Goal: Task Accomplishment & Management: Manage account settings

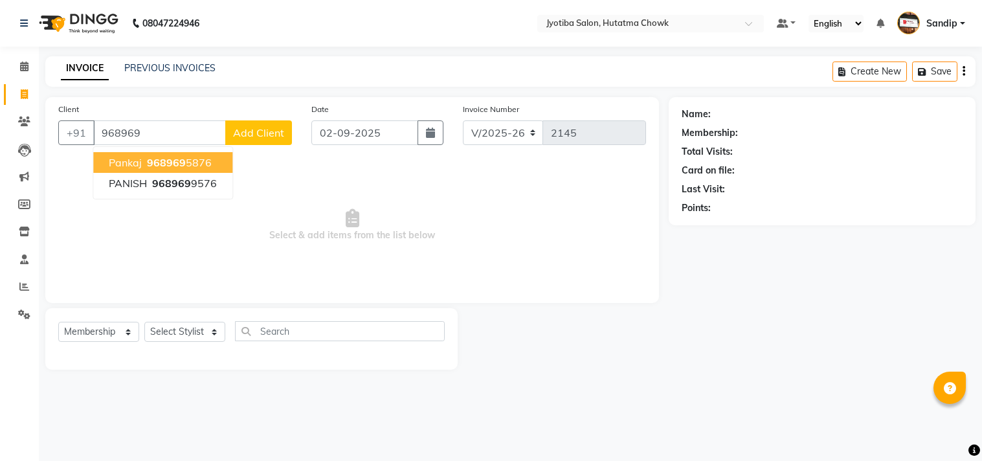
select select "556"
select select "membership"
click at [180, 157] on span "968969" at bounding box center [166, 162] width 39 height 13
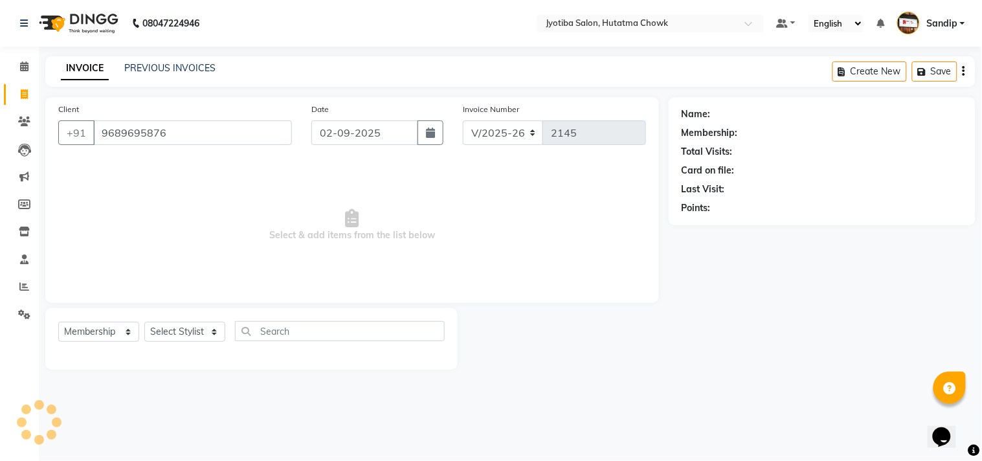
type input "9689695876"
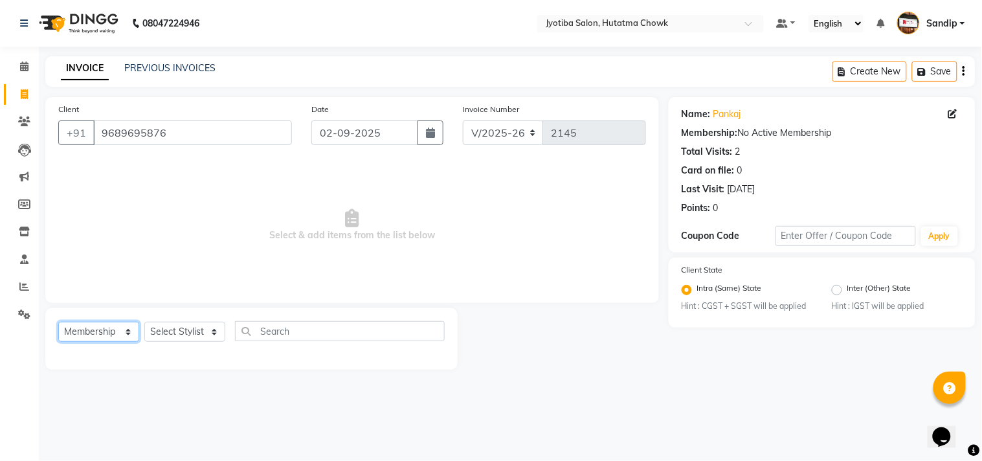
click at [101, 332] on select "Select Service Product Membership Package Voucher Prepaid Gift Card" at bounding box center [98, 332] width 81 height 20
select select "service"
click at [58, 323] on select "Select Service Product Membership Package Voucher Prepaid Gift Card" at bounding box center [98, 332] width 81 height 20
click at [166, 327] on select "Select Stylist [PERSON_NAME] [PERSON_NAME] [PERSON_NAME] [PERSON_NAME] prem RAH…" at bounding box center [184, 332] width 81 height 20
select select "84596"
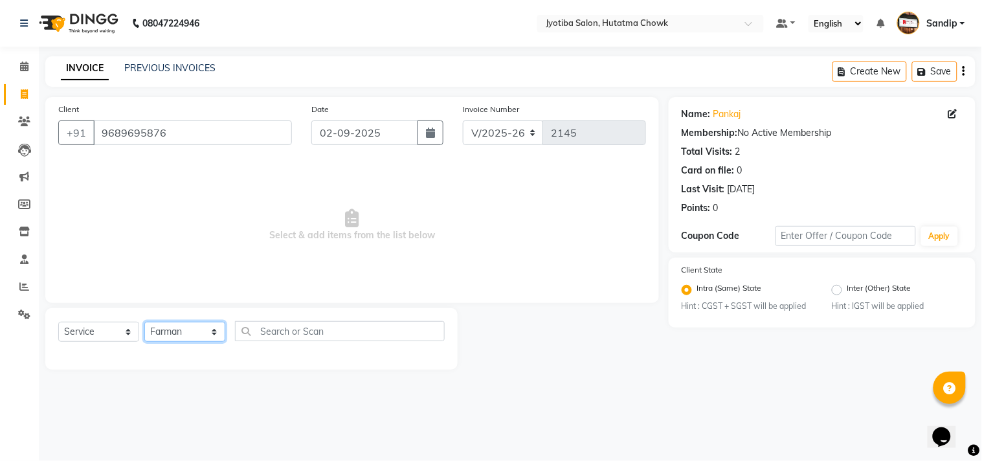
click at [144, 323] on select "Select Stylist [PERSON_NAME] [PERSON_NAME] [PERSON_NAME] [PERSON_NAME] prem RAH…" at bounding box center [184, 332] width 81 height 20
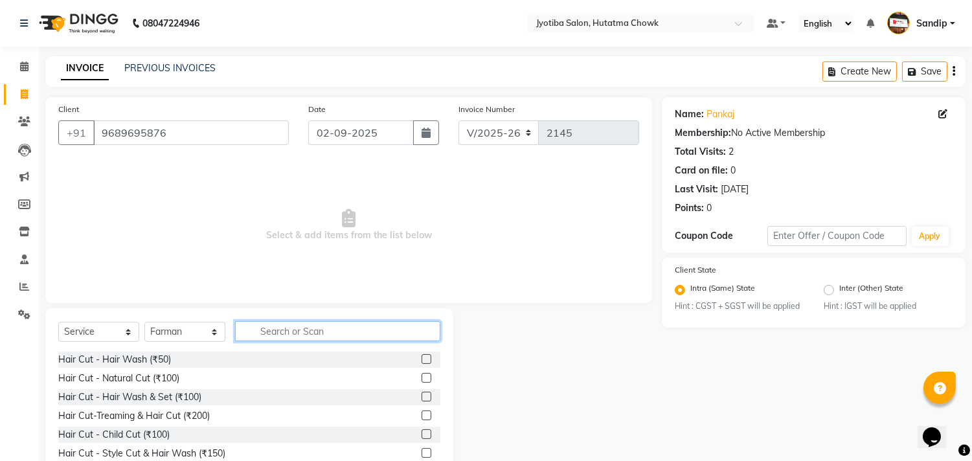
click at [284, 334] on input "text" at bounding box center [337, 331] width 205 height 20
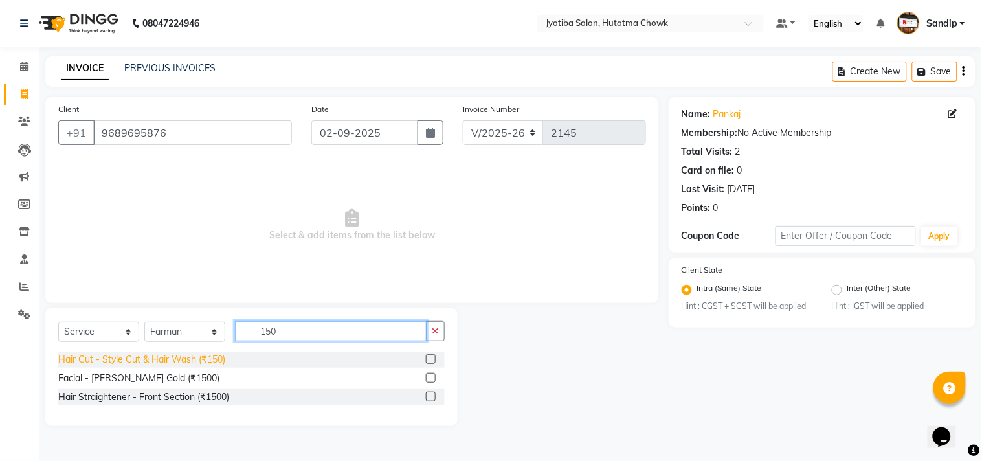
type input "150"
click at [166, 363] on div "Hair Cut - Style Cut & Hair Wash (₹150)" at bounding box center [141, 360] width 167 height 14
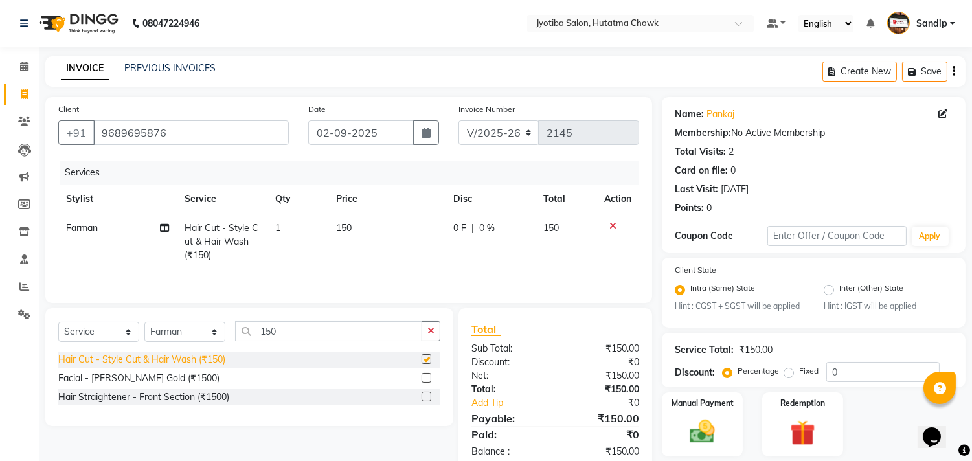
checkbox input "false"
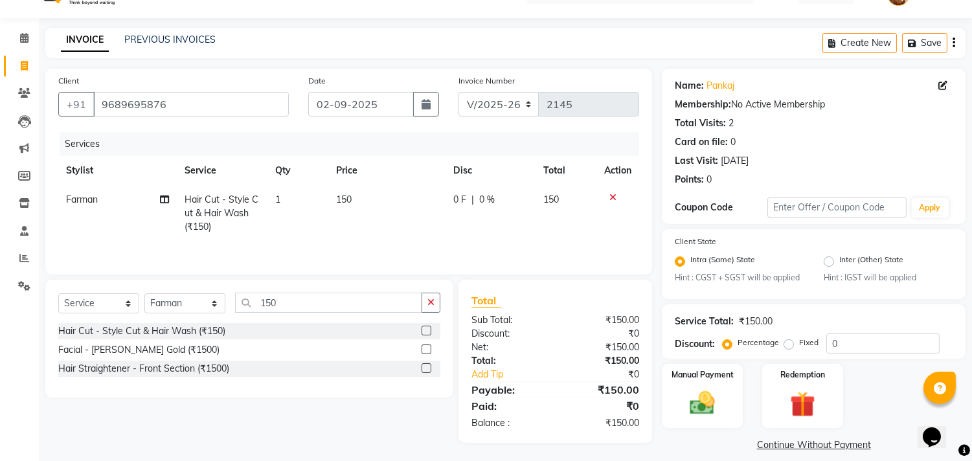
scroll to position [41, 0]
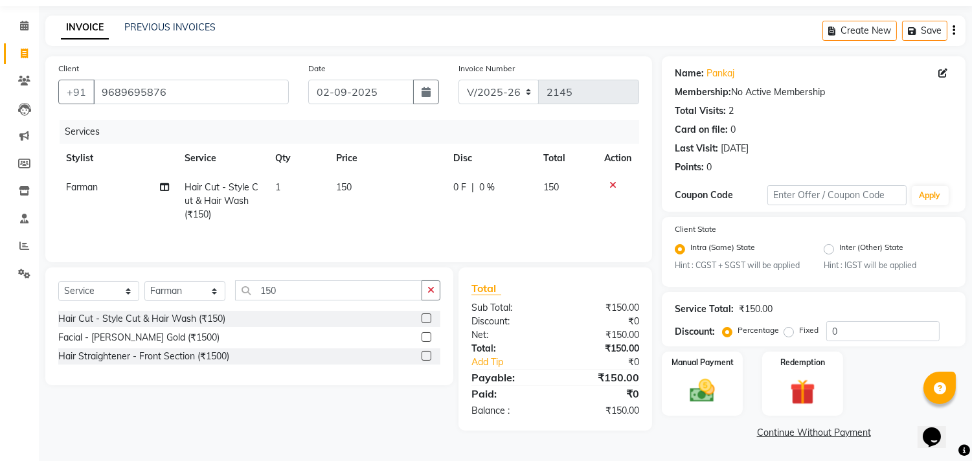
click at [771, 436] on link "Continue Without Payment" at bounding box center [813, 433] width 299 height 14
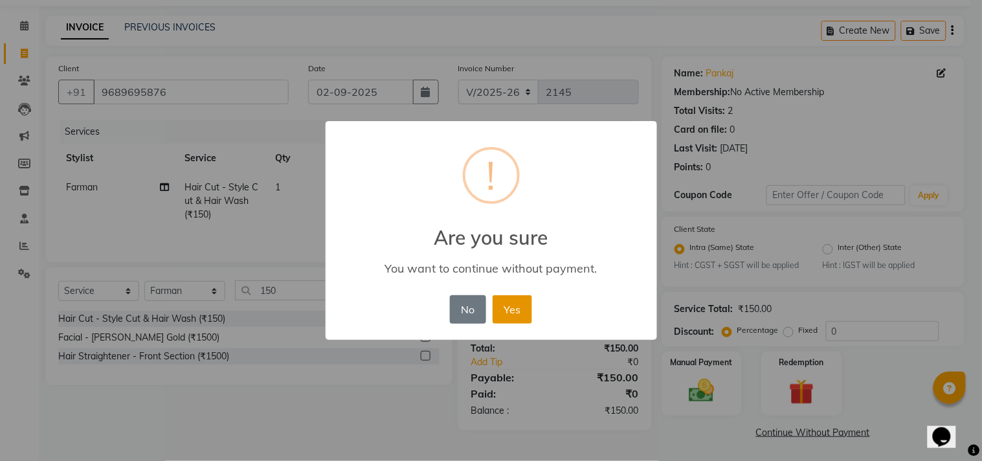
click at [510, 300] on button "Yes" at bounding box center [513, 309] width 40 height 28
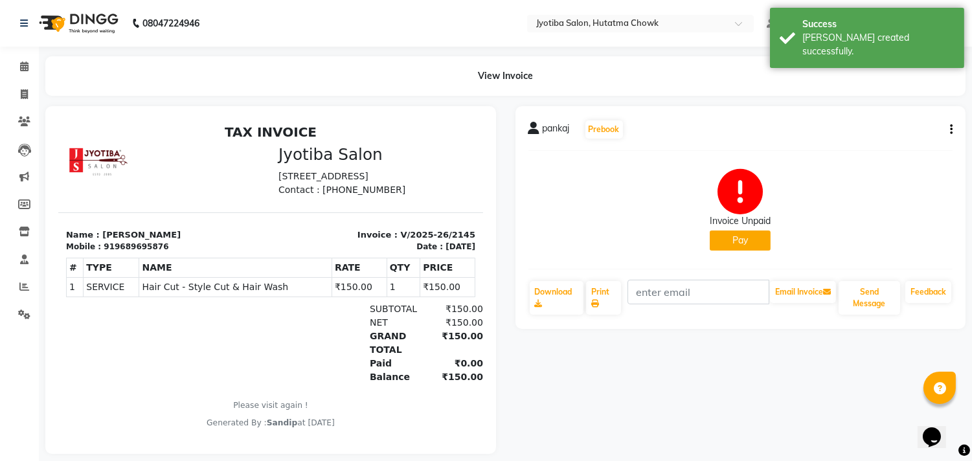
click at [727, 245] on button "Pay" at bounding box center [740, 241] width 61 height 20
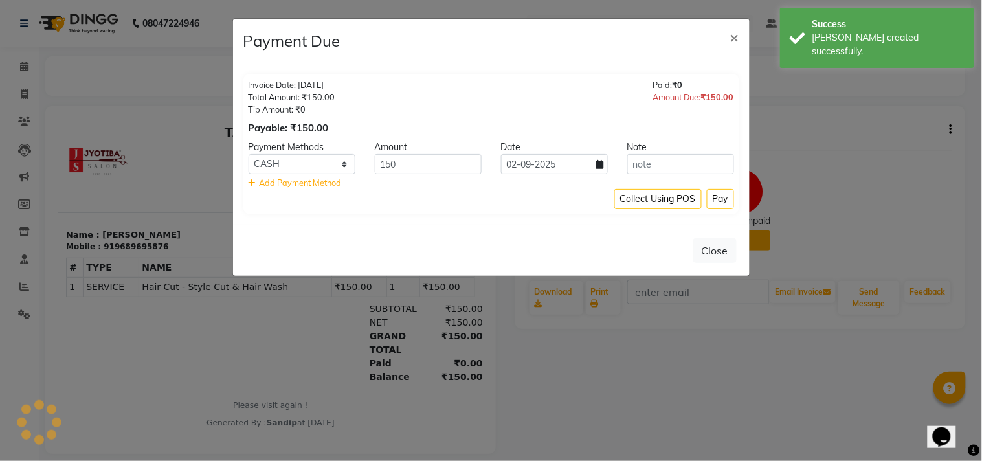
click at [727, 245] on div "Close" at bounding box center [491, 250] width 517 height 51
click at [315, 154] on select "CASH ONLINE CARD" at bounding box center [302, 164] width 107 height 20
select select "3"
click at [249, 154] on select "CASH ONLINE CARD" at bounding box center [302, 164] width 107 height 20
click at [717, 191] on button "Pay" at bounding box center [720, 199] width 27 height 20
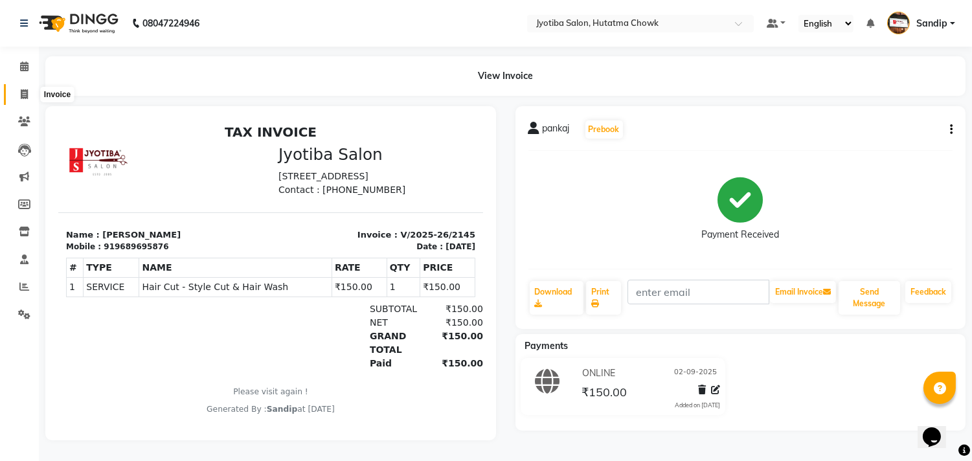
click at [22, 100] on span at bounding box center [24, 94] width 23 height 15
select select "service"
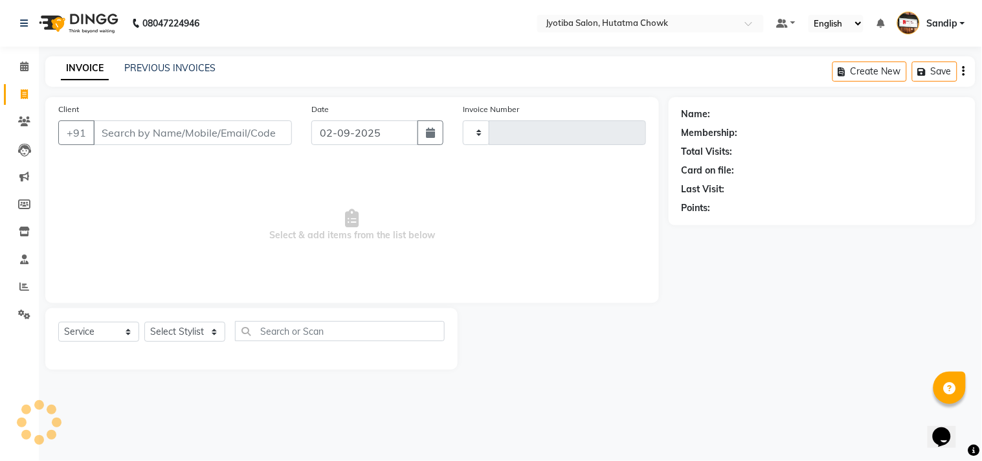
type input "2146"
select select "membership"
select select "556"
click at [166, 63] on link "PREVIOUS INVOICES" at bounding box center [169, 68] width 91 height 12
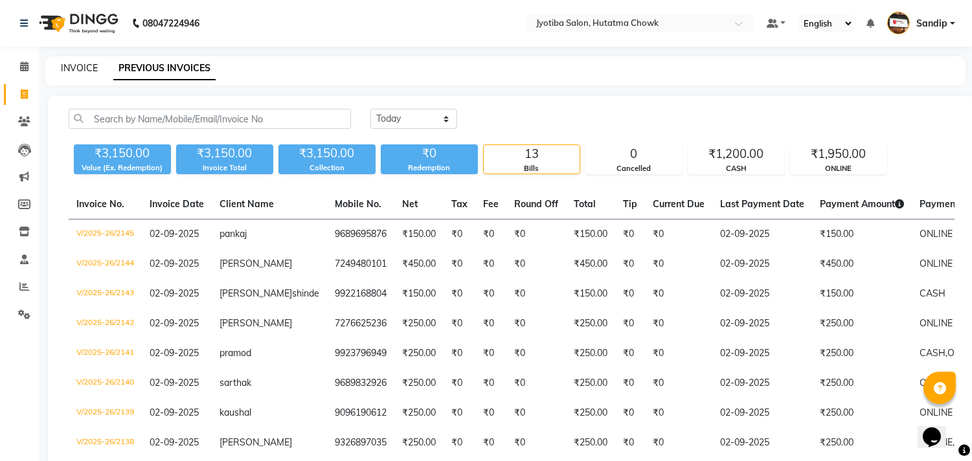
click at [79, 65] on link "INVOICE" at bounding box center [79, 68] width 37 height 12
select select "556"
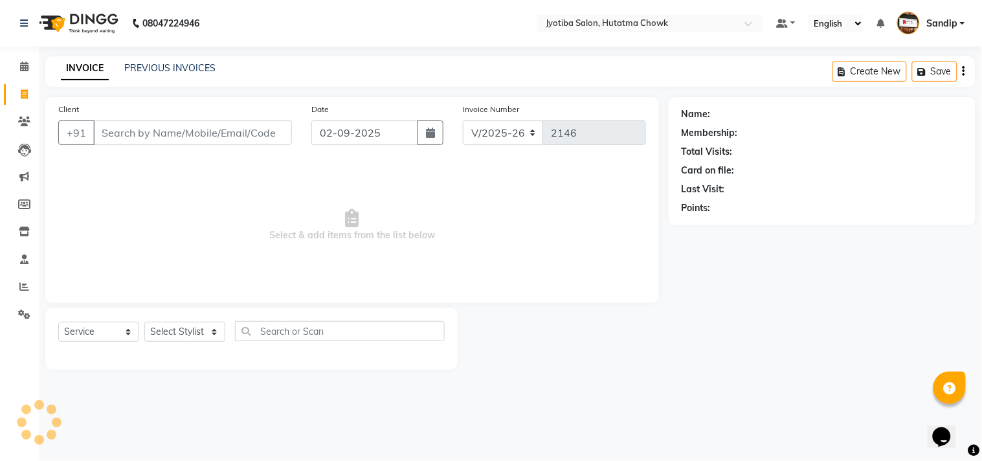
select select "membership"
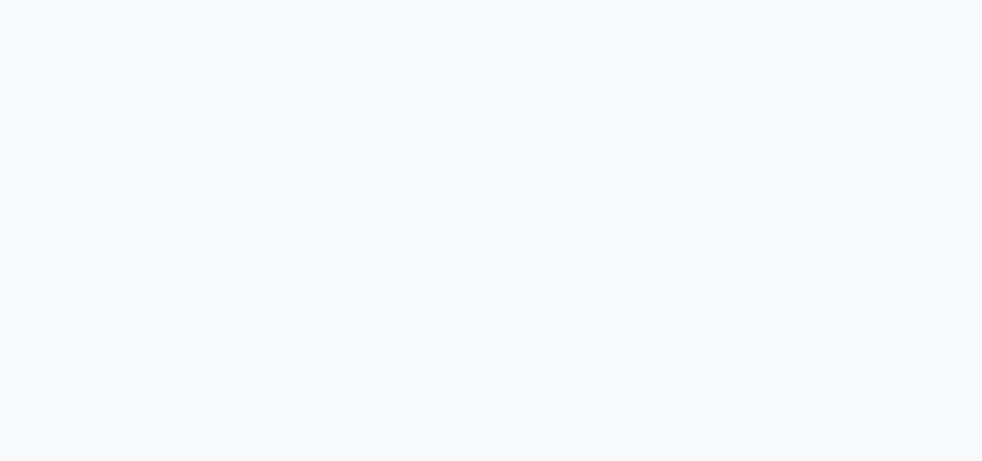
select select "556"
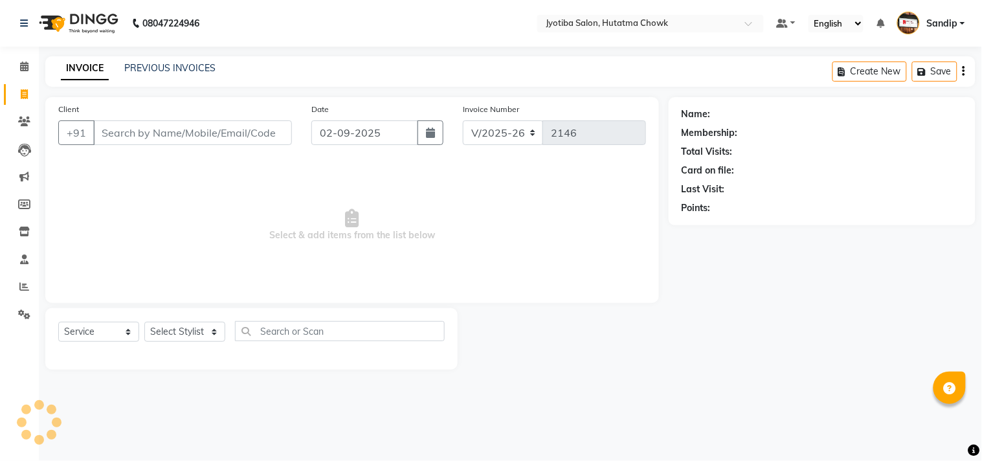
select select "membership"
click at [170, 66] on link "PREVIOUS INVOICES" at bounding box center [169, 68] width 91 height 12
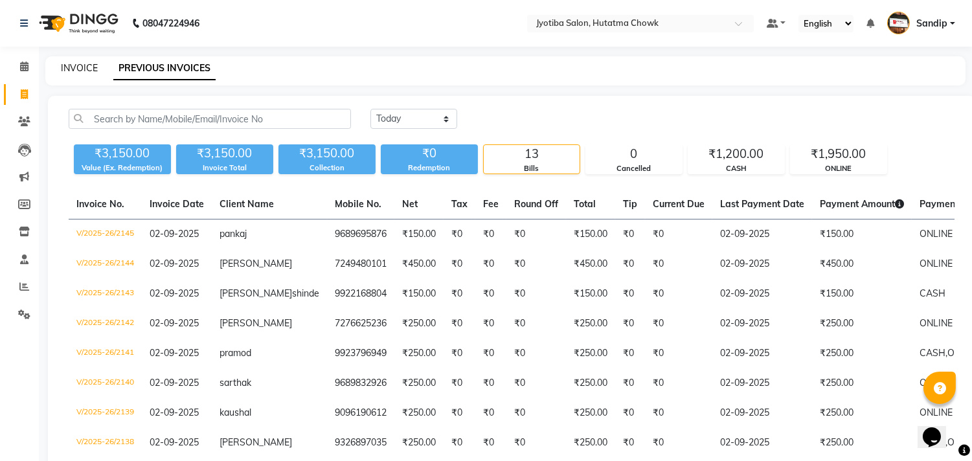
click at [78, 63] on link "INVOICE" at bounding box center [79, 68] width 37 height 12
select select "service"
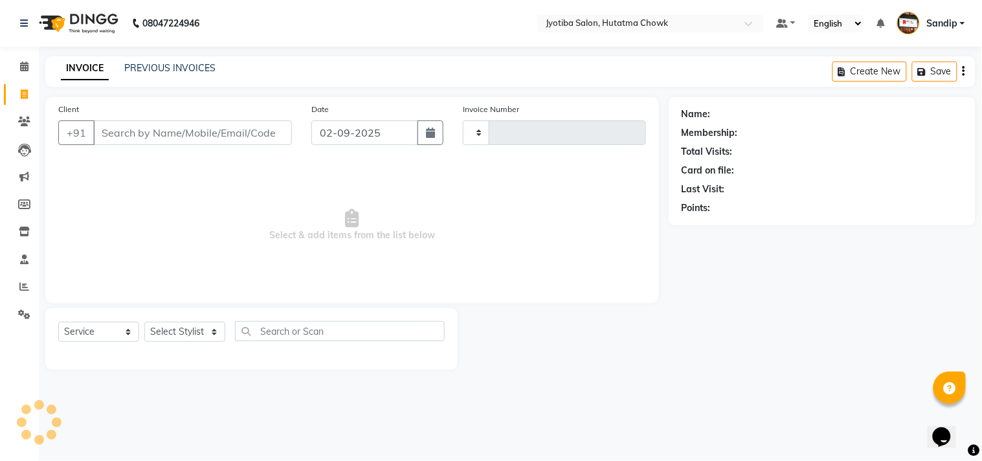
type input "2146"
select select "membership"
select select "556"
click at [170, 65] on link "PREVIOUS INVOICES" at bounding box center [169, 68] width 91 height 12
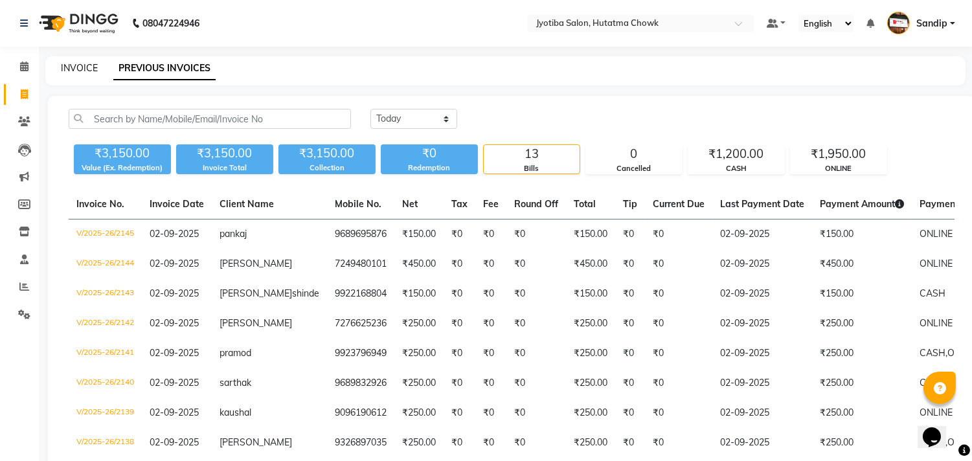
click at [79, 63] on link "INVOICE" at bounding box center [79, 68] width 37 height 12
select select "556"
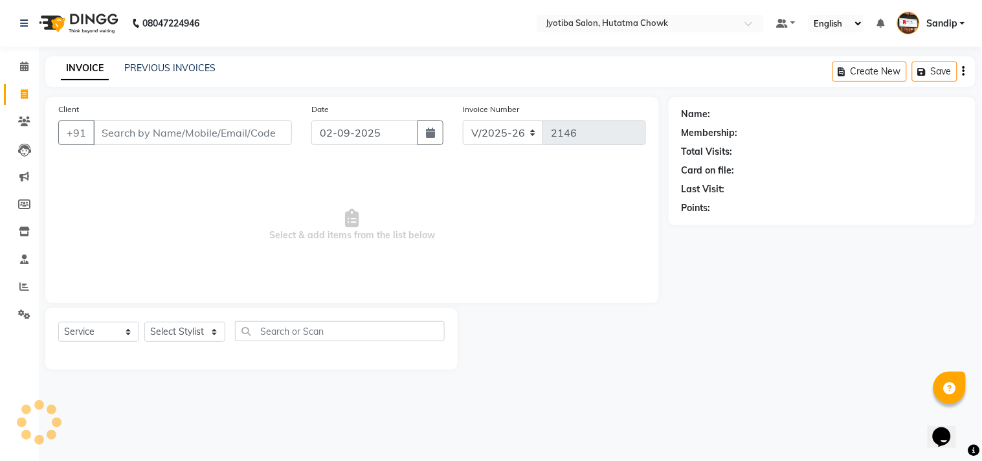
select select "membership"
click at [22, 231] on icon at bounding box center [24, 232] width 11 height 10
select select
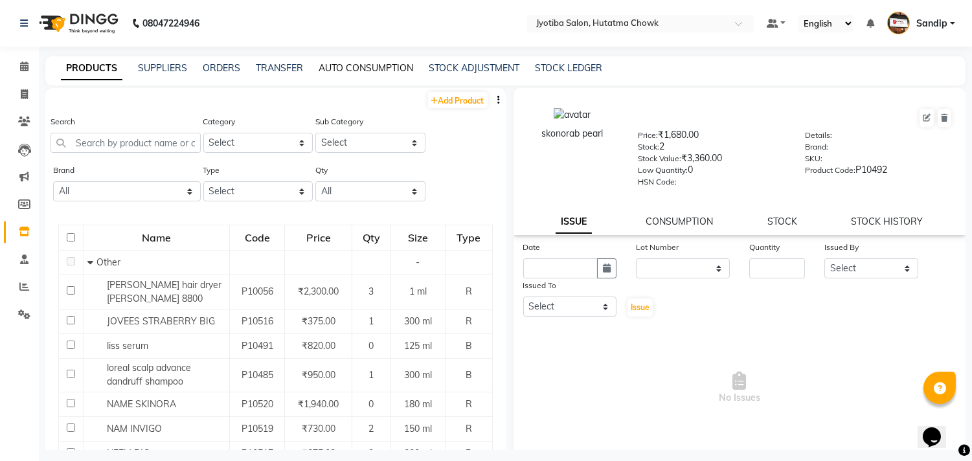
click at [367, 65] on link "AUTO CONSUMPTION" at bounding box center [366, 68] width 95 height 12
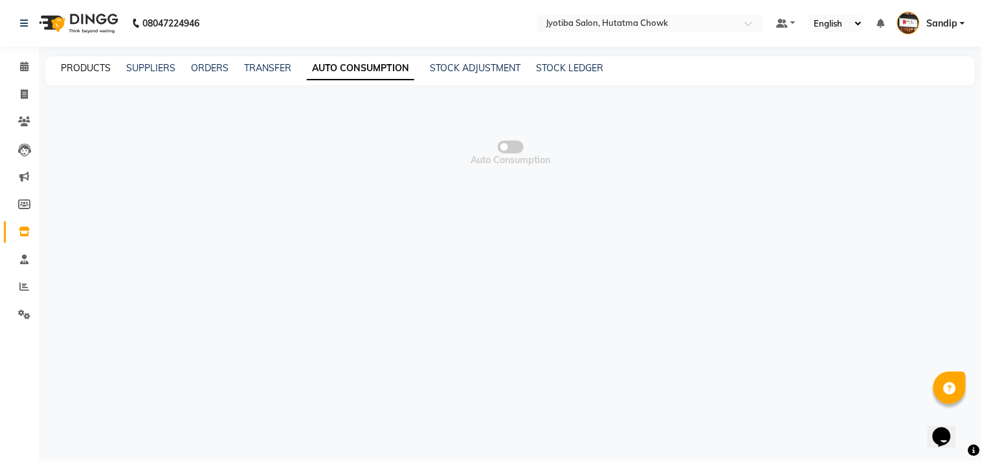
click at [87, 66] on link "PRODUCTS" at bounding box center [86, 68] width 50 height 12
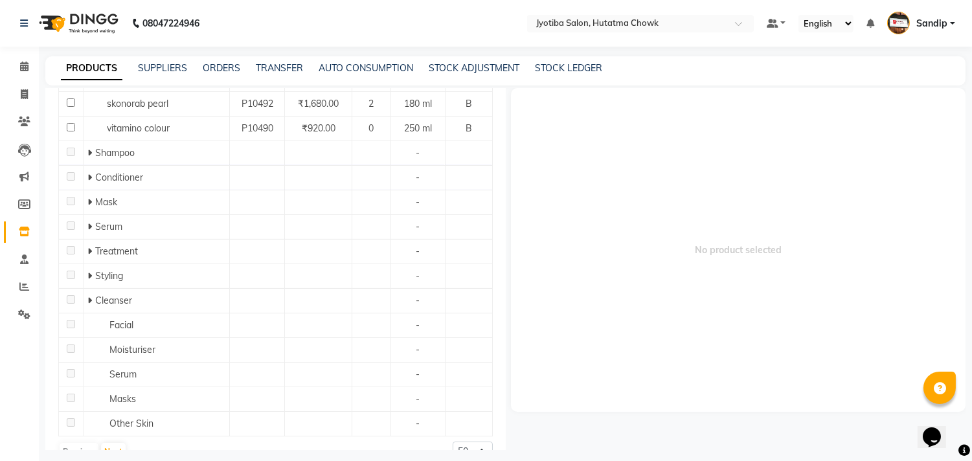
scroll to position [518, 0]
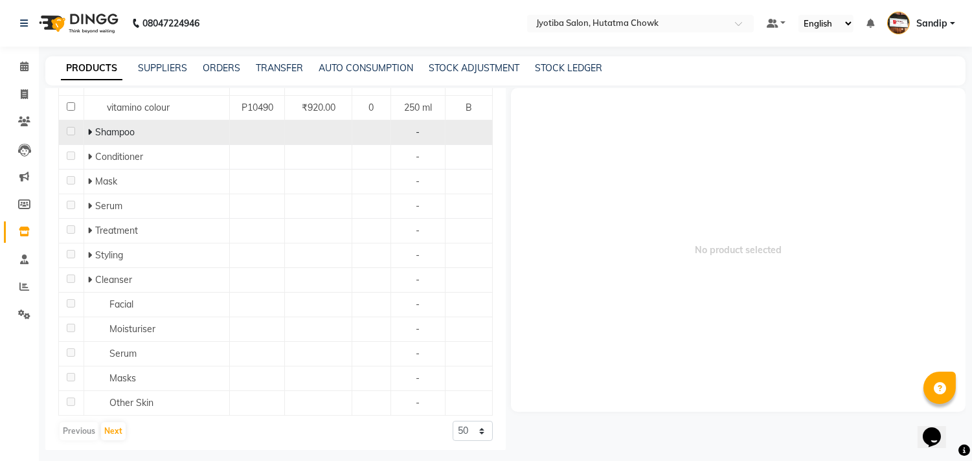
click at [88, 137] on icon at bounding box center [89, 132] width 5 height 9
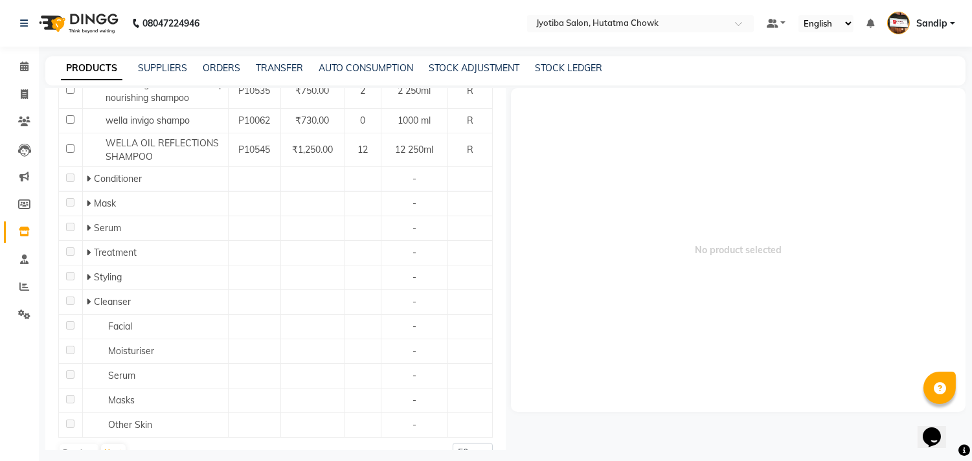
scroll to position [851, 0]
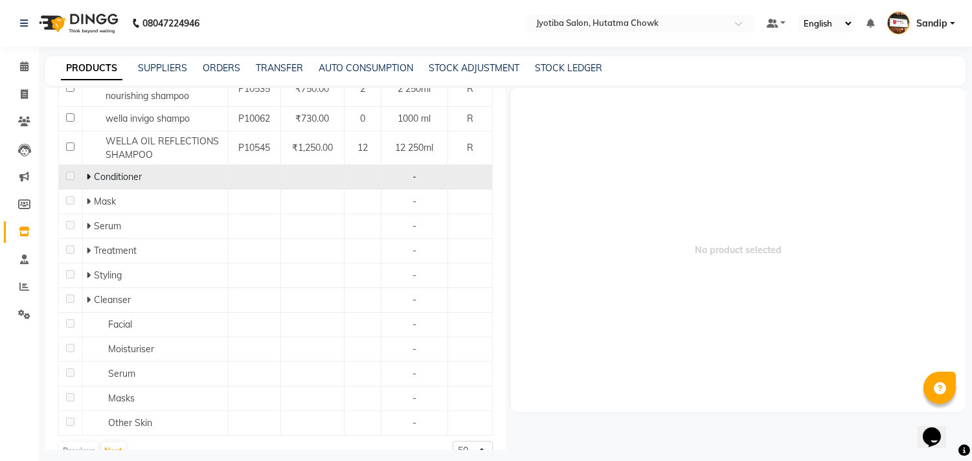
click at [86, 172] on icon at bounding box center [88, 176] width 5 height 9
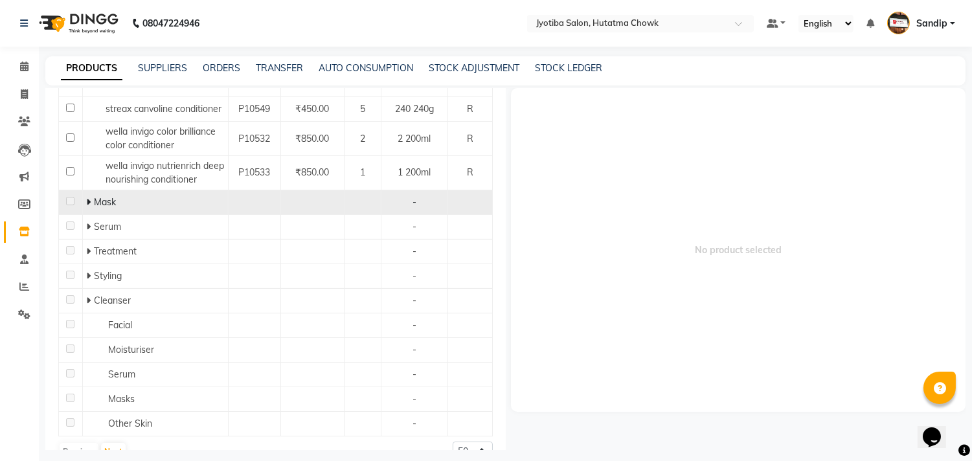
scroll to position [993, 0]
click at [88, 197] on icon at bounding box center [88, 201] width 5 height 9
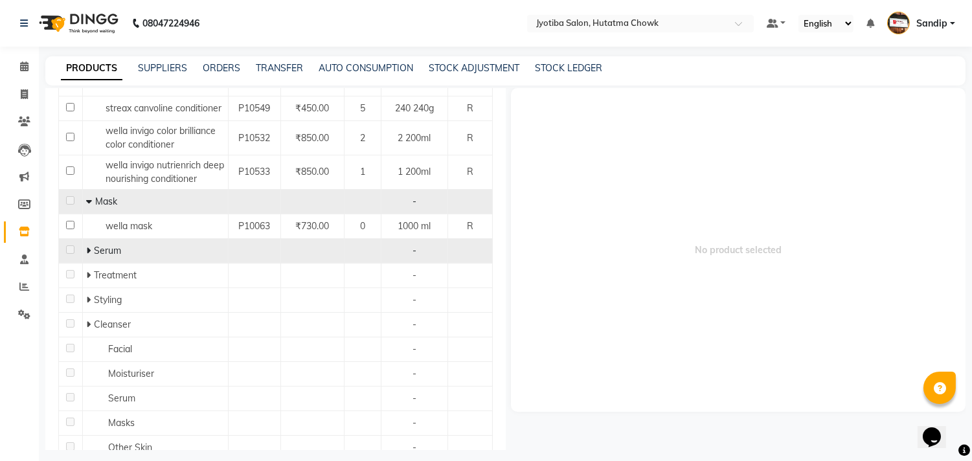
click at [86, 246] on icon at bounding box center [88, 250] width 5 height 9
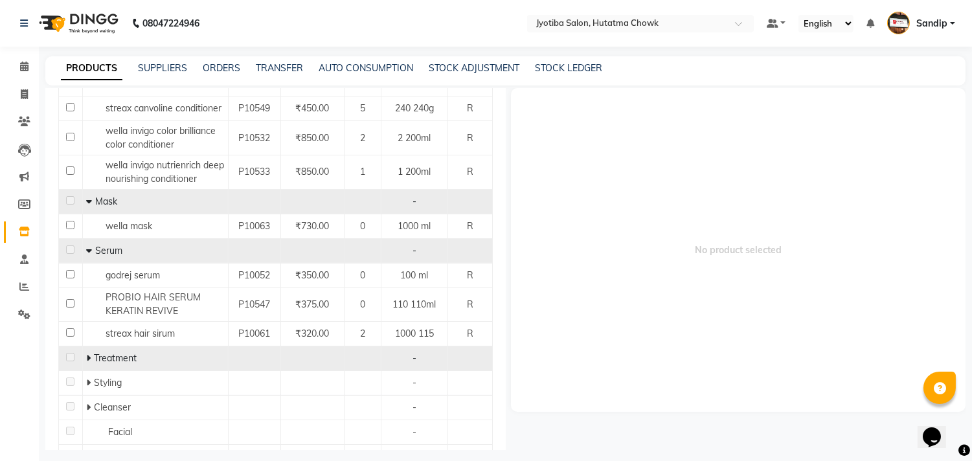
click at [98, 352] on span "Treatment" at bounding box center [115, 358] width 43 height 12
click at [166, 346] on td "Treatment" at bounding box center [155, 358] width 146 height 25
click at [86, 354] on icon at bounding box center [88, 358] width 5 height 9
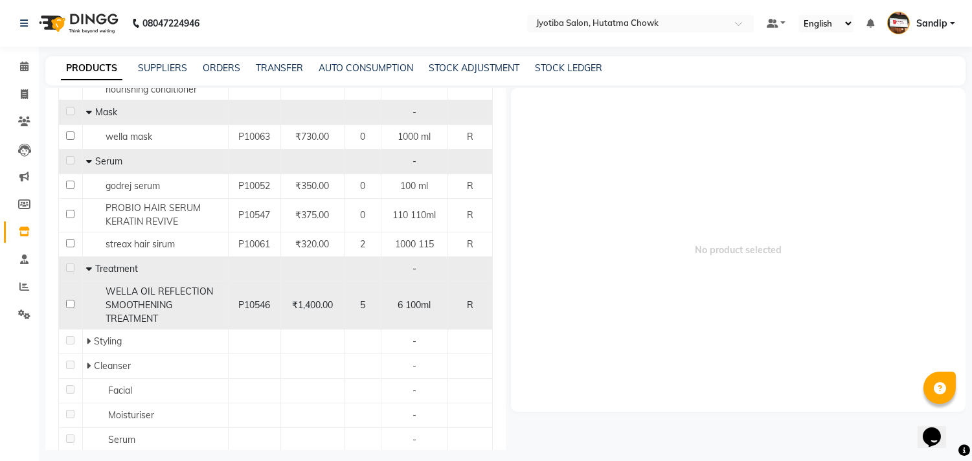
scroll to position [1149, 0]
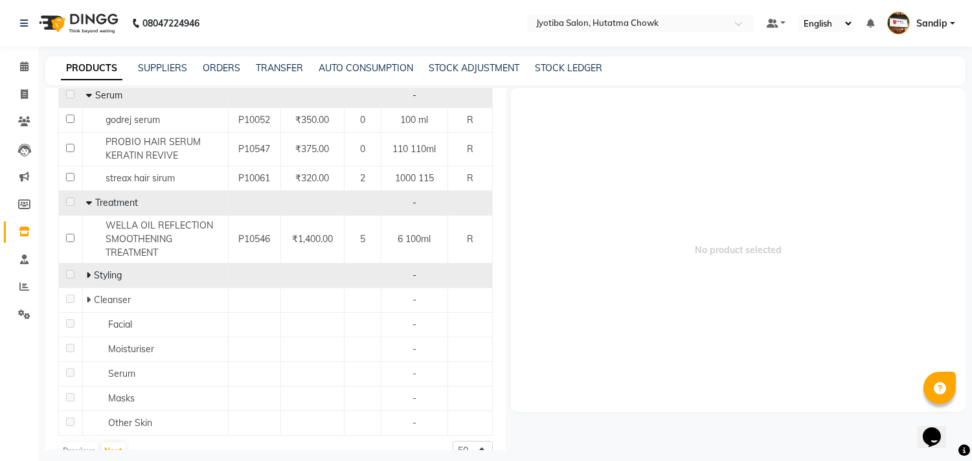
click at [87, 271] on icon at bounding box center [88, 275] width 5 height 9
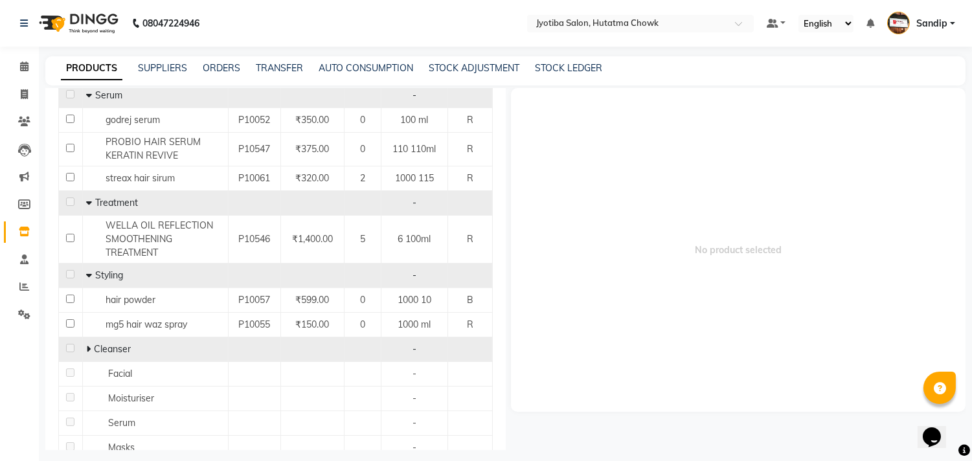
click at [86, 345] on icon at bounding box center [88, 349] width 5 height 9
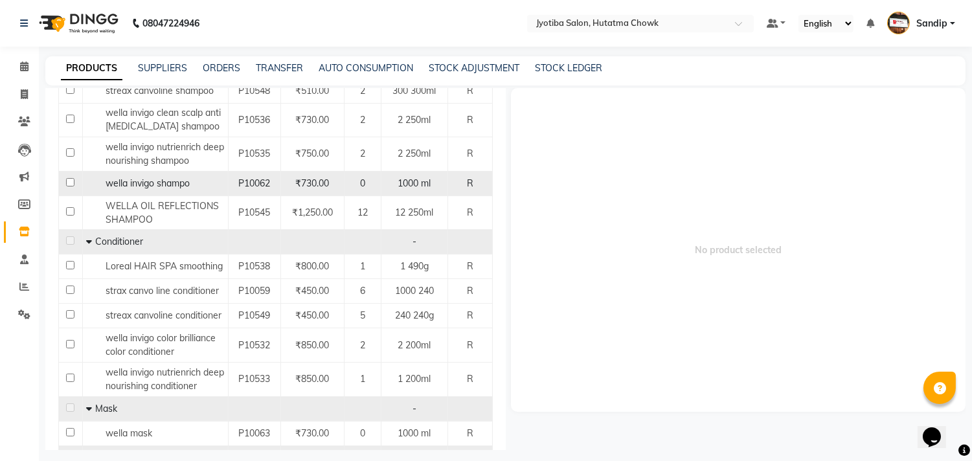
scroll to position [806, 0]
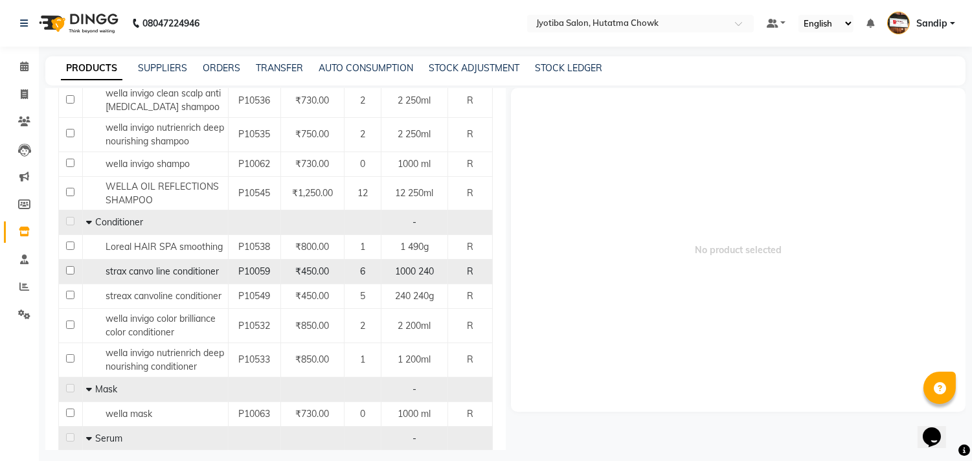
click at [345, 260] on td "6" at bounding box center [363, 272] width 36 height 25
click at [69, 266] on input "checkbox" at bounding box center [70, 270] width 8 height 8
checkbox input "true"
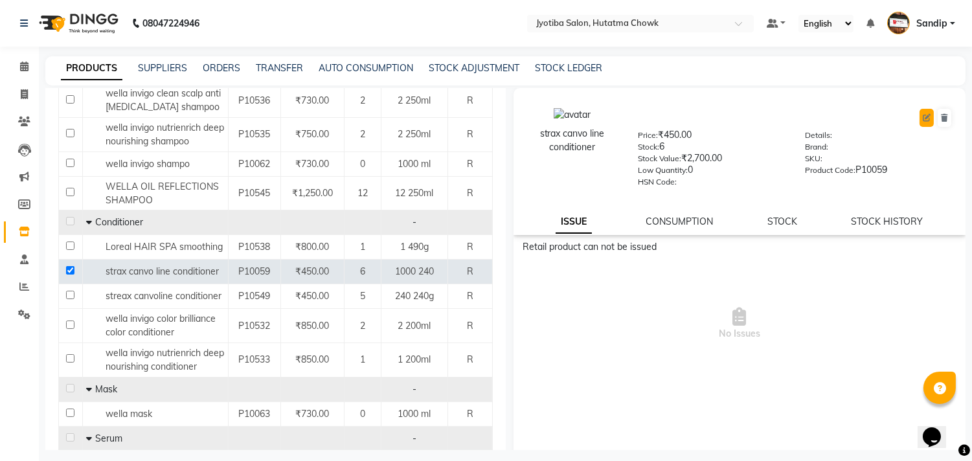
click at [923, 115] on icon at bounding box center [927, 118] width 8 height 8
select select "R"
select select "215201100"
select select "true"
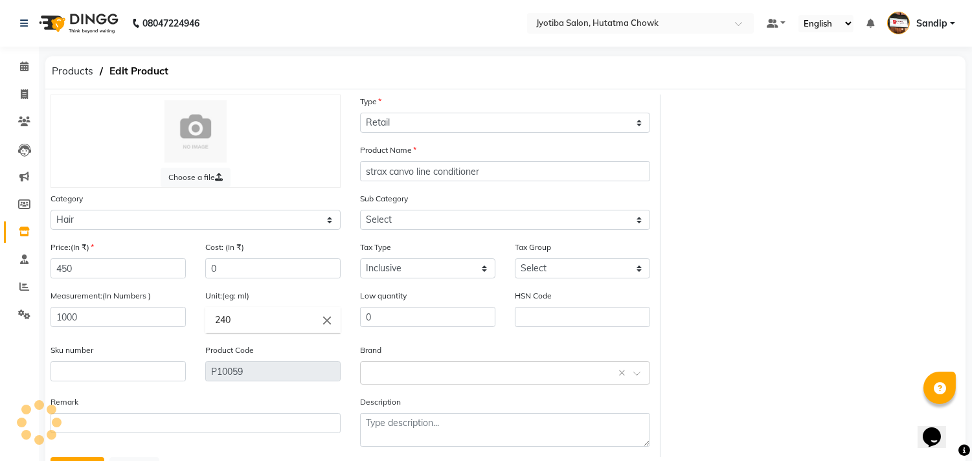
select select "215201102"
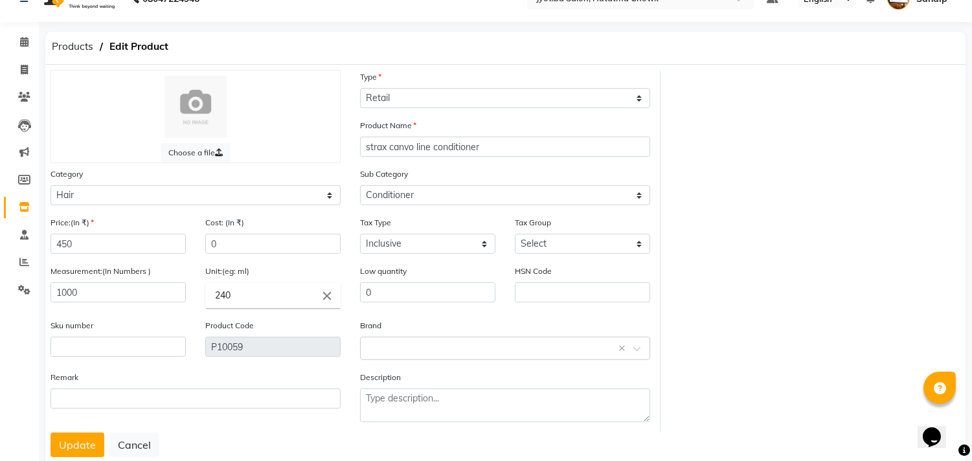
scroll to position [59, 0]
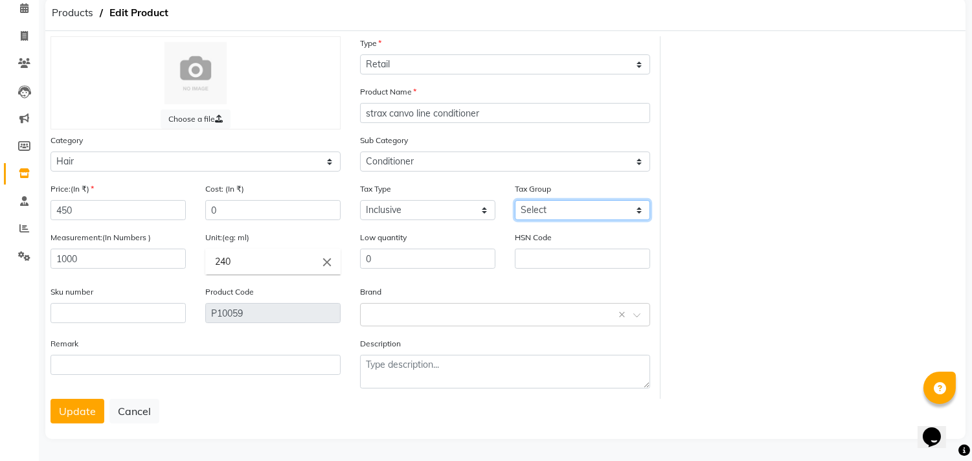
click at [558, 210] on select "Select" at bounding box center [582, 210] width 135 height 20
click at [574, 203] on select "Select" at bounding box center [582, 210] width 135 height 20
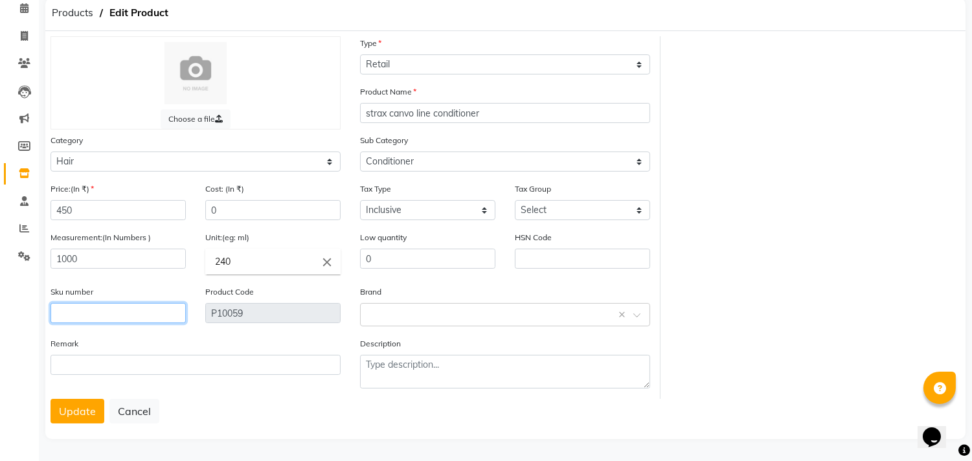
click at [133, 312] on input "text" at bounding box center [118, 313] width 135 height 20
type input "3"
click at [387, 260] on input "0" at bounding box center [427, 259] width 135 height 20
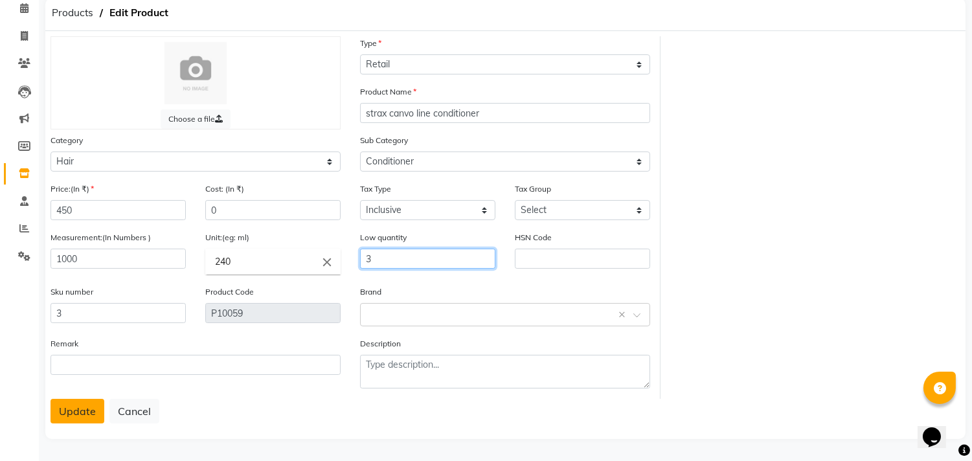
type input "3"
click at [59, 403] on button "Update" at bounding box center [78, 411] width 54 height 25
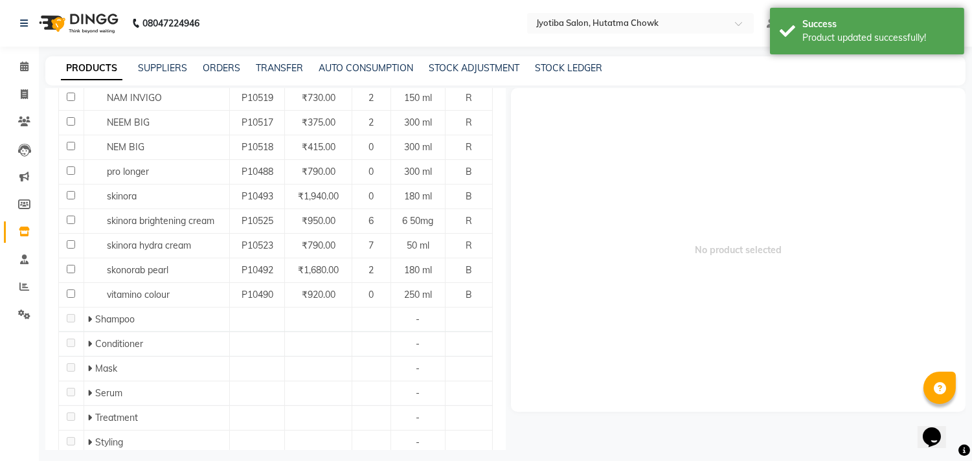
scroll to position [525, 0]
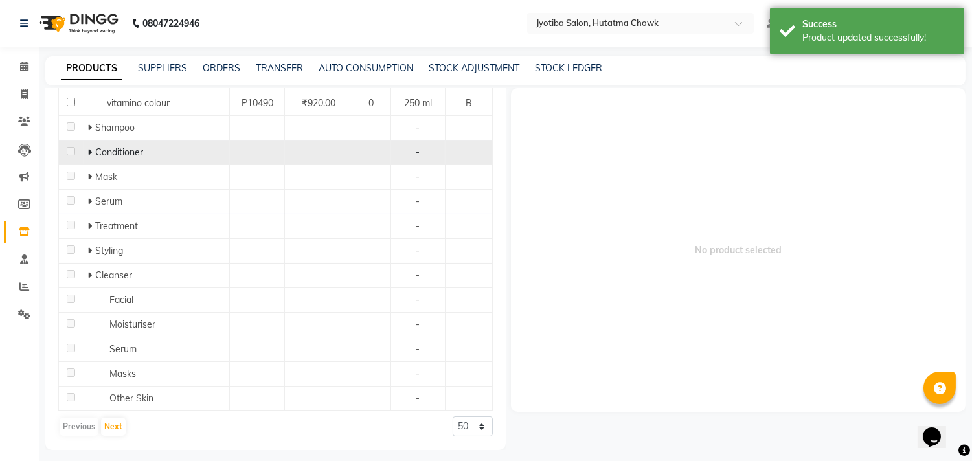
click at [87, 151] on icon at bounding box center [89, 152] width 5 height 9
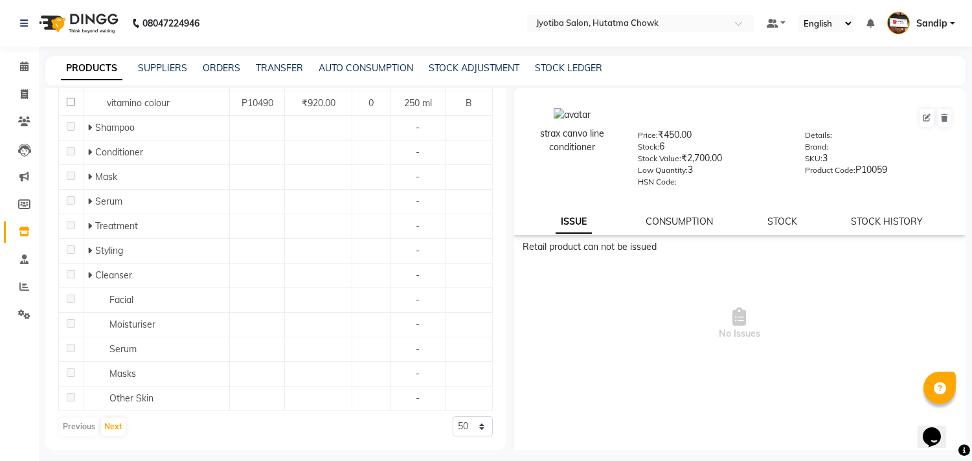
scroll to position [525, 0]
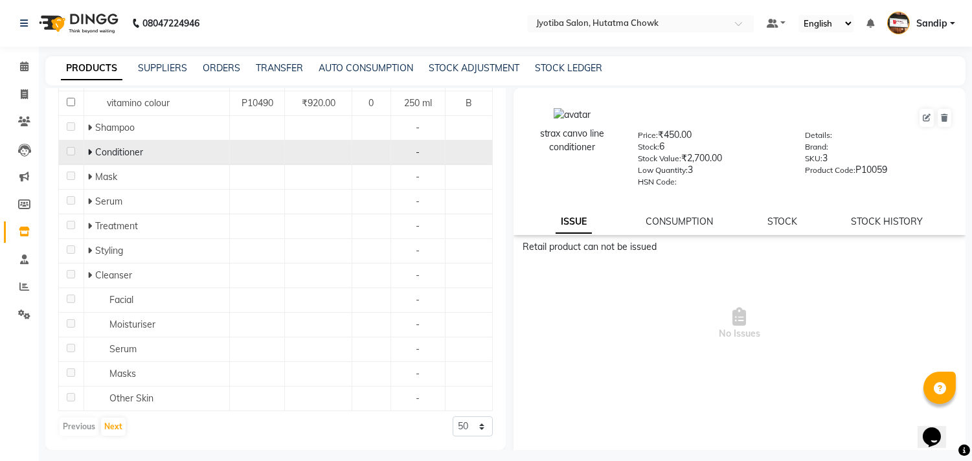
click at [87, 157] on icon at bounding box center [89, 152] width 5 height 9
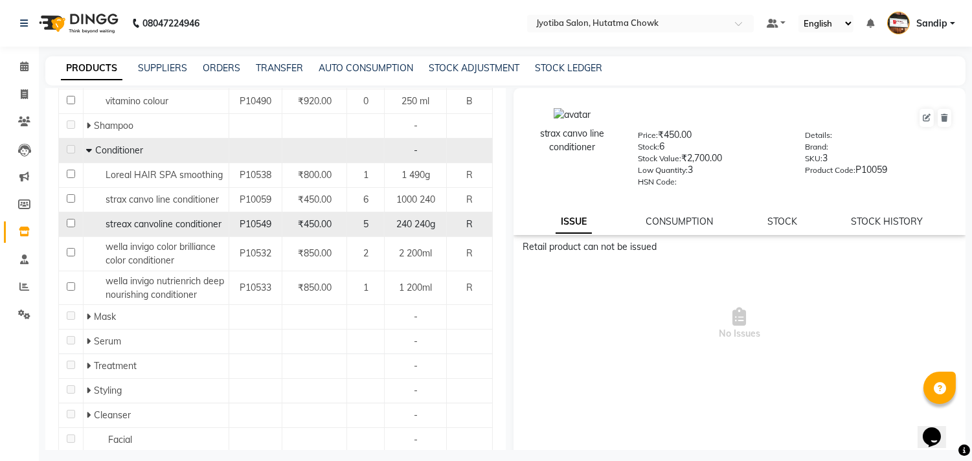
click at [67, 223] on input "checkbox" at bounding box center [71, 223] width 8 height 8
checkbox input "true"
click at [941, 117] on icon at bounding box center [944, 118] width 7 height 8
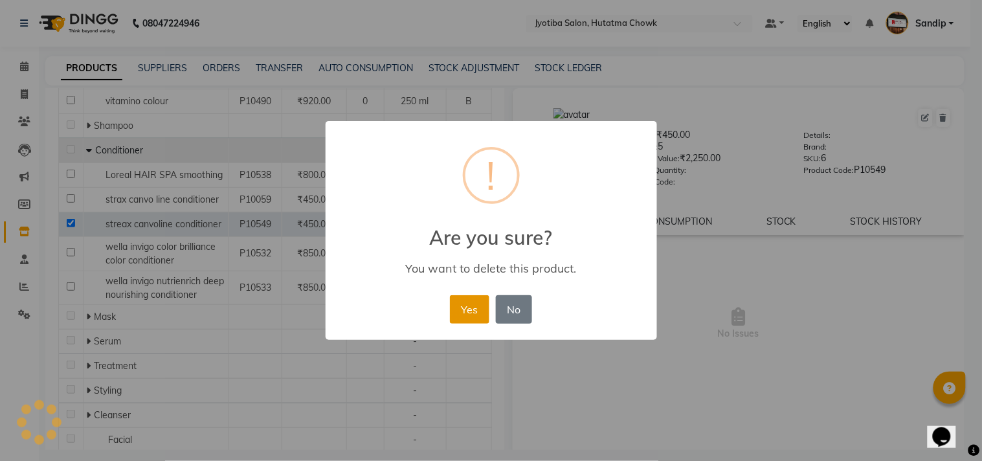
click at [467, 307] on button "Yes" at bounding box center [470, 309] width 40 height 28
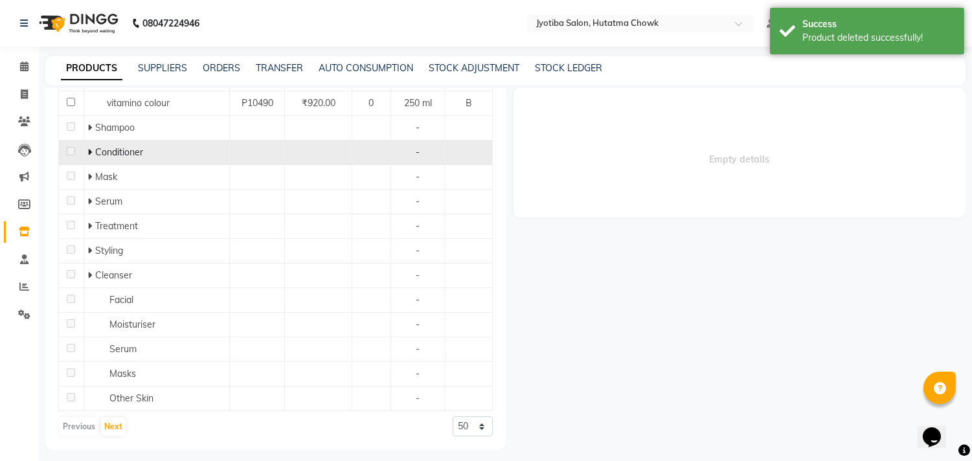
click at [89, 150] on icon at bounding box center [89, 152] width 5 height 9
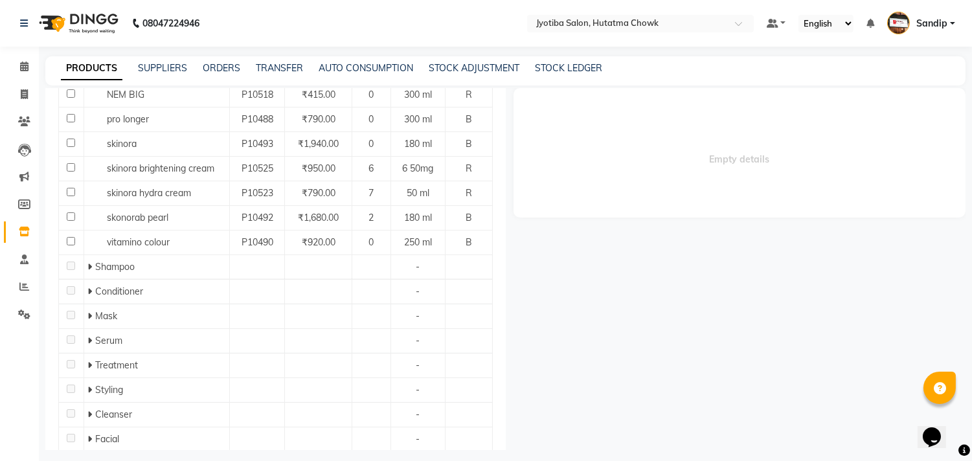
scroll to position [426, 0]
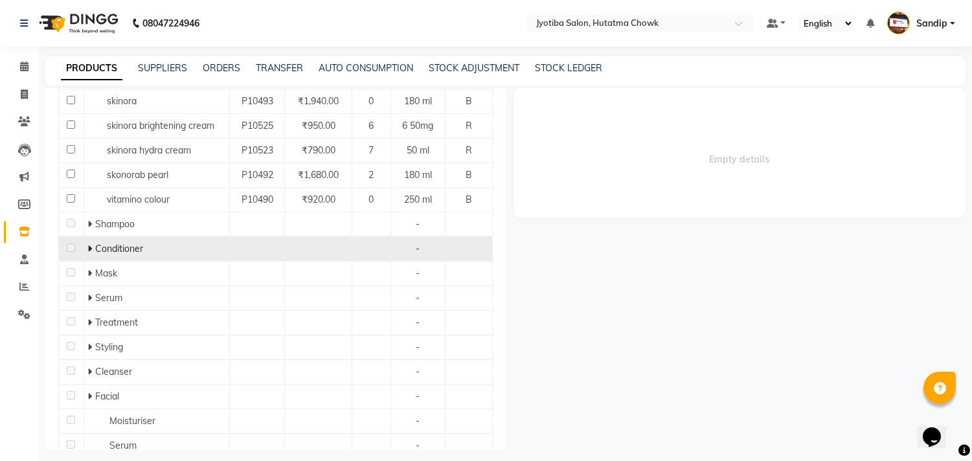
click at [87, 253] on icon at bounding box center [89, 248] width 5 height 9
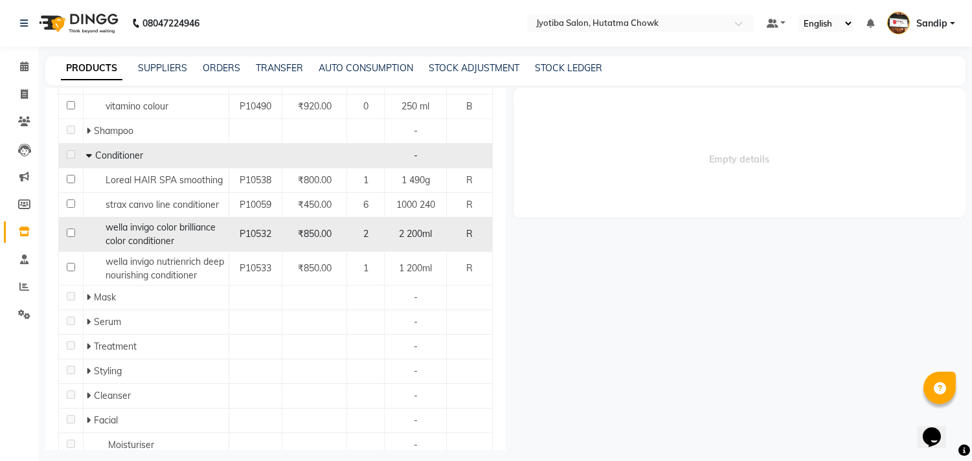
scroll to position [493, 0]
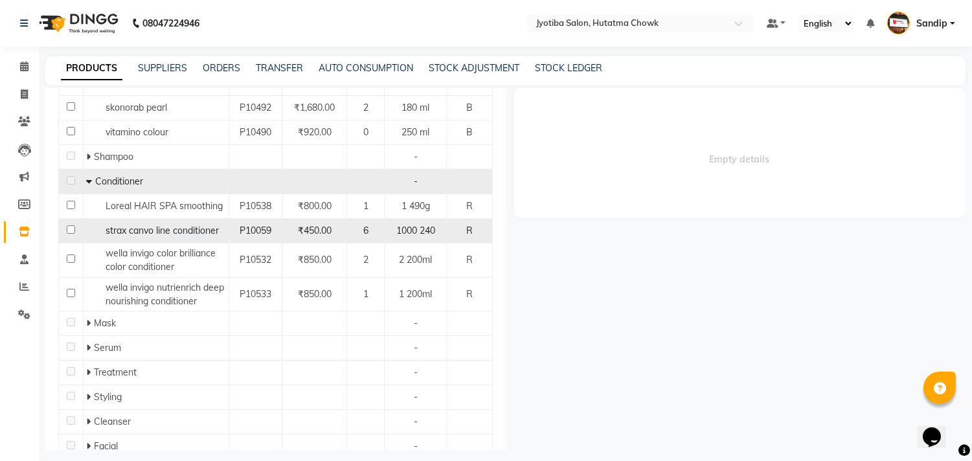
click at [316, 228] on span "₹450.00" at bounding box center [315, 231] width 34 height 12
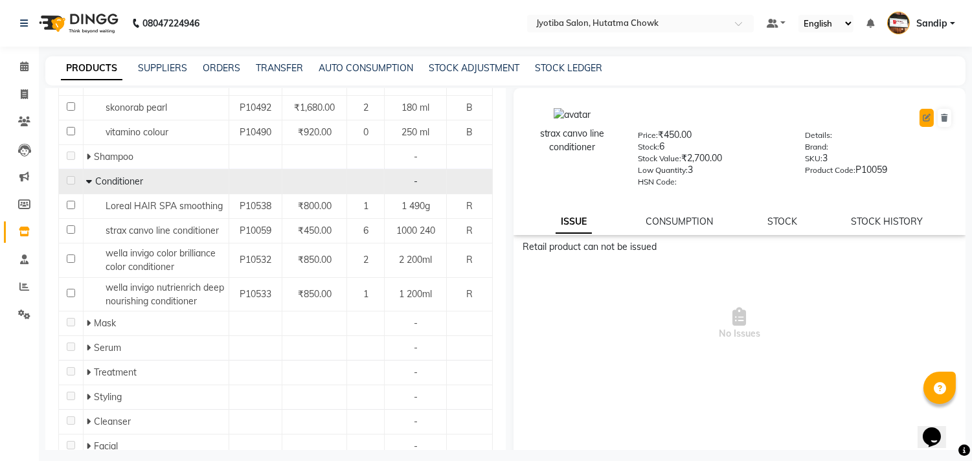
click at [923, 121] on icon at bounding box center [927, 118] width 8 height 8
select select "true"
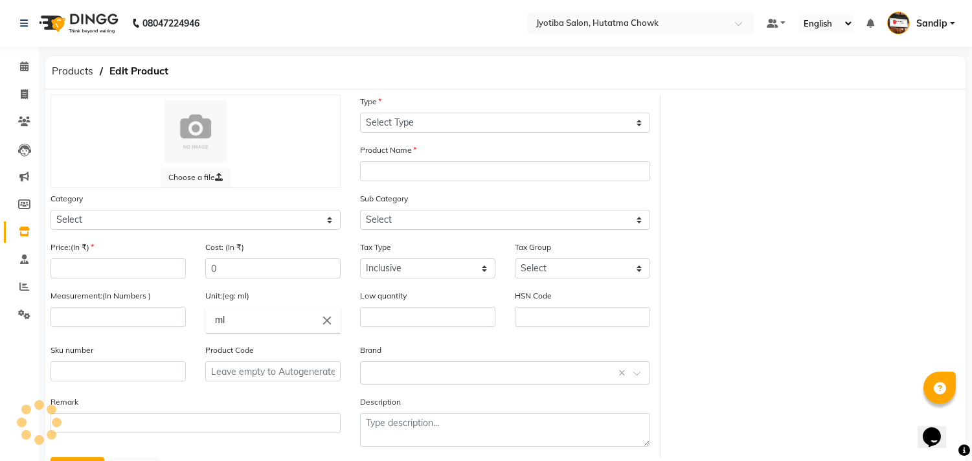
select select "R"
type input "strax canvo line conditioner"
select select
type input "450"
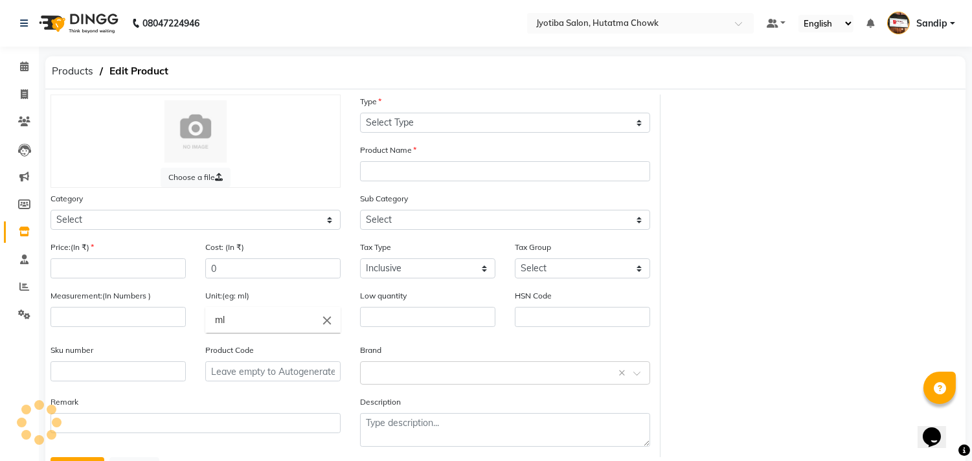
type input "1000"
type input "240"
type input "3"
type input "P10059"
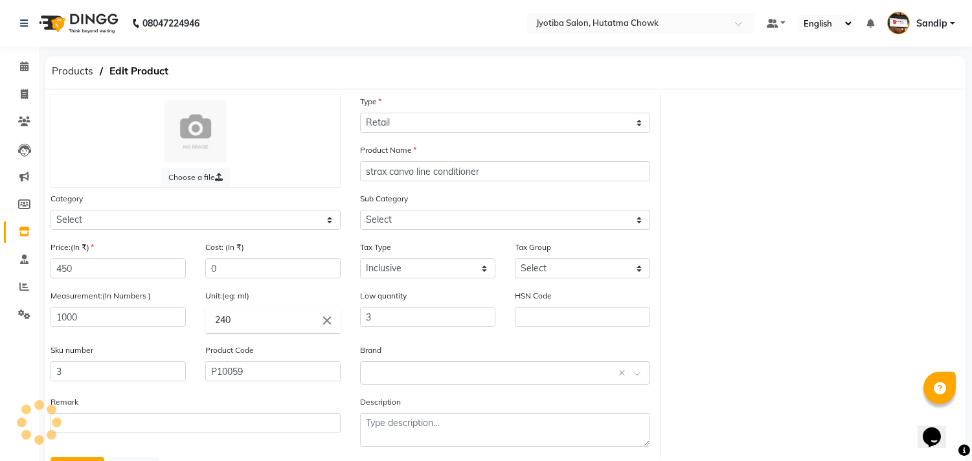
select select "215201100"
select select "215201102"
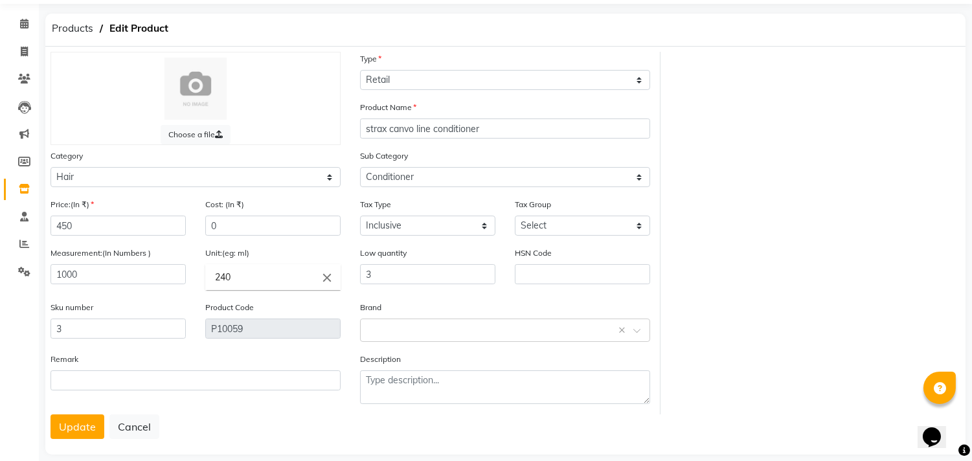
scroll to position [59, 0]
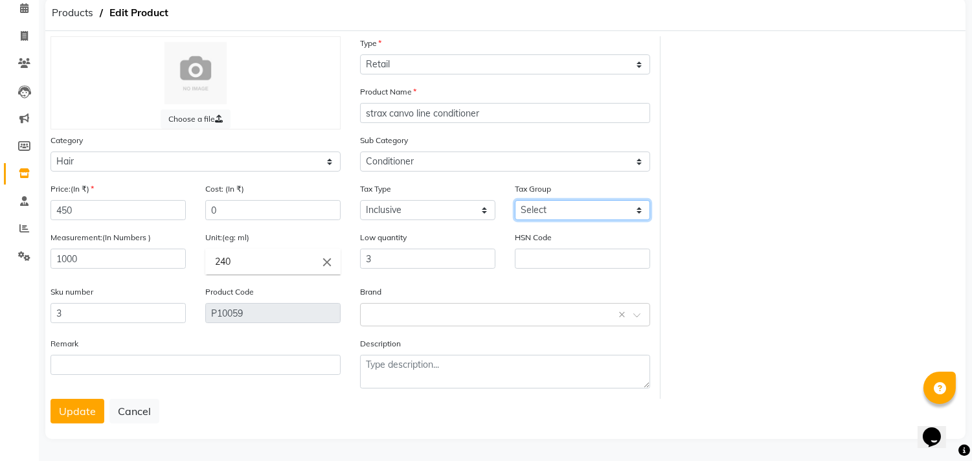
click at [593, 211] on select "Select" at bounding box center [582, 210] width 135 height 20
click at [739, 179] on div "Choose a file Type Select Type Both Retail Consumable Product Name strax canvo …" at bounding box center [505, 217] width 929 height 363
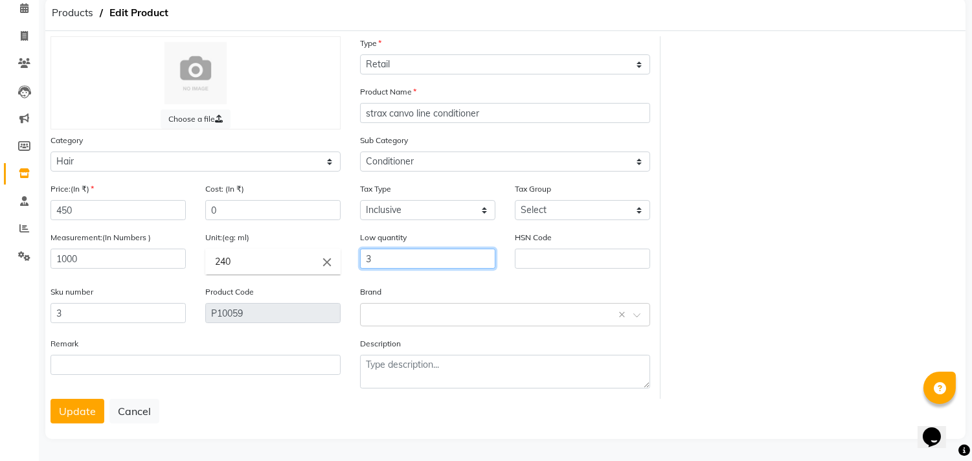
click at [386, 256] on input "3" at bounding box center [427, 259] width 135 height 20
type input "0"
click at [84, 319] on input "3" at bounding box center [118, 313] width 135 height 20
click at [68, 416] on button "Update" at bounding box center [78, 411] width 54 height 25
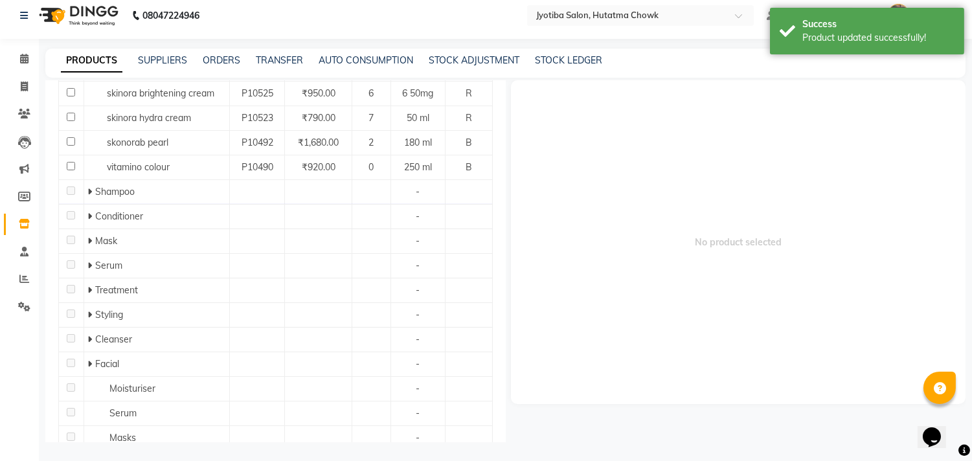
scroll to position [475, 0]
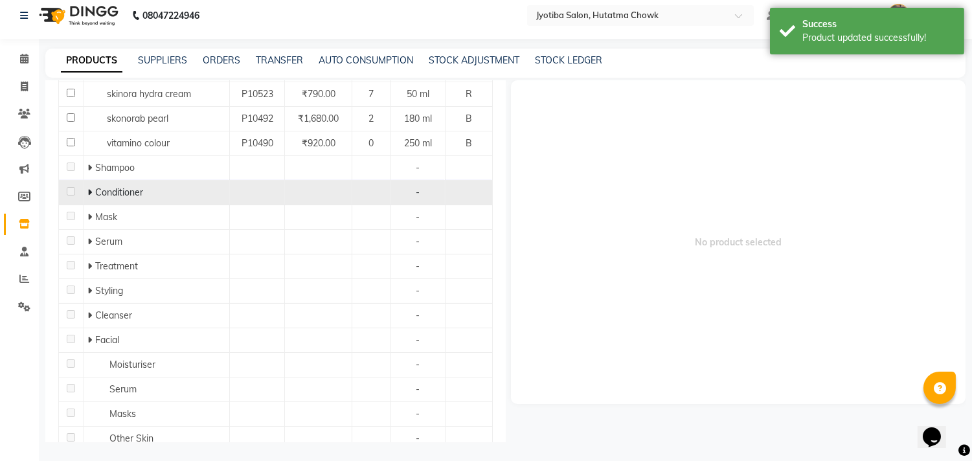
click at [87, 196] on icon at bounding box center [89, 192] width 5 height 9
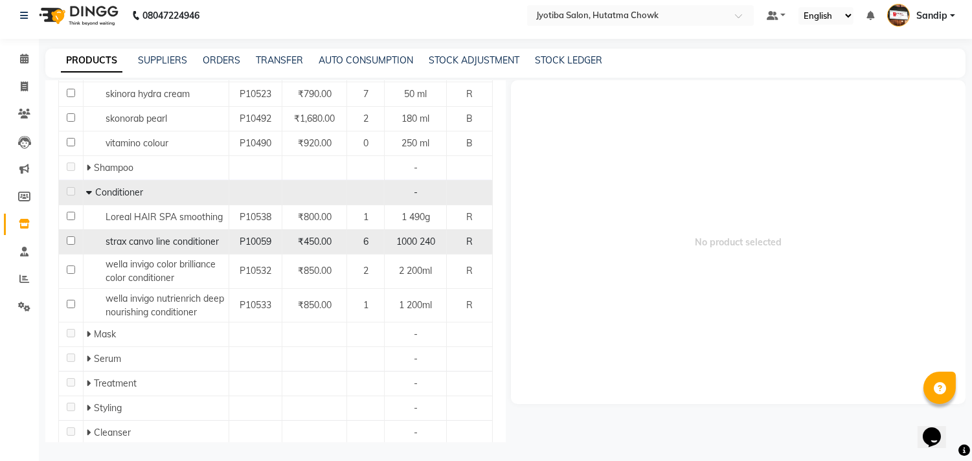
click at [68, 242] on input "checkbox" at bounding box center [71, 240] width 8 height 8
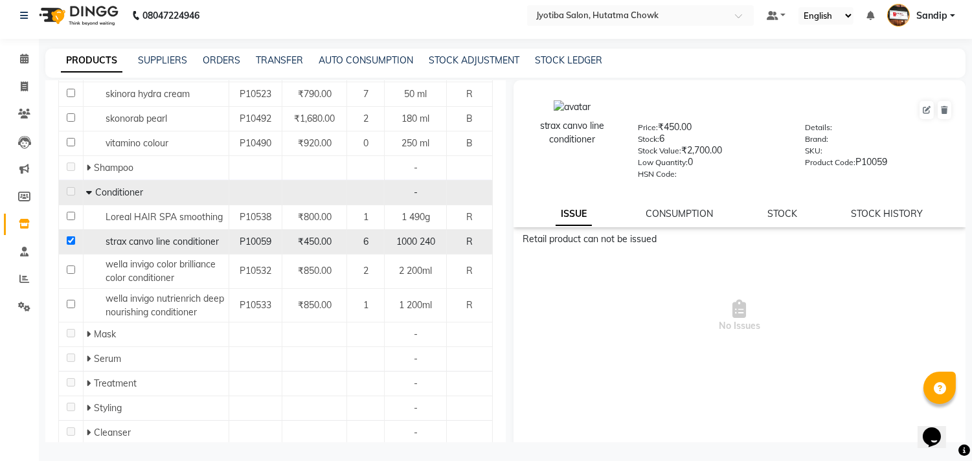
click at [69, 241] on input "checkbox" at bounding box center [71, 240] width 8 height 8
checkbox input "false"
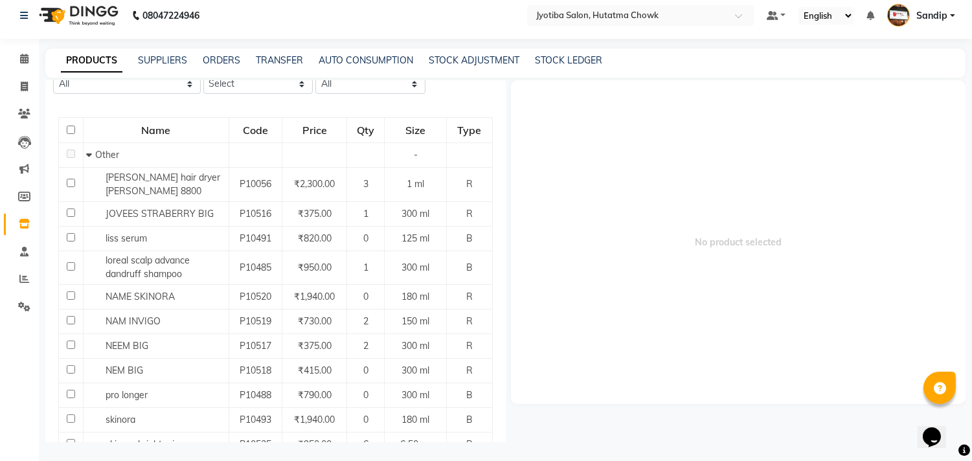
scroll to position [0, 0]
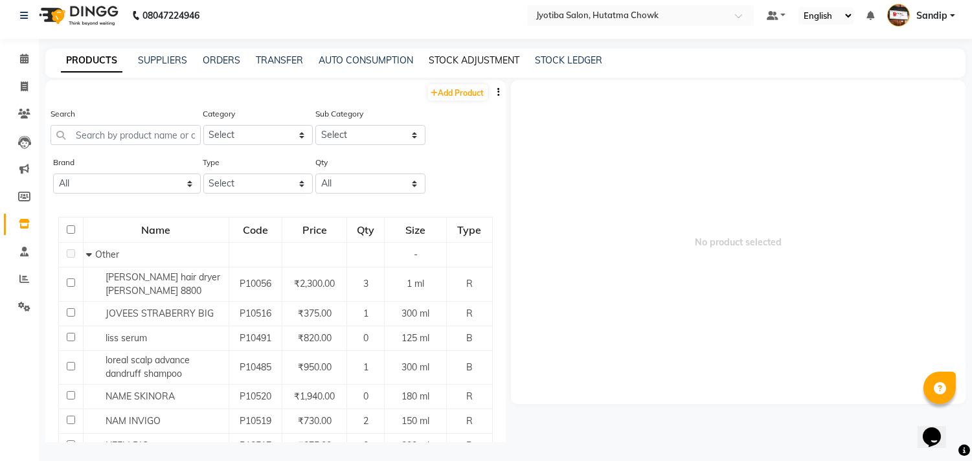
click at [463, 61] on link "STOCK ADJUSTMENT" at bounding box center [474, 60] width 91 height 12
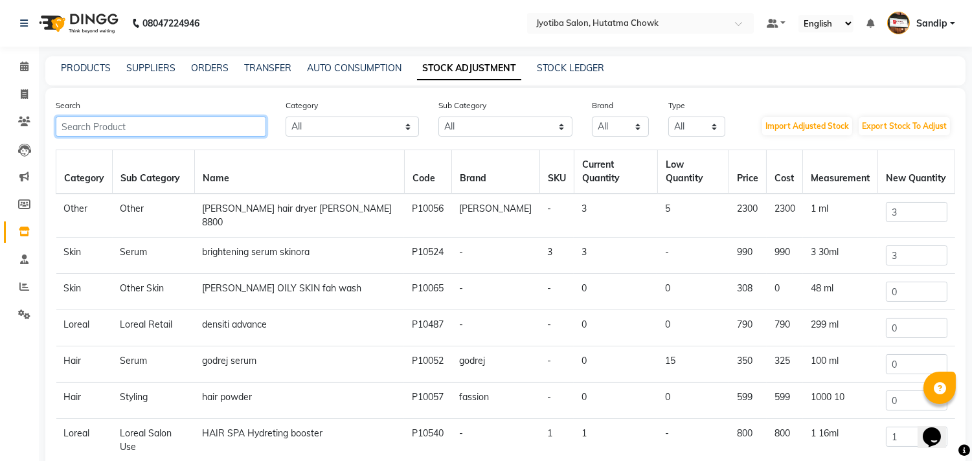
click at [138, 128] on input "text" at bounding box center [161, 127] width 210 height 20
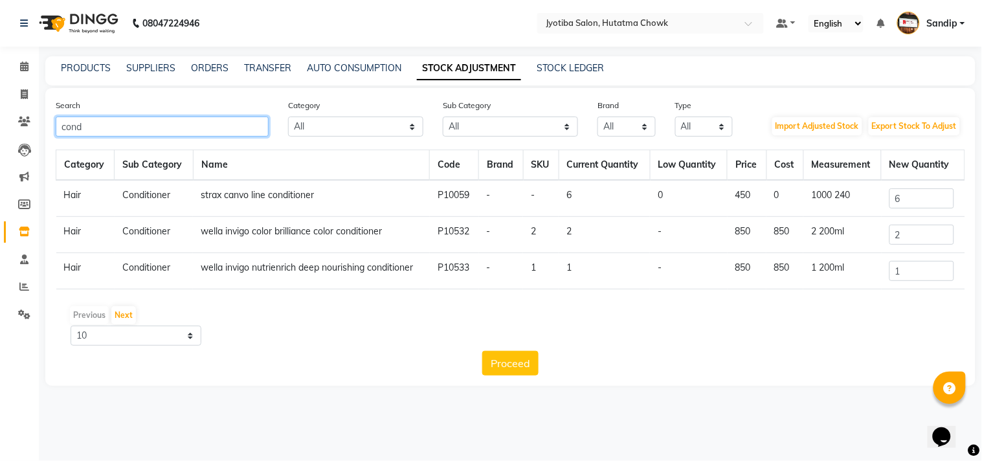
type input "cond"
click at [909, 195] on input "6" at bounding box center [922, 198] width 65 height 20
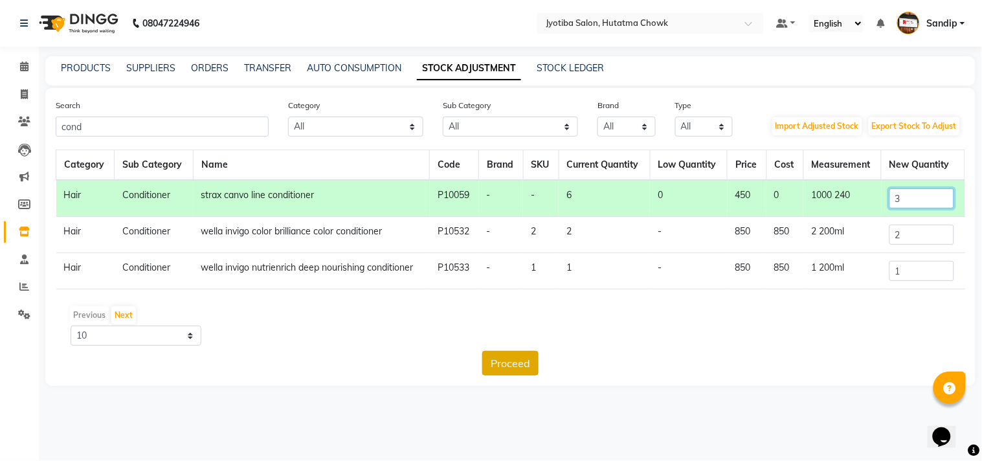
type input "3"
click at [503, 361] on button "Proceed" at bounding box center [510, 363] width 56 height 25
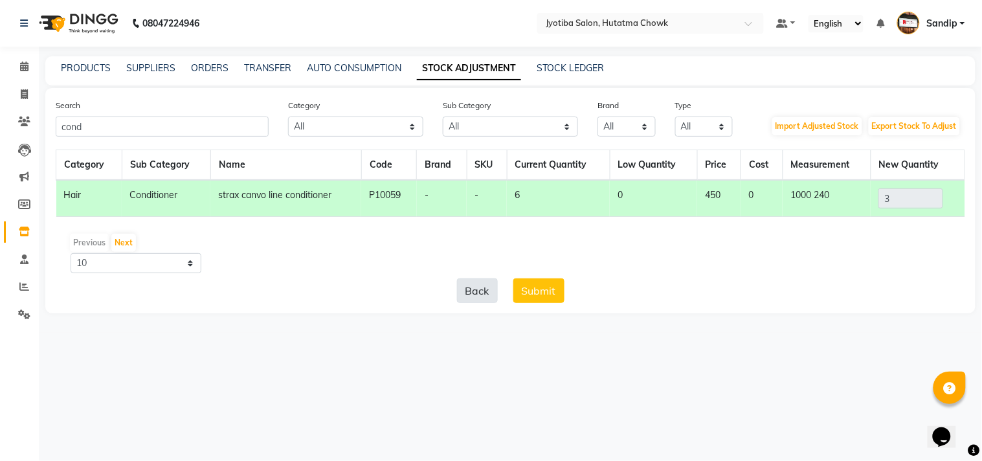
click at [476, 288] on button "Back" at bounding box center [477, 290] width 41 height 25
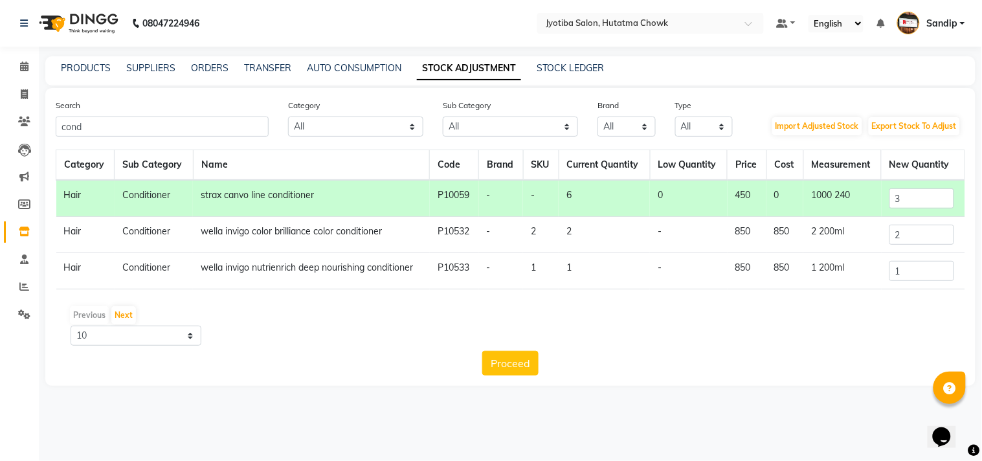
click at [583, 197] on td "6" at bounding box center [604, 198] width 91 height 37
click at [506, 356] on button "Proceed" at bounding box center [510, 363] width 56 height 25
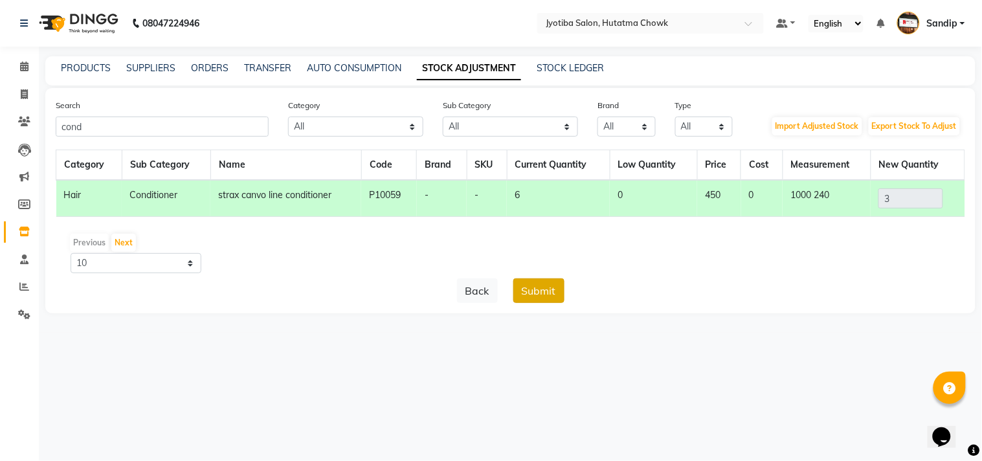
click at [539, 287] on button "Submit" at bounding box center [539, 290] width 51 height 25
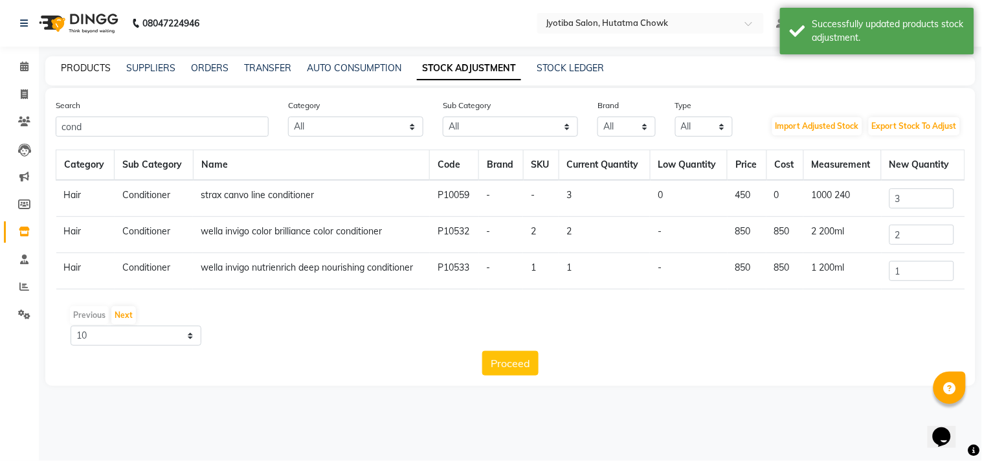
click at [85, 63] on link "PRODUCTS" at bounding box center [86, 68] width 50 height 12
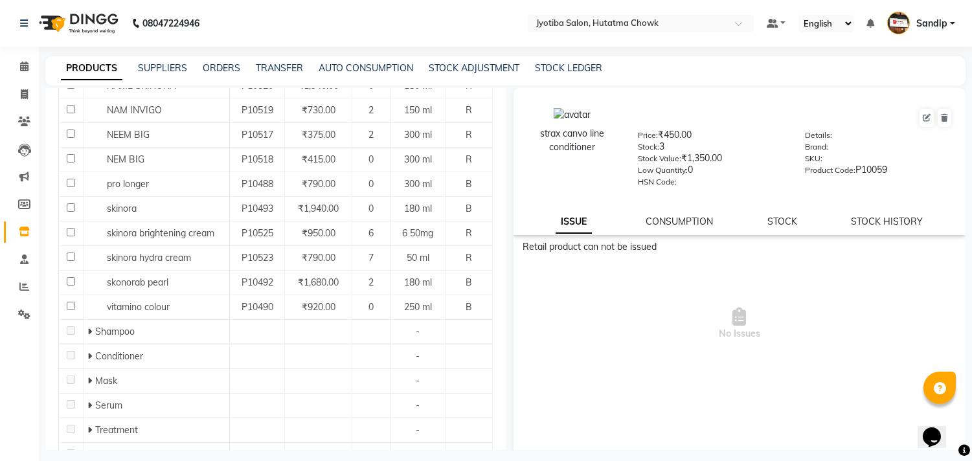
scroll to position [345, 0]
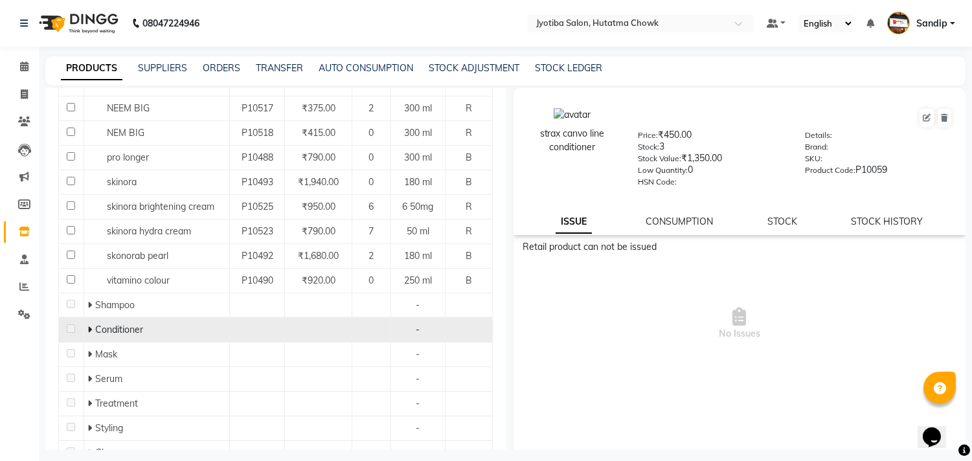
click at [88, 329] on icon at bounding box center [89, 329] width 5 height 9
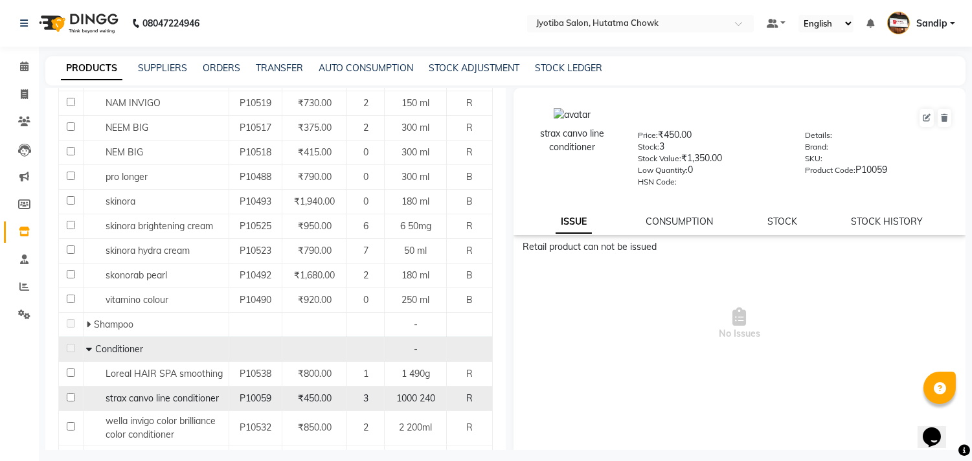
scroll to position [383, 0]
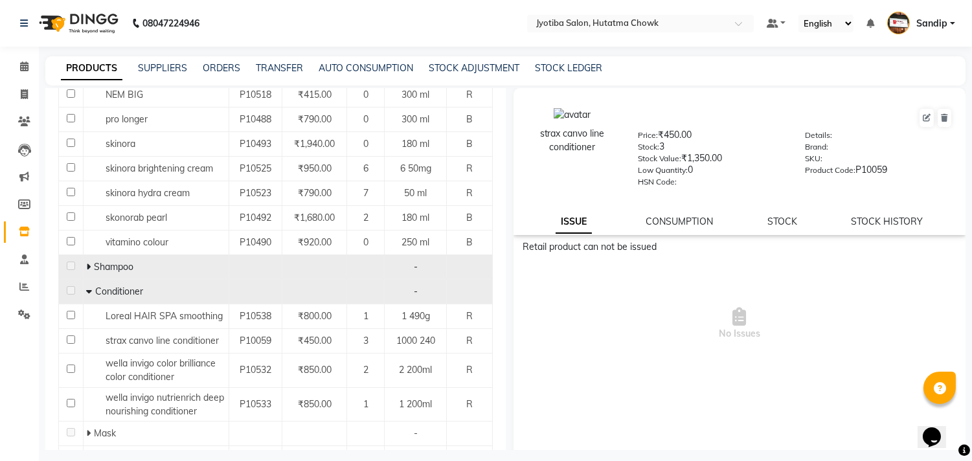
click at [86, 266] on icon at bounding box center [88, 266] width 5 height 9
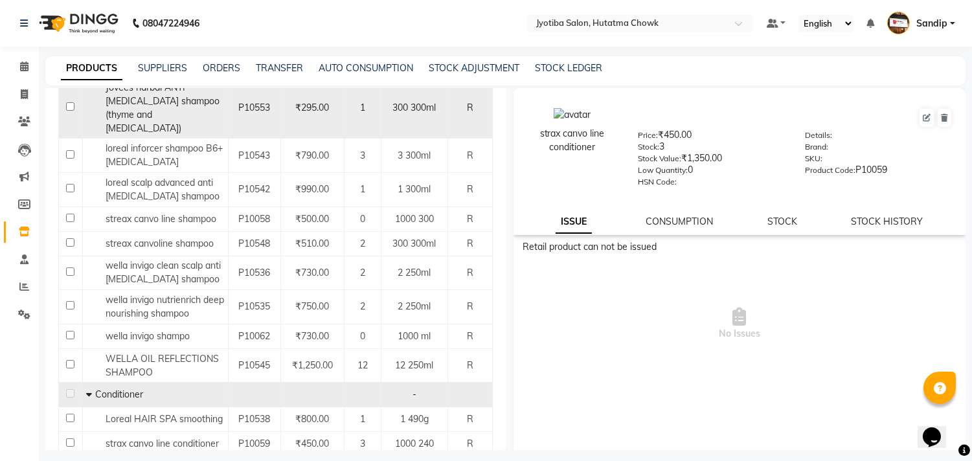
scroll to position [642, 0]
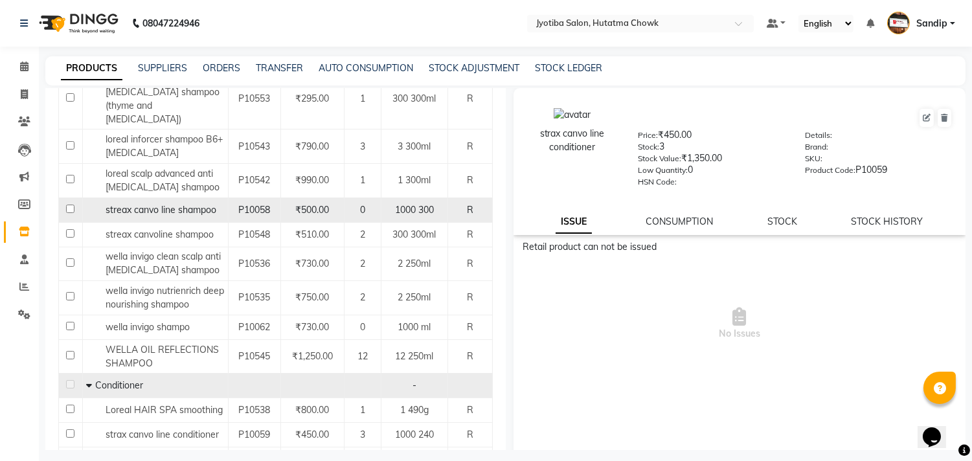
click at [67, 205] on input "checkbox" at bounding box center [70, 209] width 8 height 8
checkbox input "true"
click at [941, 117] on icon at bounding box center [944, 118] width 7 height 8
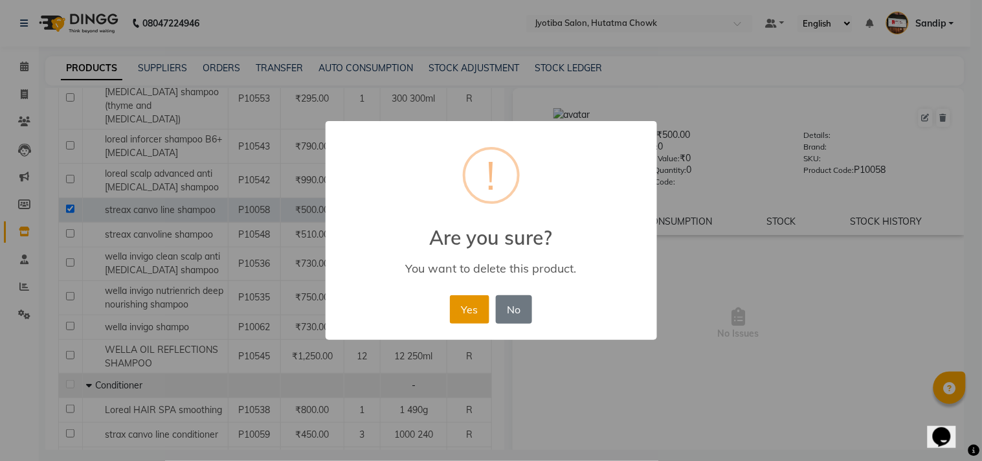
click at [468, 310] on button "Yes" at bounding box center [470, 309] width 40 height 28
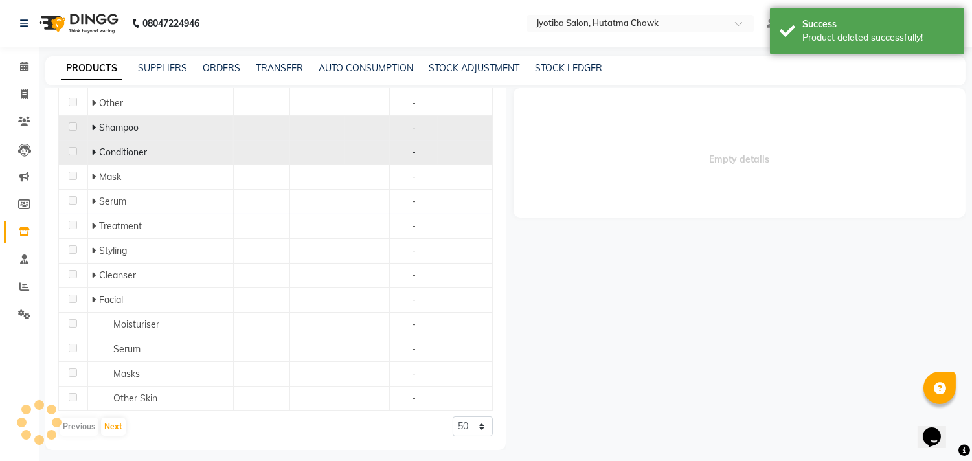
scroll to position [525, 0]
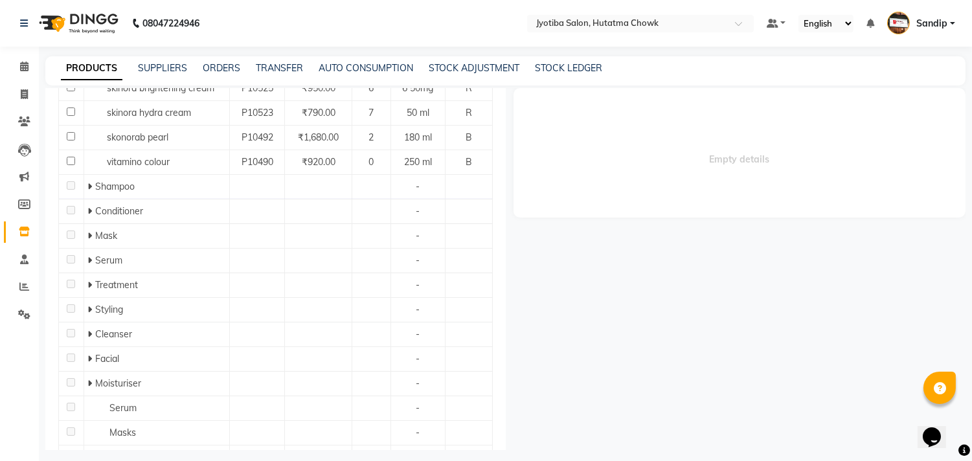
scroll to position [480, 0]
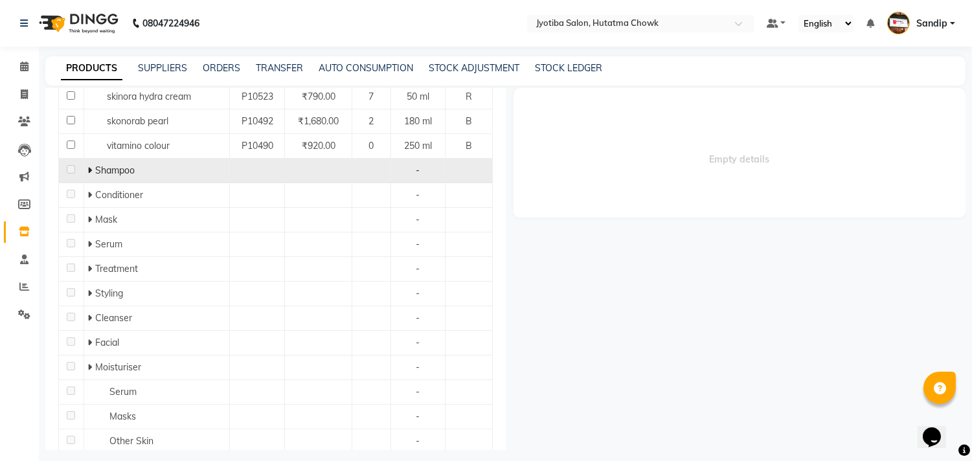
click at [85, 172] on td "Shampoo" at bounding box center [157, 171] width 146 height 25
click at [89, 172] on icon at bounding box center [89, 170] width 5 height 9
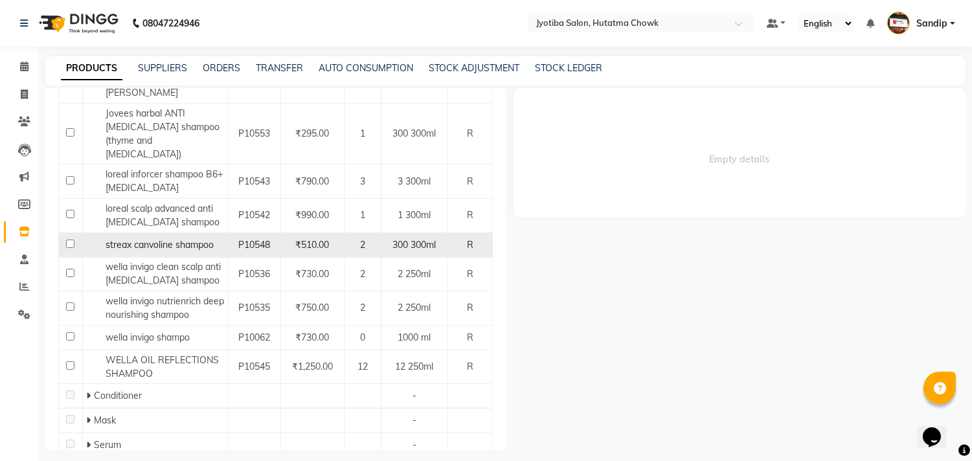
scroll to position [609, 0]
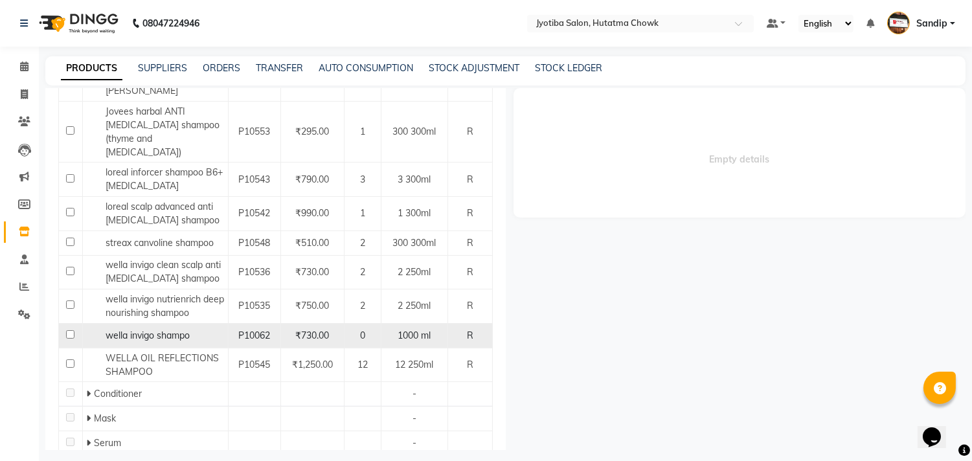
click at [69, 330] on input "checkbox" at bounding box center [70, 334] width 8 height 8
checkbox input "true"
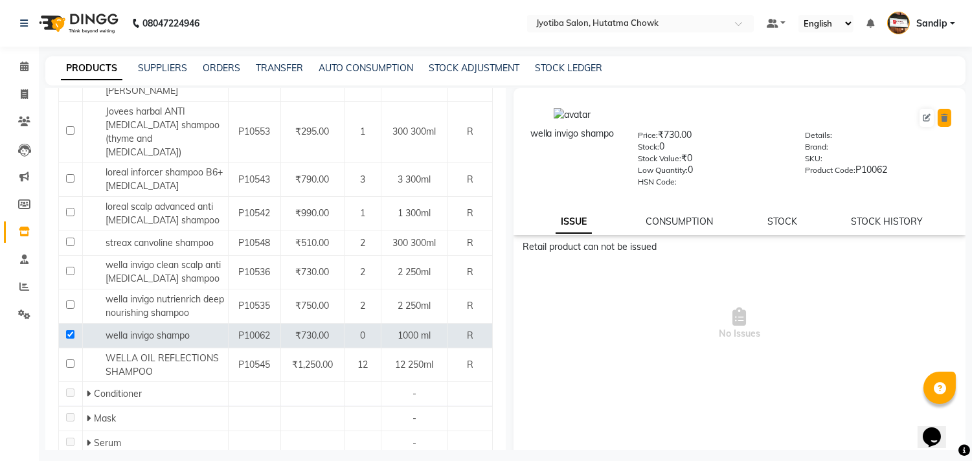
click at [941, 115] on icon at bounding box center [944, 118] width 7 height 8
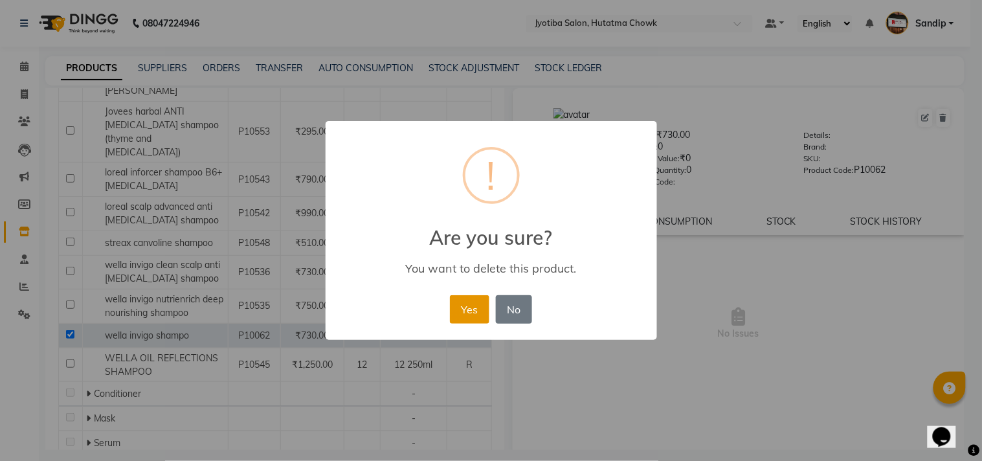
click at [468, 300] on button "Yes" at bounding box center [470, 309] width 40 height 28
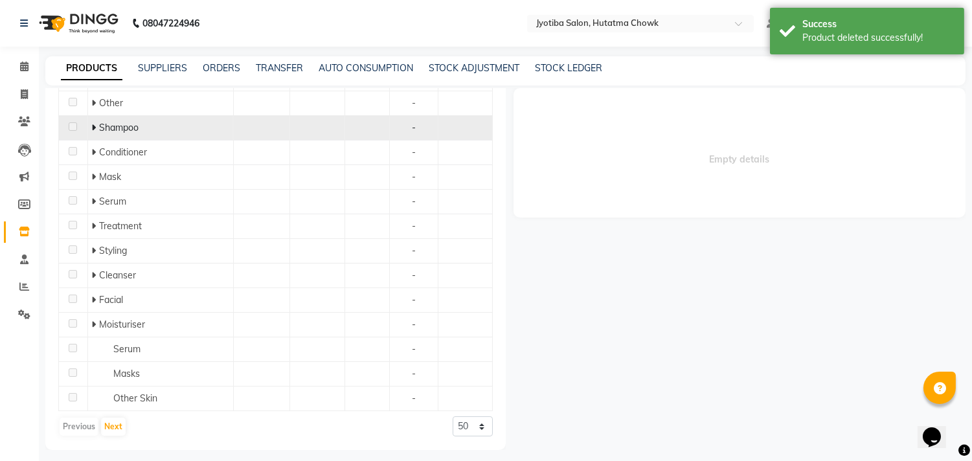
scroll to position [525, 0]
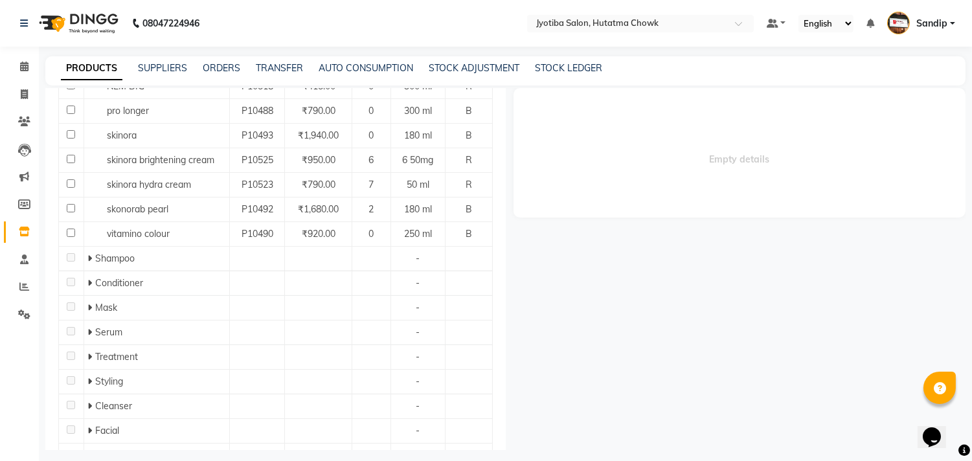
scroll to position [398, 0]
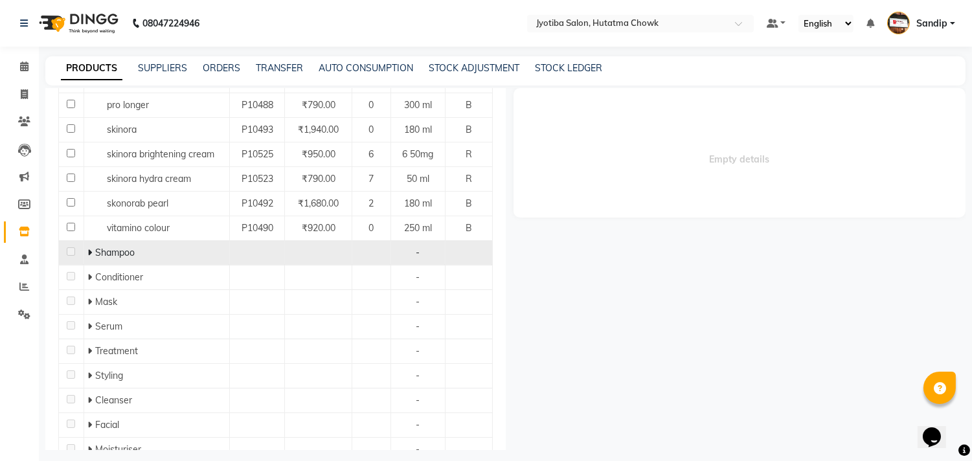
click at [91, 253] on span at bounding box center [91, 253] width 8 height 12
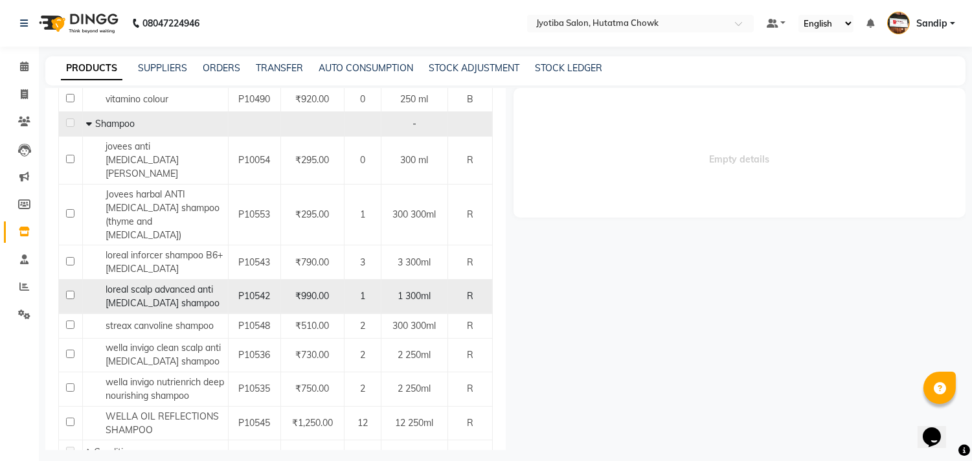
scroll to position [561, 0]
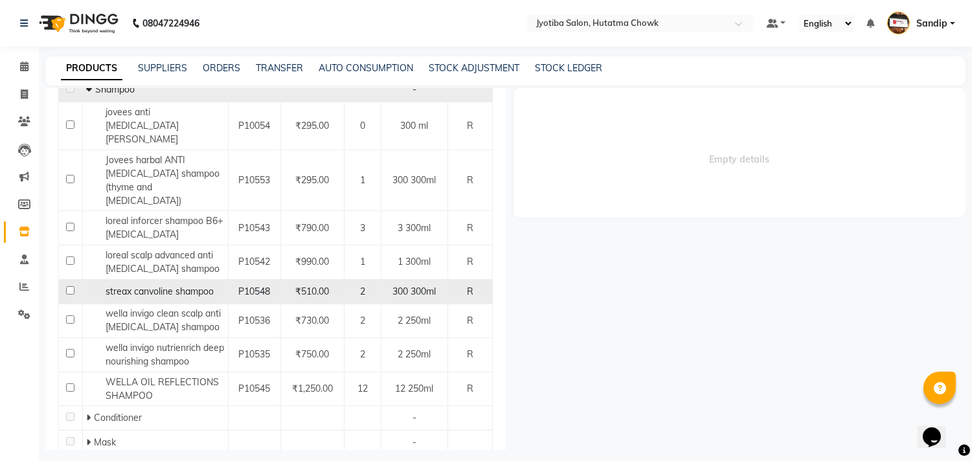
click at [66, 286] on input "checkbox" at bounding box center [70, 290] width 8 height 8
checkbox input "true"
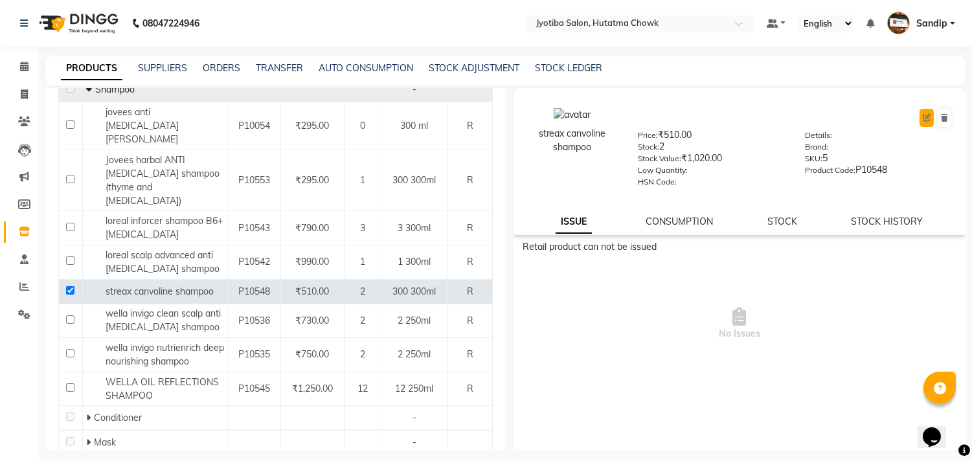
click at [920, 120] on button at bounding box center [927, 118] width 14 height 18
select select "R"
select select "215201100"
select select "true"
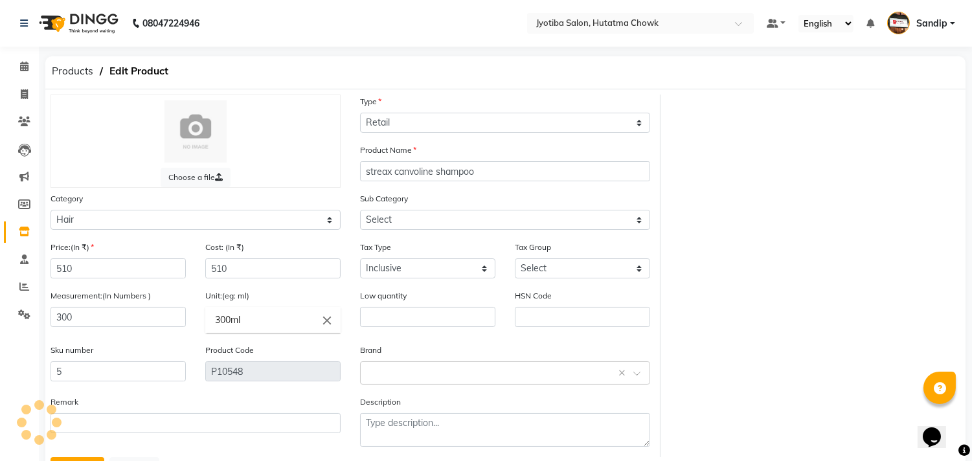
select select "215201101"
click at [61, 72] on span "Products" at bounding box center [72, 71] width 54 height 23
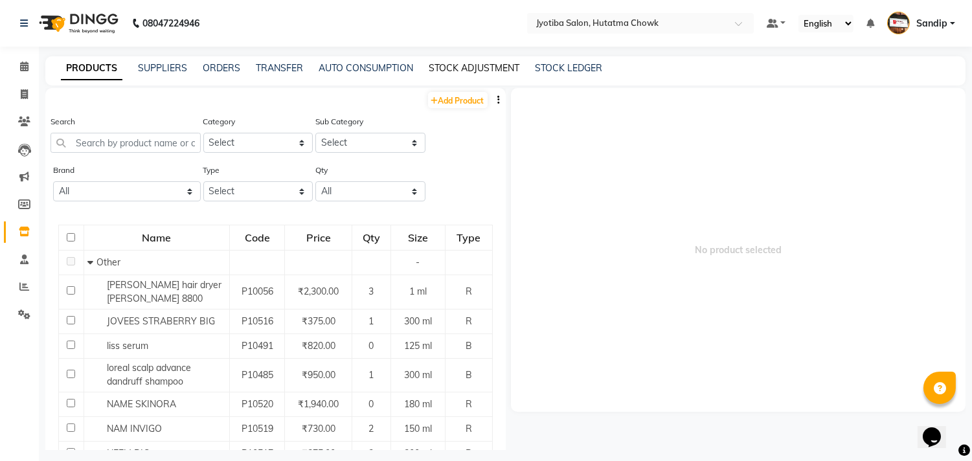
click at [464, 65] on link "STOCK ADJUSTMENT" at bounding box center [474, 68] width 91 height 12
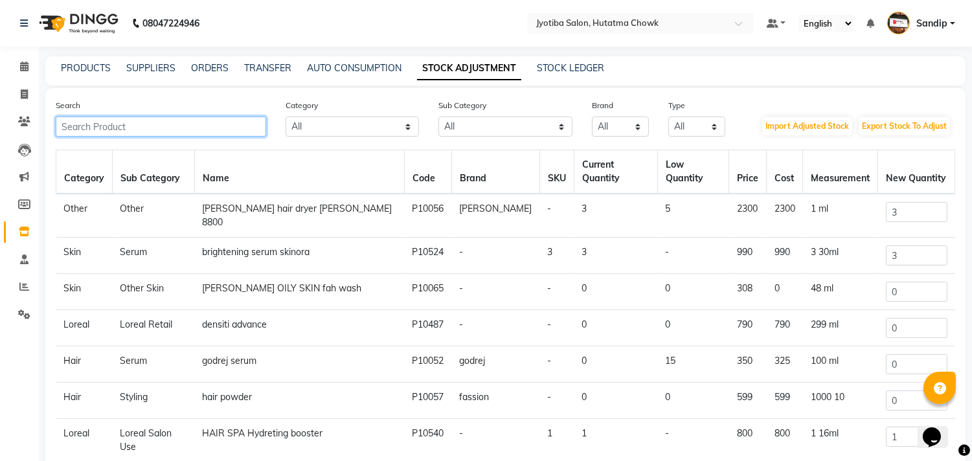
click at [207, 123] on input "text" at bounding box center [161, 127] width 210 height 20
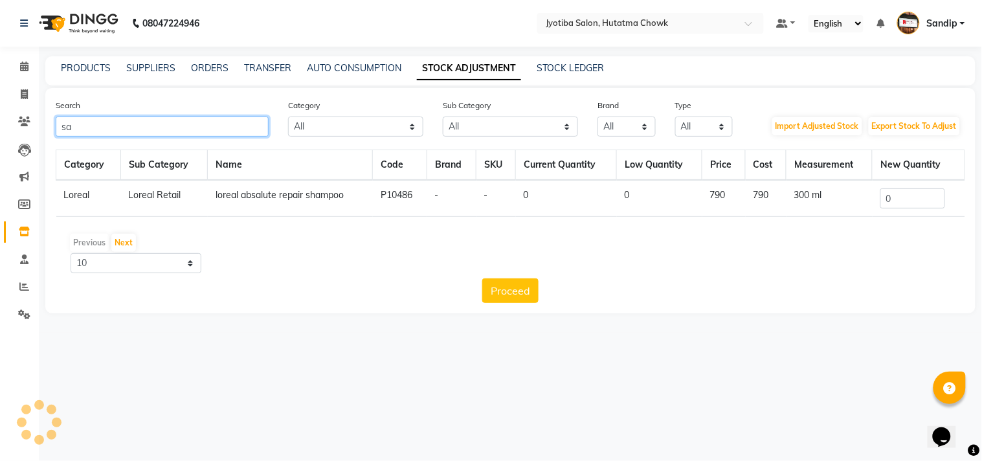
type input "s"
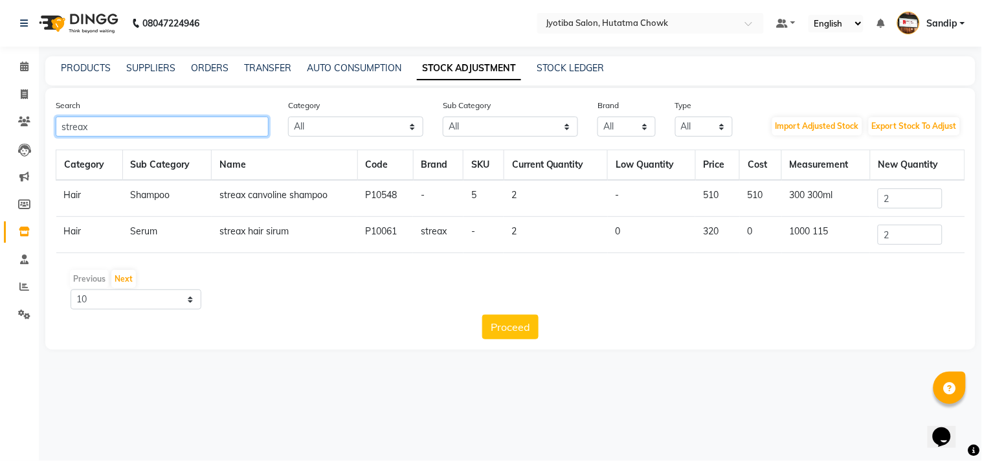
type input "streax"
click at [892, 193] on input "2" at bounding box center [910, 198] width 65 height 20
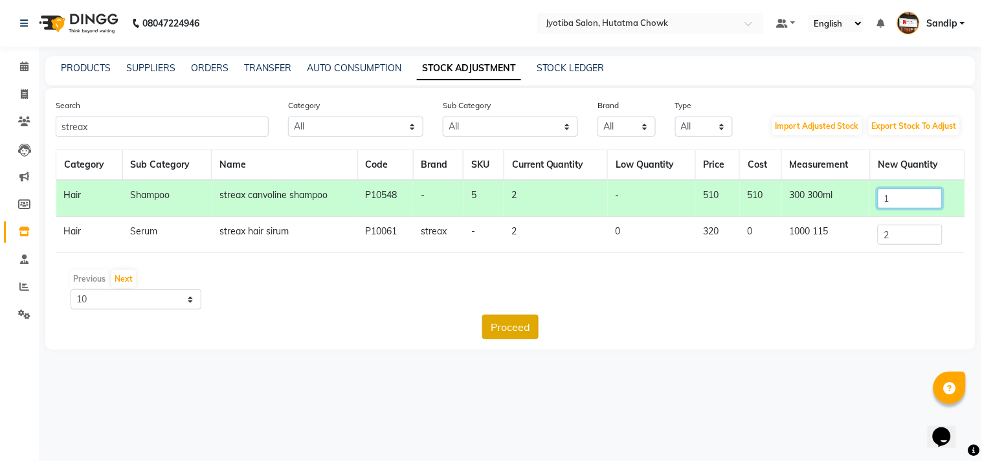
type input "1"
click at [495, 317] on button "Proceed" at bounding box center [510, 327] width 56 height 25
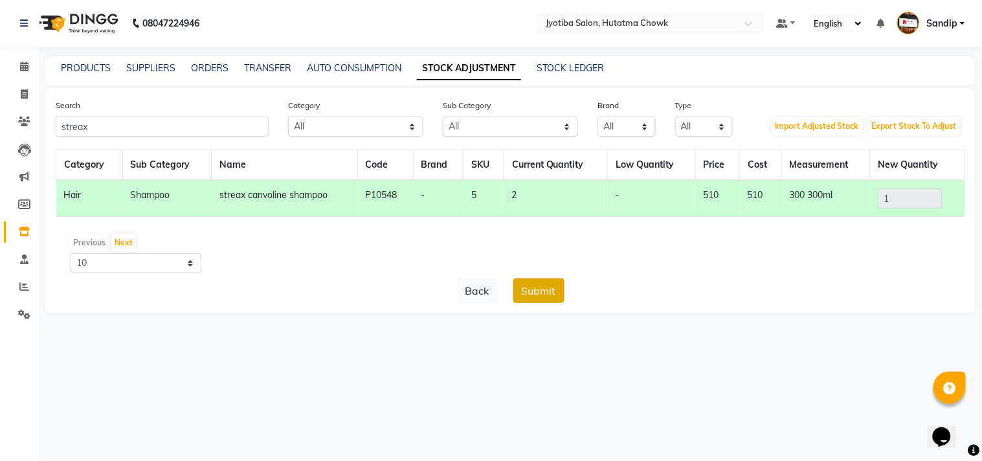
click at [539, 279] on button "Submit" at bounding box center [539, 290] width 51 height 25
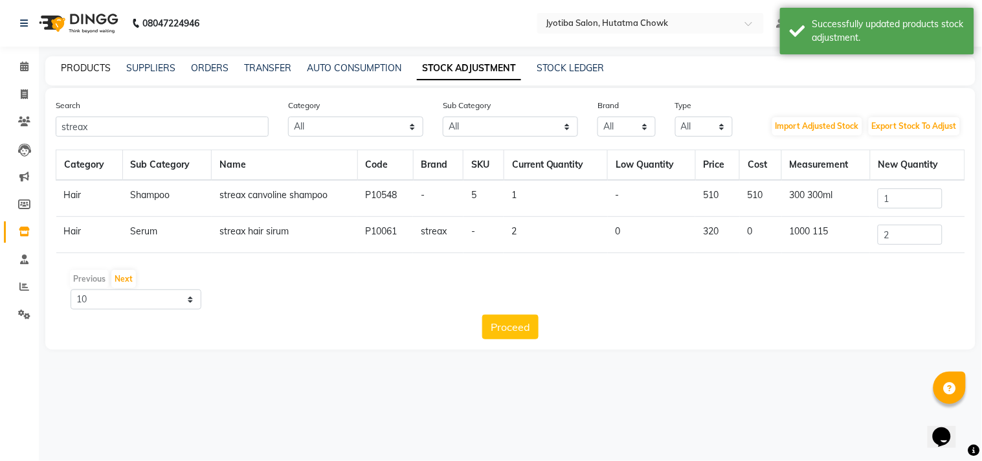
click at [99, 65] on link "PRODUCTS" at bounding box center [86, 68] width 50 height 12
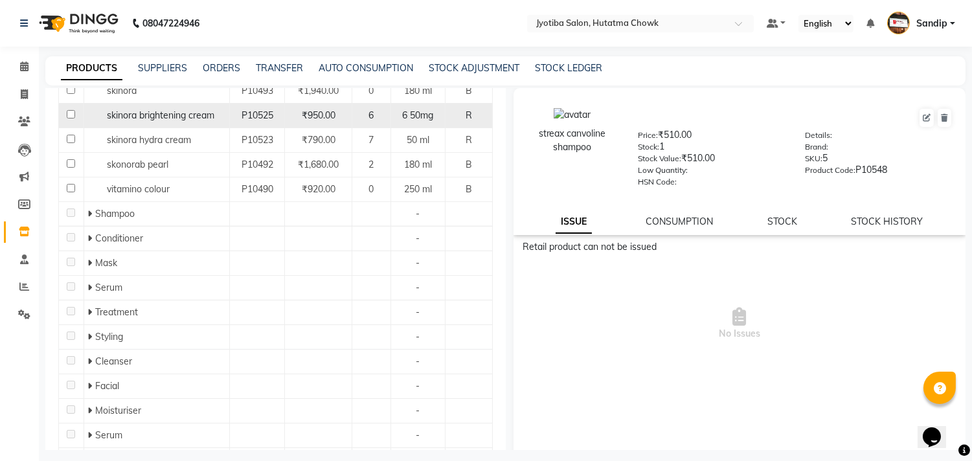
scroll to position [523, 0]
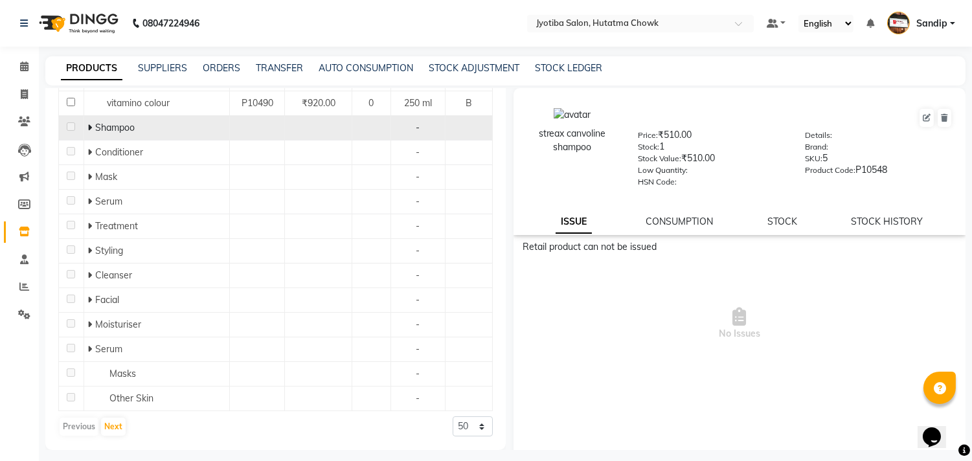
click at [87, 132] on icon at bounding box center [89, 127] width 5 height 9
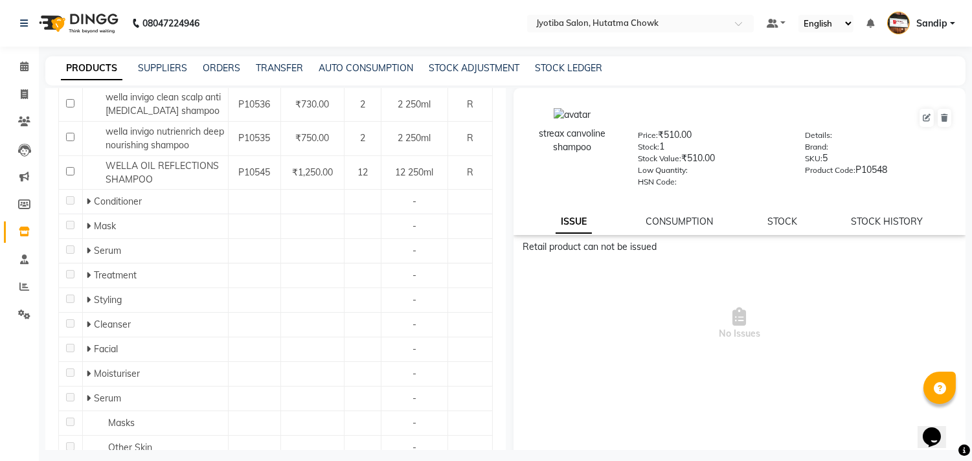
scroll to position [800, 0]
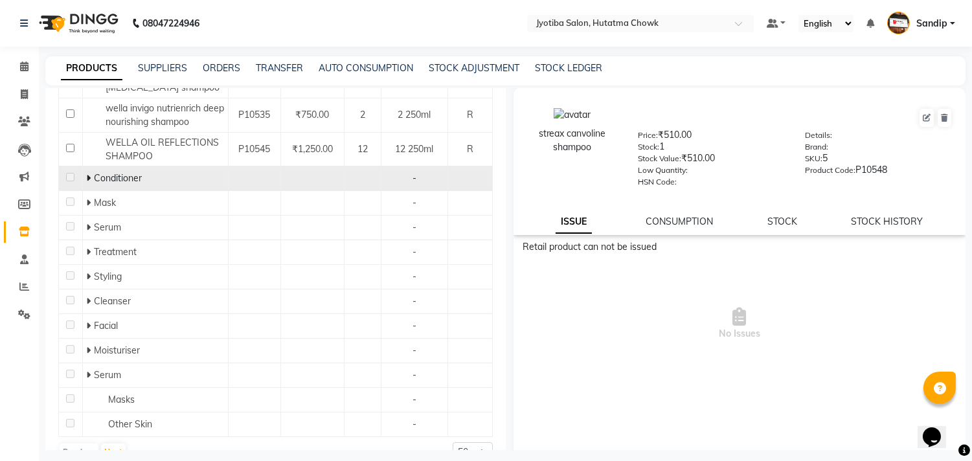
click at [87, 174] on icon at bounding box center [88, 178] width 5 height 9
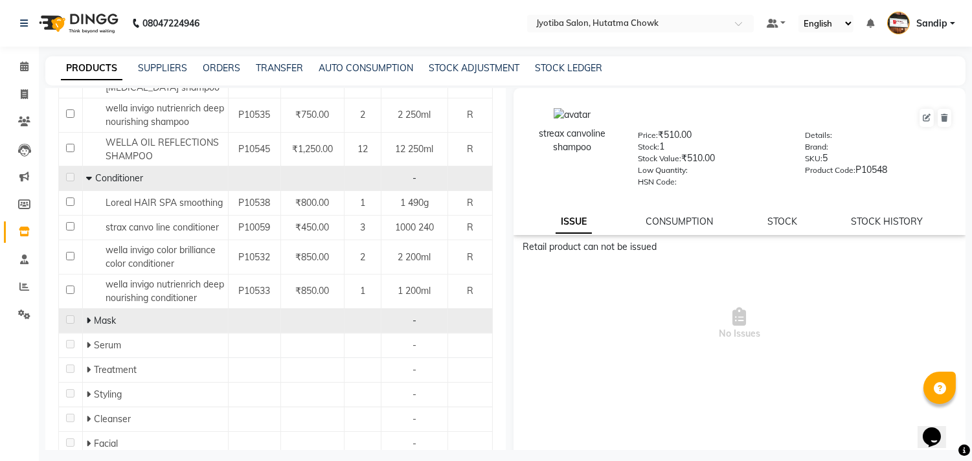
click at [86, 316] on icon at bounding box center [88, 320] width 5 height 9
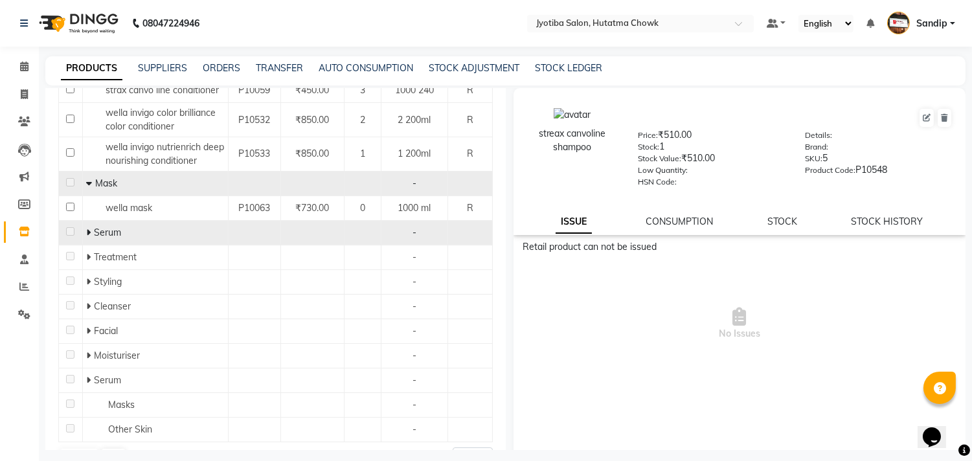
scroll to position [940, 0]
click at [86, 225] on icon at bounding box center [88, 229] width 5 height 9
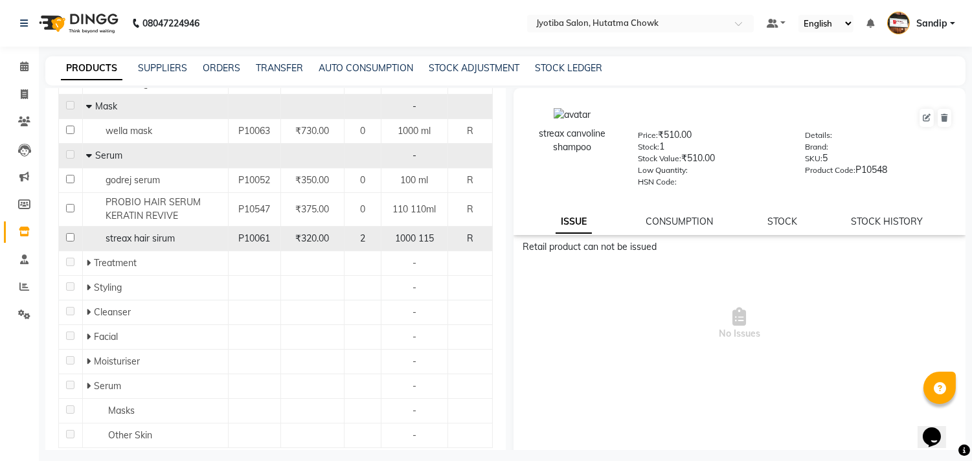
scroll to position [1017, 0]
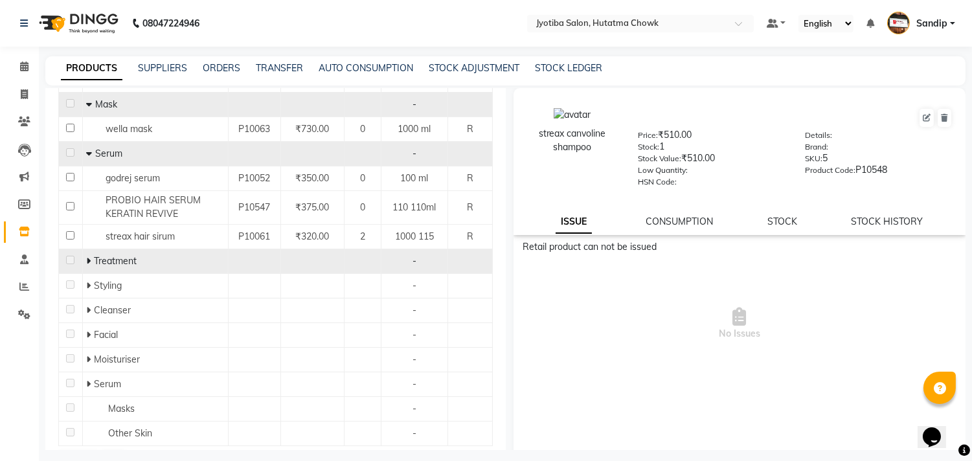
click at [87, 256] on icon at bounding box center [88, 260] width 5 height 9
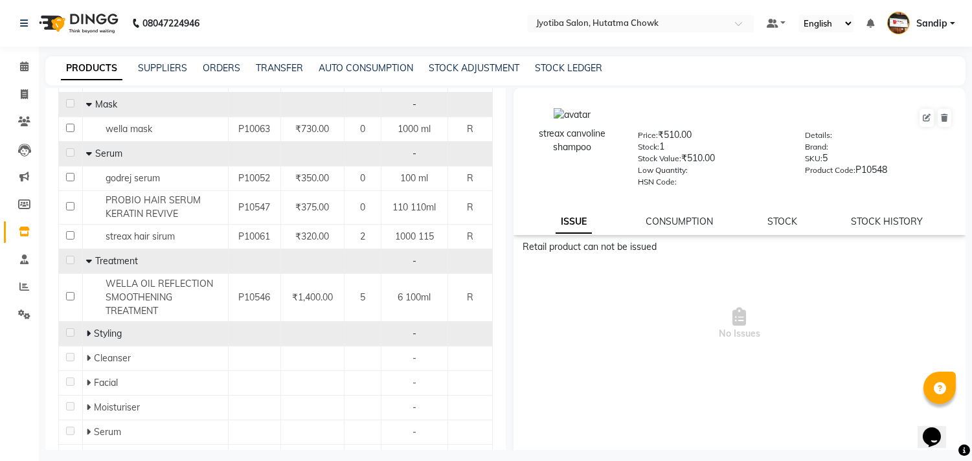
click at [87, 329] on icon at bounding box center [88, 333] width 5 height 9
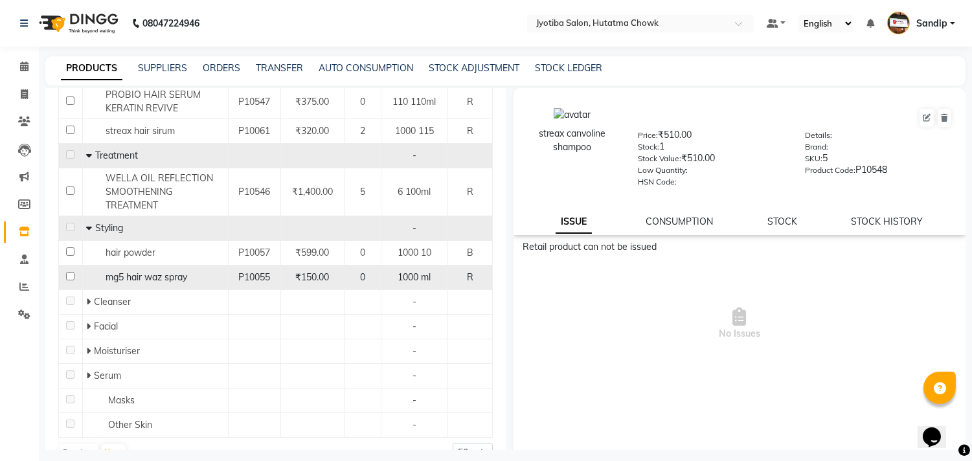
scroll to position [1124, 0]
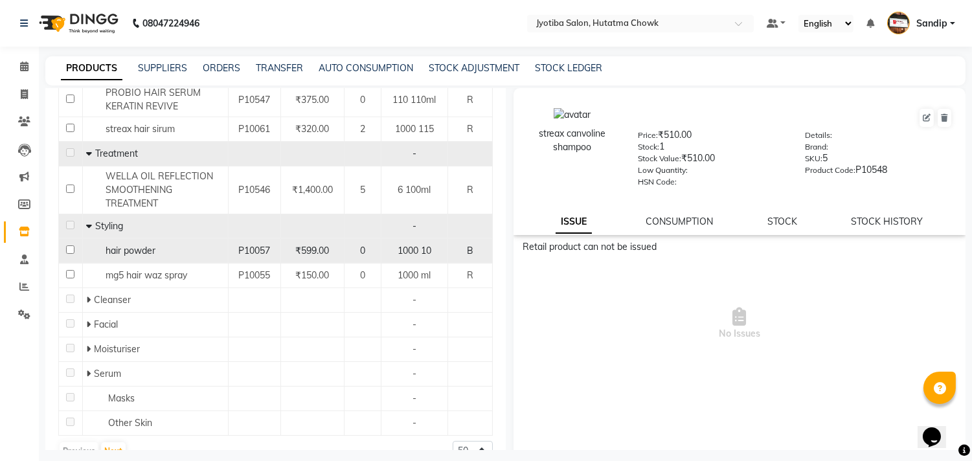
click at [68, 245] on input "checkbox" at bounding box center [70, 249] width 8 height 8
checkbox input "true"
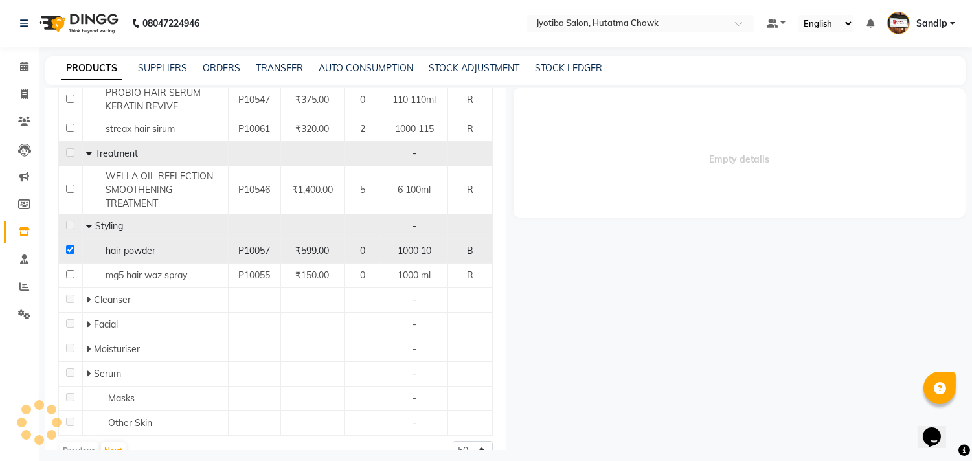
select select
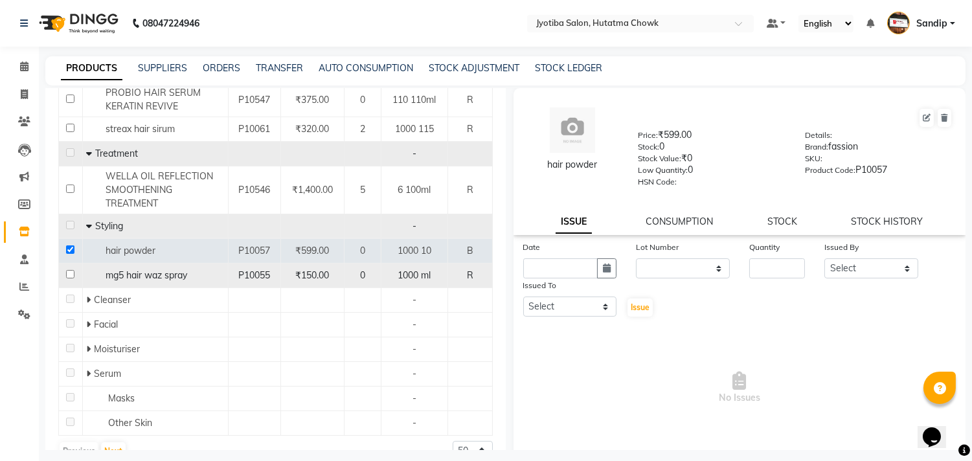
click at [69, 270] on input "checkbox" at bounding box center [70, 274] width 8 height 8
checkbox input "true"
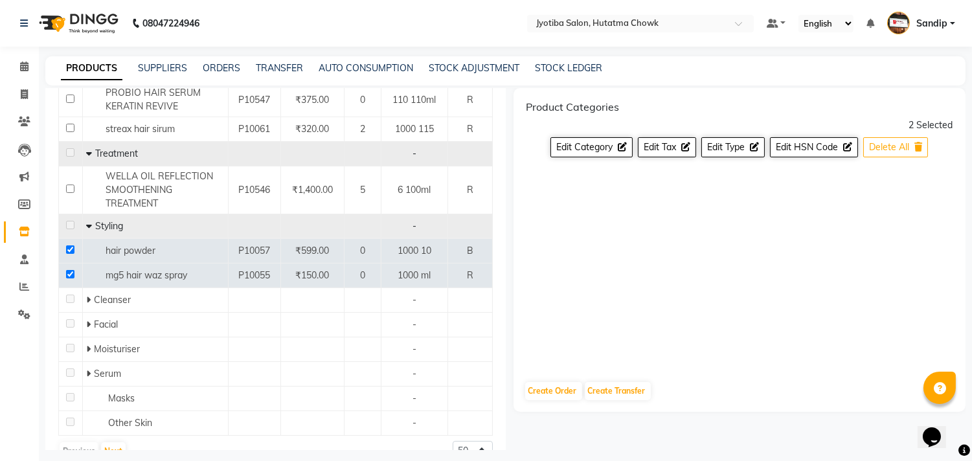
click at [900, 154] on button "Delete All" at bounding box center [895, 147] width 65 height 20
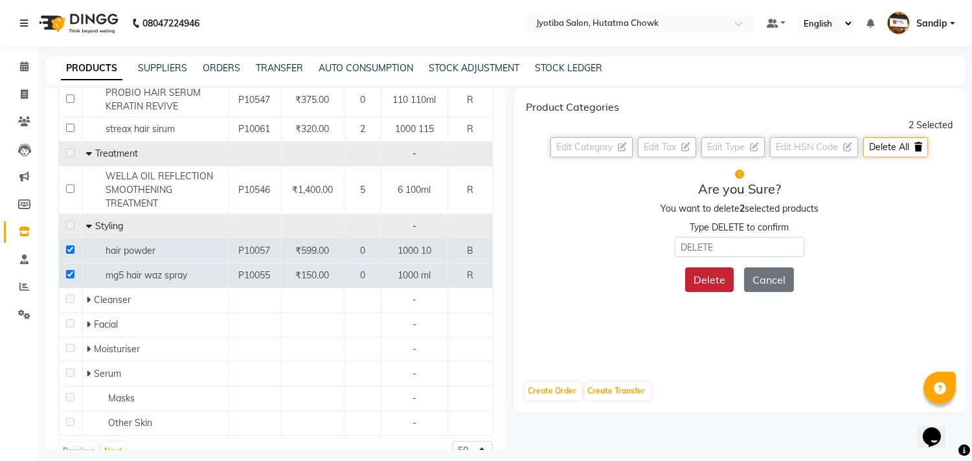
click at [712, 277] on button "Delete" at bounding box center [709, 279] width 49 height 25
click at [711, 278] on button "Delete" at bounding box center [709, 279] width 49 height 25
click at [763, 245] on input "text" at bounding box center [740, 247] width 130 height 20
click at [71, 238] on td at bounding box center [71, 250] width 24 height 25
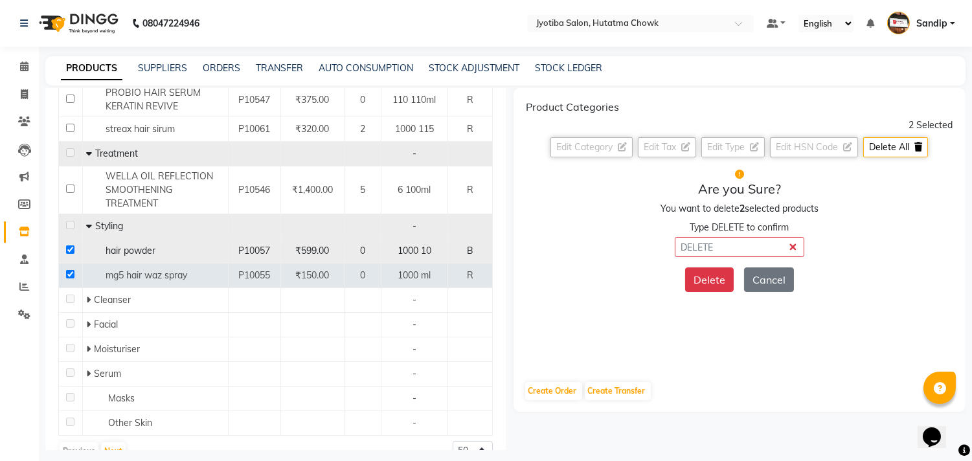
click at [68, 245] on input "checkbox" at bounding box center [70, 249] width 8 height 8
checkbox input "false"
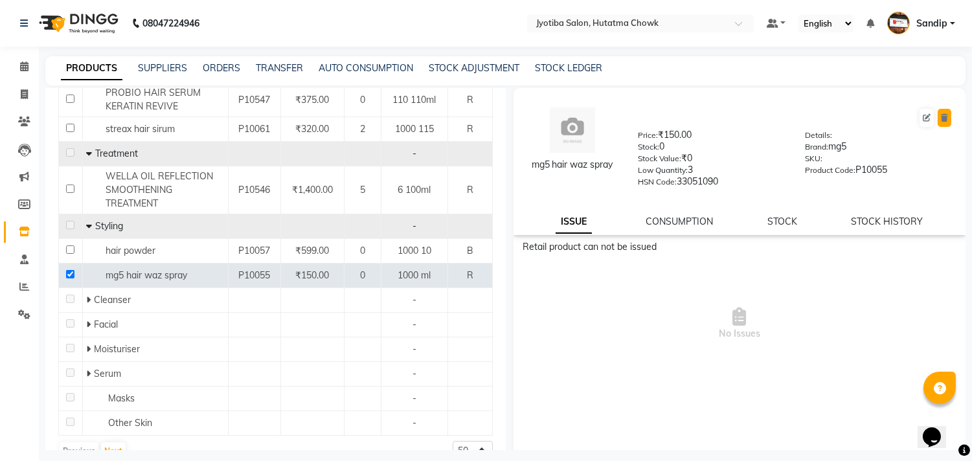
click at [941, 117] on icon at bounding box center [944, 118] width 7 height 8
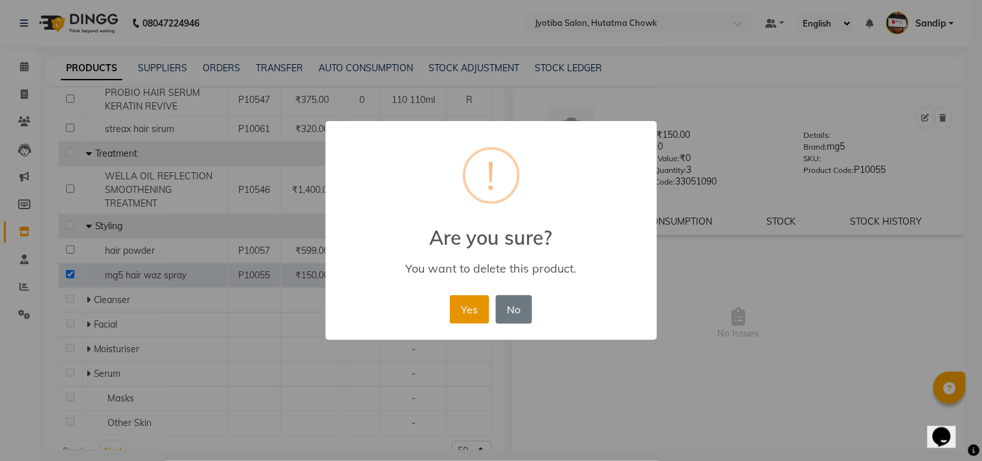
click at [462, 302] on button "Yes" at bounding box center [470, 309] width 40 height 28
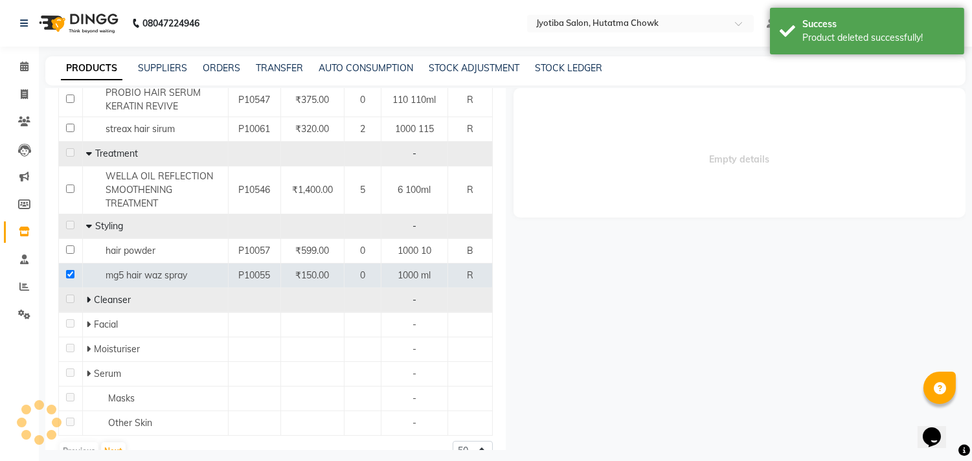
scroll to position [525, 0]
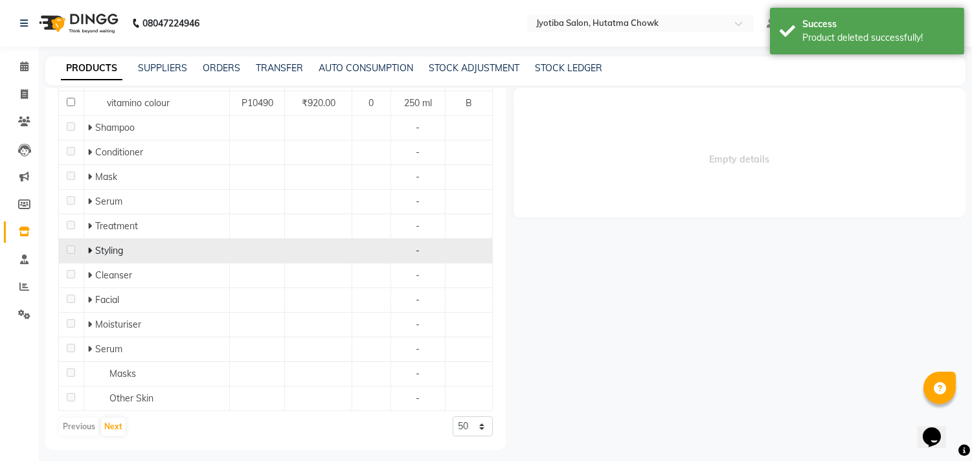
click at [87, 249] on icon at bounding box center [89, 250] width 5 height 9
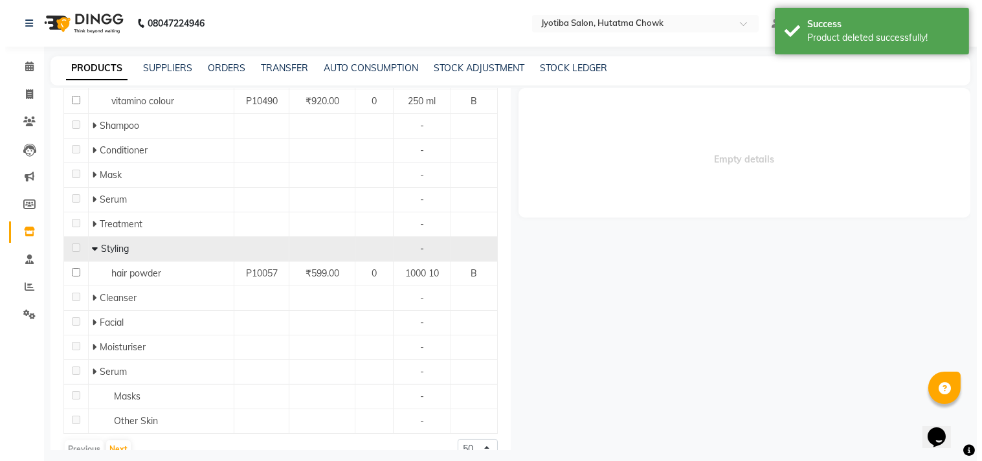
scroll to position [549, 0]
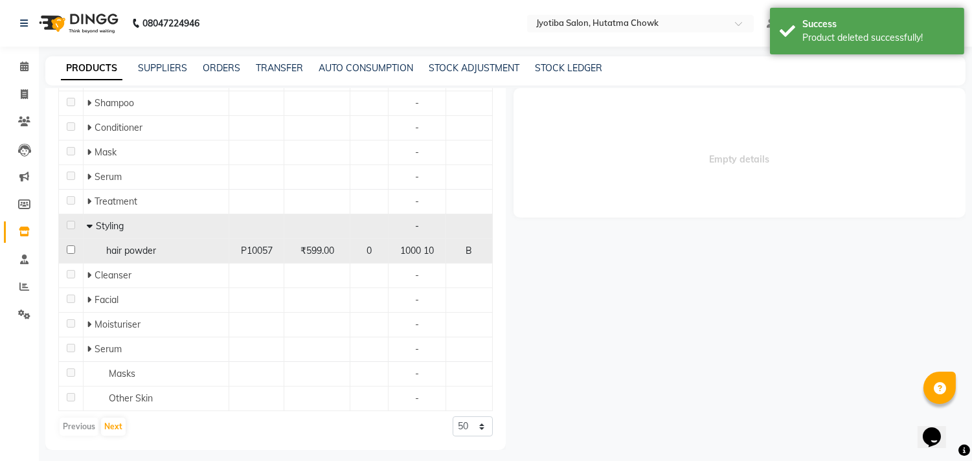
click at [72, 251] on input "checkbox" at bounding box center [71, 249] width 8 height 8
checkbox input "true"
select select
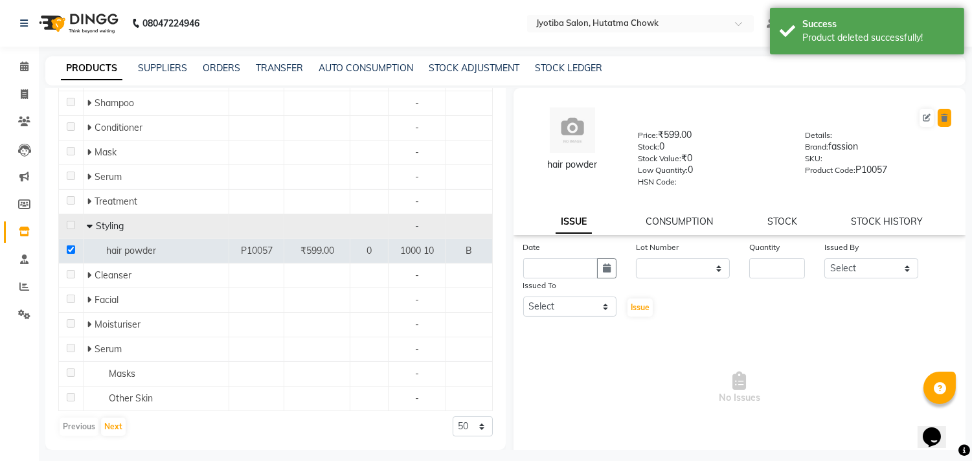
click at [941, 117] on icon at bounding box center [944, 118] width 7 height 8
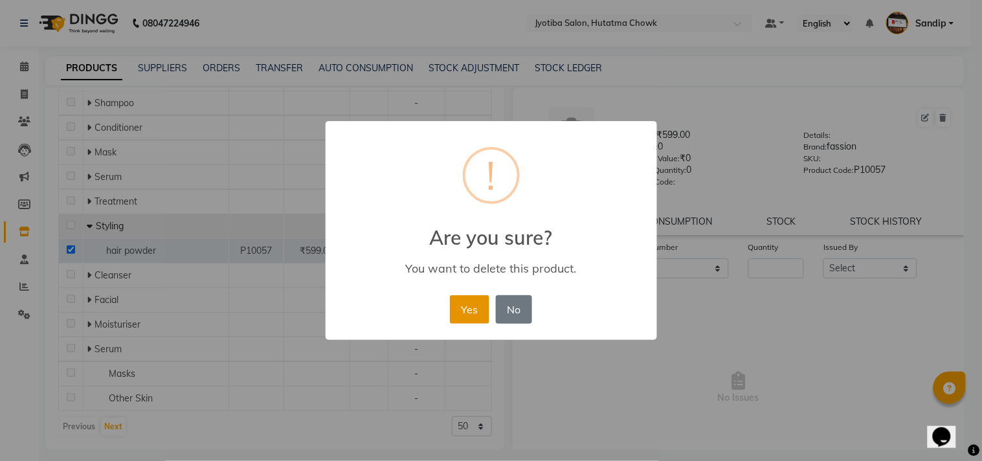
click at [467, 300] on button "Yes" at bounding box center [470, 309] width 40 height 28
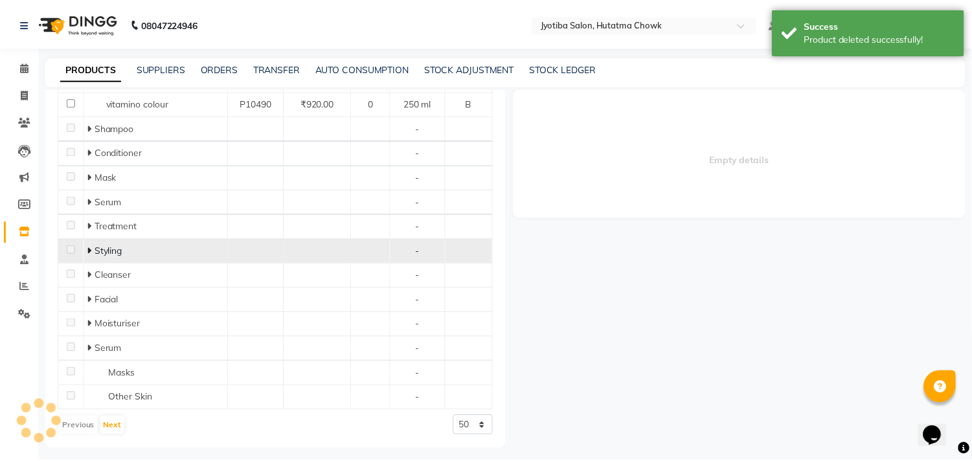
scroll to position [525, 0]
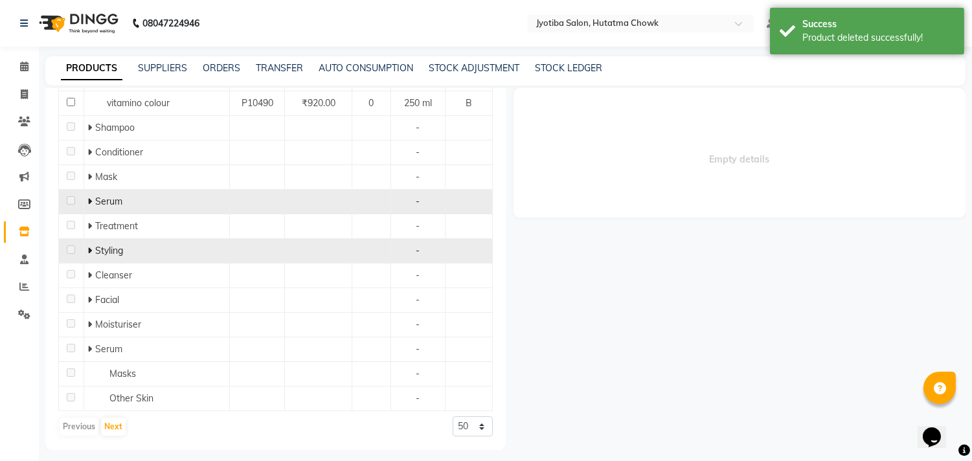
click at [89, 203] on icon at bounding box center [89, 201] width 5 height 9
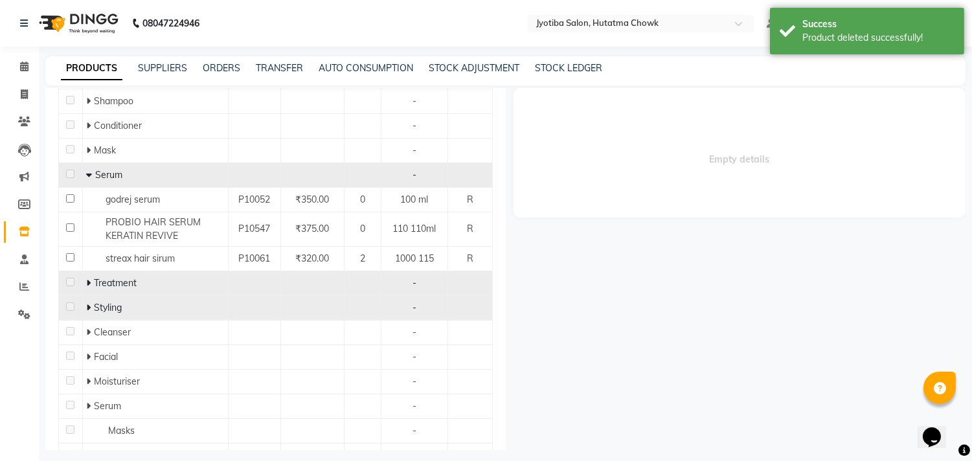
click at [86, 285] on icon at bounding box center [88, 282] width 5 height 9
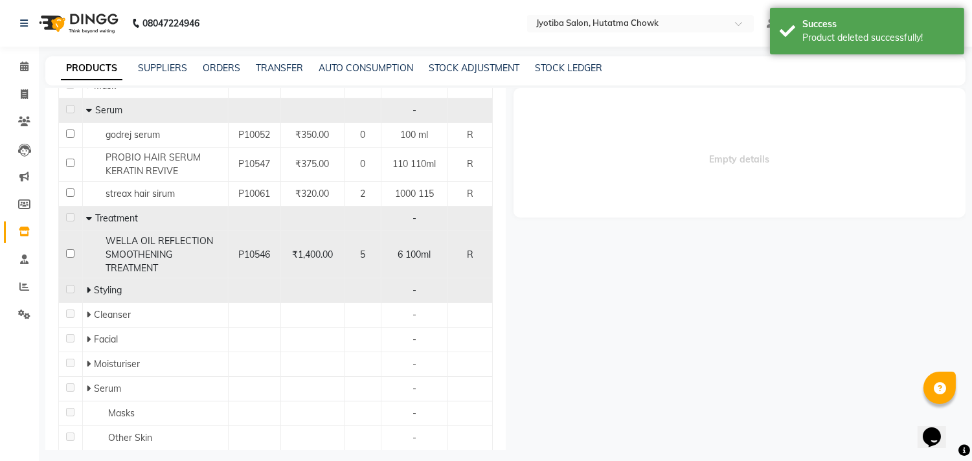
scroll to position [656, 0]
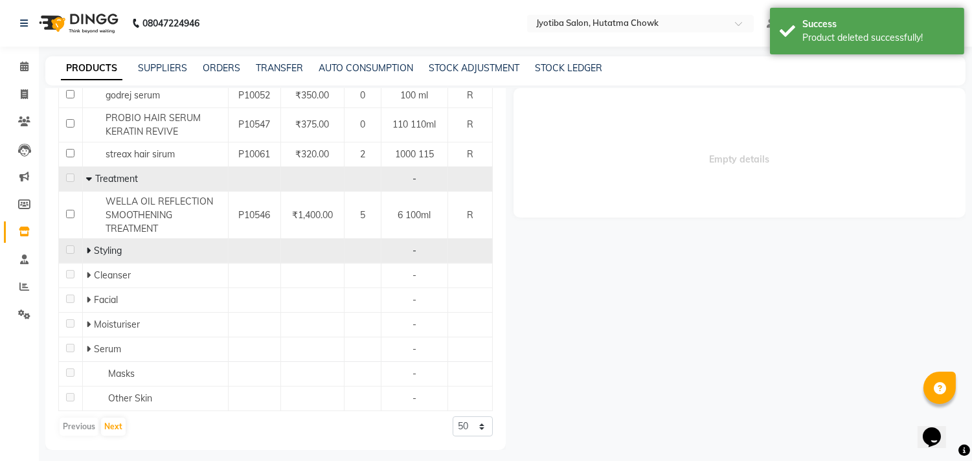
click at [89, 249] on span at bounding box center [90, 251] width 8 height 12
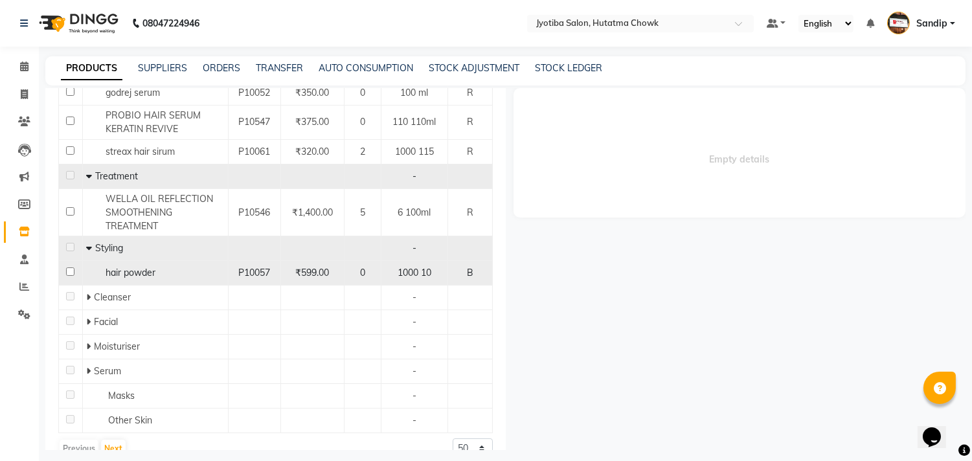
click at [69, 275] on input "checkbox" at bounding box center [70, 271] width 8 height 8
click at [163, 286] on td "hair powder" at bounding box center [155, 273] width 146 height 25
click at [163, 277] on div "hair powder" at bounding box center [155, 273] width 139 height 14
click at [69, 274] on input "checkbox" at bounding box center [70, 271] width 8 height 8
checkbox input "false"
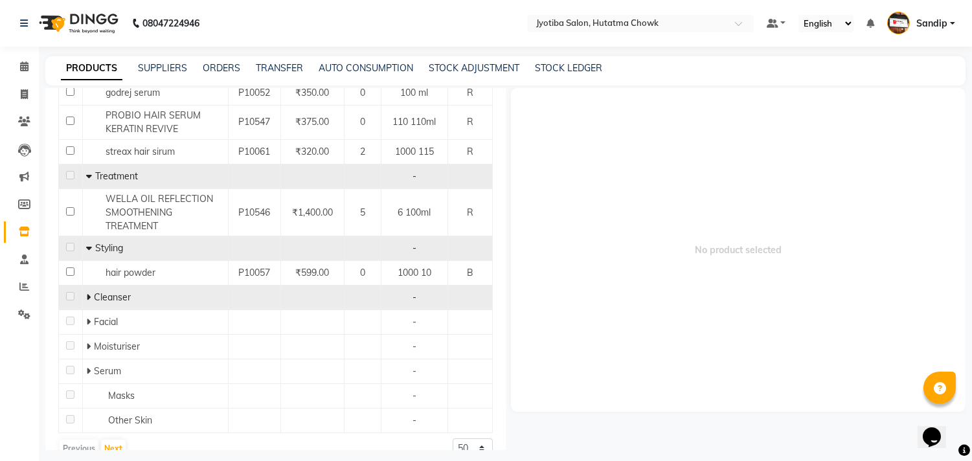
click at [87, 302] on icon at bounding box center [88, 297] width 5 height 9
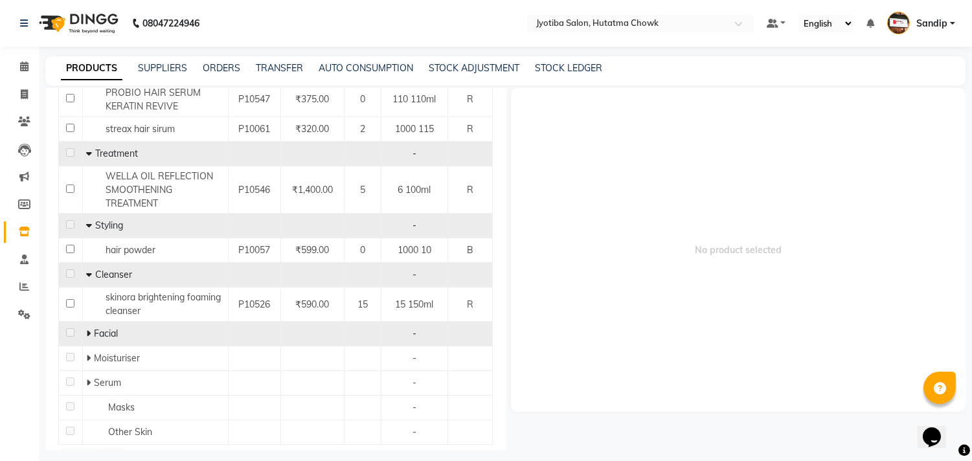
scroll to position [714, 0]
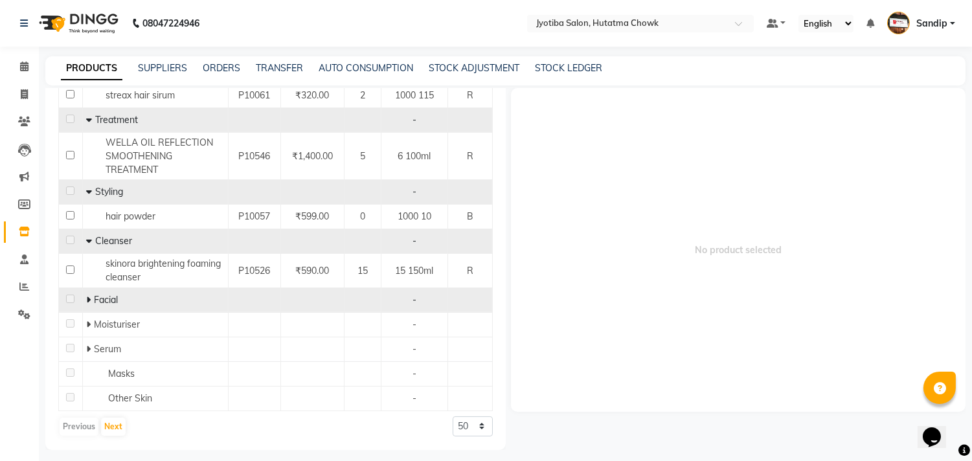
click at [89, 299] on icon at bounding box center [88, 299] width 5 height 9
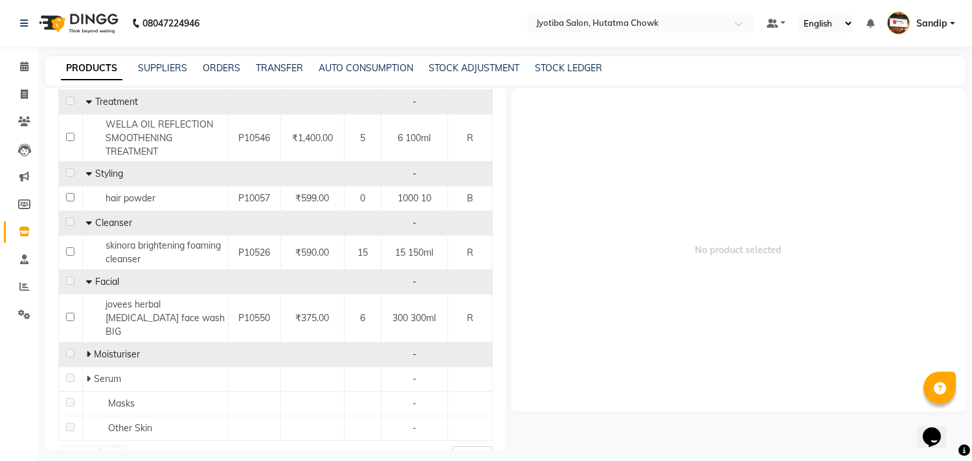
scroll to position [749, 0]
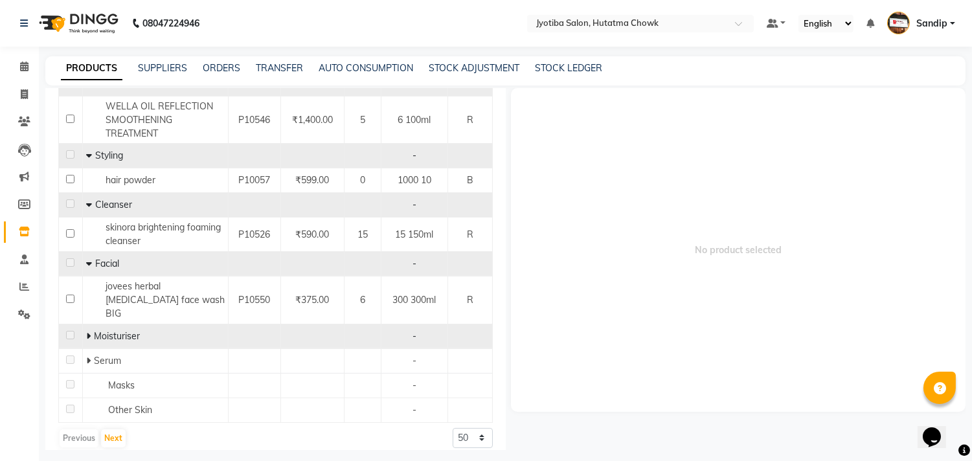
click at [87, 332] on icon at bounding box center [88, 336] width 5 height 9
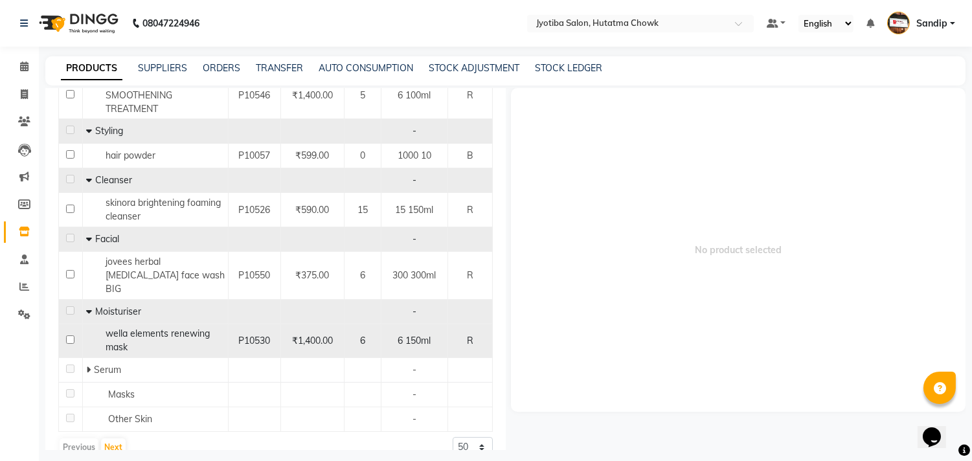
scroll to position [782, 0]
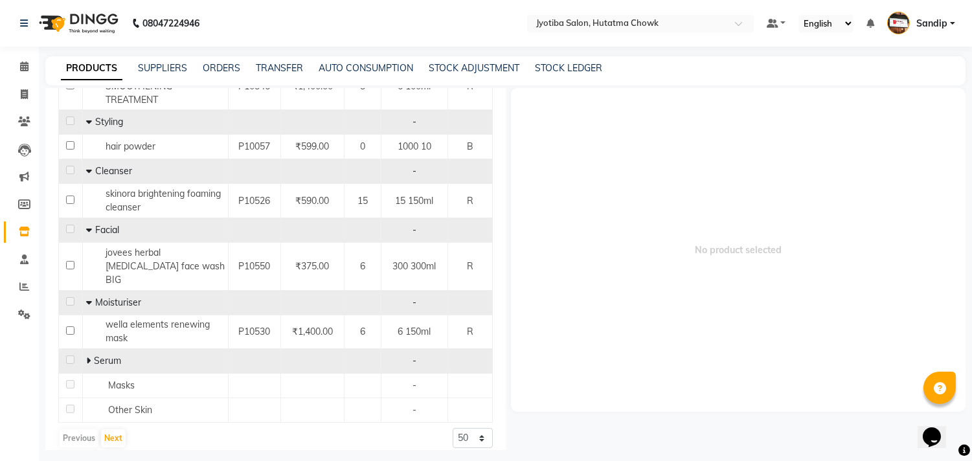
click at [87, 356] on icon at bounding box center [88, 360] width 5 height 9
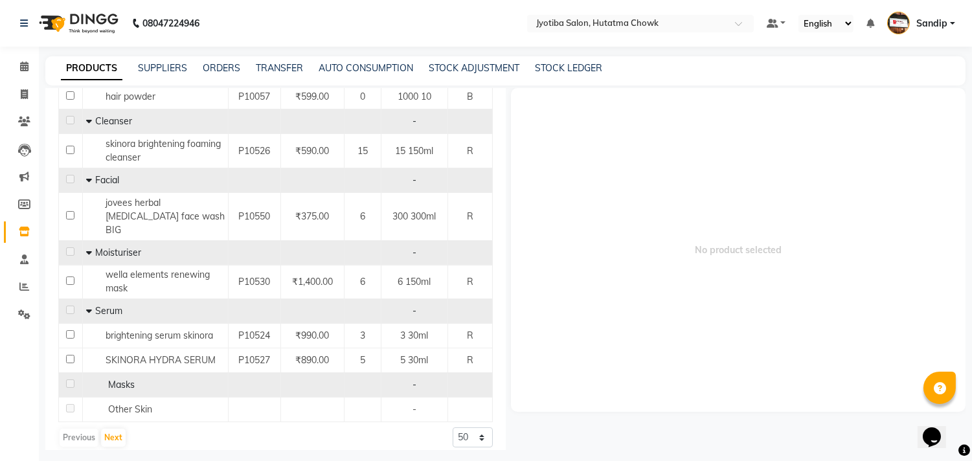
scroll to position [8, 0]
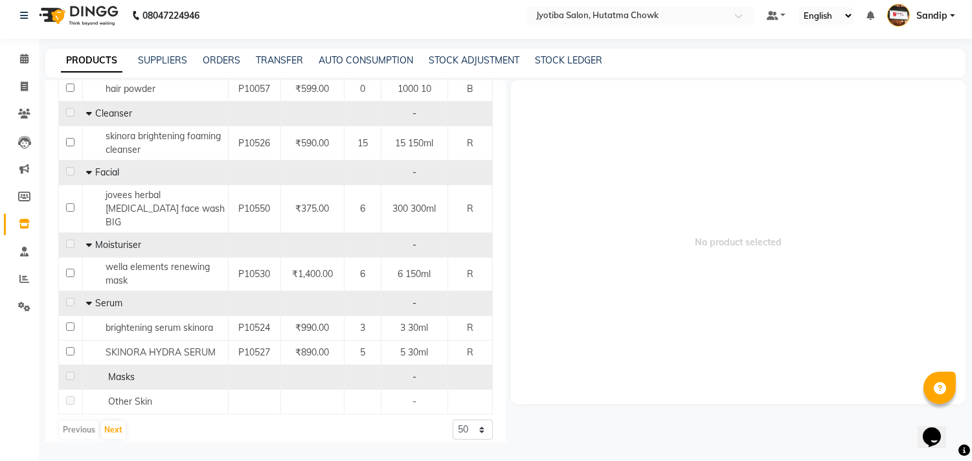
click at [63, 366] on td at bounding box center [71, 377] width 24 height 25
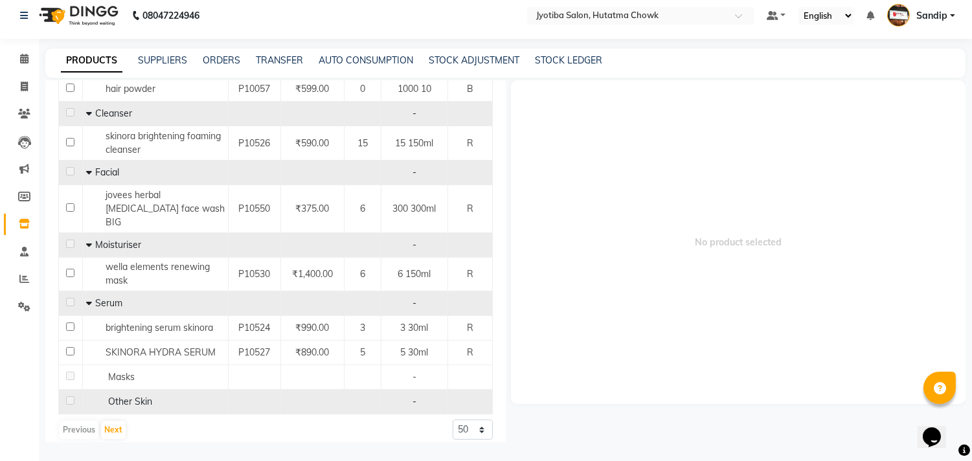
click at [127, 396] on span "Other Skin" at bounding box center [130, 402] width 44 height 12
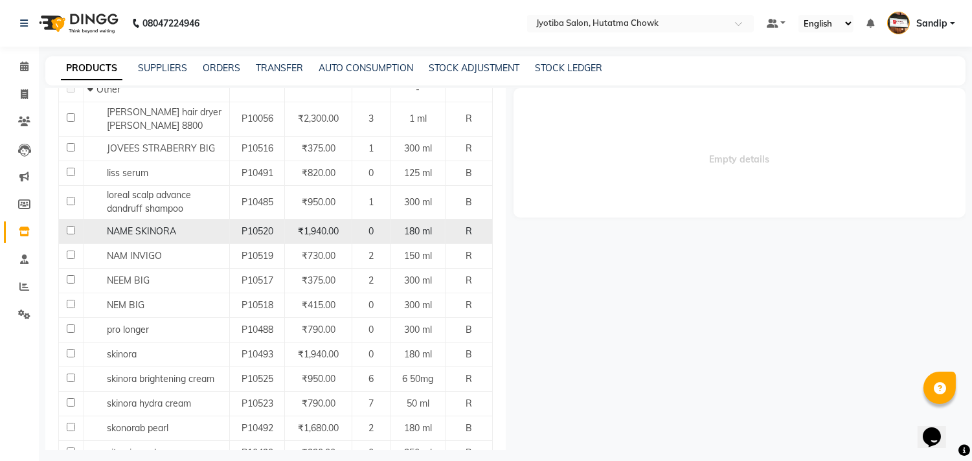
scroll to position [178, 0]
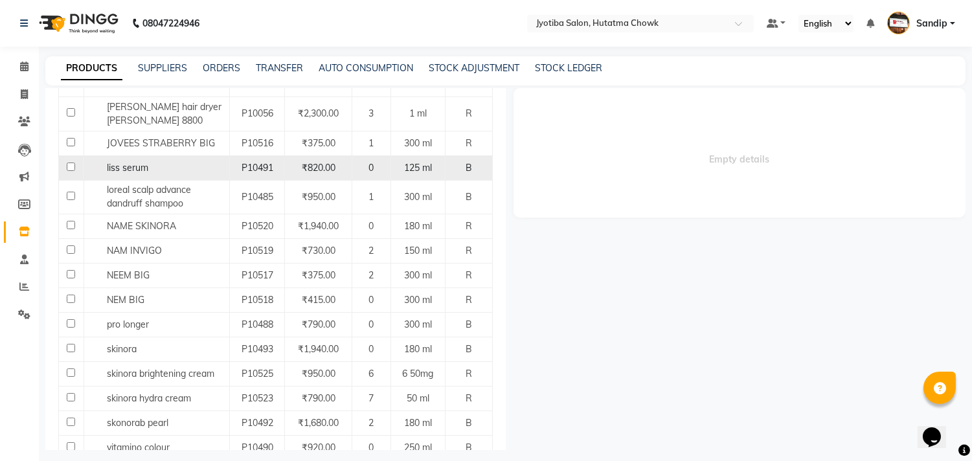
click at [69, 167] on input "checkbox" at bounding box center [71, 167] width 8 height 8
checkbox input "true"
select select
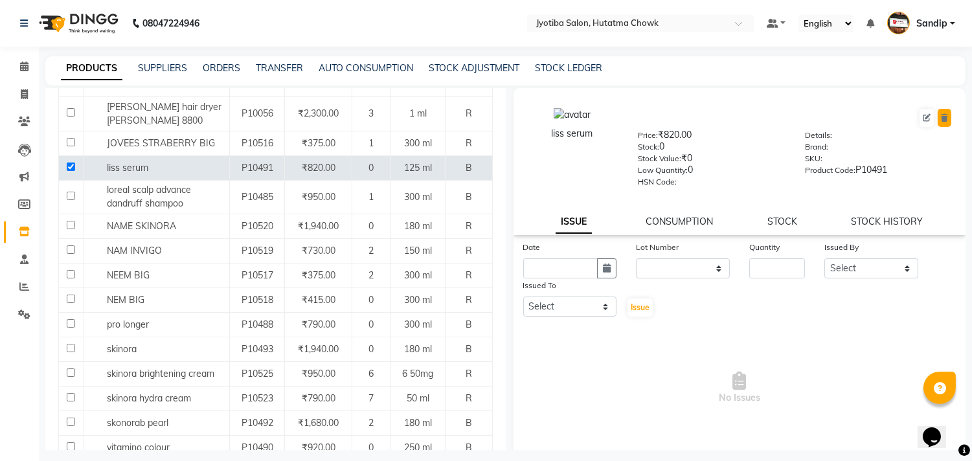
click at [938, 115] on button at bounding box center [945, 118] width 14 height 18
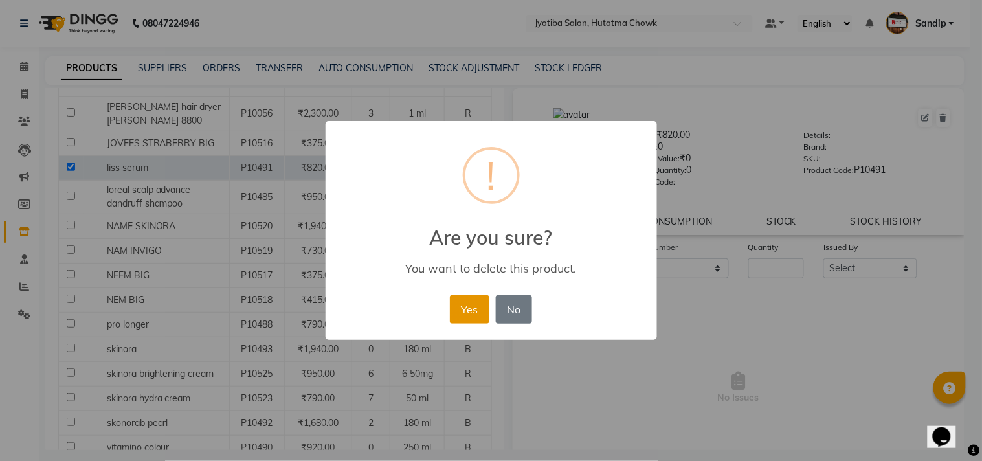
click at [465, 302] on button "Yes" at bounding box center [470, 309] width 40 height 28
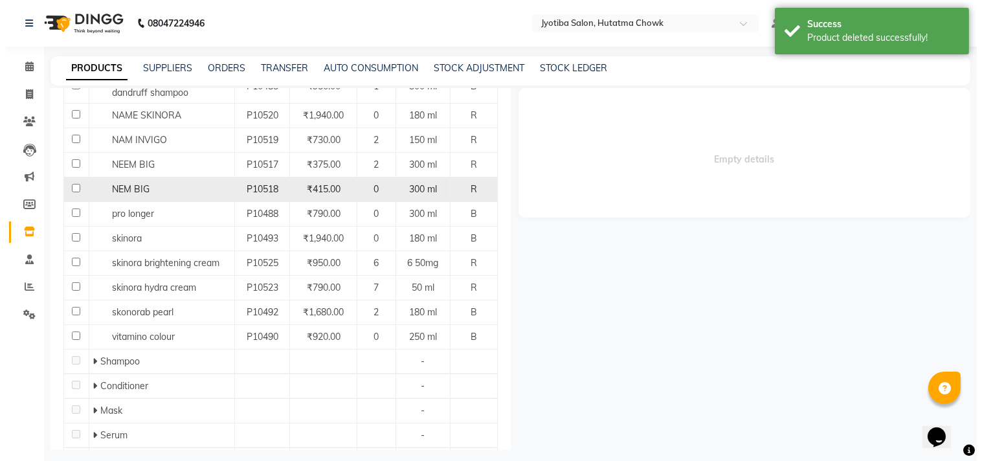
scroll to position [260, 0]
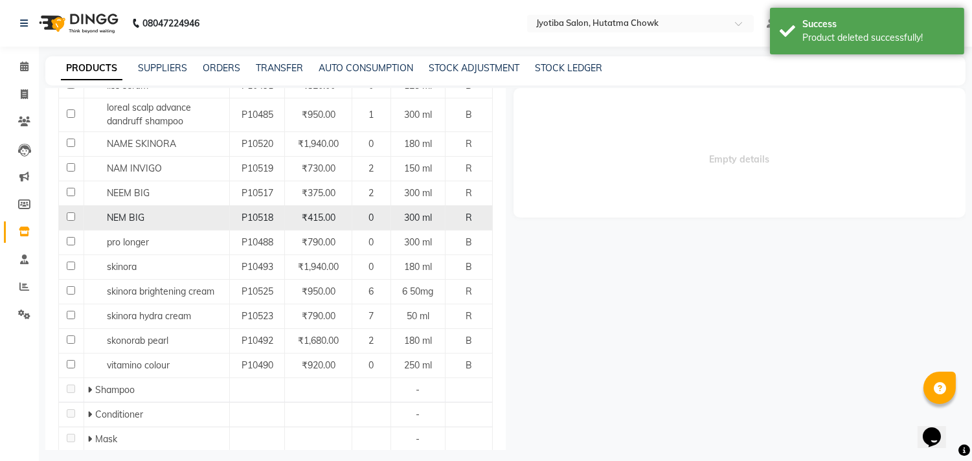
click at [67, 216] on input "checkbox" at bounding box center [71, 216] width 8 height 8
checkbox input "true"
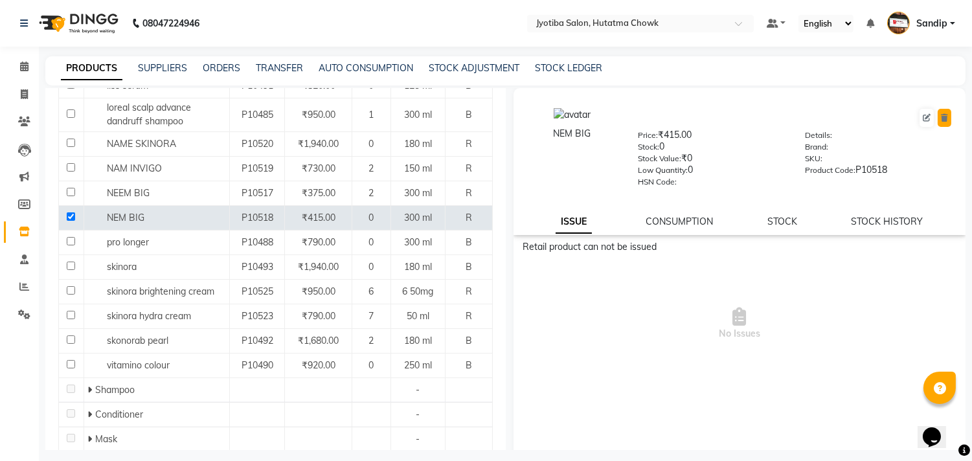
click at [941, 115] on icon at bounding box center [944, 118] width 7 height 8
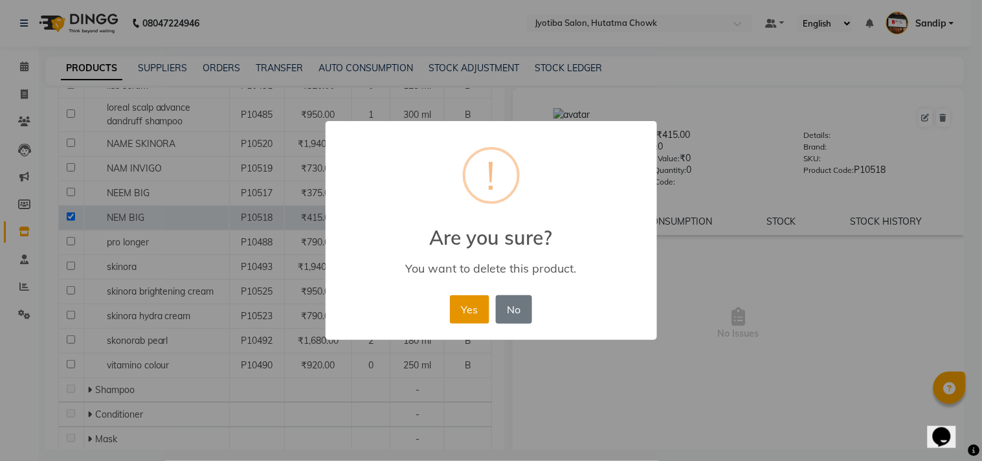
click at [475, 296] on button "Yes" at bounding box center [470, 309] width 40 height 28
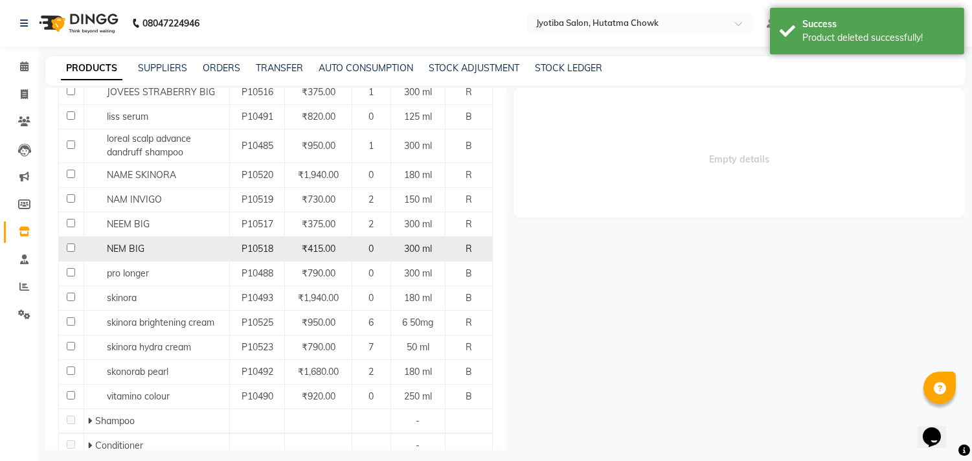
scroll to position [231, 0]
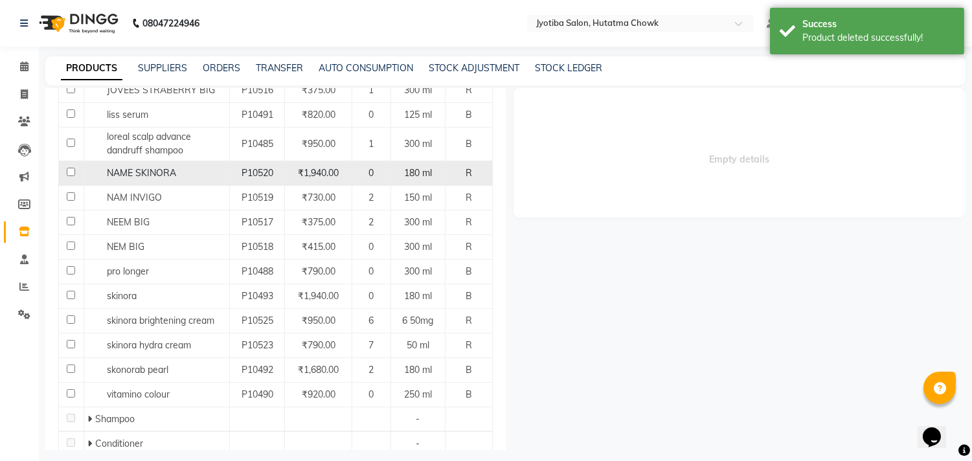
click at [70, 175] on input "checkbox" at bounding box center [71, 172] width 8 height 8
checkbox input "true"
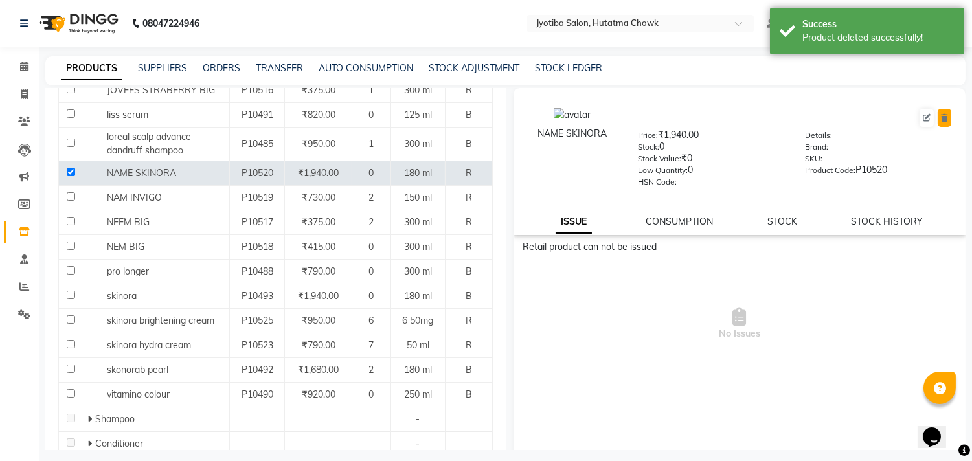
click at [941, 115] on icon at bounding box center [944, 118] width 7 height 8
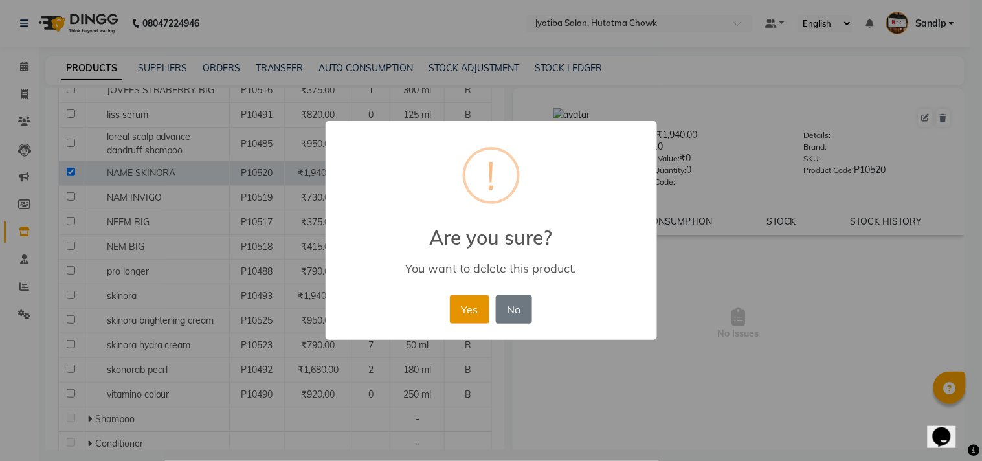
click at [464, 308] on button "Yes" at bounding box center [470, 309] width 40 height 28
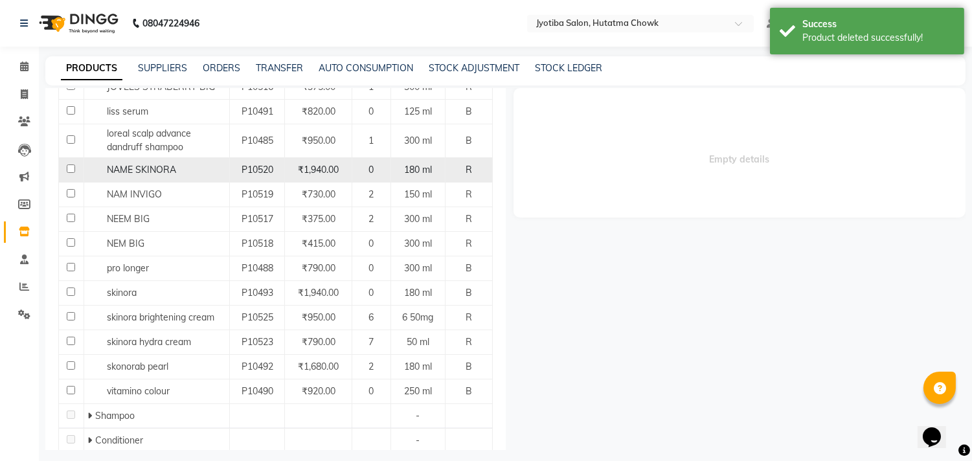
scroll to position [235, 0]
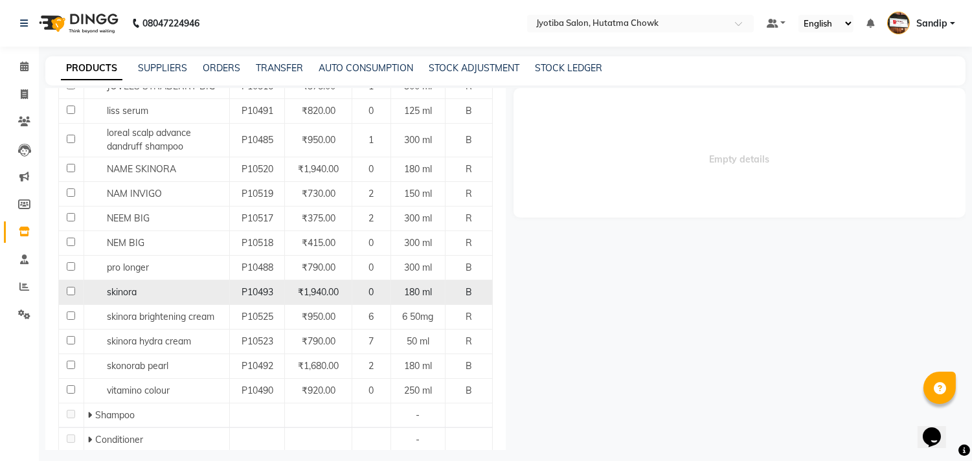
click at [68, 294] on input "checkbox" at bounding box center [71, 291] width 8 height 8
checkbox input "true"
select select
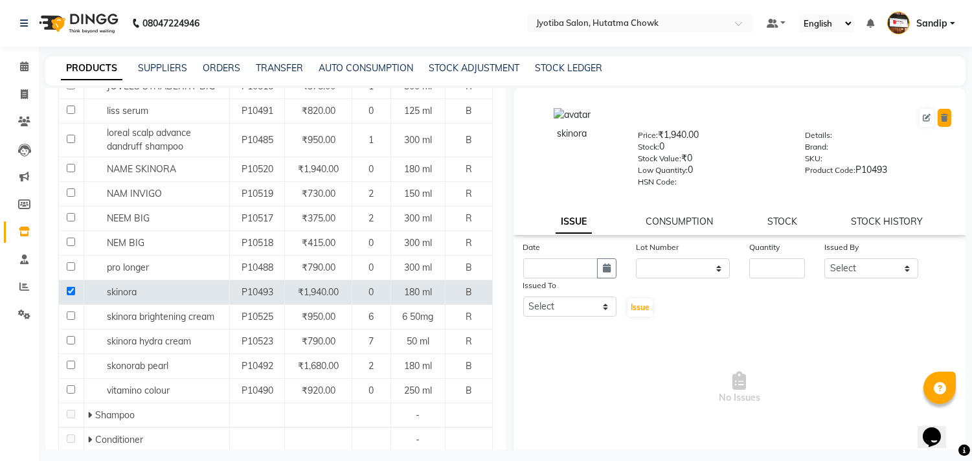
click at [938, 113] on button at bounding box center [945, 118] width 14 height 18
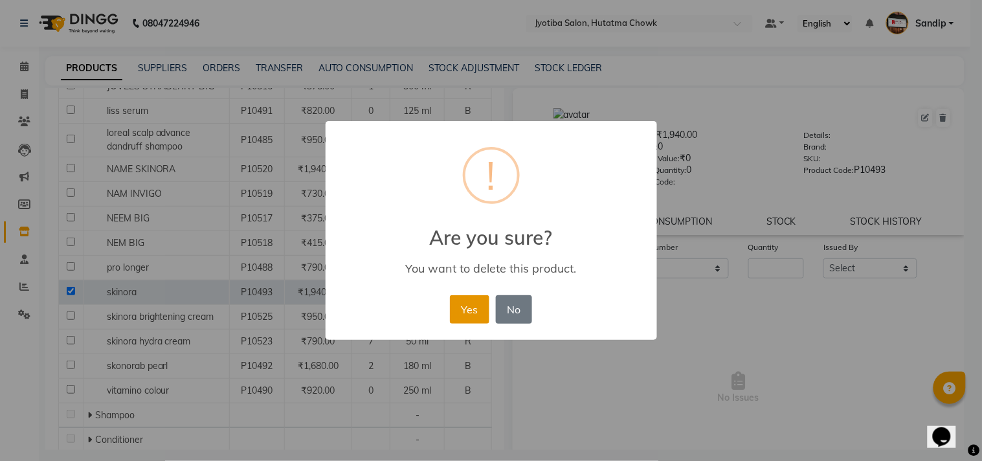
click at [473, 300] on button "Yes" at bounding box center [470, 309] width 40 height 28
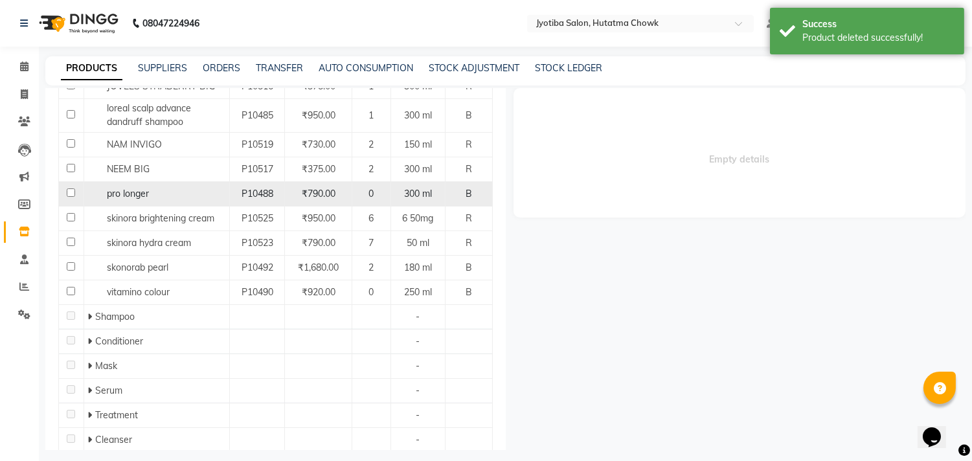
click at [68, 195] on input "checkbox" at bounding box center [71, 192] width 8 height 8
checkbox input "true"
select select
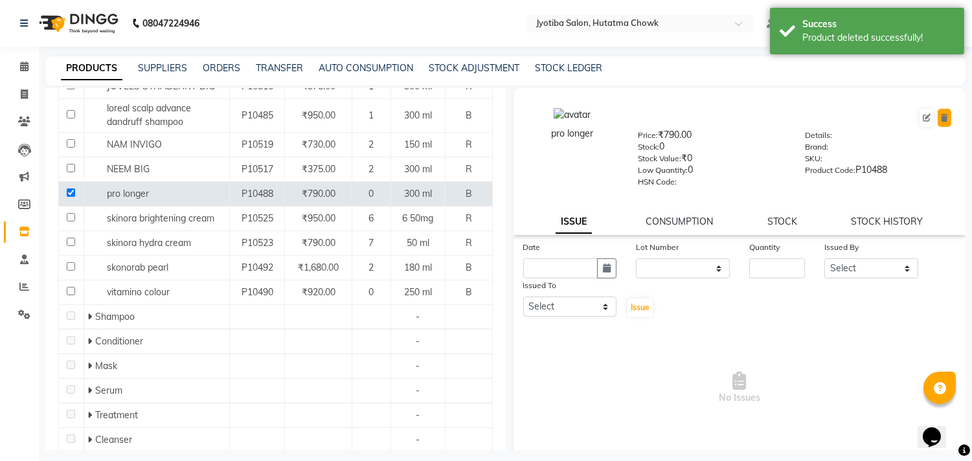
click at [940, 119] on button at bounding box center [945, 118] width 14 height 18
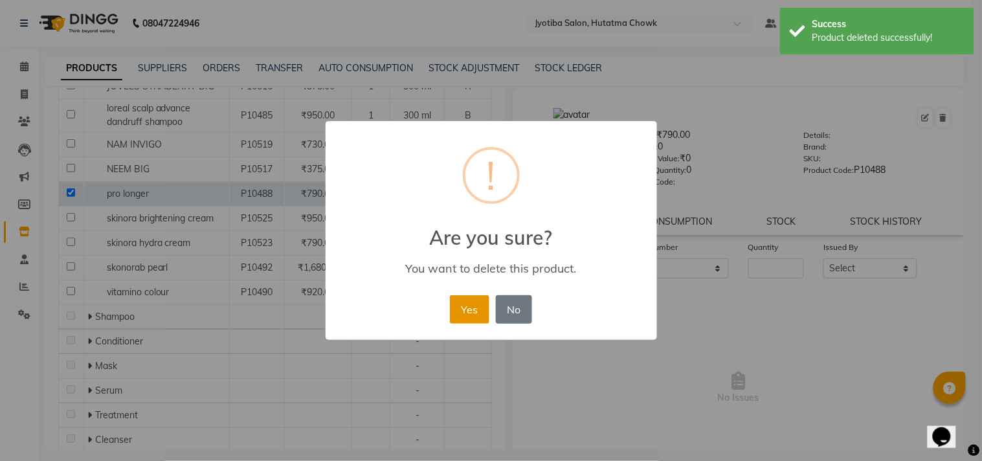
click at [465, 302] on button "Yes" at bounding box center [470, 309] width 40 height 28
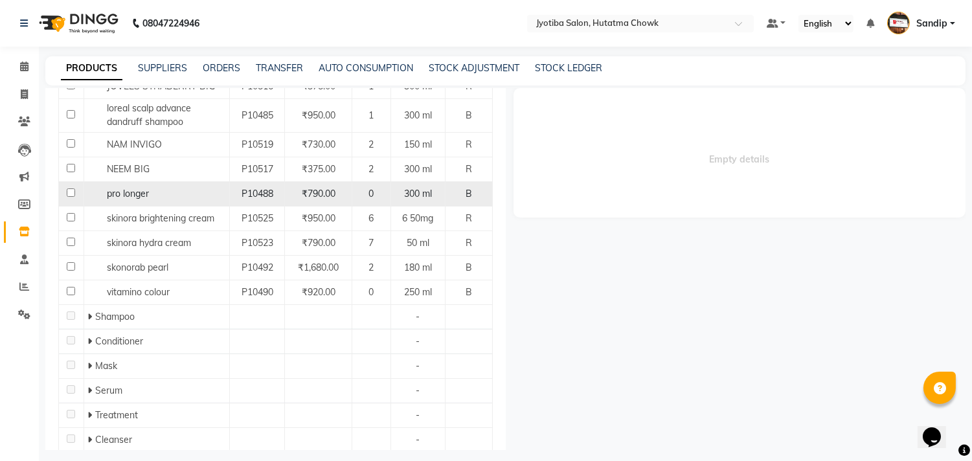
scroll to position [0, 0]
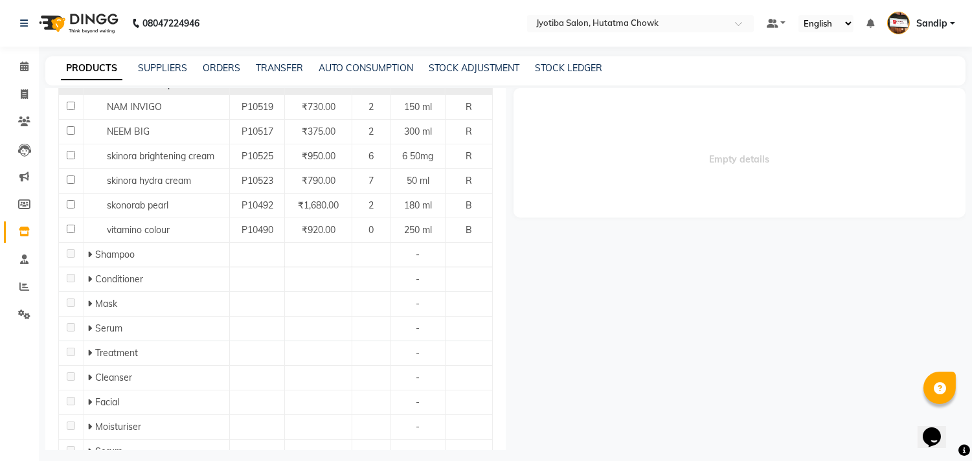
scroll to position [273, 0]
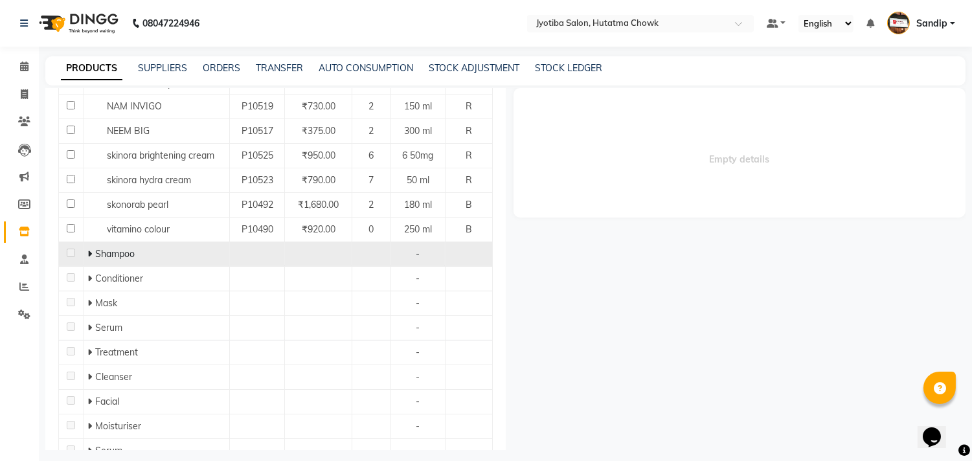
click at [91, 259] on span at bounding box center [91, 254] width 8 height 12
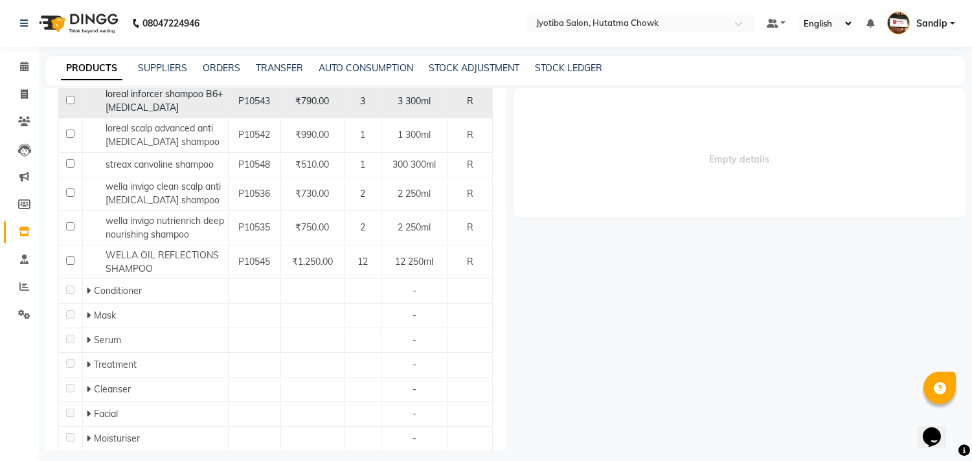
scroll to position [571, 0]
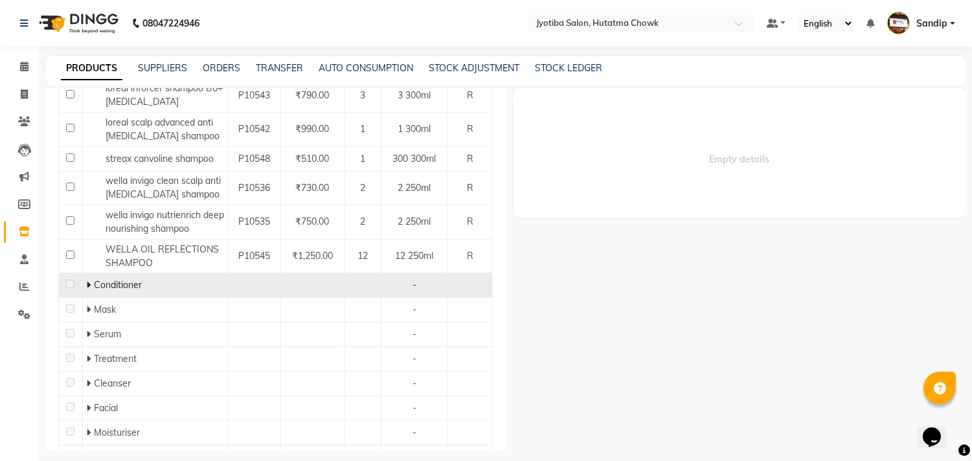
click at [87, 280] on icon at bounding box center [88, 284] width 5 height 9
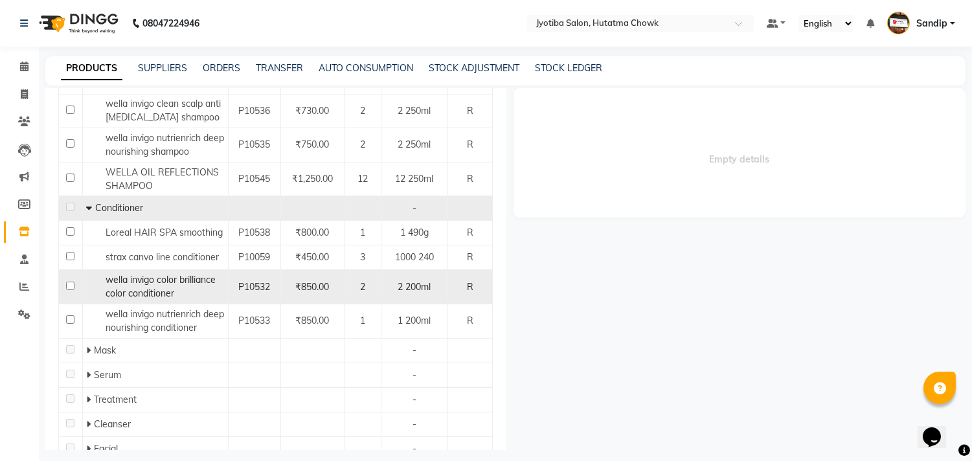
scroll to position [676, 0]
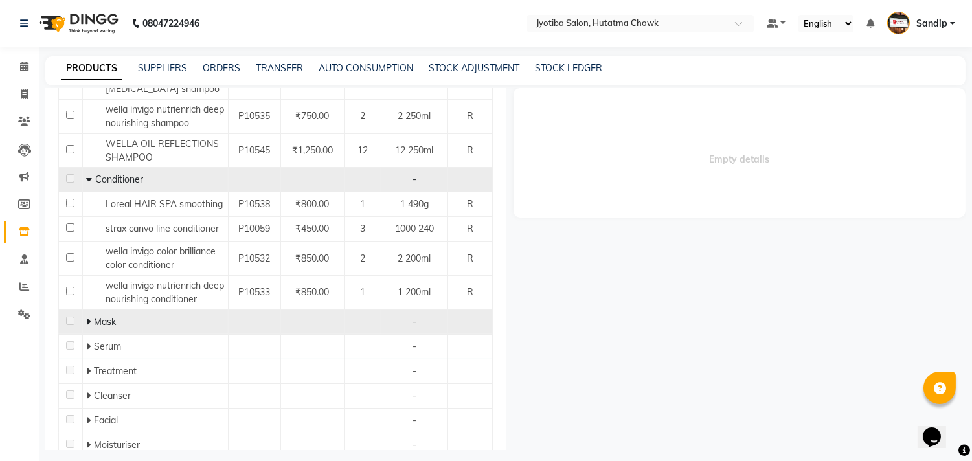
click at [88, 317] on icon at bounding box center [88, 321] width 5 height 9
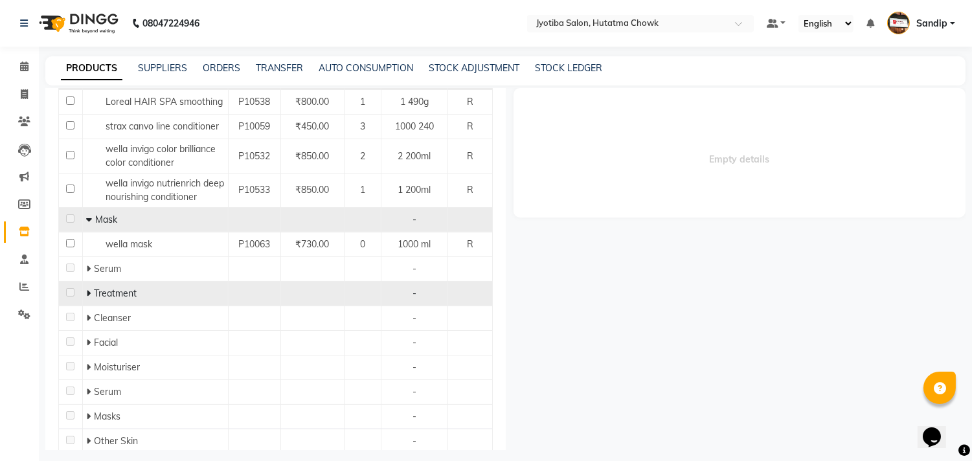
scroll to position [797, 0]
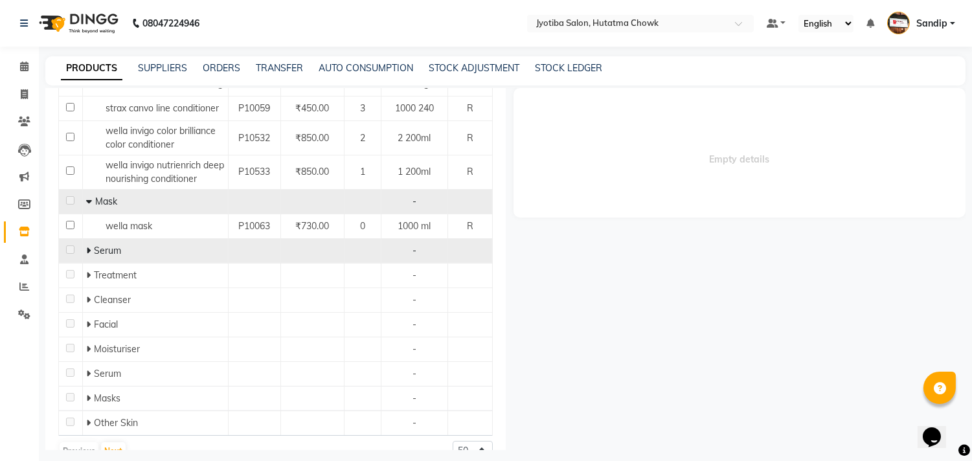
click at [87, 246] on icon at bounding box center [88, 250] width 5 height 9
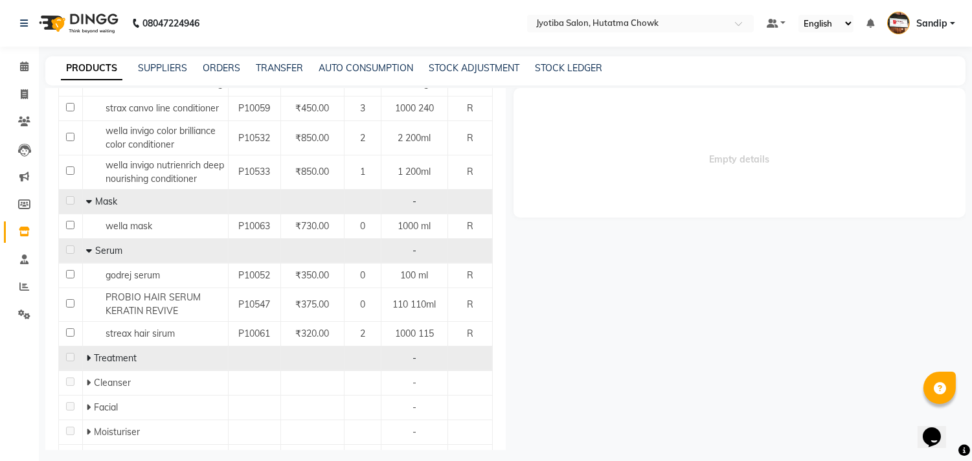
click at [87, 354] on icon at bounding box center [88, 358] width 5 height 9
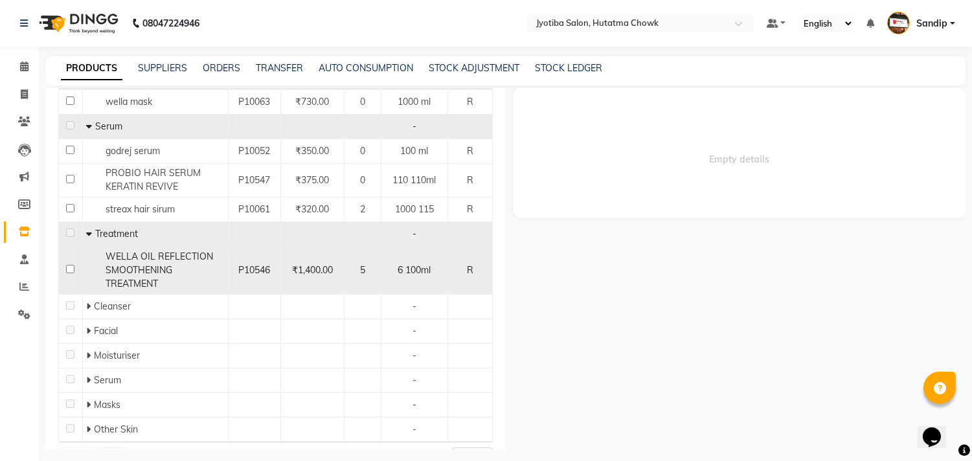
scroll to position [927, 0]
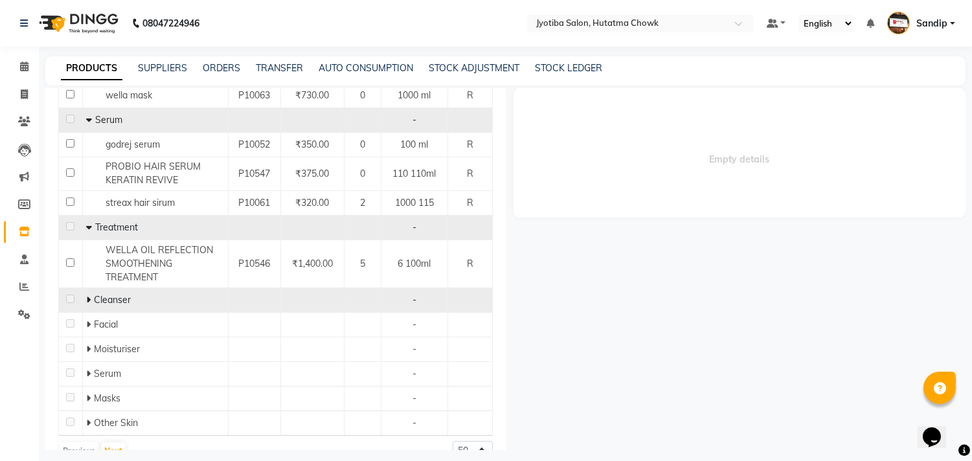
click at [88, 295] on icon at bounding box center [88, 299] width 5 height 9
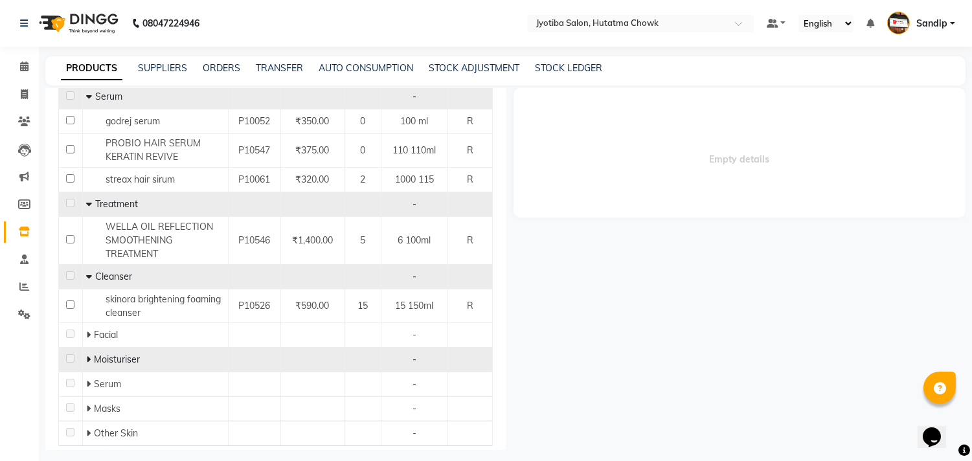
scroll to position [961, 0]
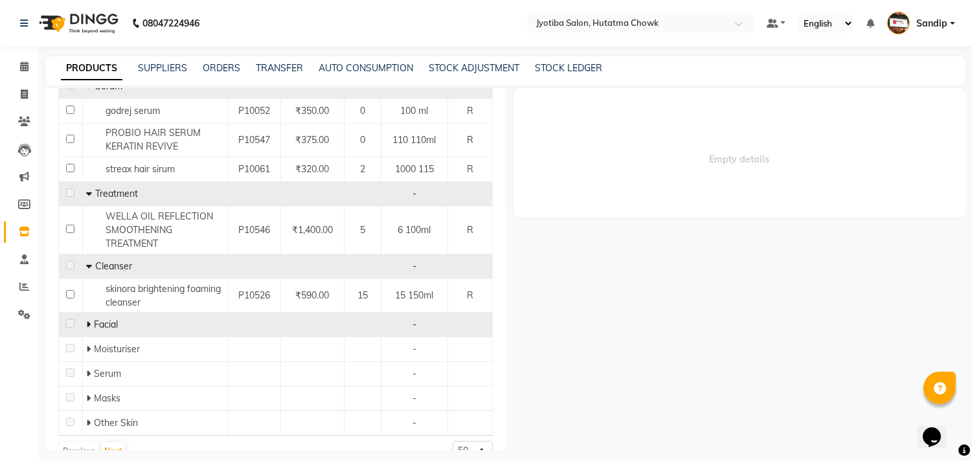
click at [86, 320] on icon at bounding box center [88, 324] width 5 height 9
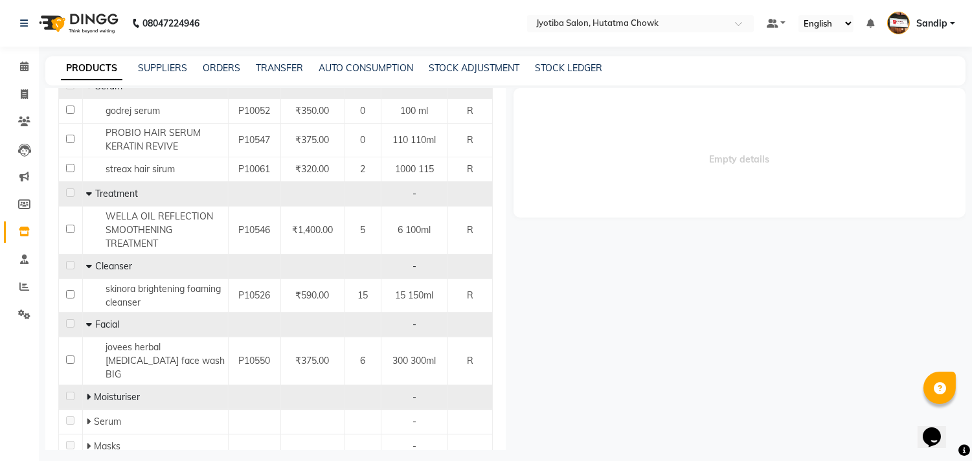
click at [86, 392] on icon at bounding box center [88, 396] width 5 height 9
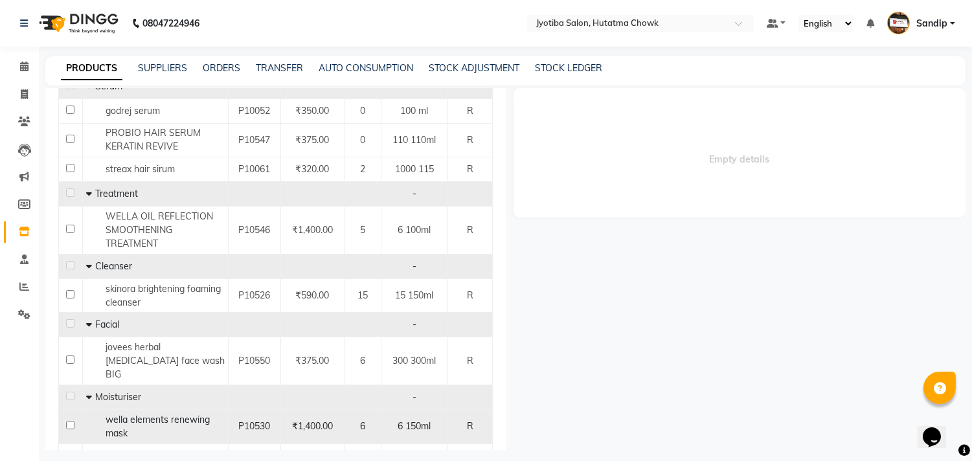
scroll to position [1030, 0]
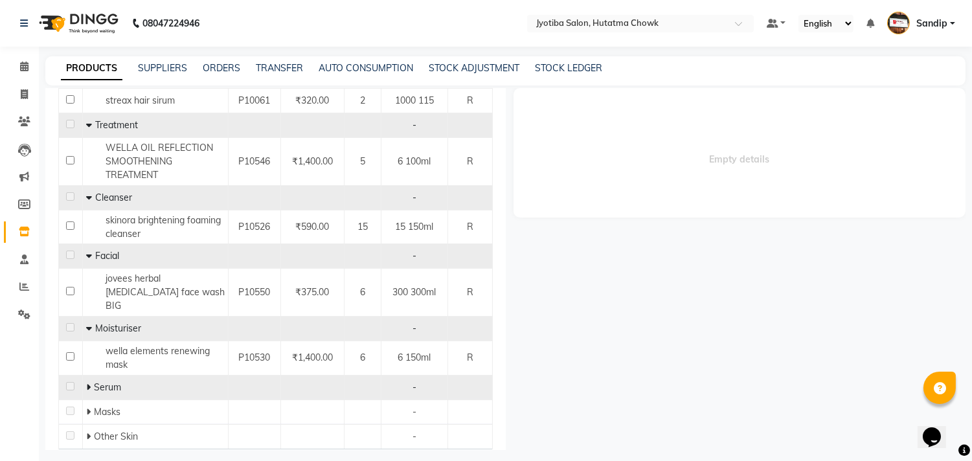
click at [86, 383] on icon at bounding box center [88, 387] width 5 height 9
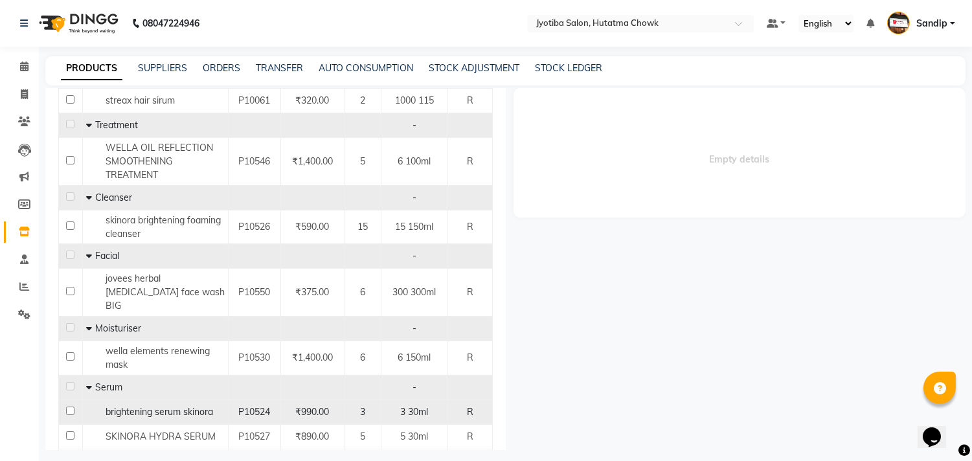
scroll to position [1079, 0]
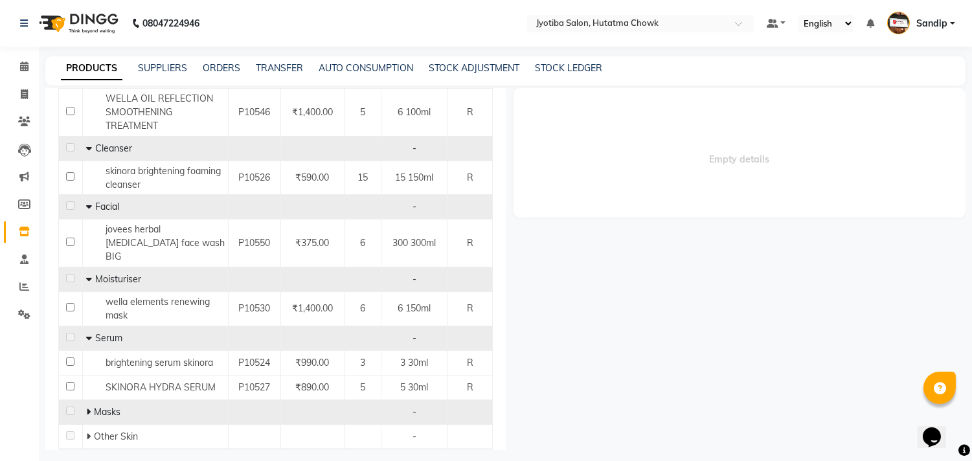
click at [86, 407] on icon at bounding box center [88, 411] width 5 height 9
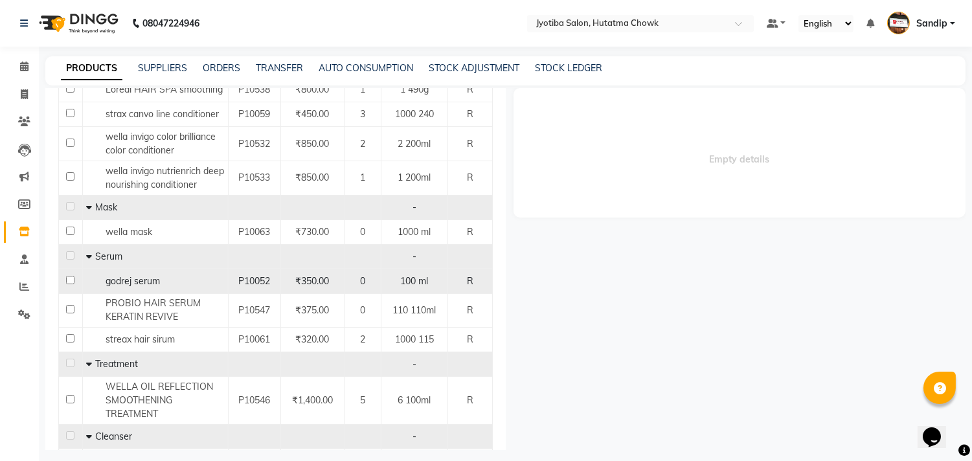
scroll to position [790, 0]
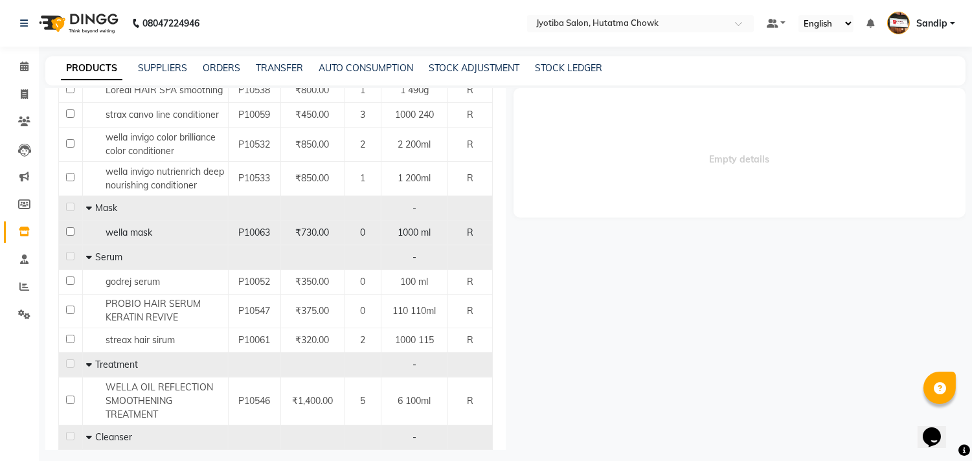
click at [67, 227] on input "checkbox" at bounding box center [70, 231] width 8 height 8
checkbox input "true"
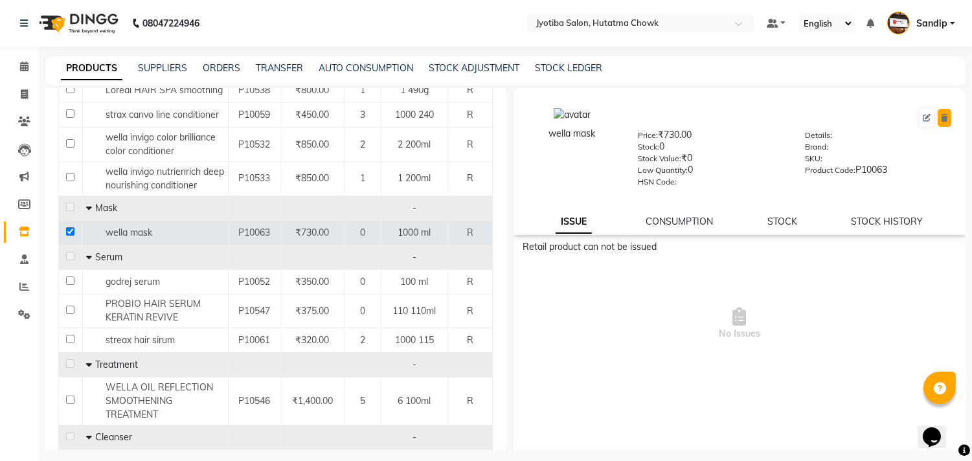
click at [938, 124] on button at bounding box center [945, 118] width 14 height 18
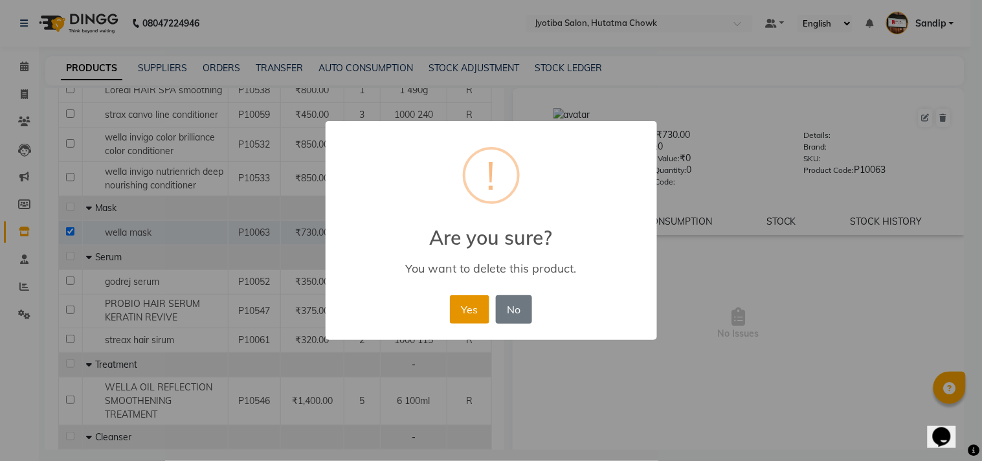
click at [471, 300] on button "Yes" at bounding box center [470, 309] width 40 height 28
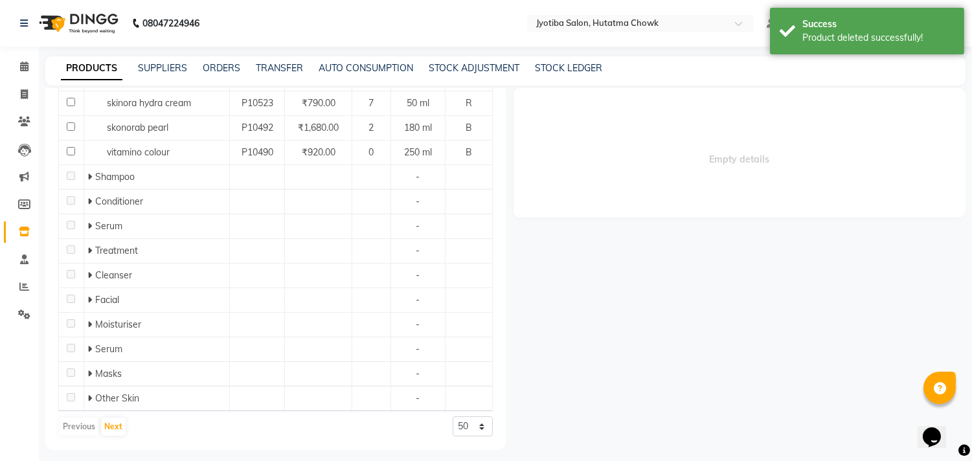
scroll to position [352, 0]
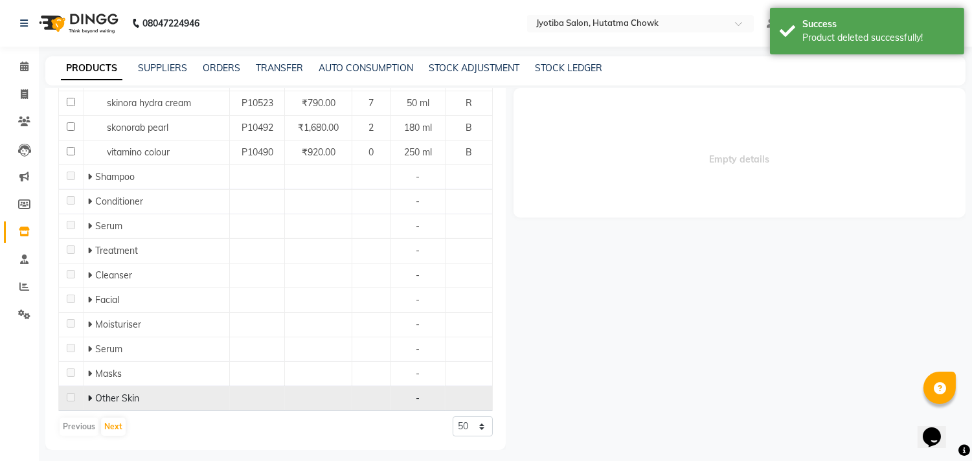
click at [93, 399] on span at bounding box center [91, 398] width 8 height 12
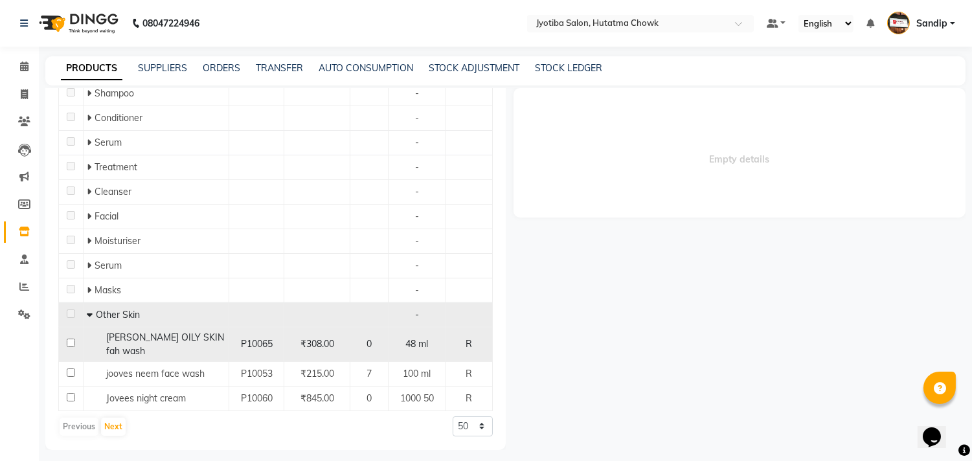
click at [69, 345] on input "checkbox" at bounding box center [71, 343] width 8 height 8
checkbox input "true"
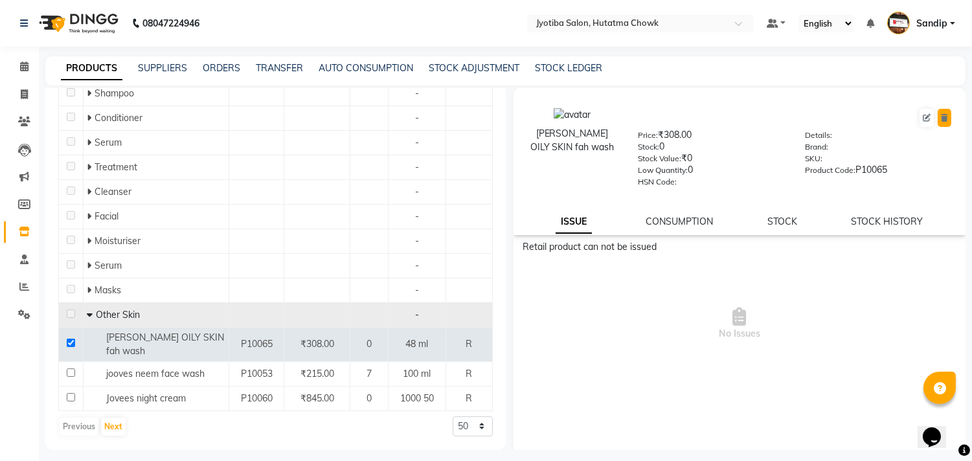
click at [938, 114] on button at bounding box center [945, 118] width 14 height 18
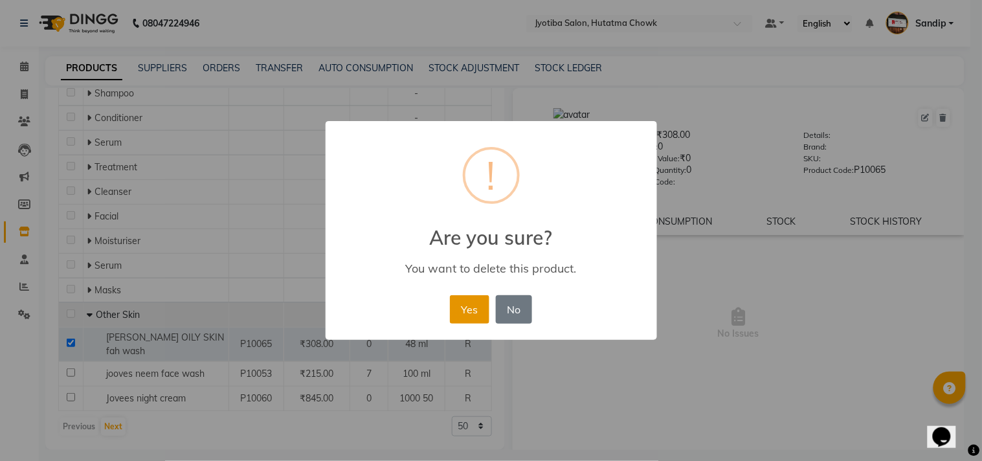
click at [471, 300] on button "Yes" at bounding box center [470, 309] width 40 height 28
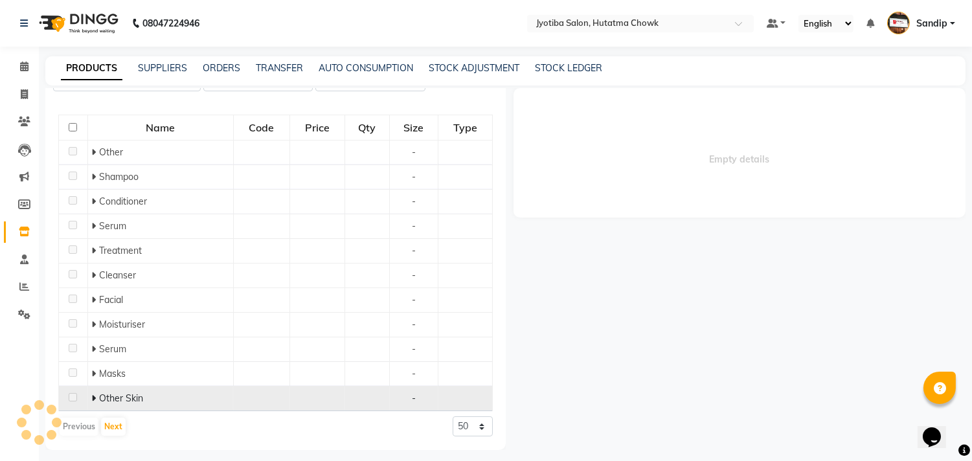
scroll to position [352, 0]
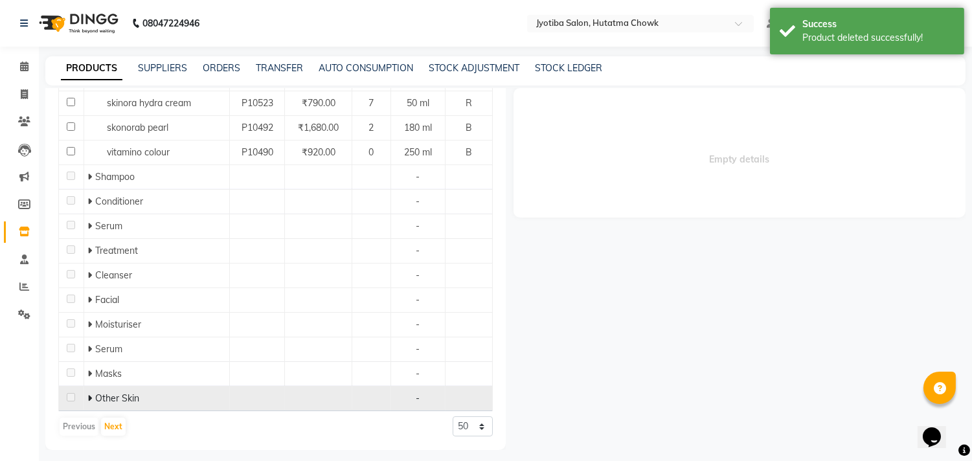
click at [87, 396] on icon at bounding box center [89, 398] width 5 height 9
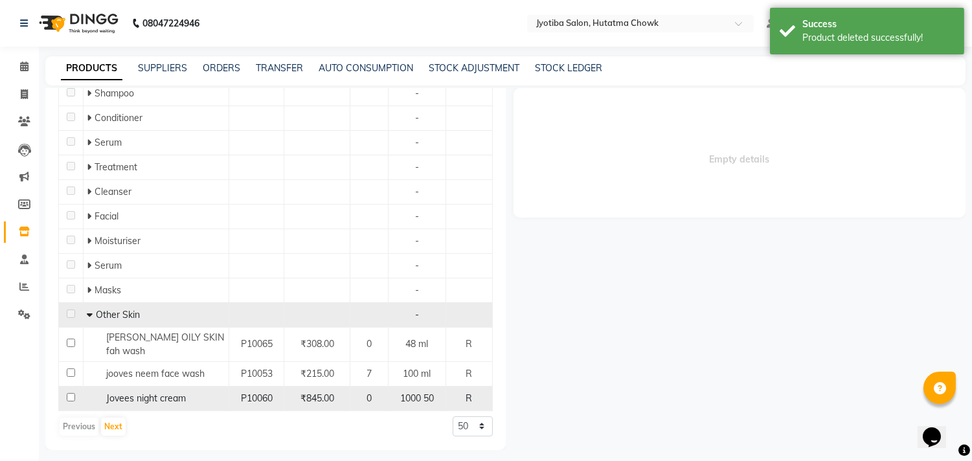
click at [73, 399] on input "checkbox" at bounding box center [71, 397] width 8 height 8
checkbox input "true"
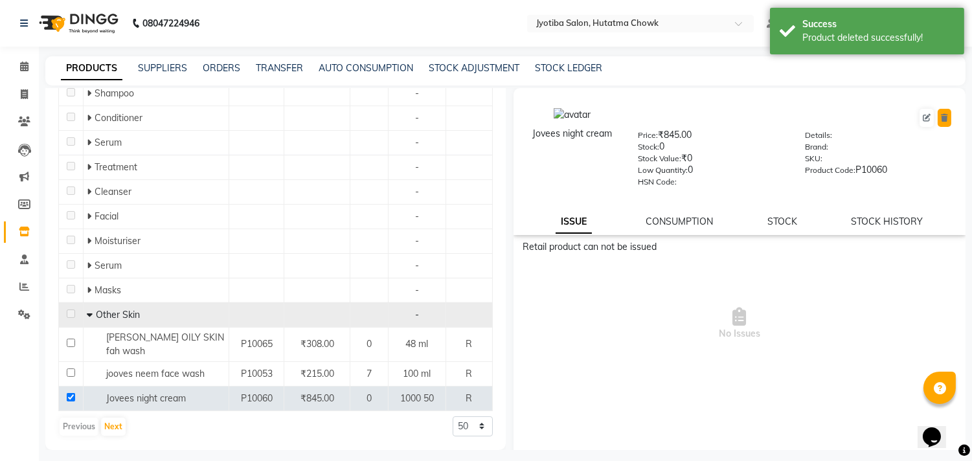
click at [941, 117] on icon at bounding box center [944, 118] width 7 height 8
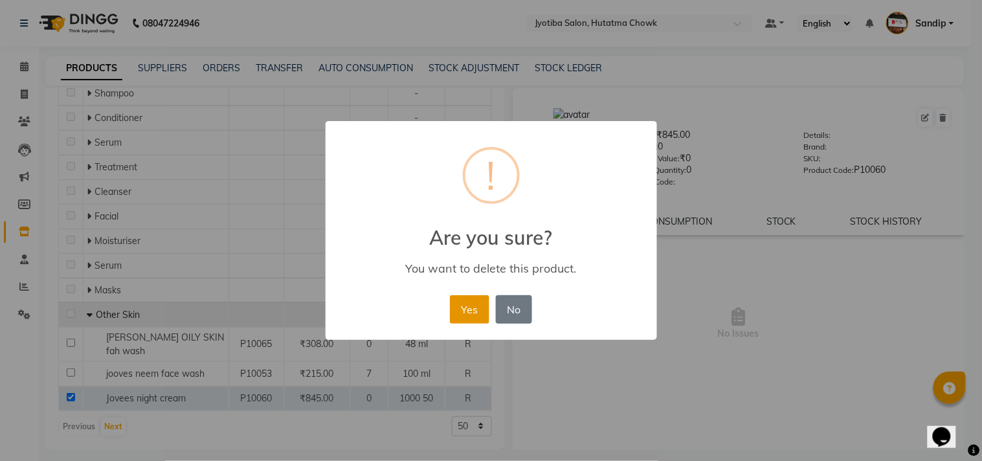
click at [473, 300] on button "Yes" at bounding box center [470, 309] width 40 height 28
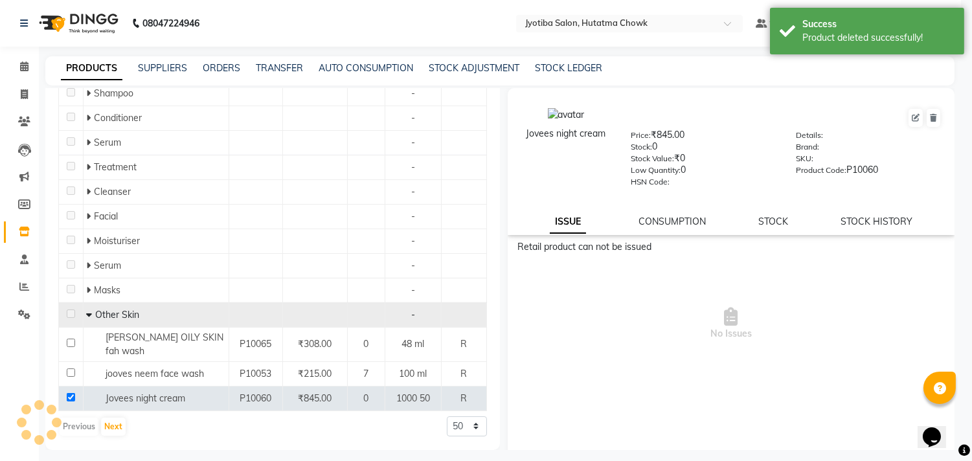
scroll to position [352, 0]
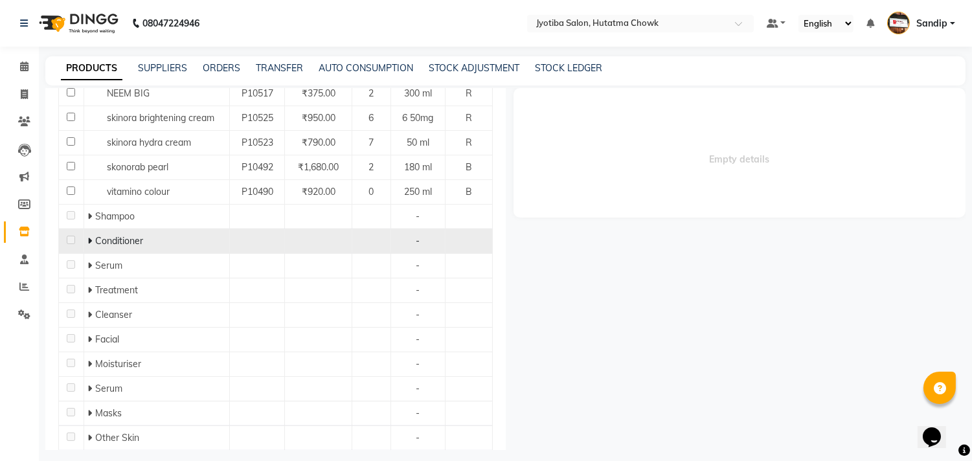
scroll to position [352, 0]
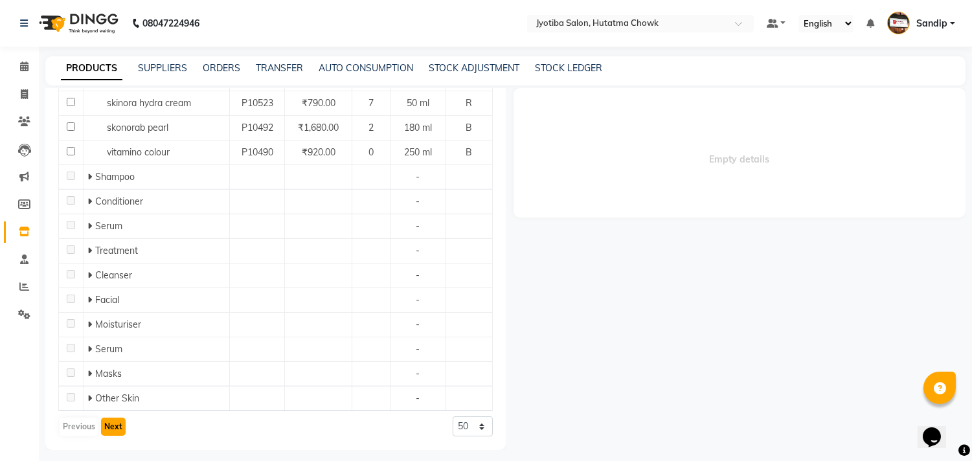
click at [107, 429] on button "Next" at bounding box center [113, 427] width 25 height 18
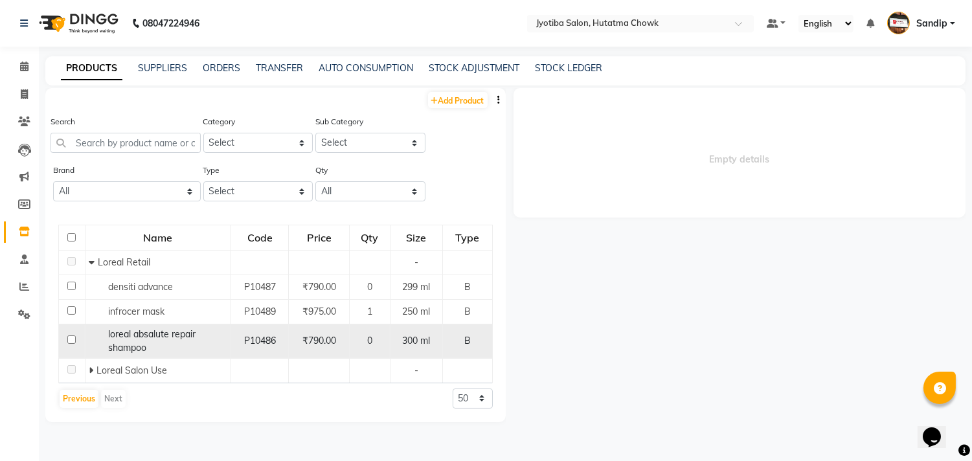
scroll to position [8, 0]
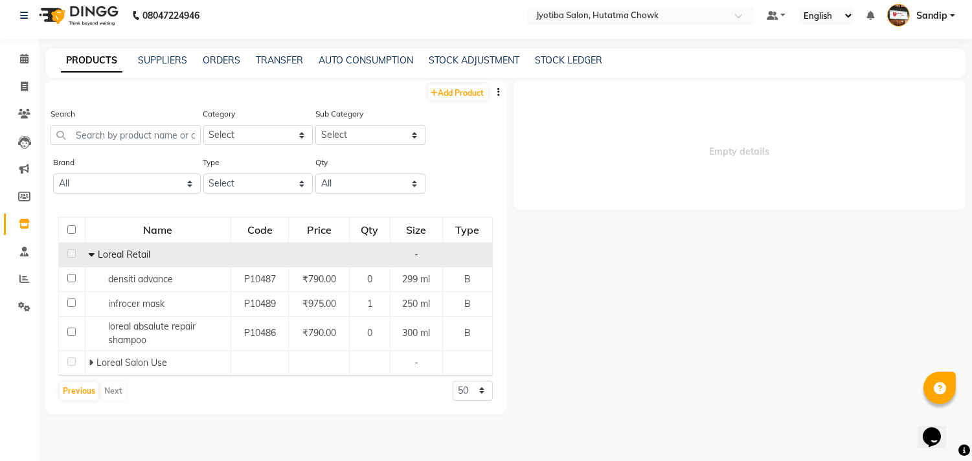
click at [89, 255] on icon at bounding box center [92, 254] width 6 height 9
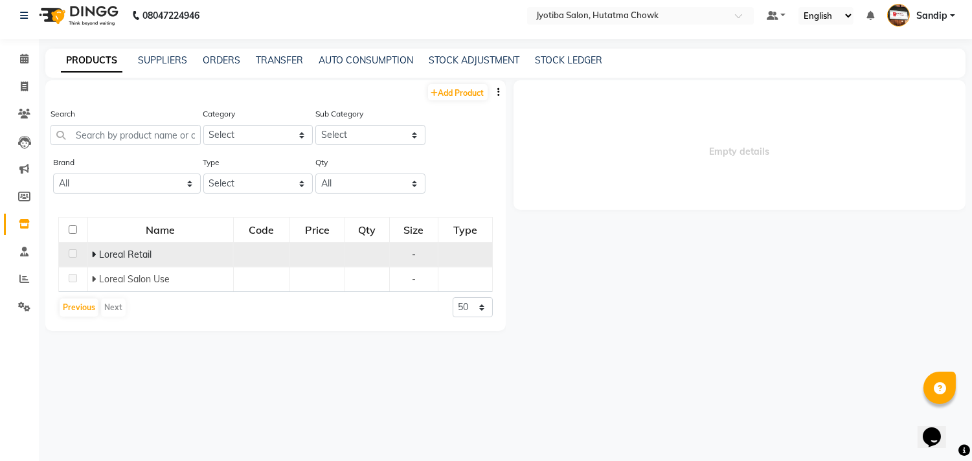
click at [88, 255] on td "Loreal Retail" at bounding box center [160, 255] width 146 height 25
click at [93, 254] on icon at bounding box center [93, 254] width 5 height 9
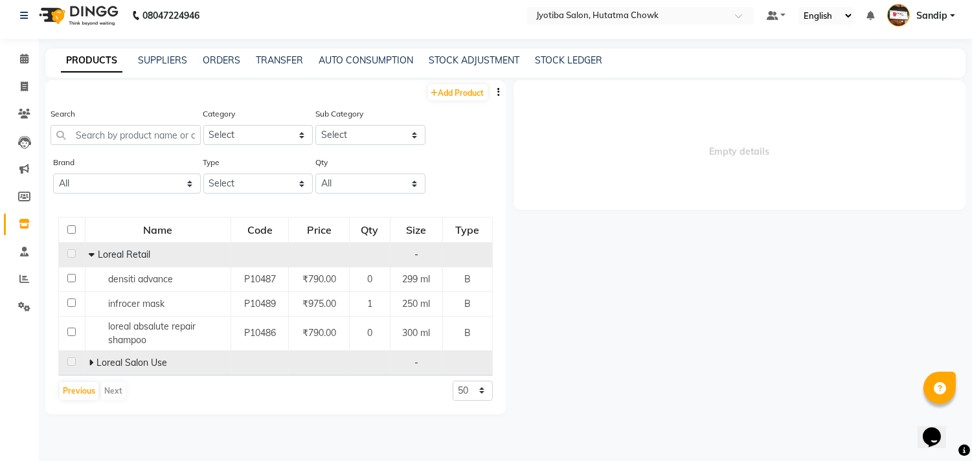
click at [89, 363] on icon at bounding box center [91, 362] width 5 height 9
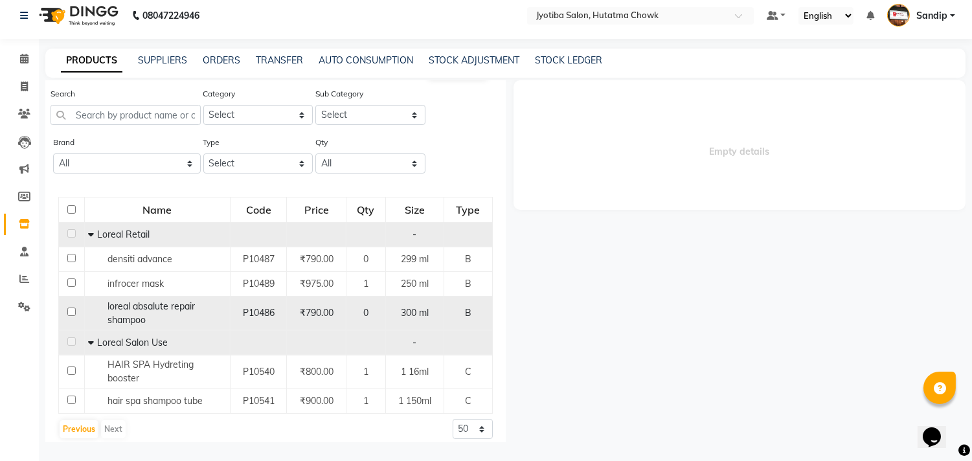
scroll to position [31, 0]
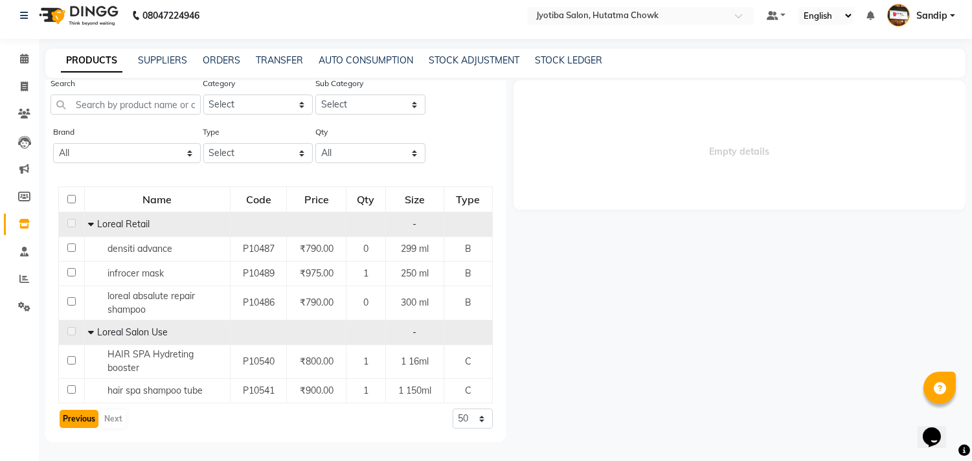
click at [73, 418] on button "Previous" at bounding box center [79, 419] width 39 height 18
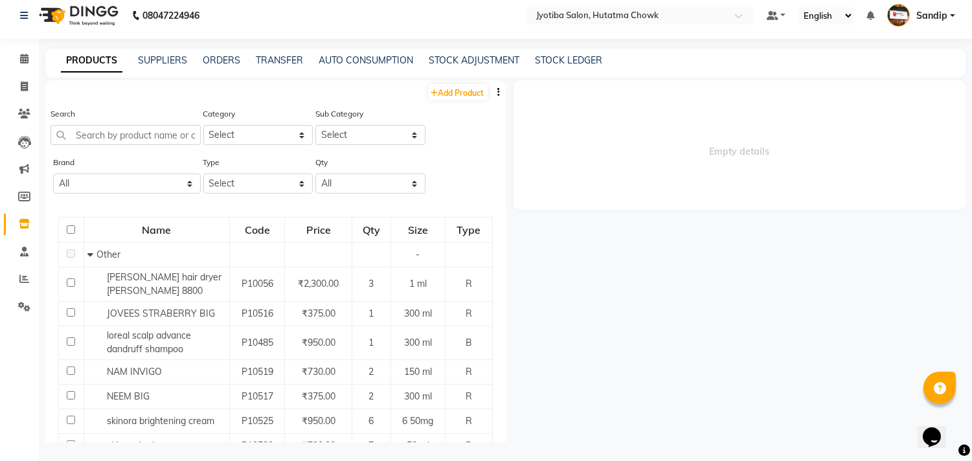
scroll to position [352, 0]
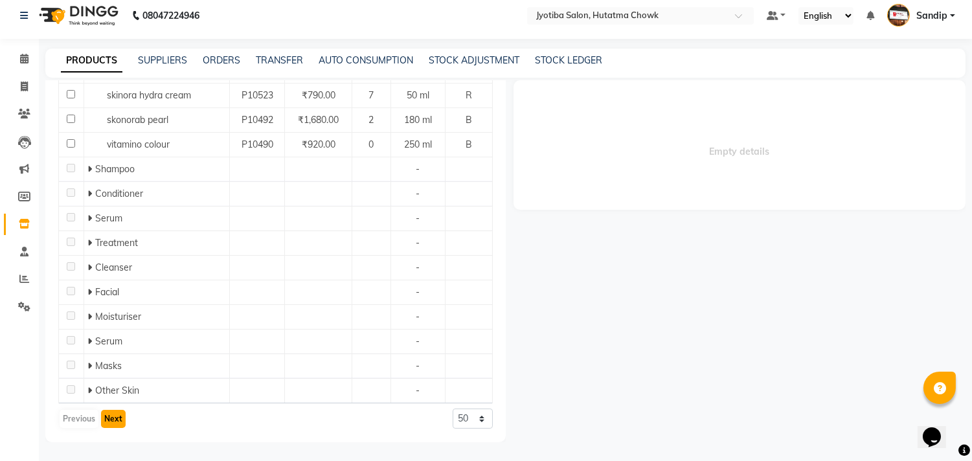
click at [108, 413] on button "Next" at bounding box center [113, 419] width 25 height 18
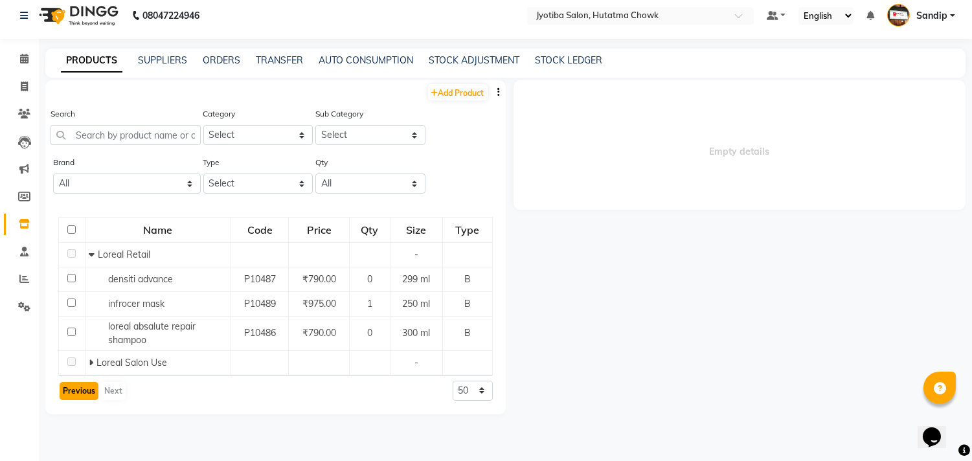
click at [78, 391] on button "Previous" at bounding box center [79, 391] width 39 height 18
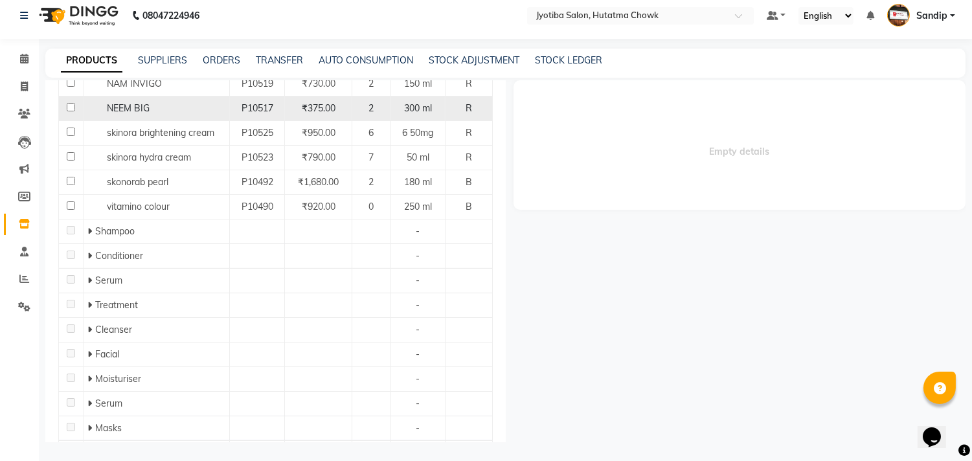
scroll to position [293, 0]
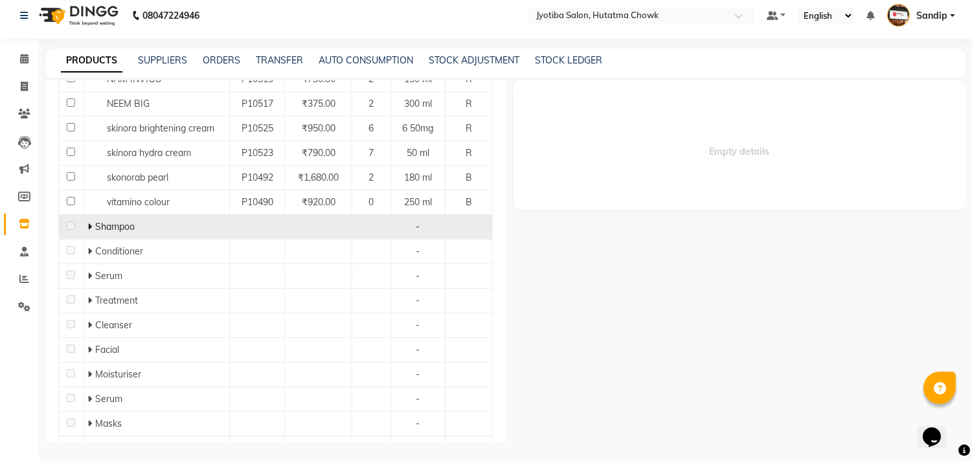
click at [89, 230] on icon at bounding box center [89, 226] width 5 height 9
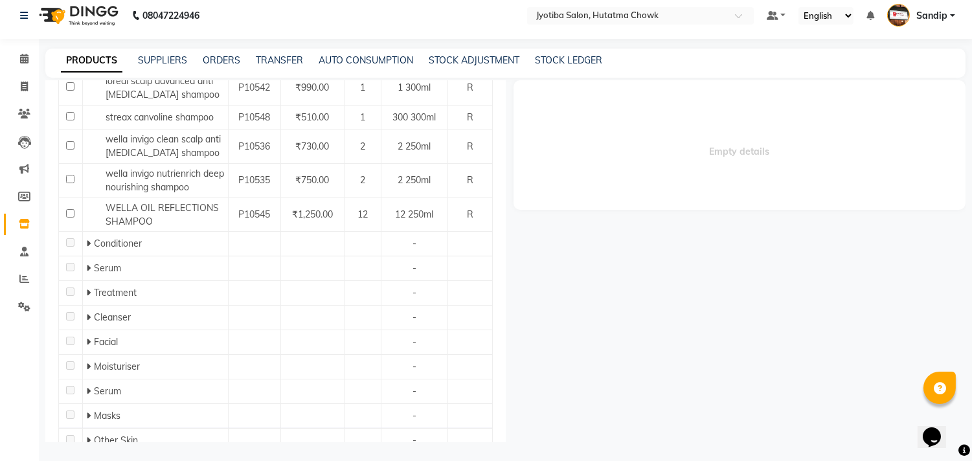
scroll to position [629, 0]
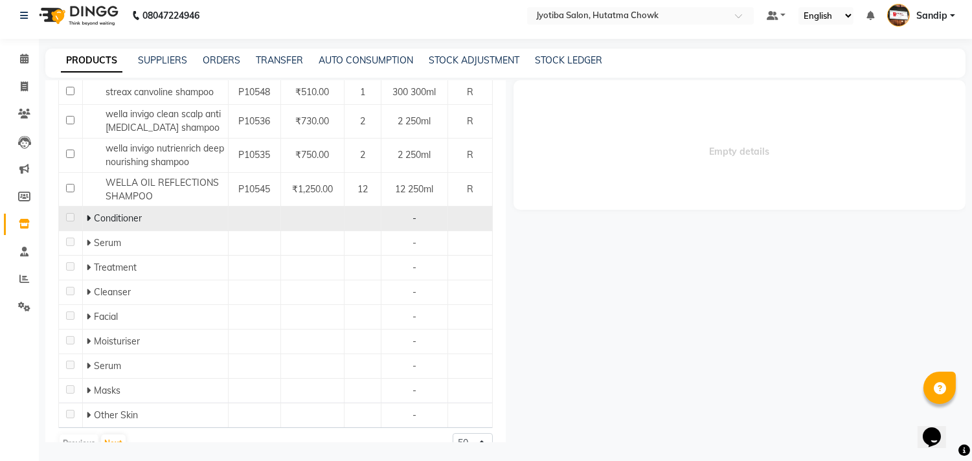
click at [83, 207] on td "Conditioner" at bounding box center [155, 219] width 146 height 25
click at [86, 214] on icon at bounding box center [88, 218] width 5 height 9
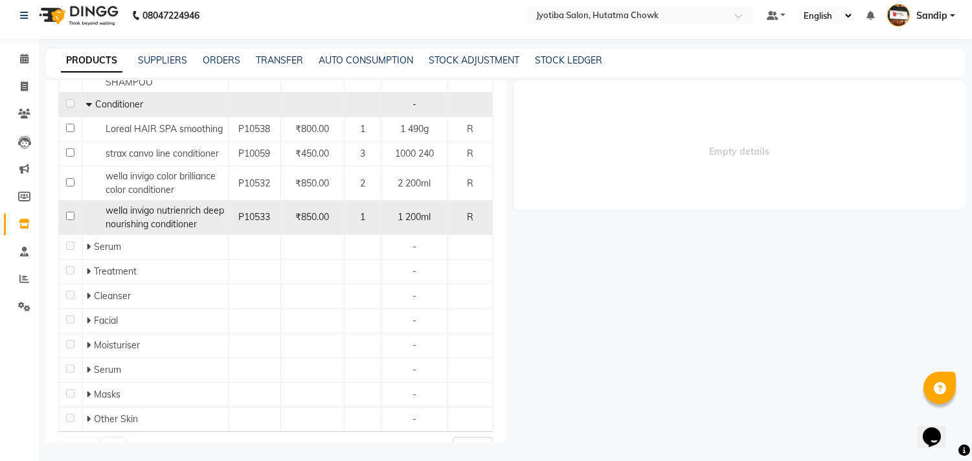
scroll to position [747, 0]
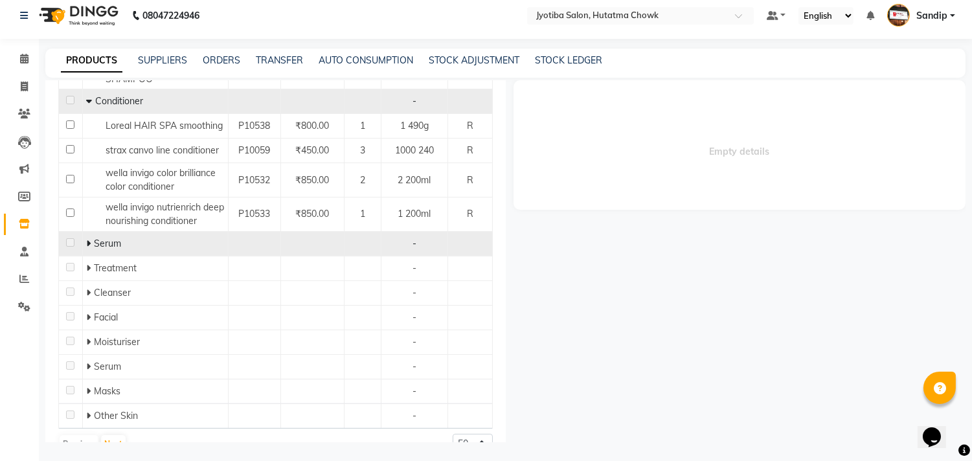
click at [87, 239] on icon at bounding box center [88, 243] width 5 height 9
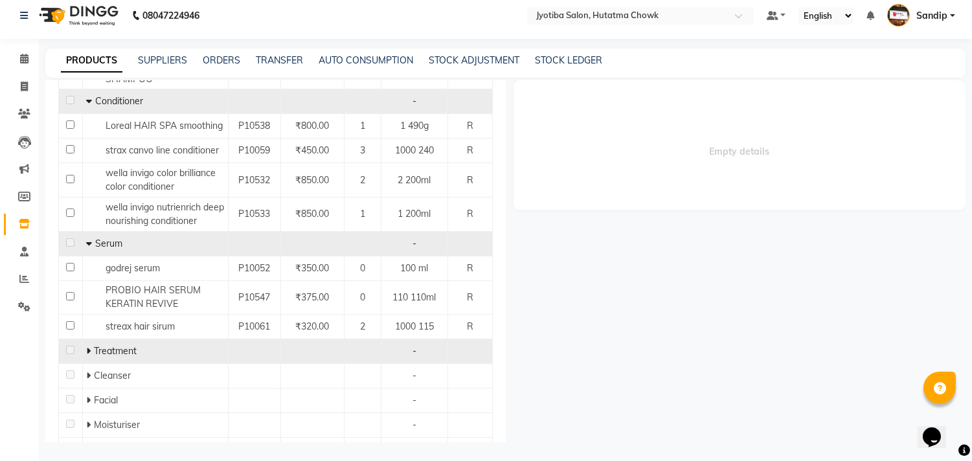
click at [86, 346] on icon at bounding box center [88, 350] width 5 height 9
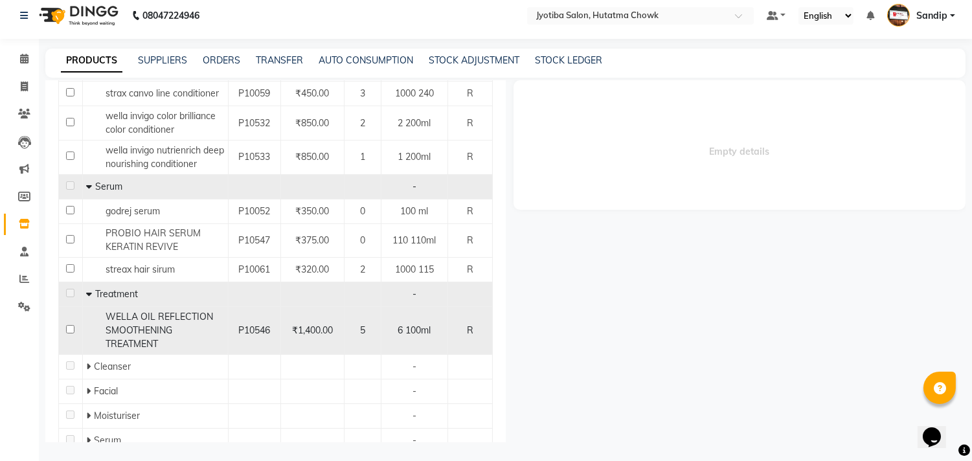
scroll to position [878, 0]
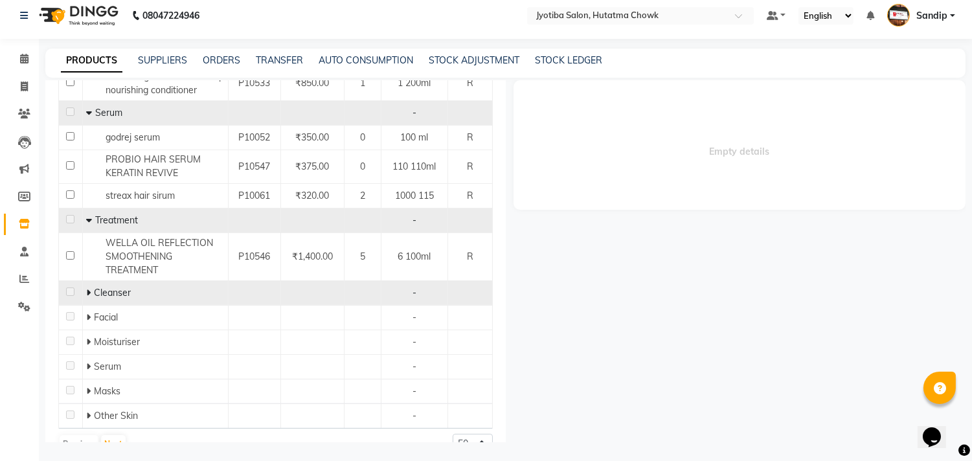
click at [86, 288] on icon at bounding box center [88, 292] width 5 height 9
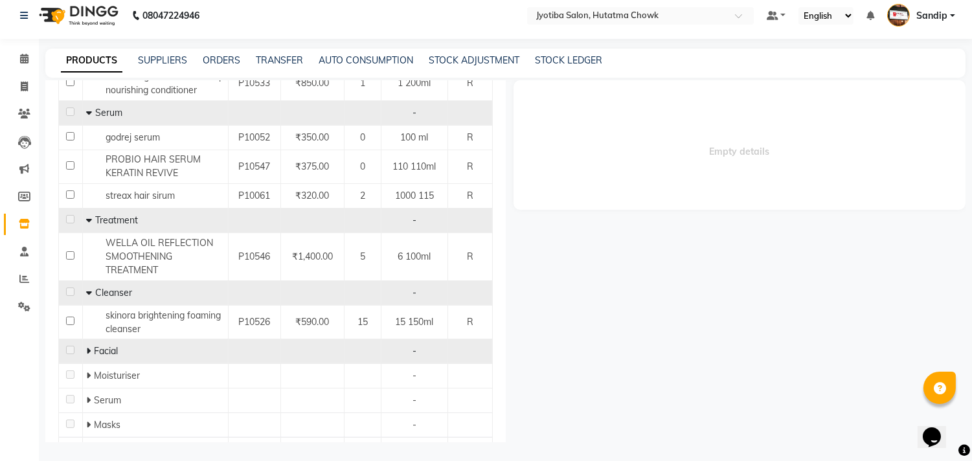
click at [87, 346] on icon at bounding box center [88, 350] width 5 height 9
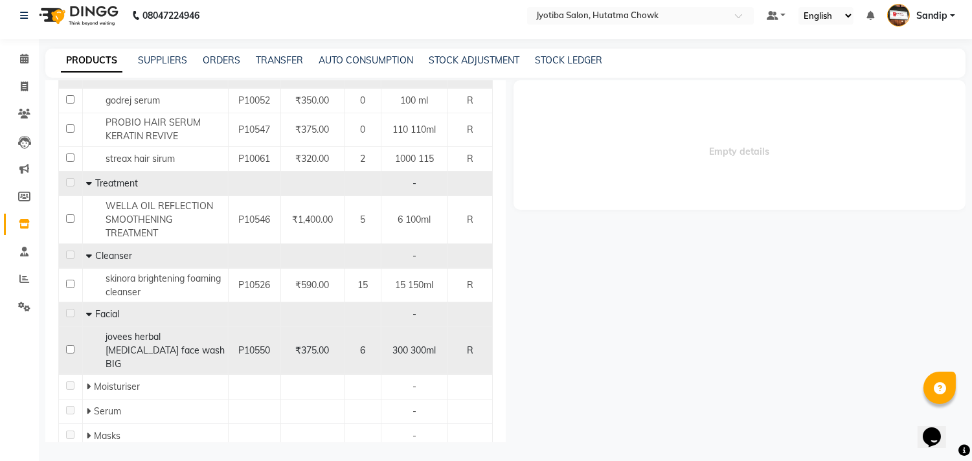
scroll to position [946, 0]
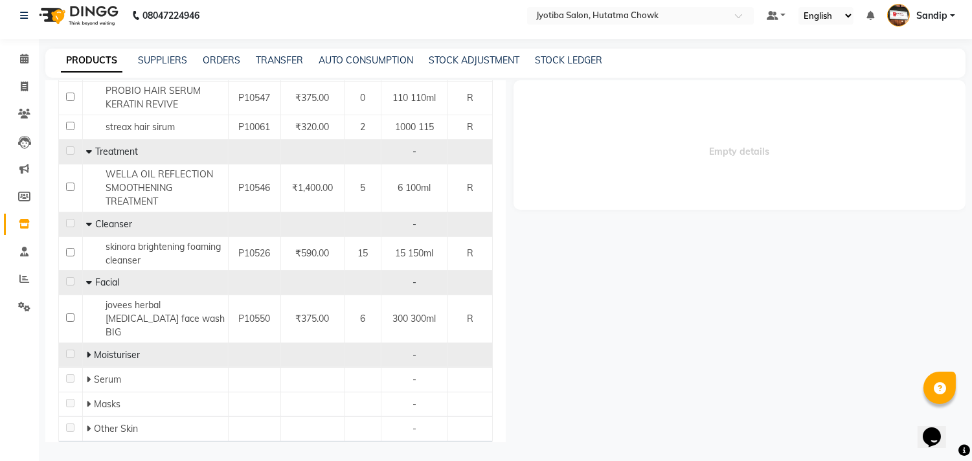
click at [88, 350] on icon at bounding box center [88, 354] width 5 height 9
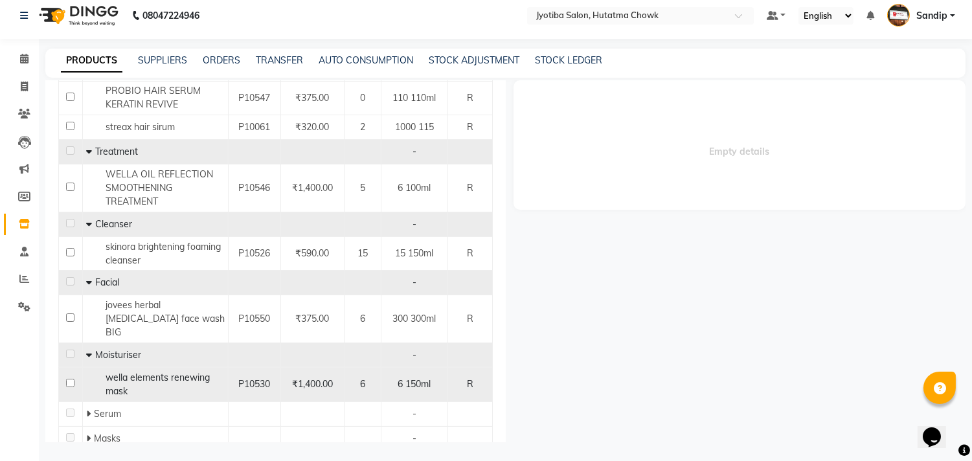
scroll to position [980, 0]
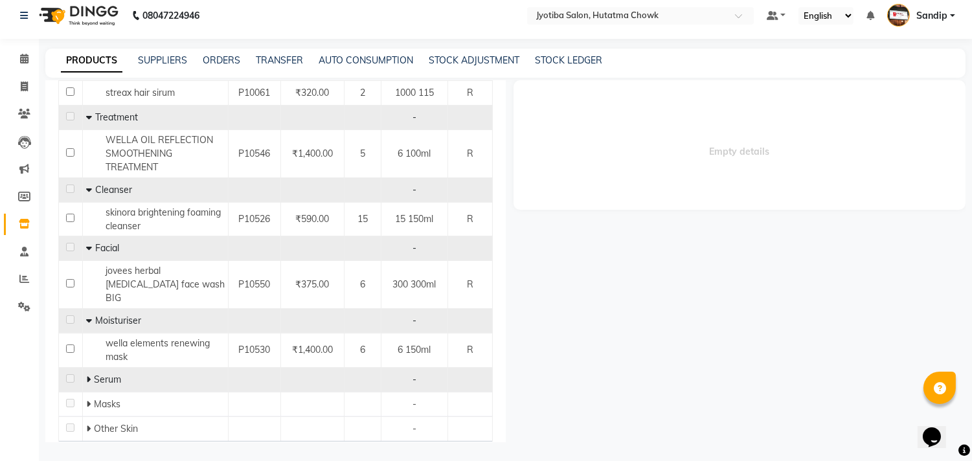
click at [86, 375] on icon at bounding box center [88, 379] width 5 height 9
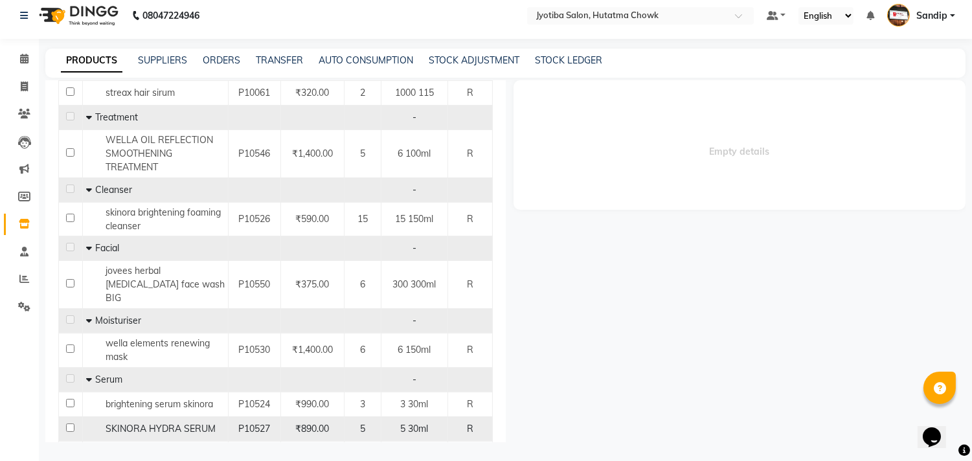
scroll to position [1030, 0]
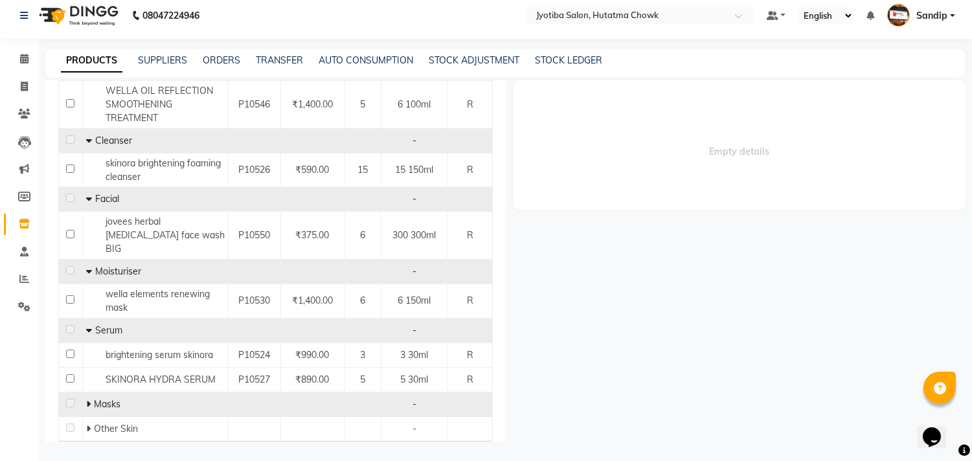
click at [88, 400] on icon at bounding box center [88, 404] width 5 height 9
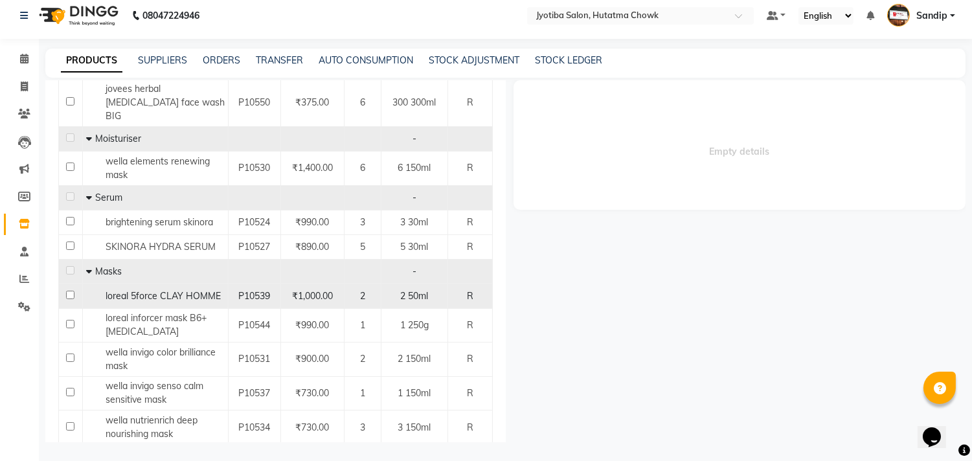
scroll to position [1225, 0]
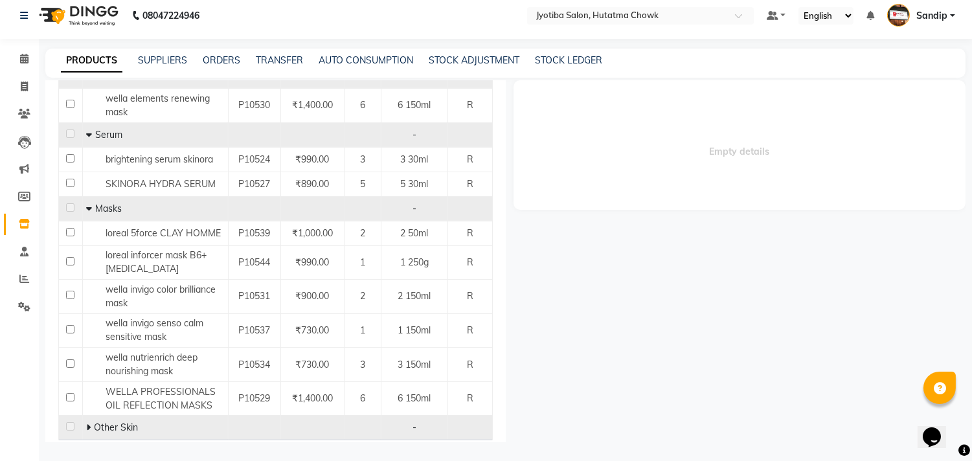
click at [89, 423] on icon at bounding box center [88, 427] width 5 height 9
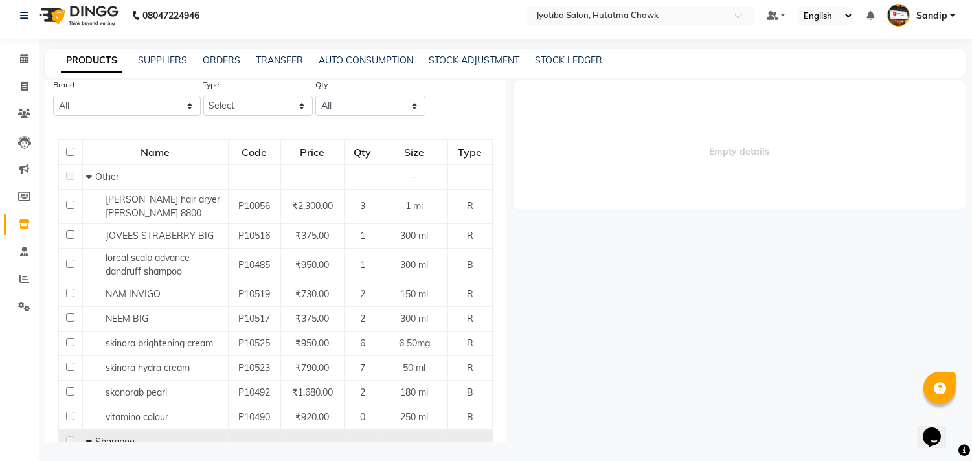
scroll to position [0, 0]
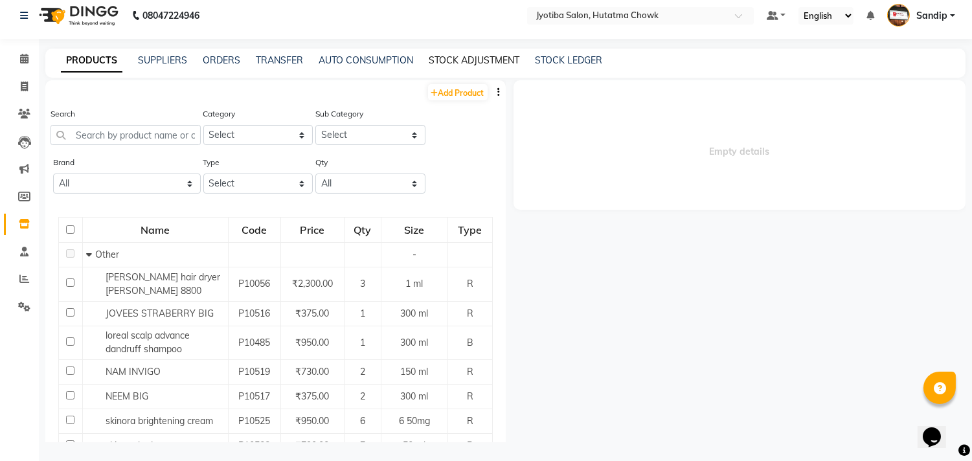
click at [468, 56] on link "STOCK ADJUSTMENT" at bounding box center [474, 60] width 91 height 12
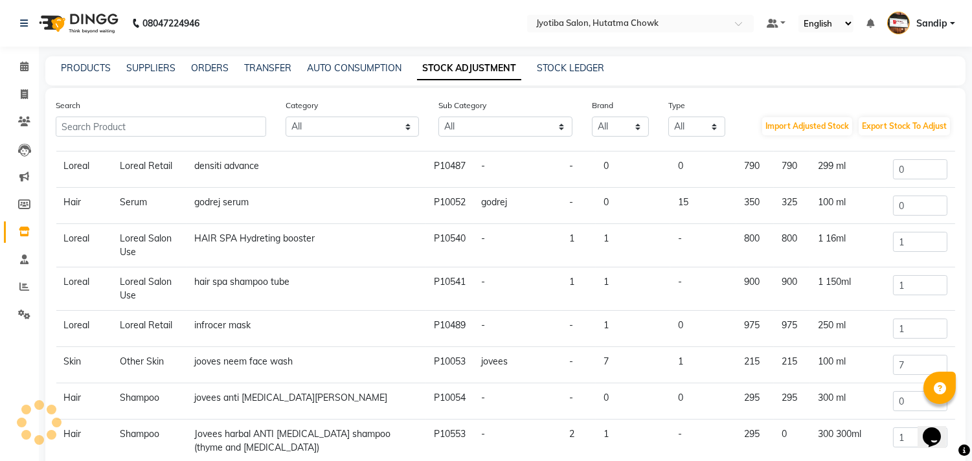
scroll to position [118, 0]
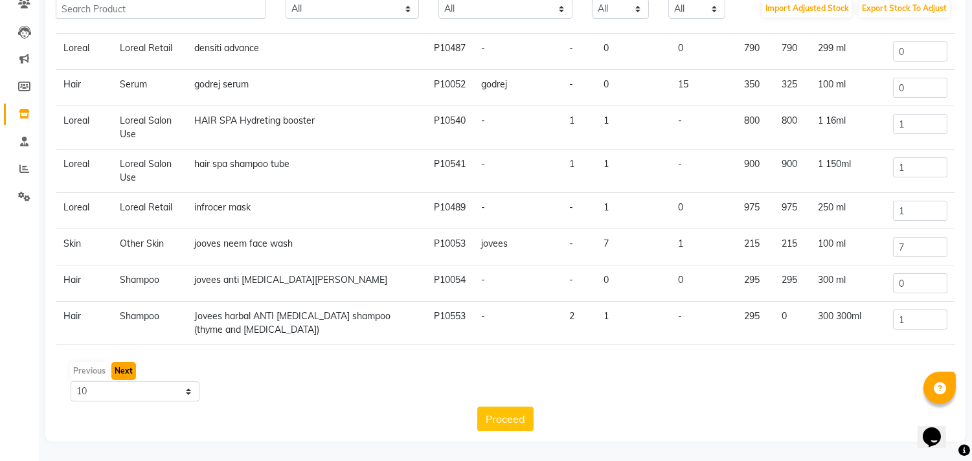
click at [119, 372] on button "Next" at bounding box center [123, 371] width 25 height 18
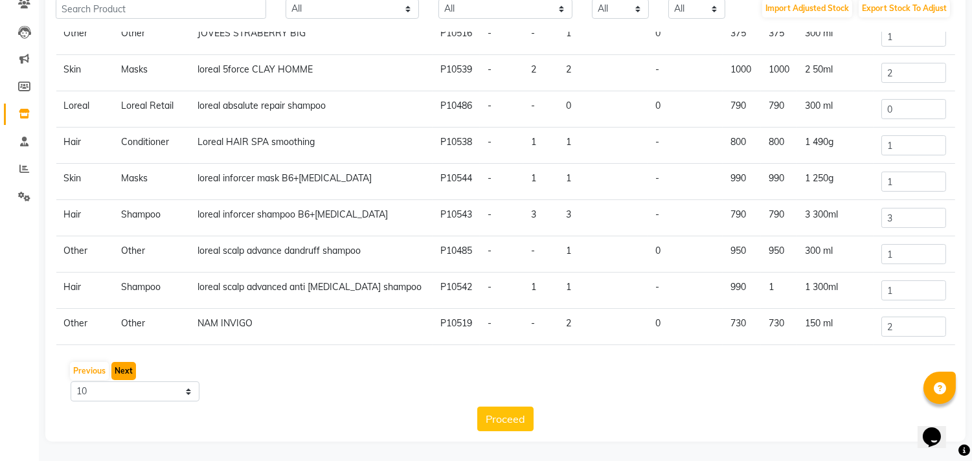
click at [115, 378] on button "Next" at bounding box center [123, 371] width 25 height 18
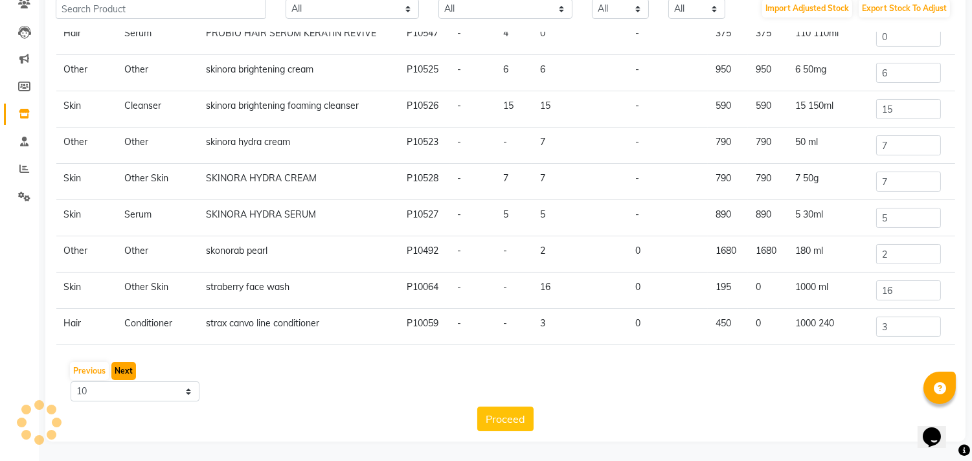
click at [124, 369] on button "Next" at bounding box center [123, 371] width 25 height 18
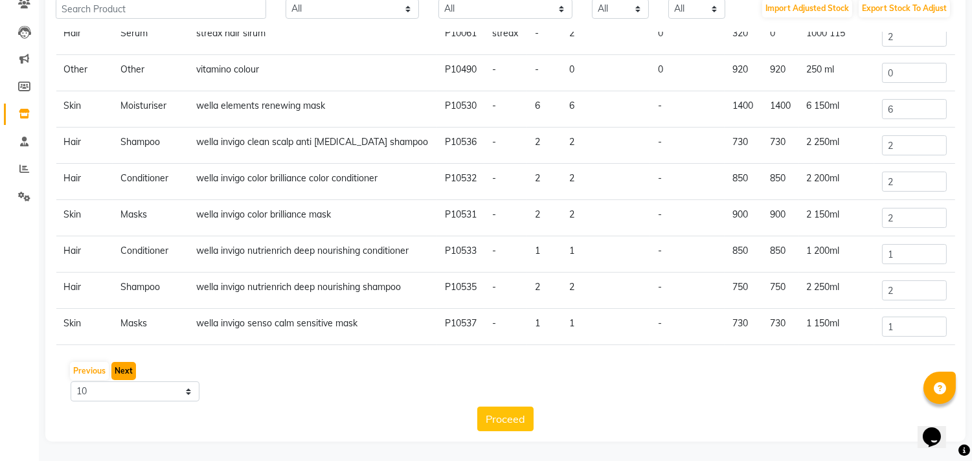
click at [124, 369] on button "Next" at bounding box center [123, 371] width 25 height 18
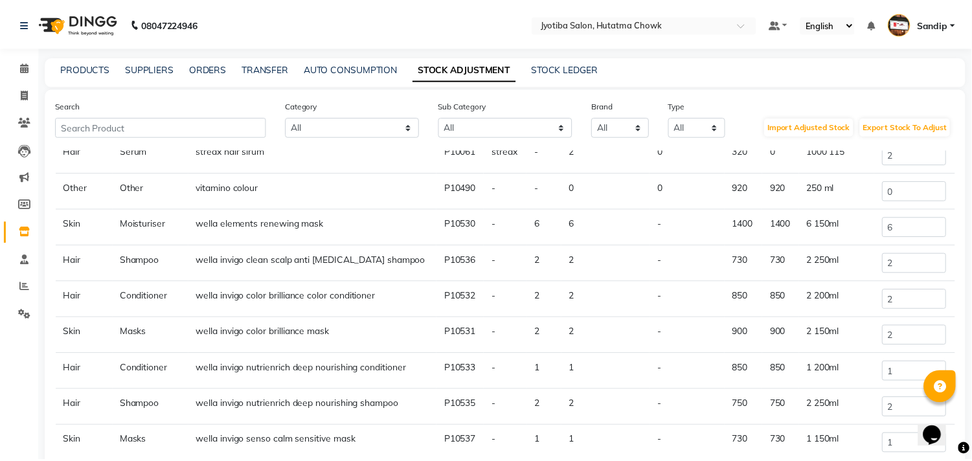
scroll to position [0, 0]
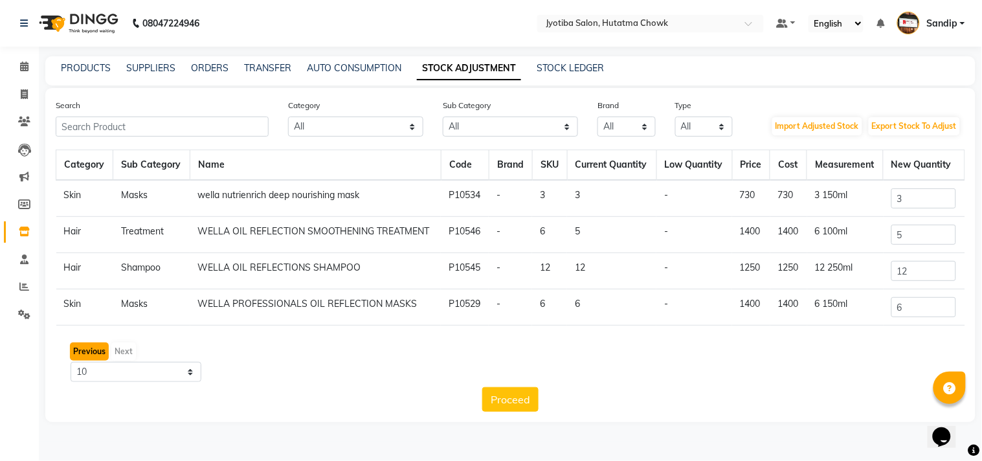
click at [86, 348] on button "Previous" at bounding box center [89, 352] width 39 height 18
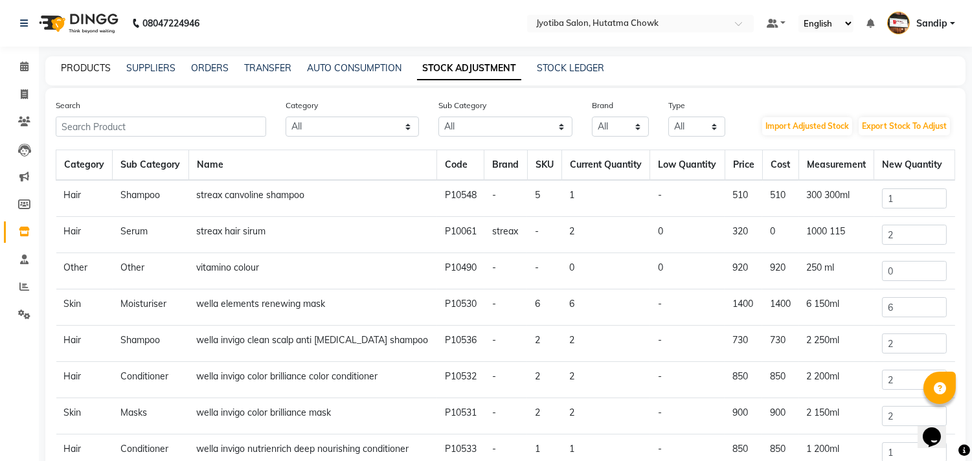
click at [92, 67] on link "PRODUCTS" at bounding box center [86, 68] width 50 height 12
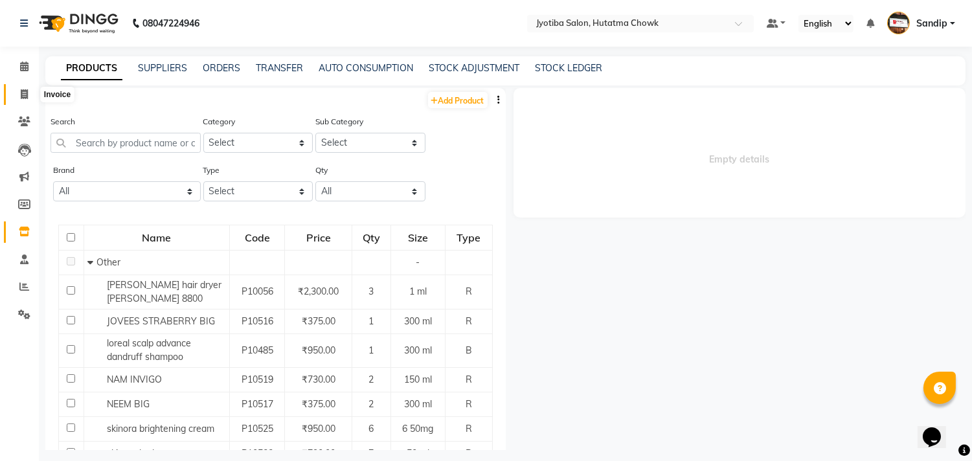
click at [21, 94] on icon at bounding box center [24, 94] width 7 height 10
select select "service"
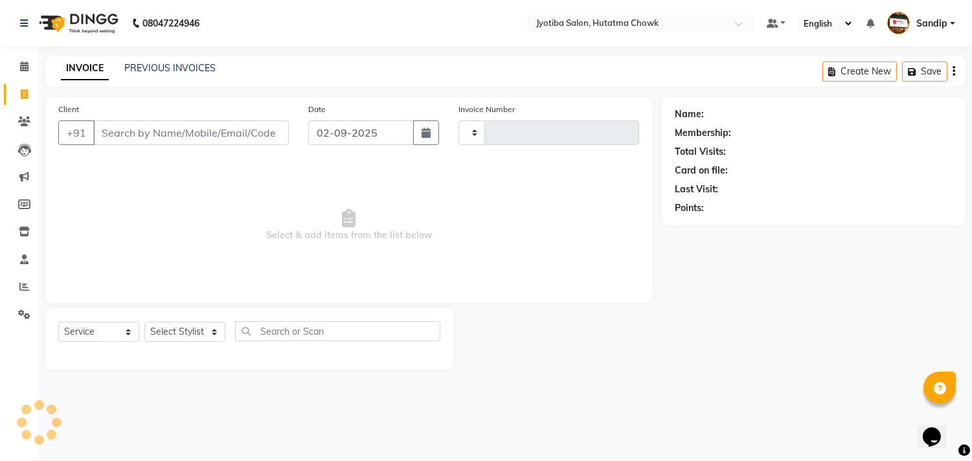
type input "2146"
select select "556"
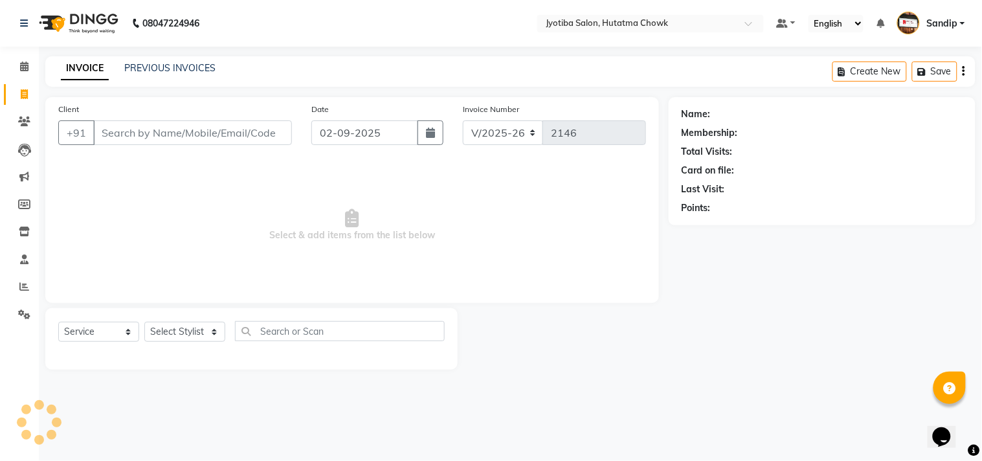
select select "membership"
click at [170, 65] on link "PREVIOUS INVOICES" at bounding box center [169, 68] width 91 height 12
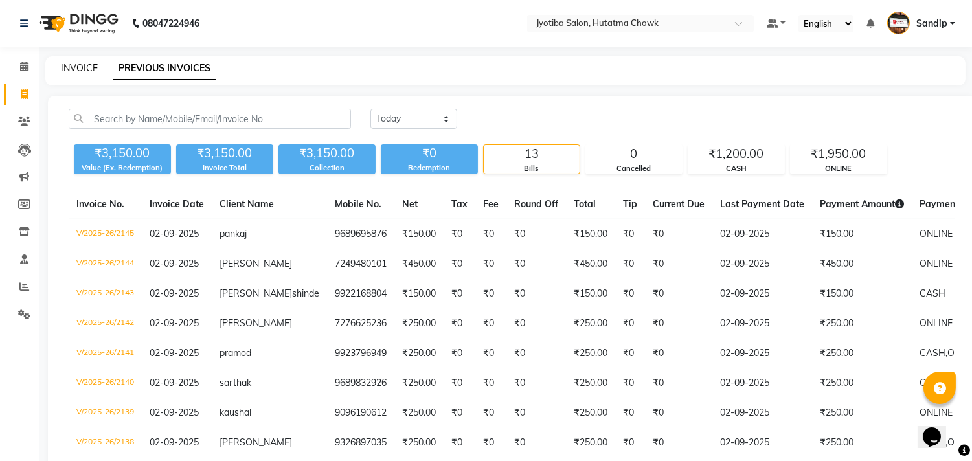
click at [78, 65] on link "INVOICE" at bounding box center [79, 68] width 37 height 12
select select "556"
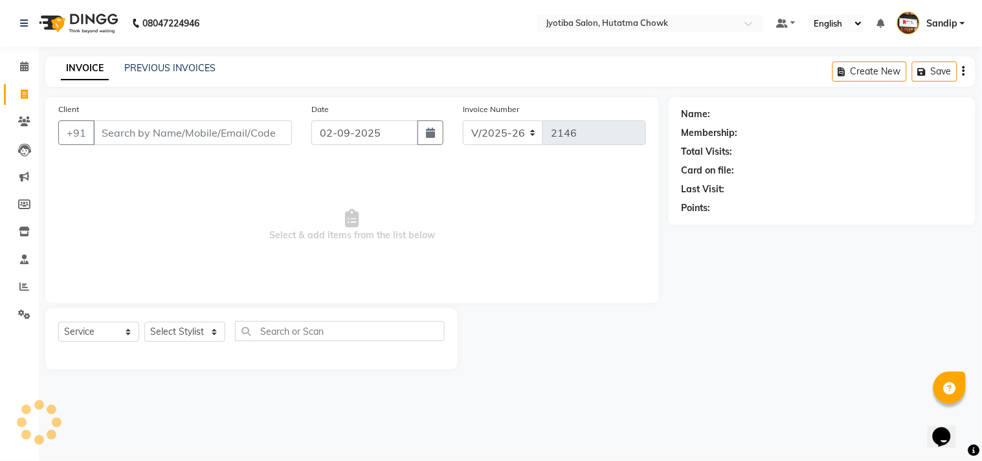
select select "membership"
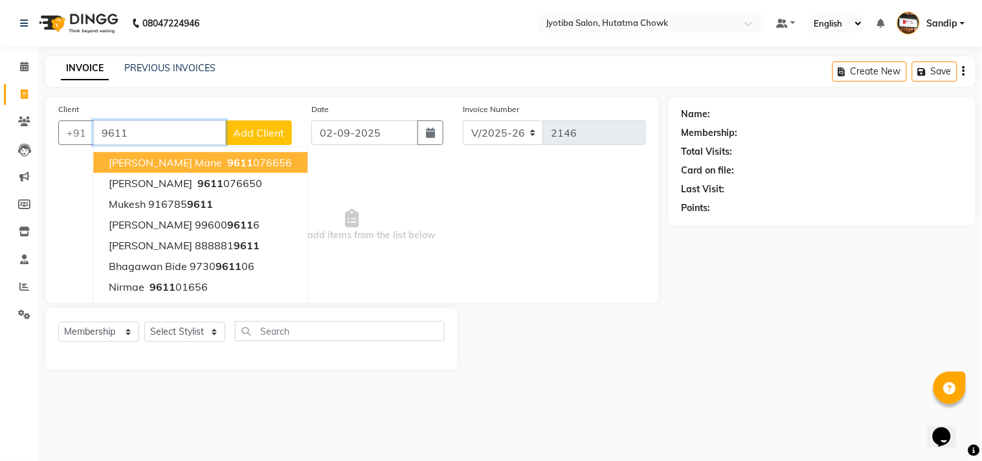
click at [177, 160] on span "[PERSON_NAME] mane" at bounding box center [165, 162] width 113 height 13
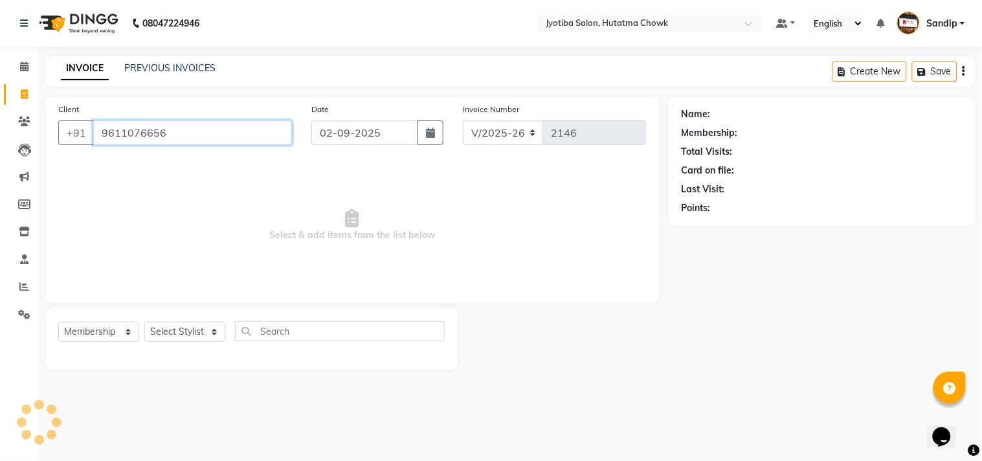
type input "9611076656"
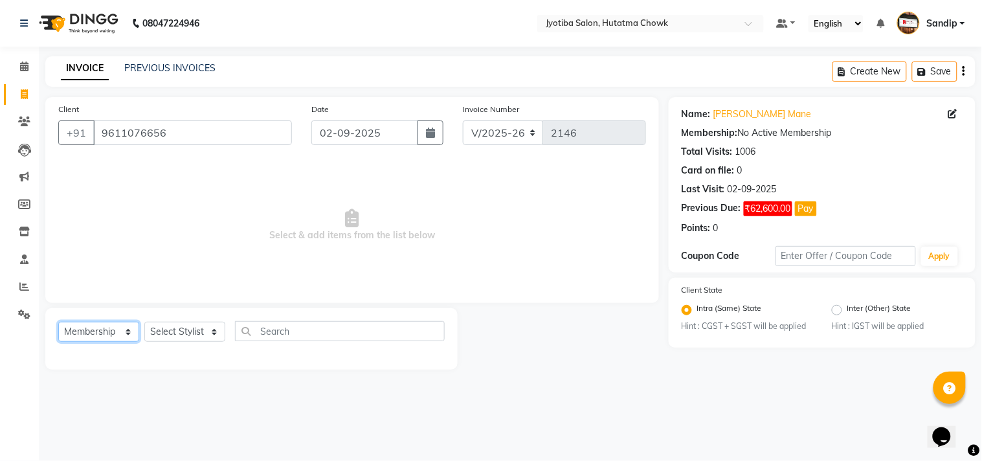
click at [82, 328] on select "Select Service Product Membership Package Voucher Prepaid Gift Card" at bounding box center [98, 332] width 81 height 20
select select "service"
click at [58, 323] on select "Select Service Product Membership Package Voucher Prepaid Gift Card" at bounding box center [98, 332] width 81 height 20
click at [163, 337] on select "Select Stylist [PERSON_NAME] [PERSON_NAME] [PERSON_NAME] [PERSON_NAME] prem RAH…" at bounding box center [184, 332] width 81 height 20
select select "84596"
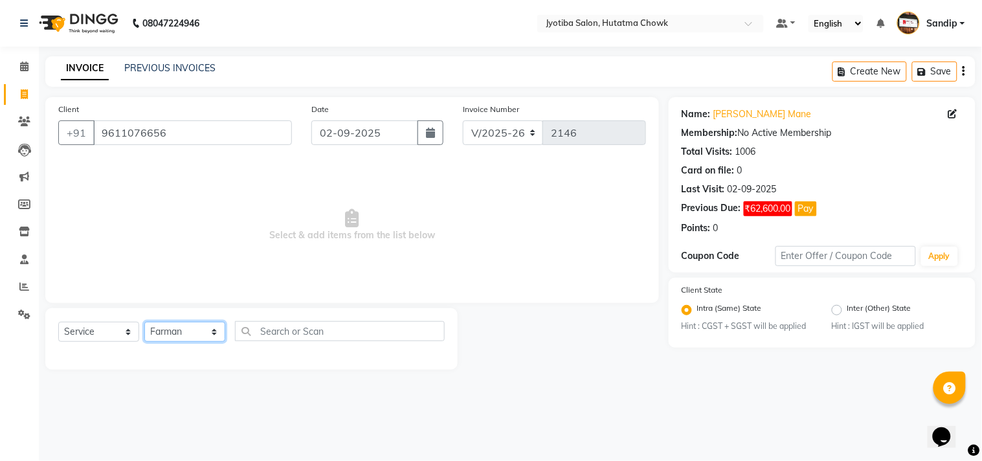
click at [144, 323] on select "Select Stylist [PERSON_NAME] [PERSON_NAME] [PERSON_NAME] [PERSON_NAME] prem RAH…" at bounding box center [184, 332] width 81 height 20
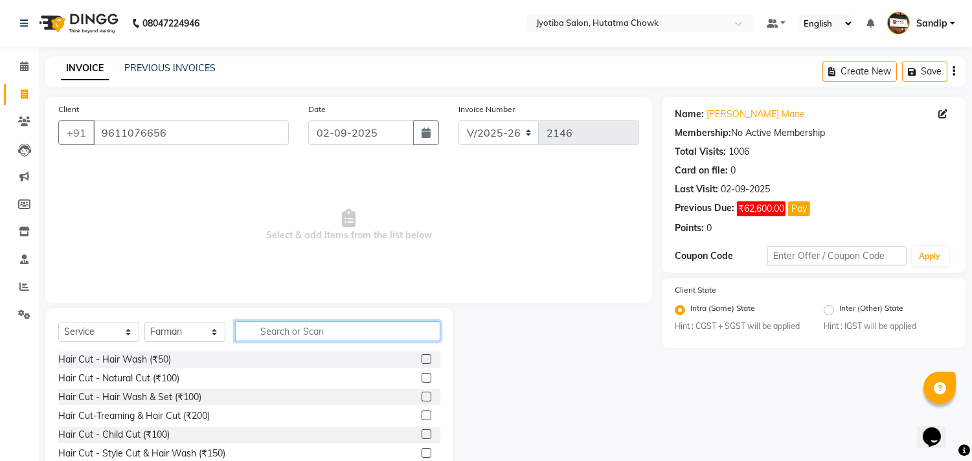
click at [275, 328] on input "text" at bounding box center [337, 331] width 205 height 20
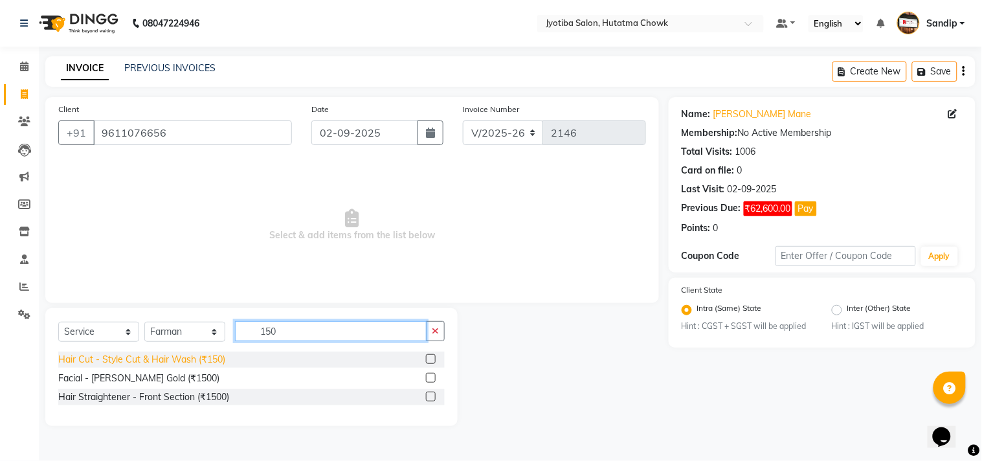
type input "150"
click at [181, 360] on div "Hair Cut - Style Cut & Hair Wash (₹150)" at bounding box center [141, 360] width 167 height 14
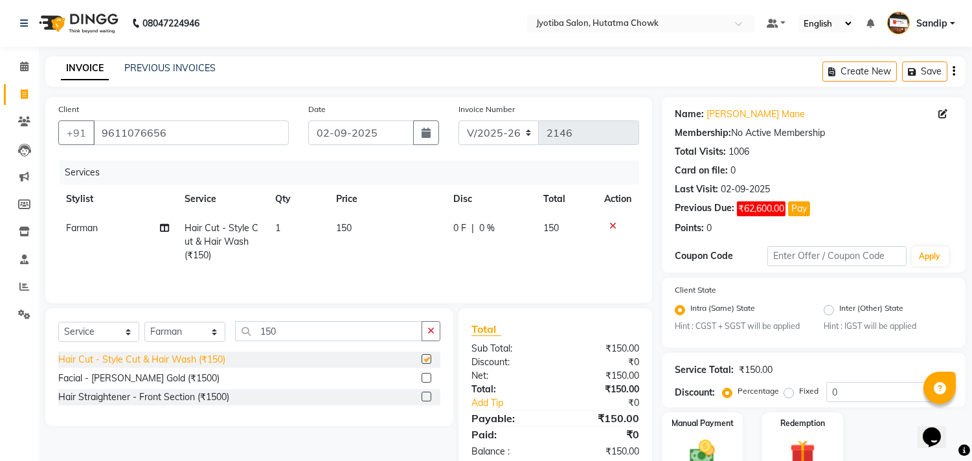
checkbox input "false"
click at [429, 327] on button "button" at bounding box center [431, 331] width 19 height 20
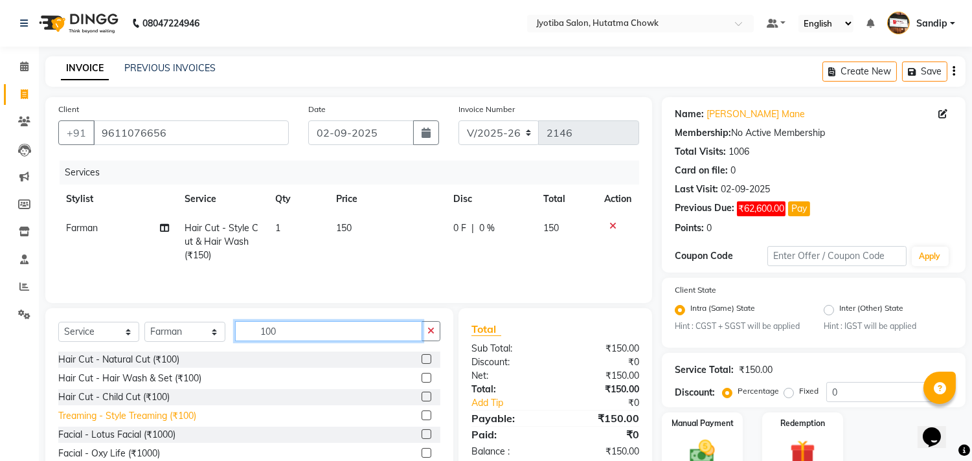
type input "100"
click at [128, 416] on div "Treaming - Style Treaming (₹100)" at bounding box center [127, 416] width 138 height 14
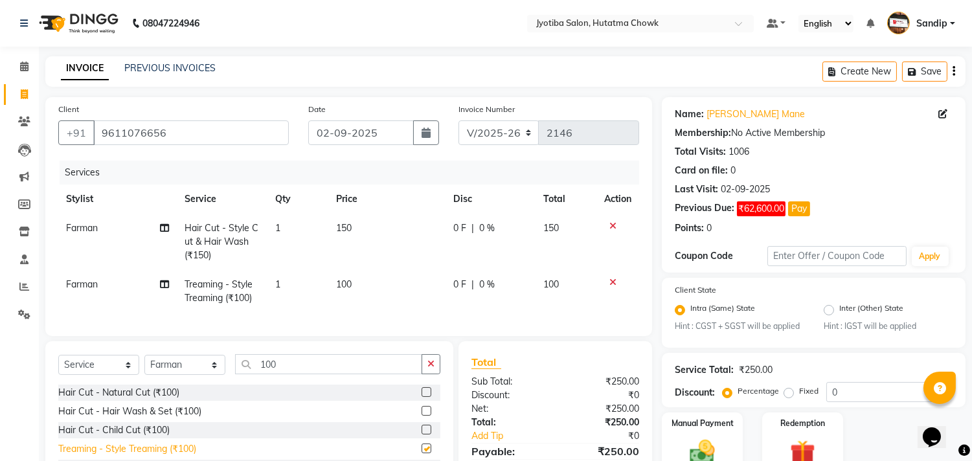
checkbox input "false"
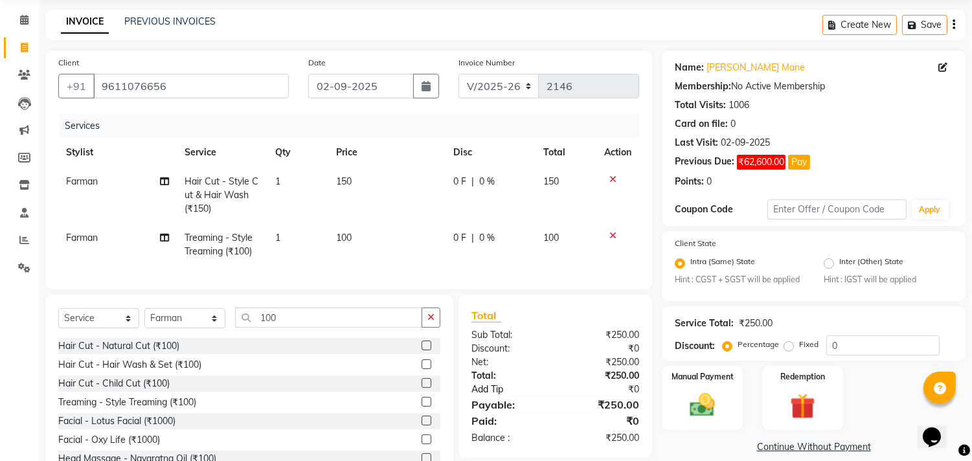
scroll to position [101, 0]
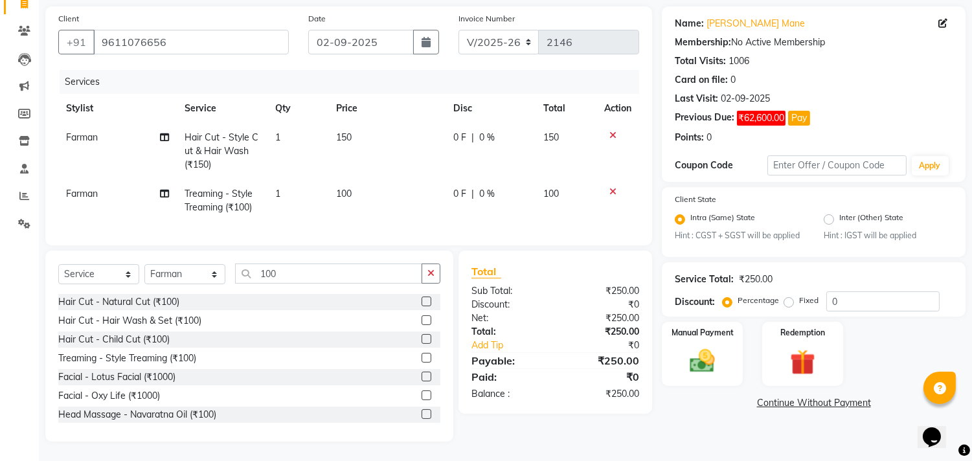
click at [773, 396] on link "Continue Without Payment" at bounding box center [813, 403] width 299 height 14
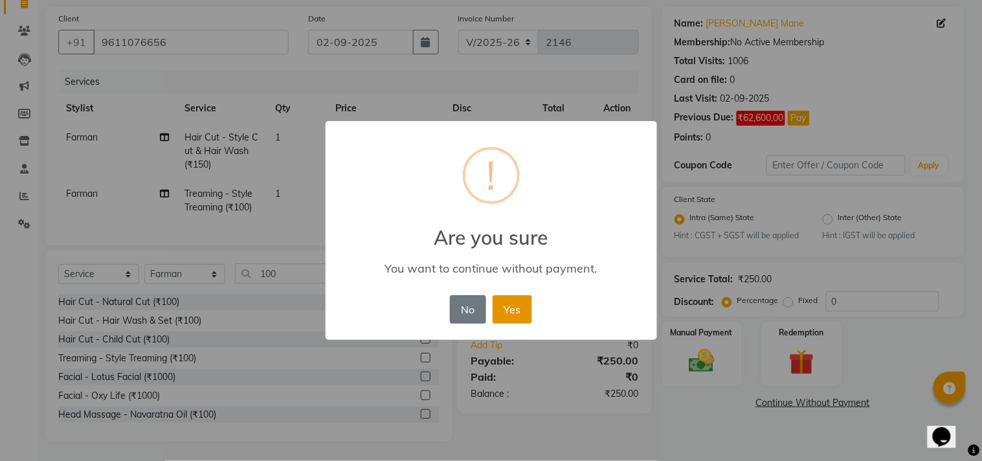
click at [505, 302] on button "Yes" at bounding box center [513, 309] width 40 height 28
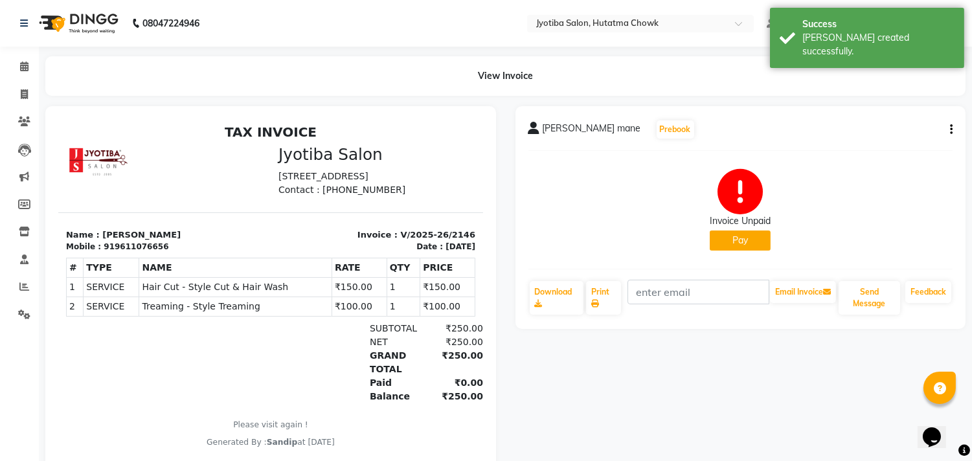
click at [721, 242] on button "Pay" at bounding box center [740, 241] width 61 height 20
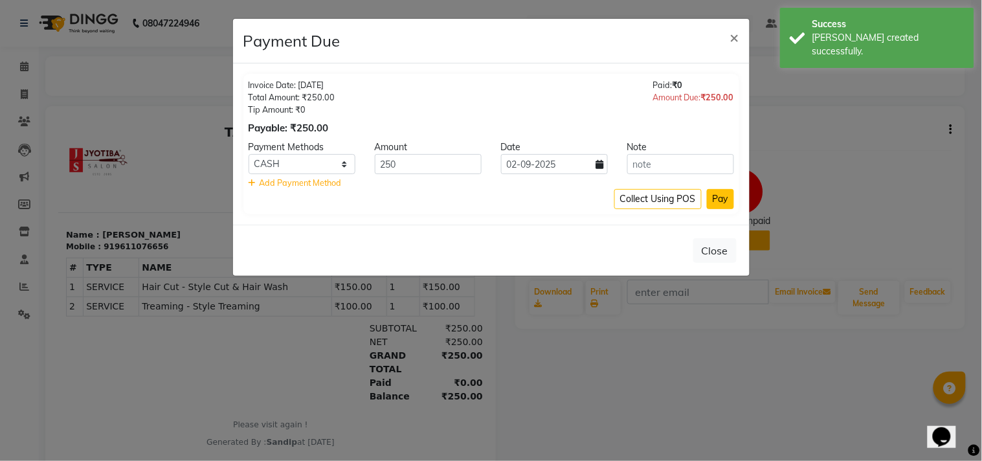
click at [717, 192] on button "Pay" at bounding box center [720, 199] width 27 height 20
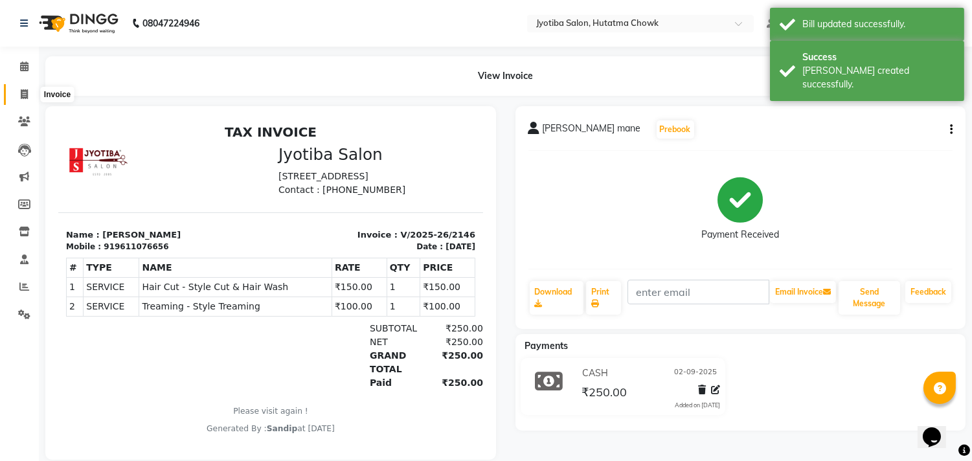
click at [22, 93] on icon at bounding box center [24, 94] width 7 height 10
select select "556"
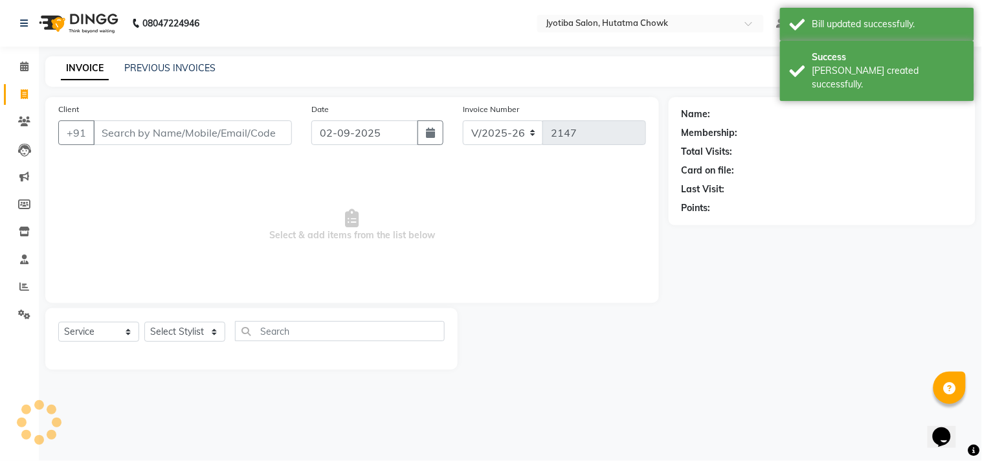
select select "membership"
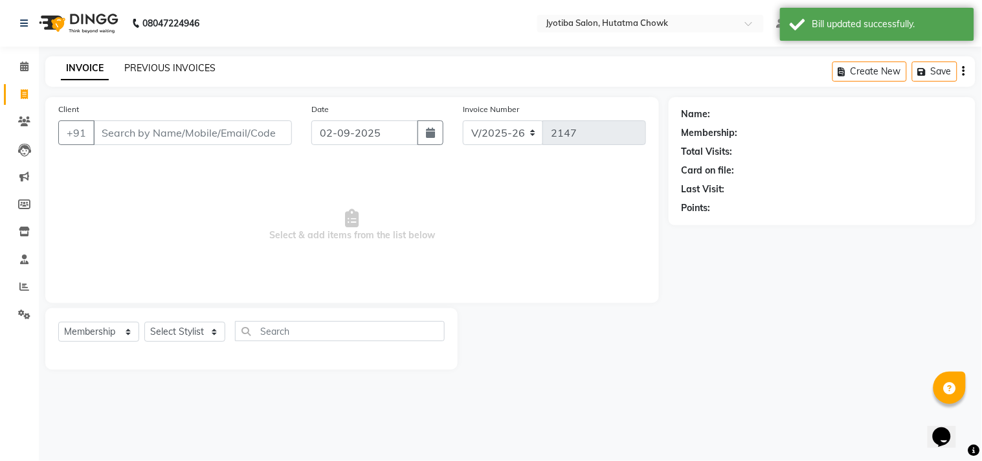
click at [171, 65] on link "PREVIOUS INVOICES" at bounding box center [169, 68] width 91 height 12
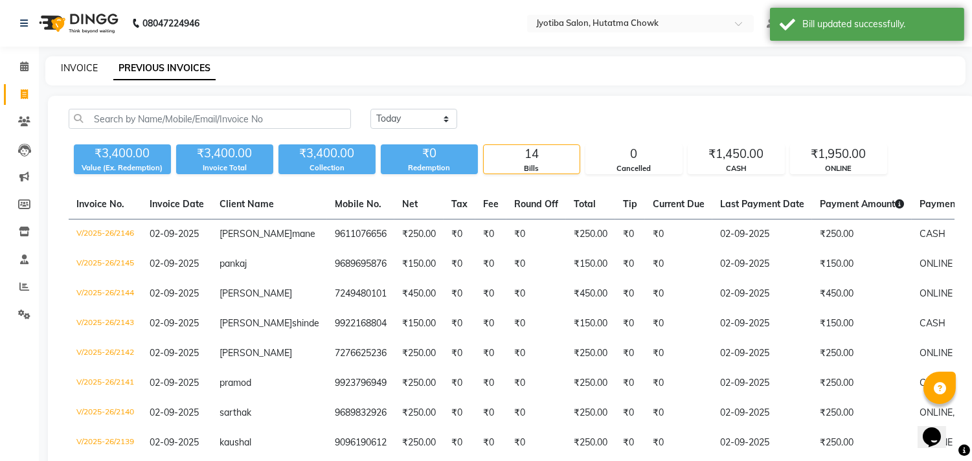
click at [78, 65] on link "INVOICE" at bounding box center [79, 68] width 37 height 12
select select "556"
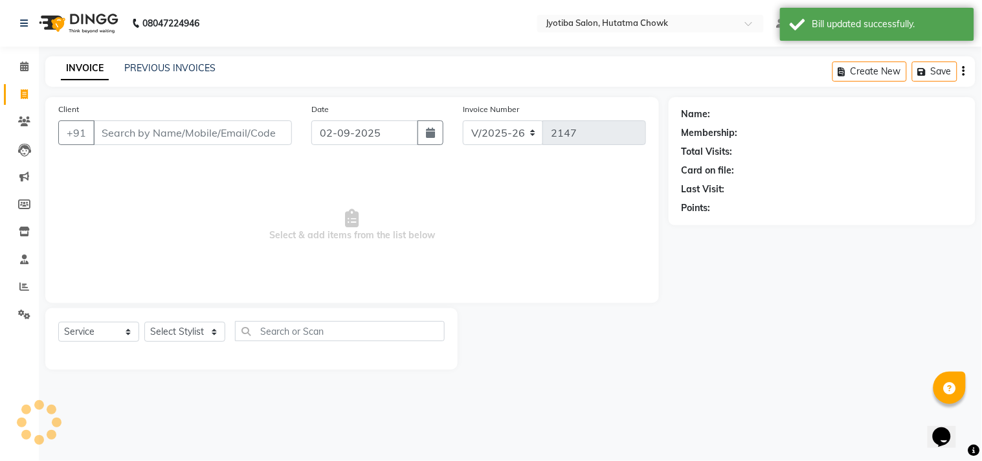
select select "membership"
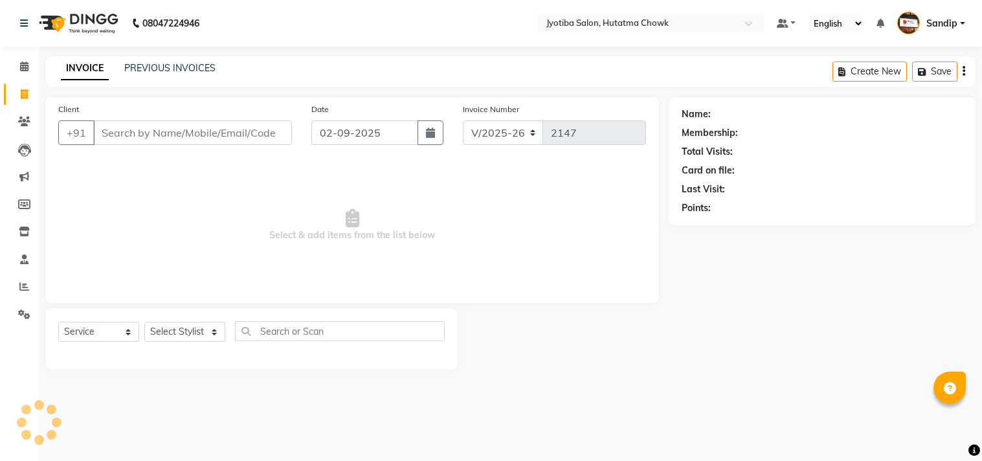
select select "556"
select select "membership"
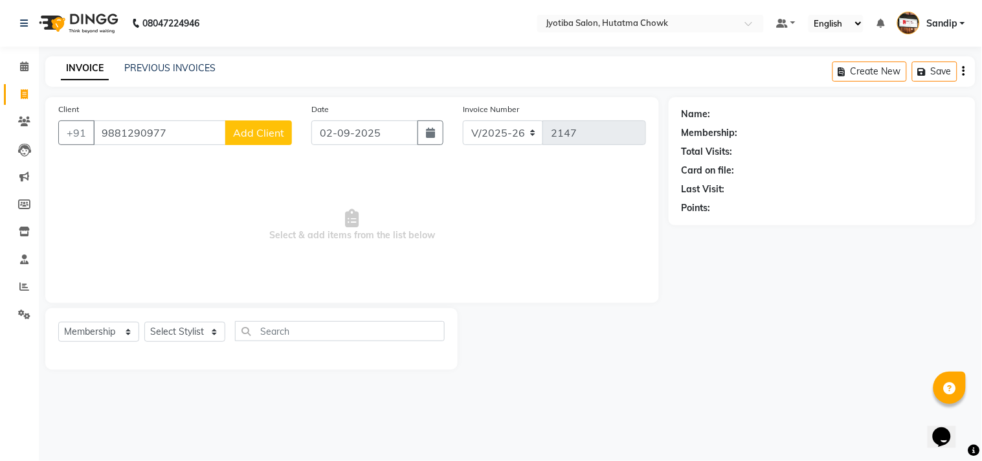
type input "9881290977"
click at [243, 126] on span "Add Client" at bounding box center [258, 132] width 51 height 13
select select "22"
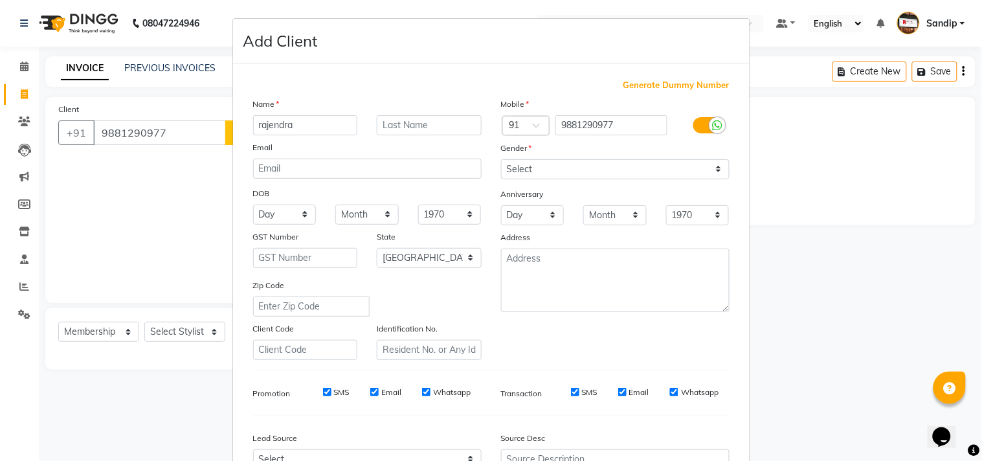
type input "rajendra"
click at [578, 173] on select "Select [DEMOGRAPHIC_DATA] [DEMOGRAPHIC_DATA] Other Prefer Not To Say" at bounding box center [615, 169] width 229 height 20
select select "[DEMOGRAPHIC_DATA]"
click at [501, 159] on select "Select [DEMOGRAPHIC_DATA] [DEMOGRAPHIC_DATA] Other Prefer Not To Say" at bounding box center [615, 169] width 229 height 20
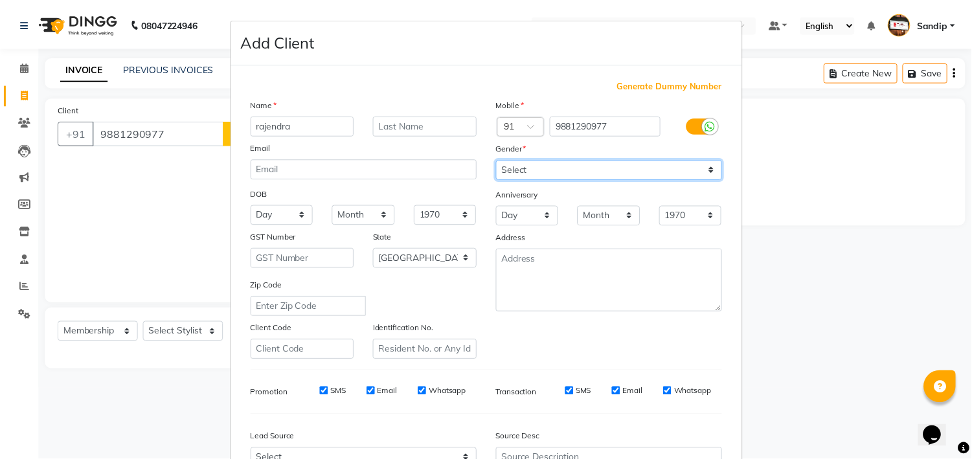
scroll to position [137, 0]
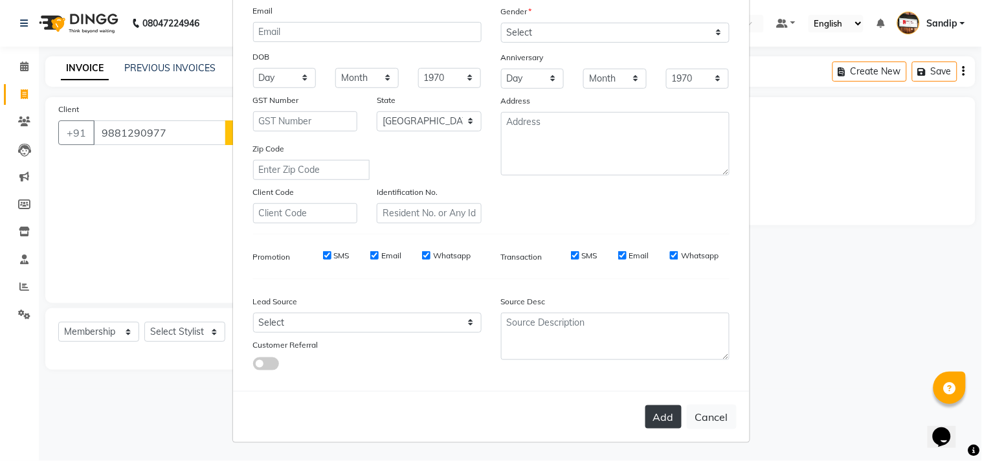
click at [656, 413] on button "Add" at bounding box center [664, 416] width 36 height 23
select select
select select "null"
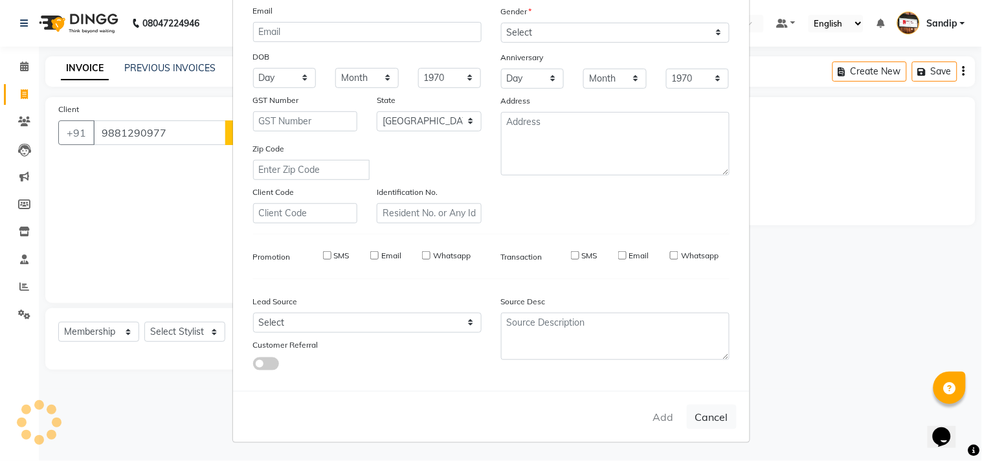
select select
checkbox input "false"
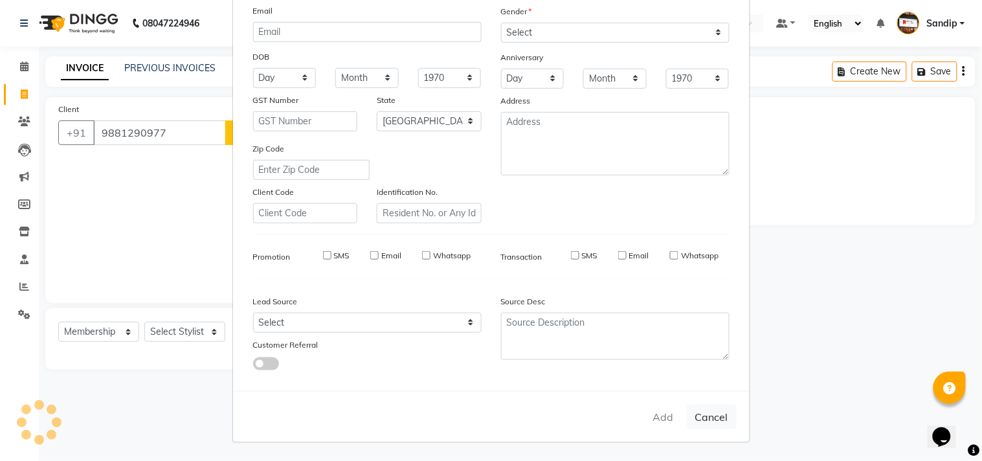
checkbox input "false"
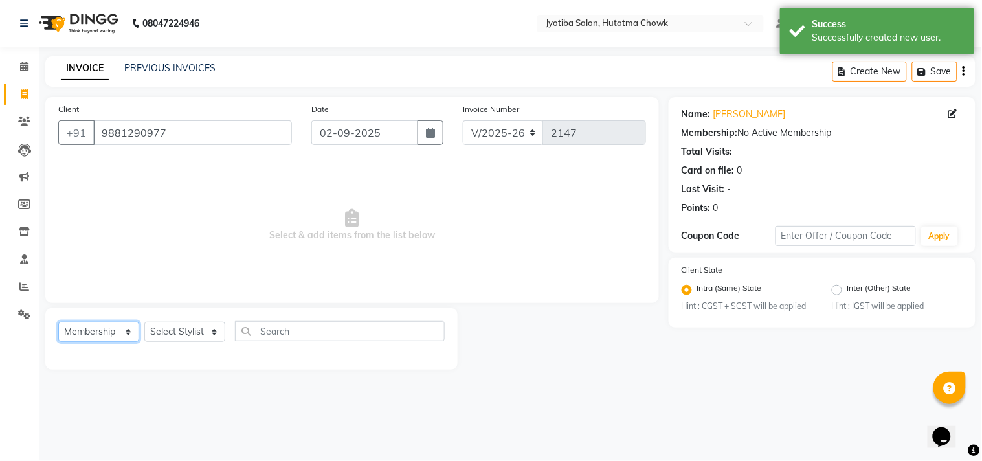
click at [71, 333] on select "Select Service Product Membership Package Voucher Prepaid Gift Card" at bounding box center [98, 332] width 81 height 20
select select "service"
click at [58, 323] on select "Select Service Product Membership Package Voucher Prepaid Gift Card" at bounding box center [98, 332] width 81 height 20
click at [185, 332] on select "Select Stylist [PERSON_NAME] [PERSON_NAME] [PERSON_NAME] [PERSON_NAME] prem RAH…" at bounding box center [184, 332] width 81 height 20
select select "36046"
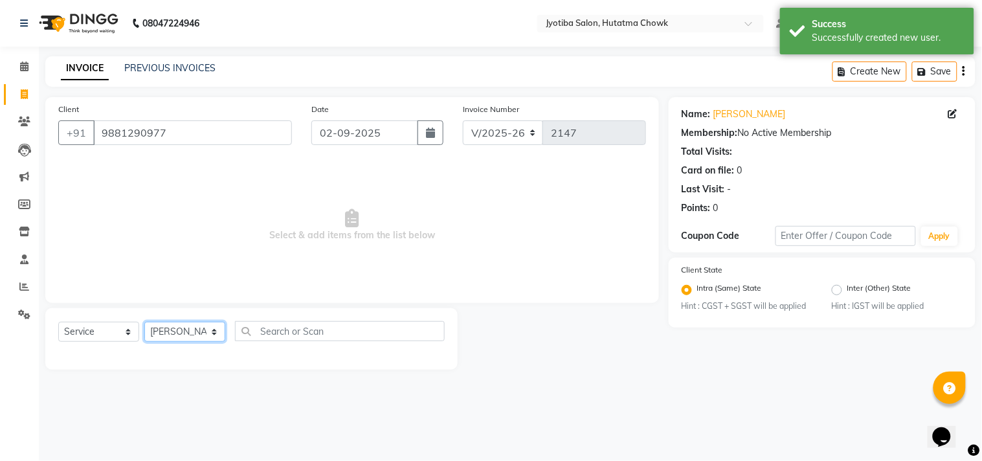
click at [144, 323] on select "Select Stylist [PERSON_NAME] [PERSON_NAME] [PERSON_NAME] [PERSON_NAME] prem RAH…" at bounding box center [184, 332] width 81 height 20
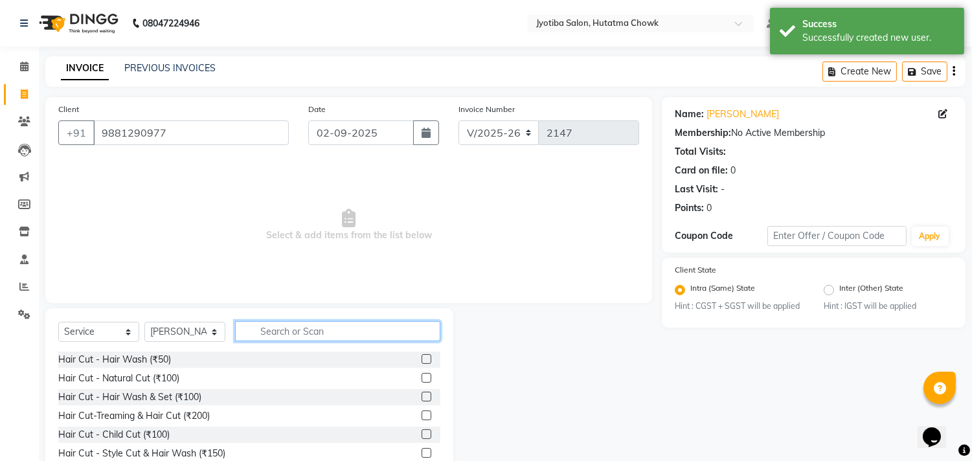
click at [290, 328] on input "text" at bounding box center [337, 331] width 205 height 20
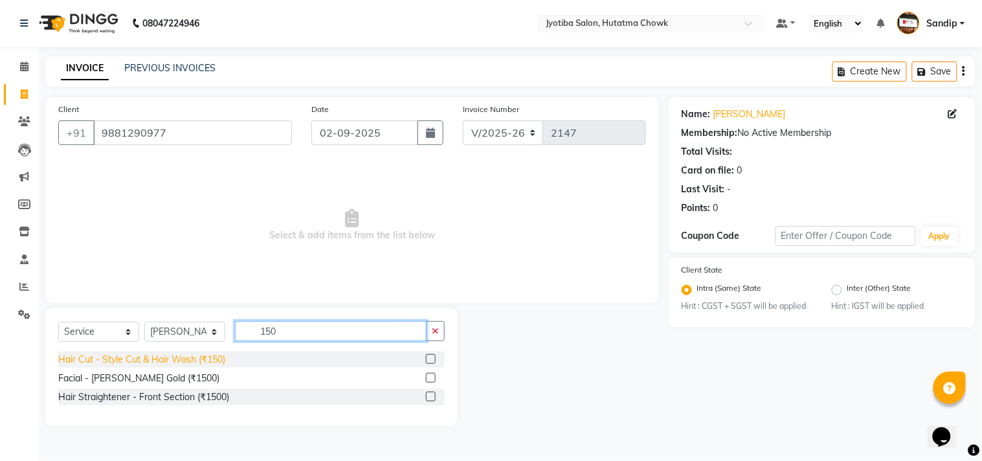
type input "150"
click at [144, 365] on div "Hair Cut - Style Cut & Hair Wash (₹150)" at bounding box center [141, 360] width 167 height 14
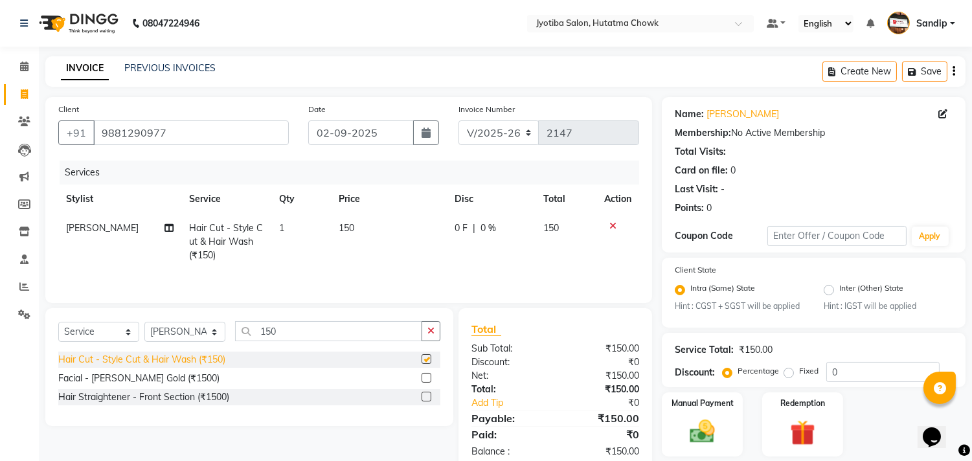
checkbox input "false"
click at [422, 330] on button "button" at bounding box center [431, 331] width 19 height 20
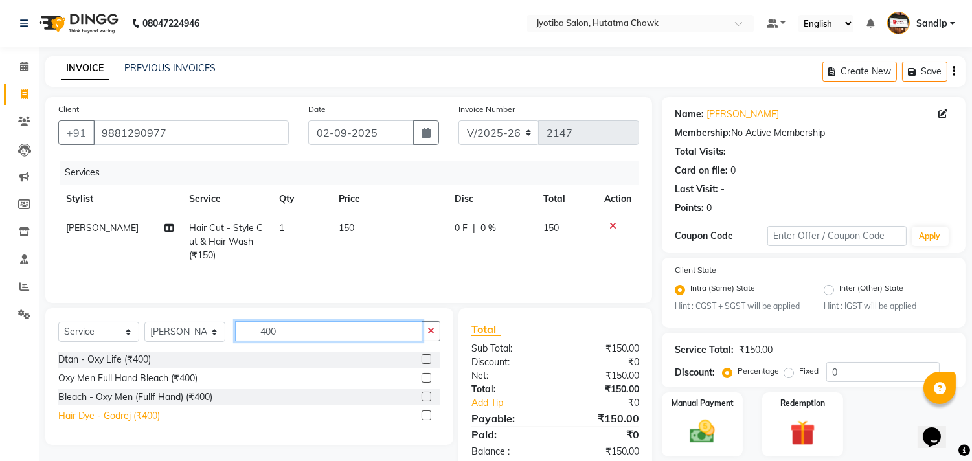
type input "400"
click at [98, 416] on div "Hair Dye - Godrej (₹400)" at bounding box center [109, 416] width 102 height 14
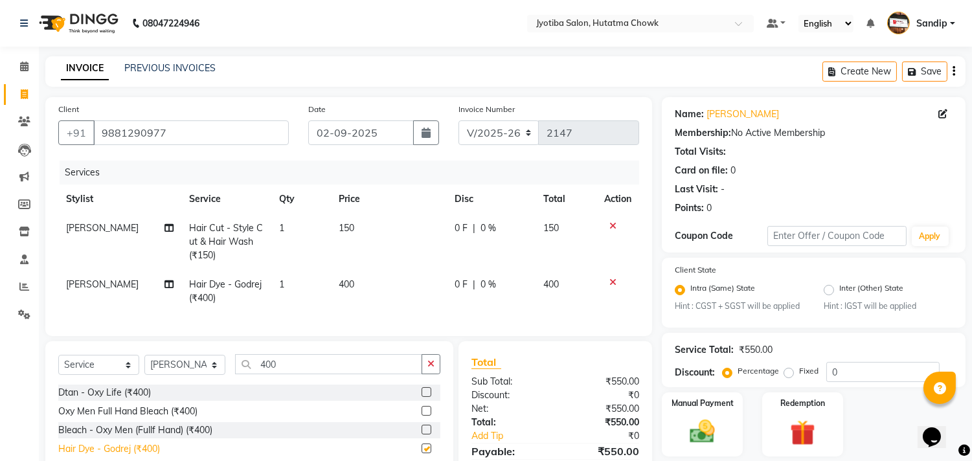
checkbox input "false"
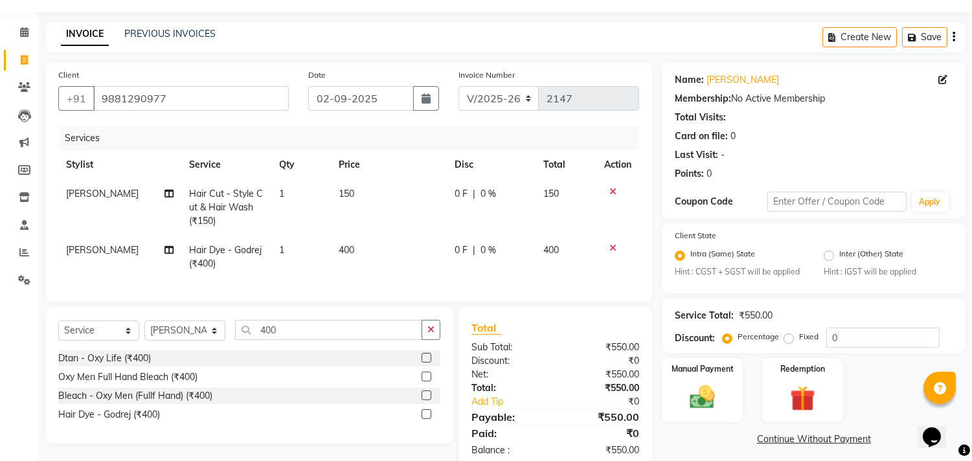
scroll to position [73, 0]
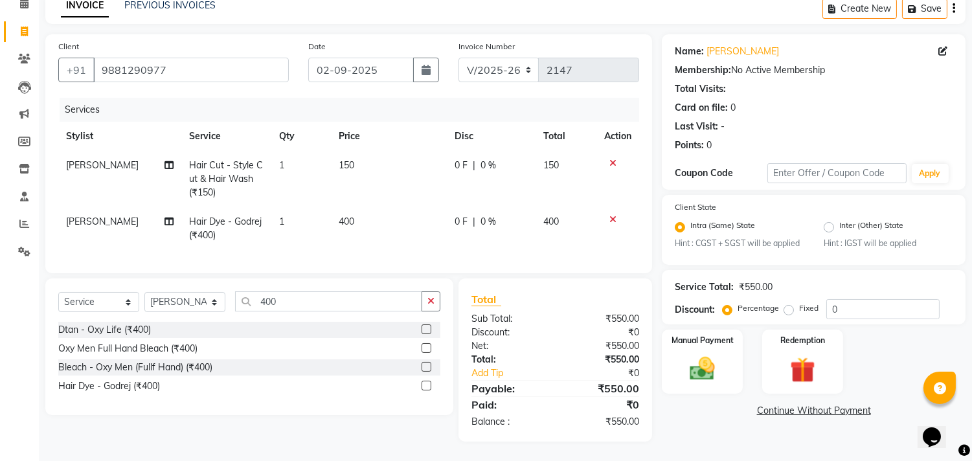
click at [611, 159] on icon at bounding box center [612, 163] width 7 height 9
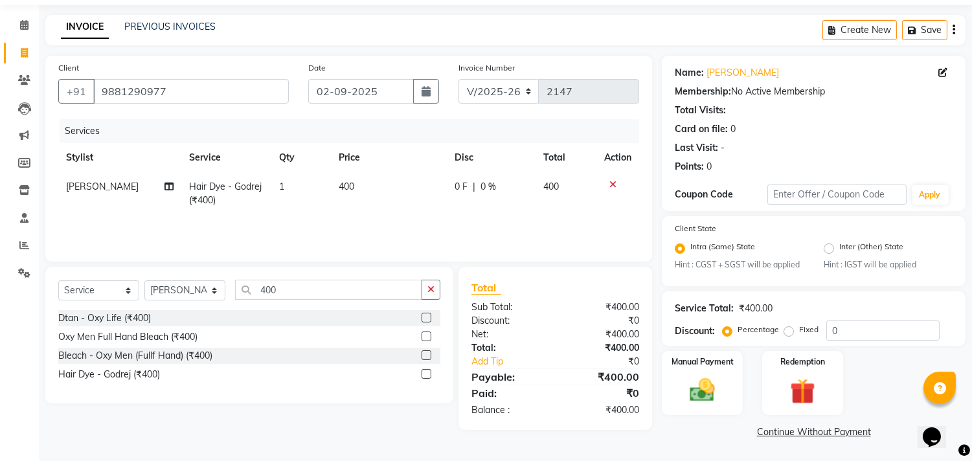
scroll to position [41, 0]
click at [435, 284] on button "button" at bounding box center [431, 290] width 19 height 20
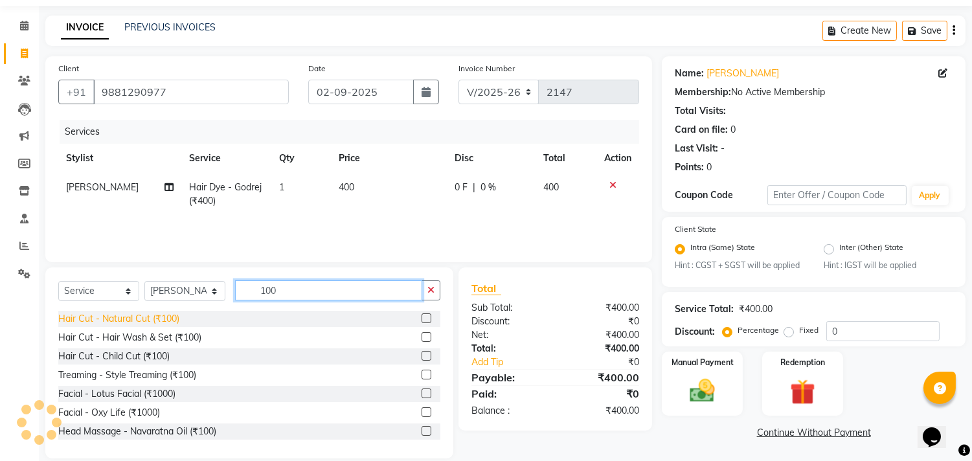
type input "100"
click at [128, 324] on div "Hair Cut - Natural Cut (₹100)" at bounding box center [118, 319] width 121 height 14
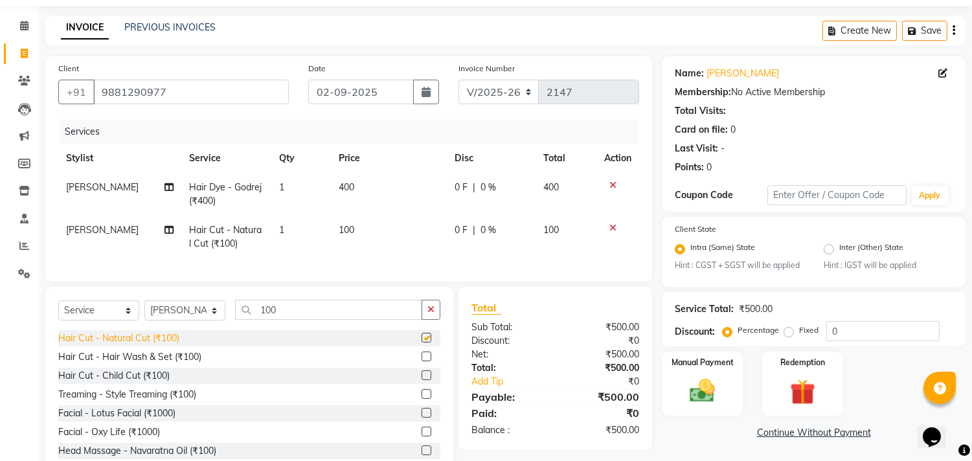
checkbox input "false"
click at [436, 318] on button "button" at bounding box center [431, 310] width 19 height 20
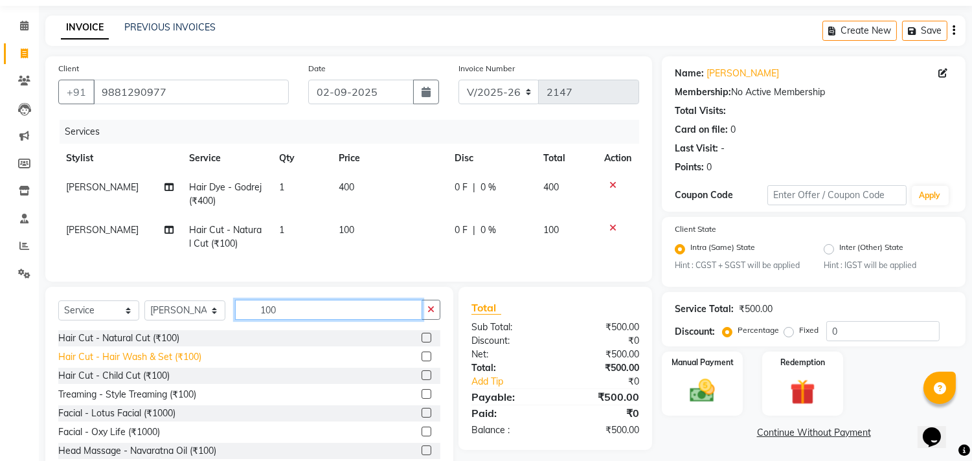
type input "100"
click at [137, 364] on div "Hair Cut - Hair Wash & Set (₹100)" at bounding box center [129, 357] width 143 height 14
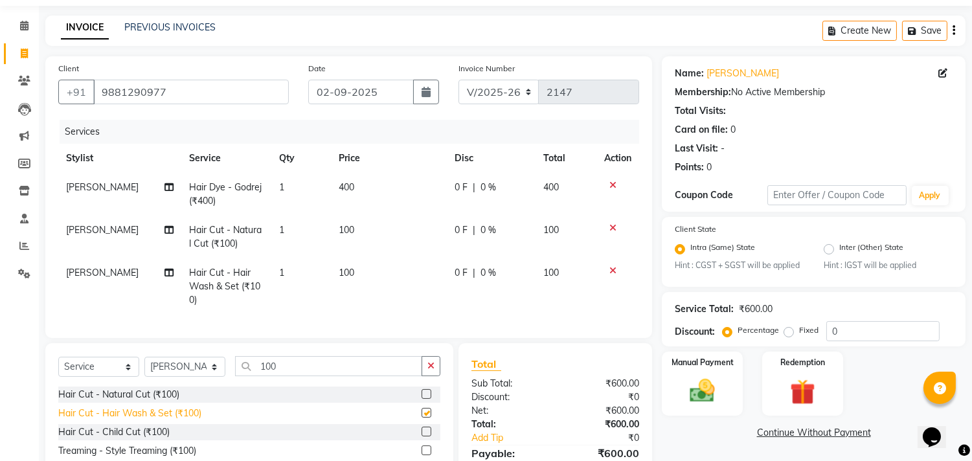
checkbox input "false"
click at [137, 365] on select "Select Service Product Membership Package Voucher Prepaid Gift Card" at bounding box center [98, 367] width 81 height 20
click at [381, 284] on td "100" at bounding box center [389, 286] width 116 height 56
select select "36046"
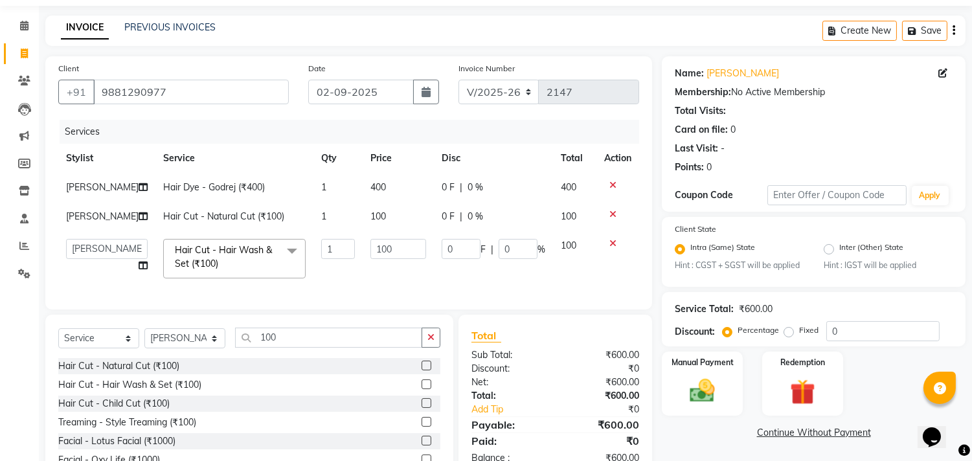
click at [507, 286] on td "0 F | 0 %" at bounding box center [493, 258] width 119 height 55
click at [611, 248] on icon at bounding box center [612, 243] width 7 height 9
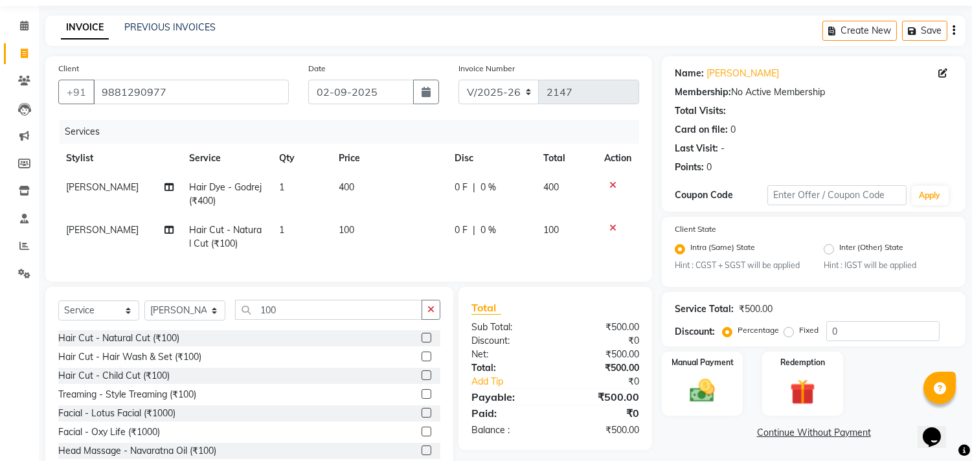
click at [613, 228] on icon at bounding box center [612, 227] width 7 height 9
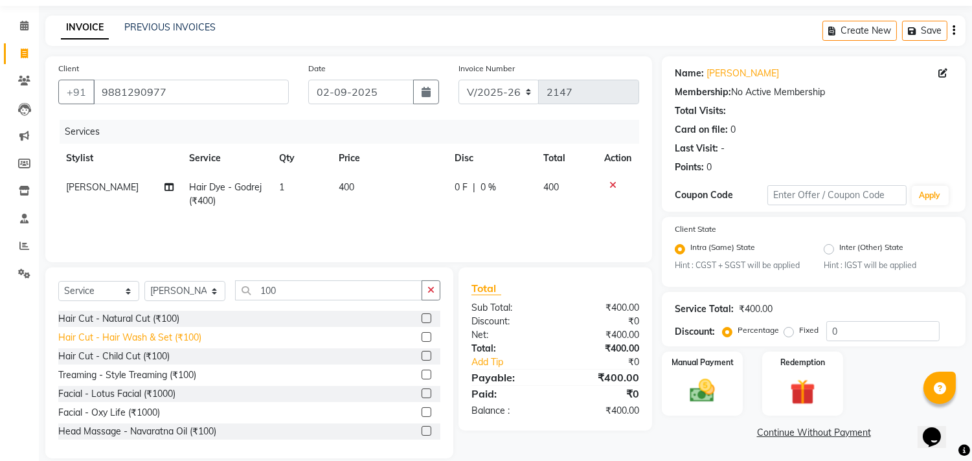
click at [162, 335] on div "Hair Cut - Hair Wash & Set (₹100)" at bounding box center [129, 338] width 143 height 14
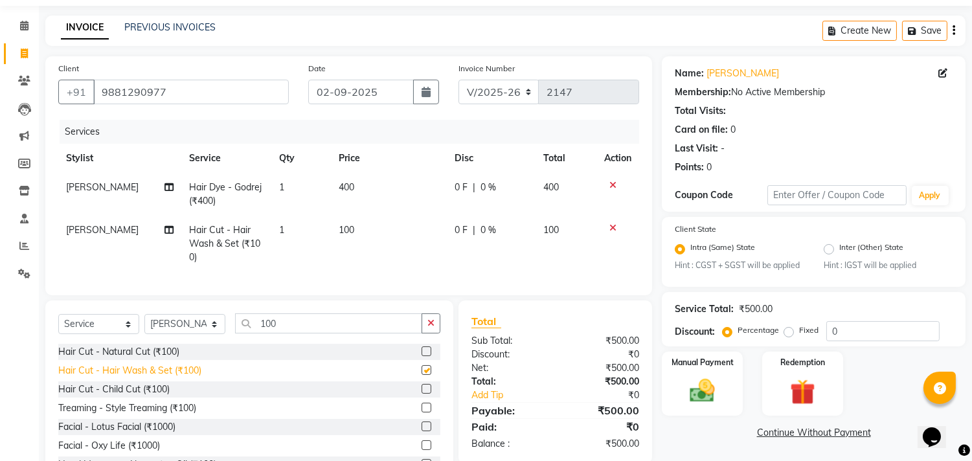
checkbox input "false"
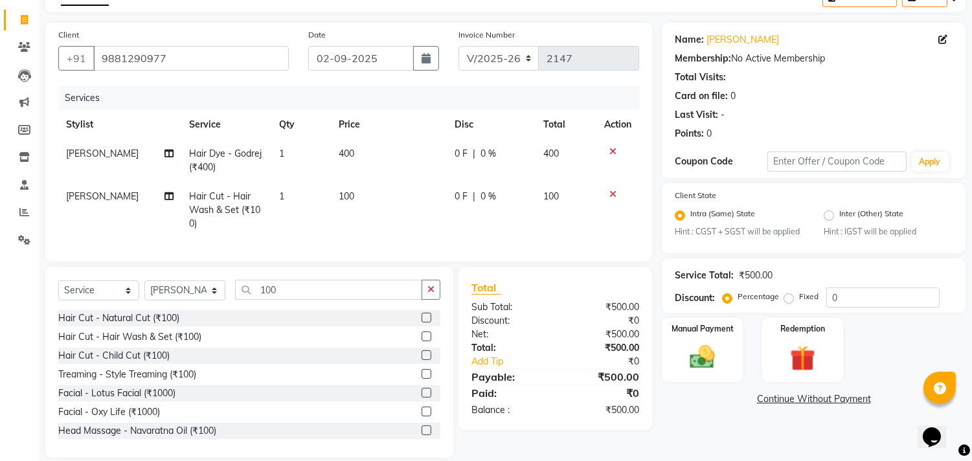
scroll to position [87, 0]
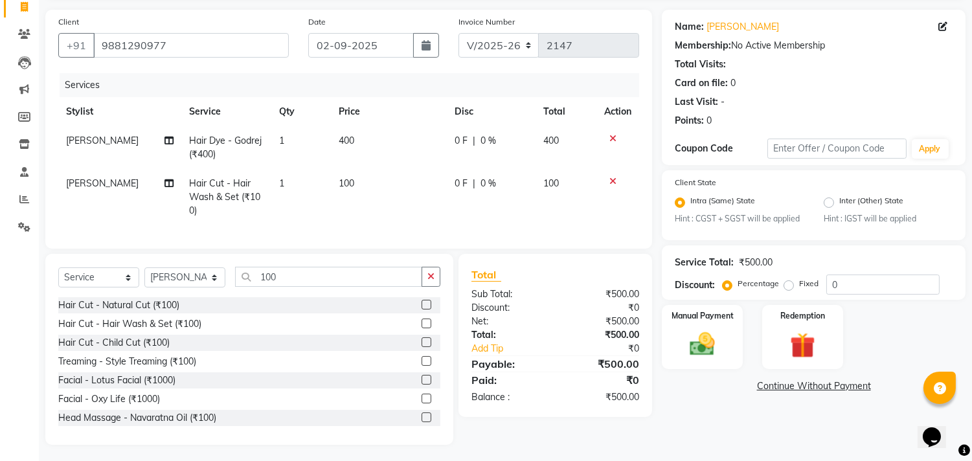
click at [773, 387] on link "Continue Without Payment" at bounding box center [813, 386] width 299 height 14
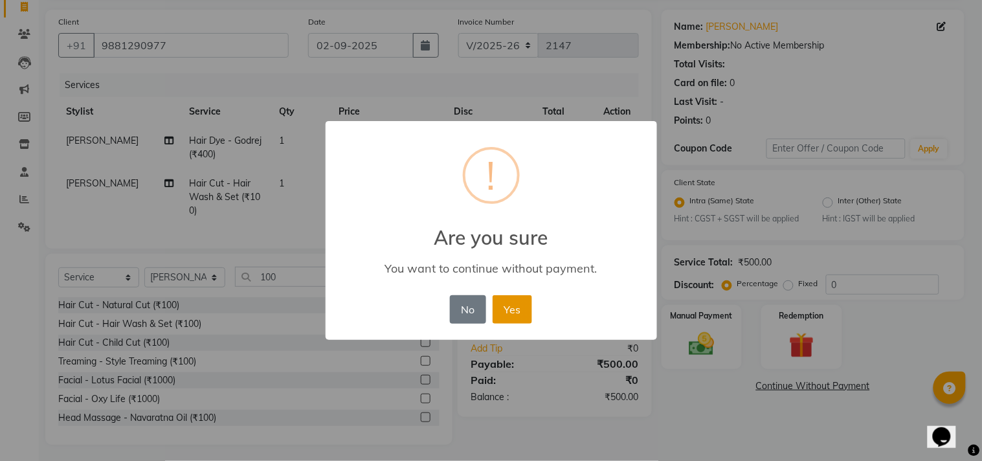
click at [514, 306] on button "Yes" at bounding box center [513, 309] width 40 height 28
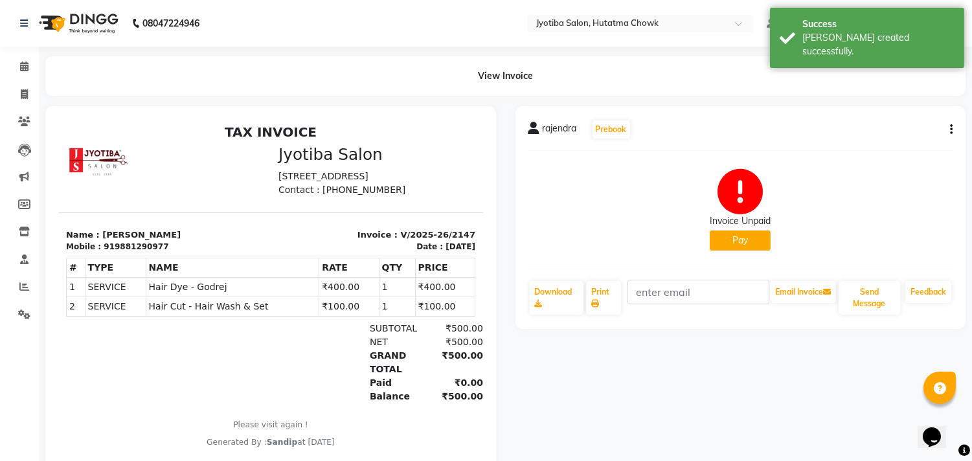
click at [723, 242] on button "Pay" at bounding box center [740, 241] width 61 height 20
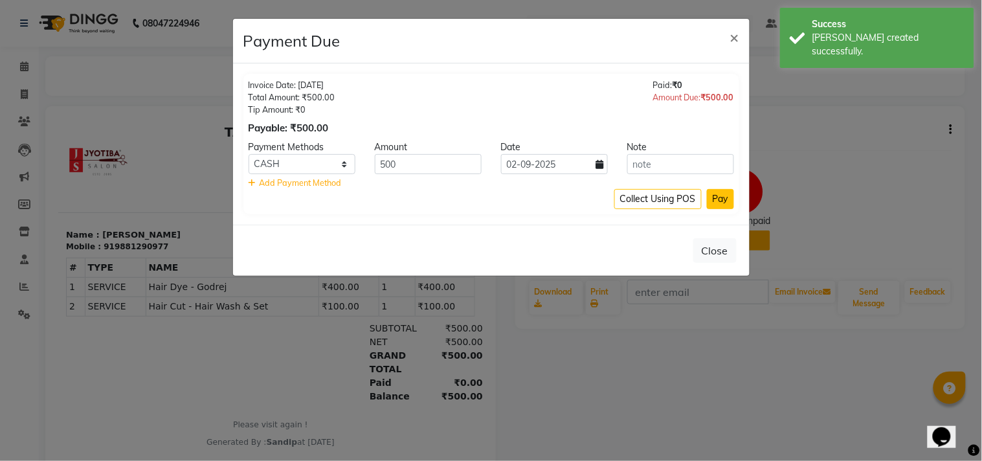
click at [721, 193] on button "Pay" at bounding box center [720, 199] width 27 height 20
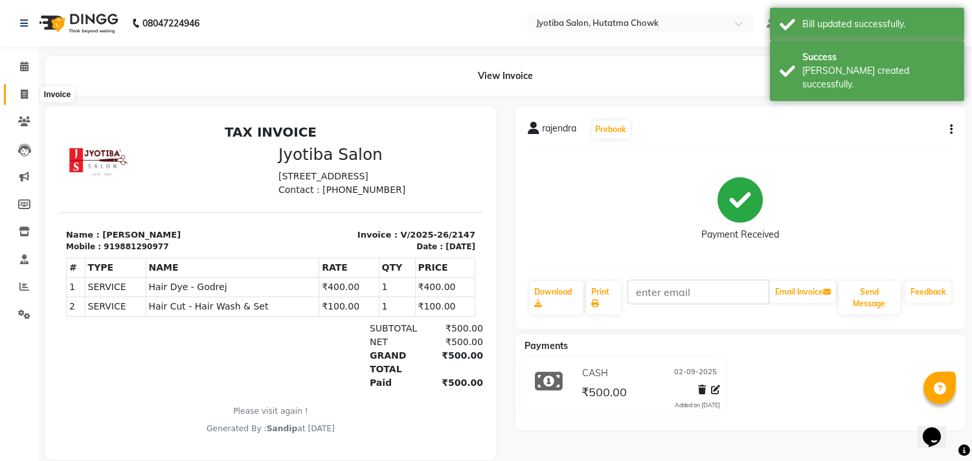
click at [21, 94] on icon at bounding box center [24, 94] width 7 height 10
select select "556"
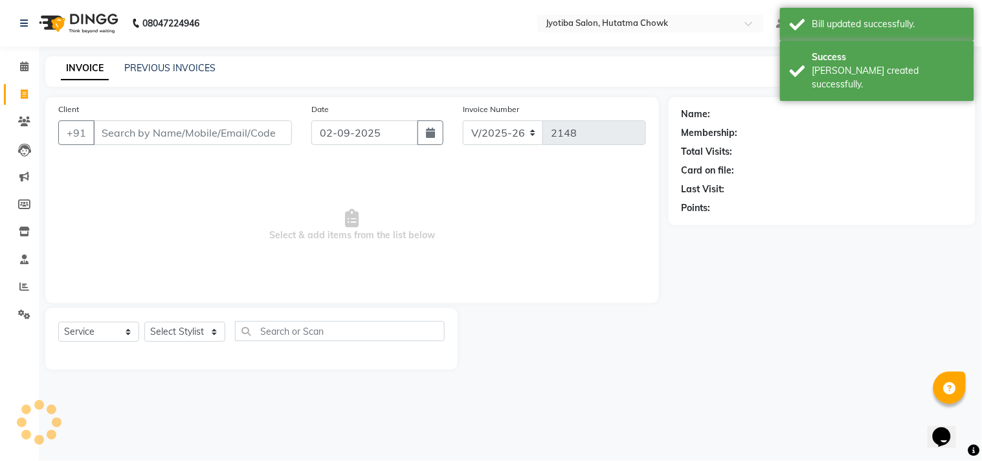
select select "membership"
click at [172, 63] on link "PREVIOUS INVOICES" at bounding box center [169, 68] width 91 height 12
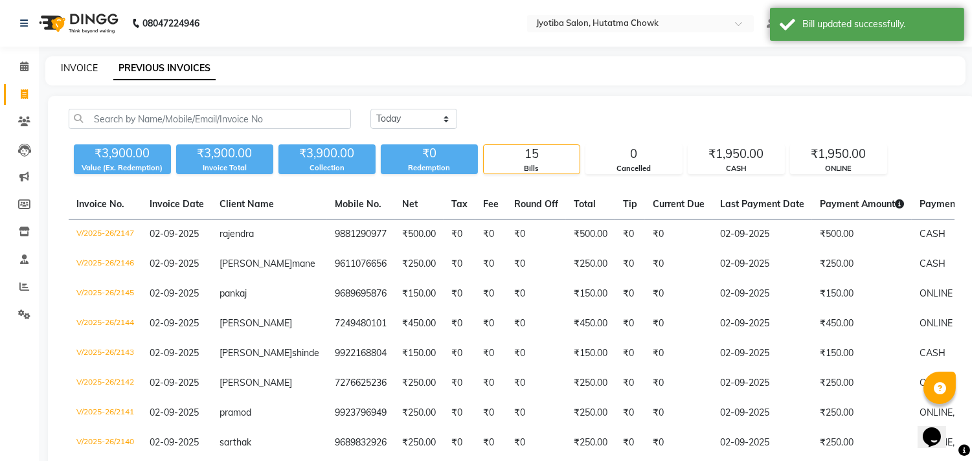
click at [79, 65] on link "INVOICE" at bounding box center [79, 68] width 37 height 12
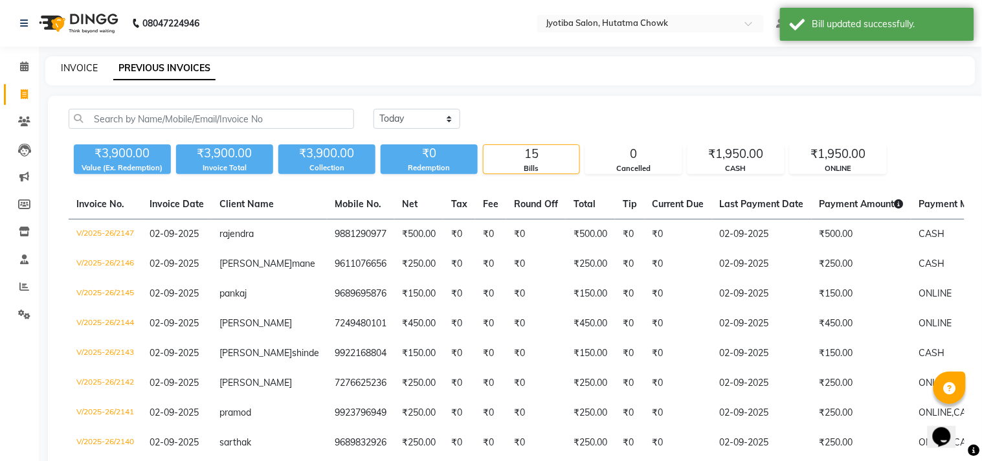
select select "556"
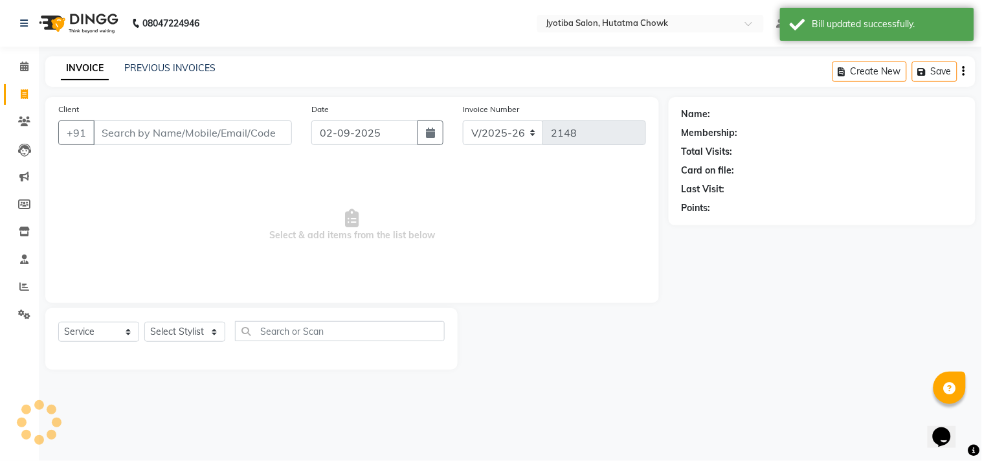
select select "membership"
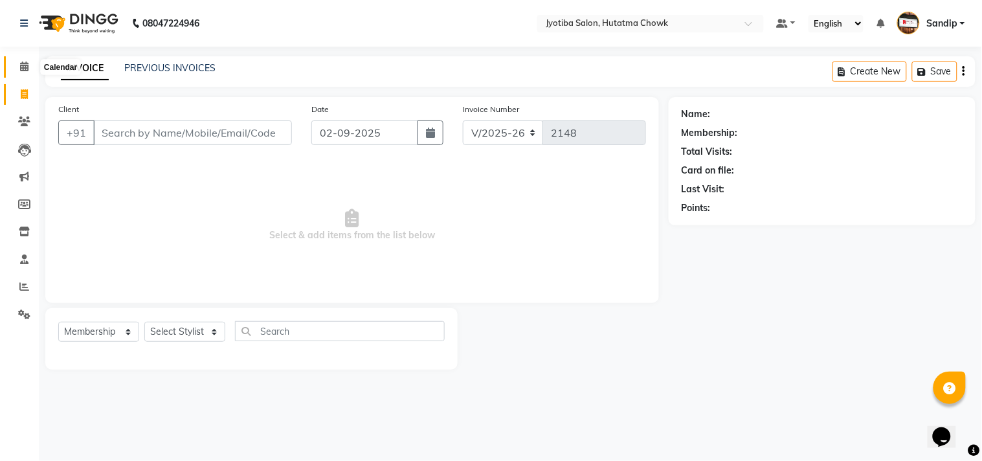
click at [22, 67] on icon at bounding box center [24, 67] width 8 height 10
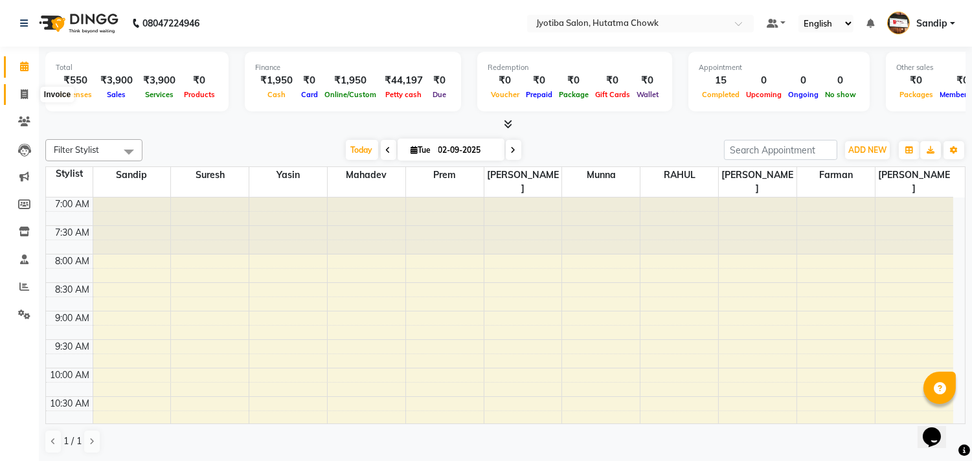
click at [22, 95] on icon at bounding box center [24, 94] width 7 height 10
select select "service"
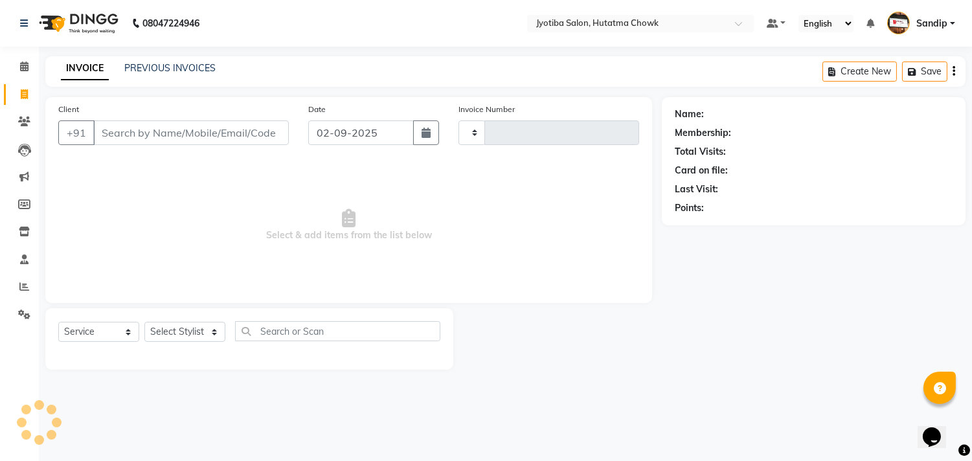
type input "2148"
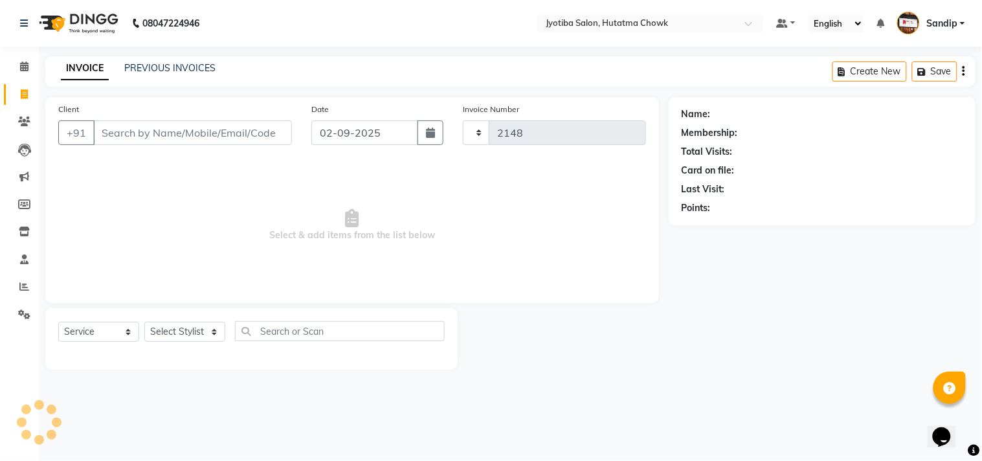
select select "556"
select select "membership"
click at [156, 73] on link "PREVIOUS INVOICES" at bounding box center [169, 68] width 91 height 12
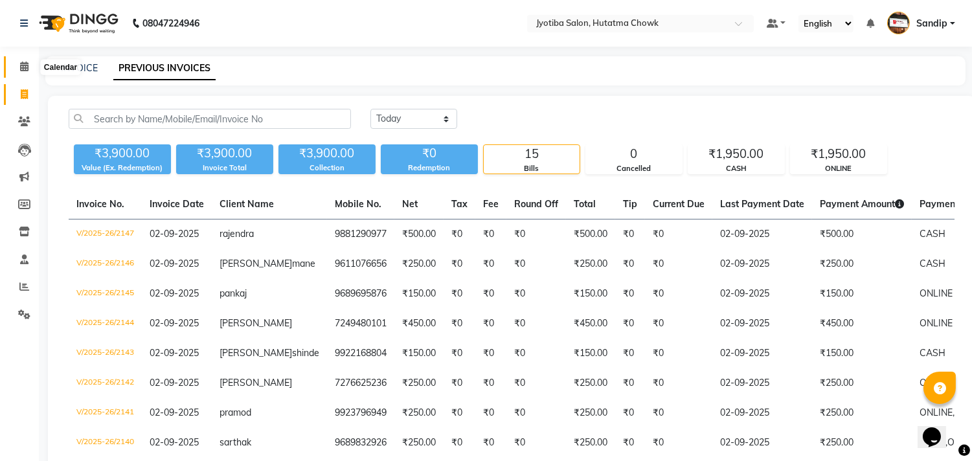
click at [24, 62] on icon at bounding box center [24, 67] width 8 height 10
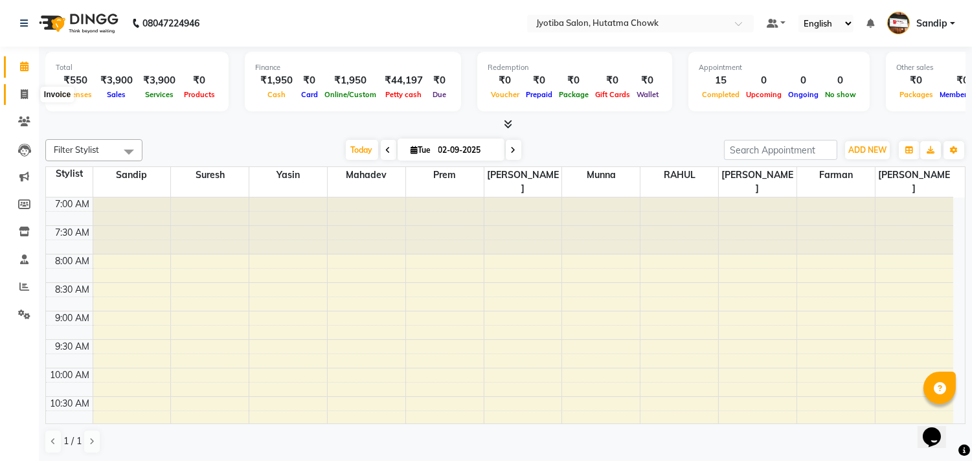
click at [23, 87] on span at bounding box center [24, 94] width 23 height 15
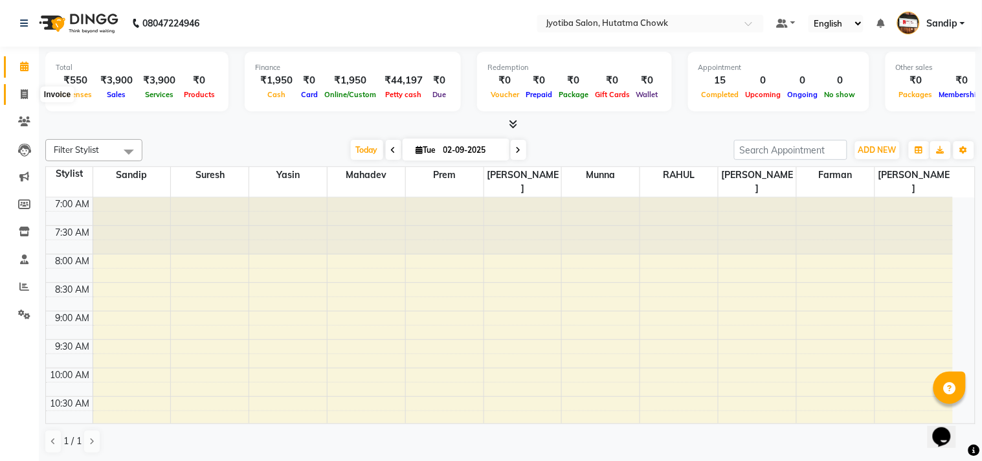
select select "556"
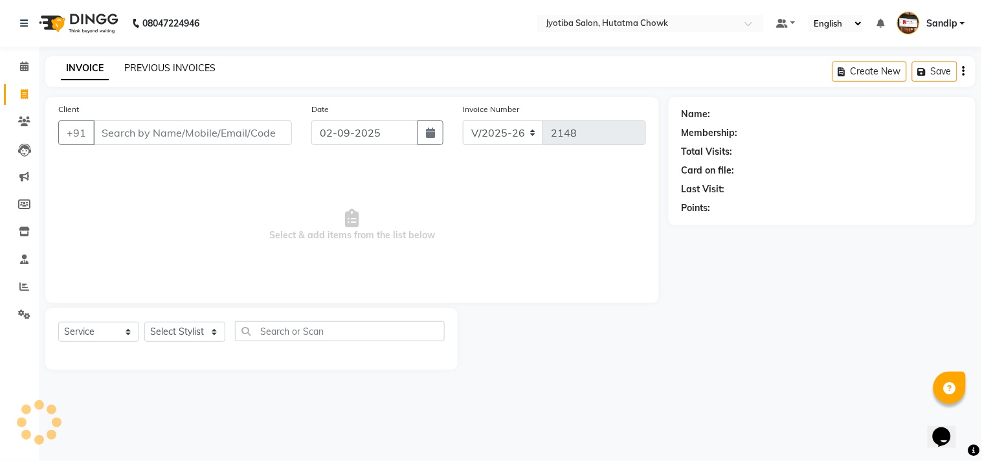
select select "membership"
click at [162, 68] on link "PREVIOUS INVOICES" at bounding box center [169, 68] width 91 height 12
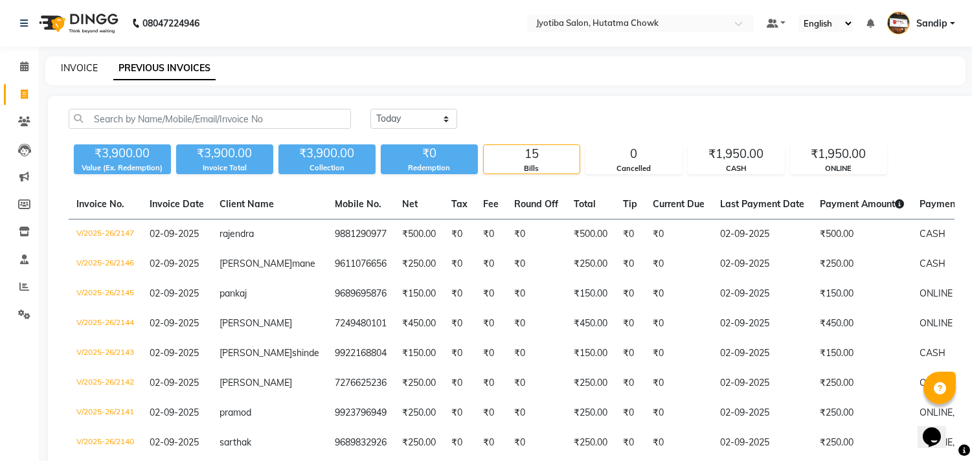
click at [80, 65] on link "INVOICE" at bounding box center [79, 68] width 37 height 12
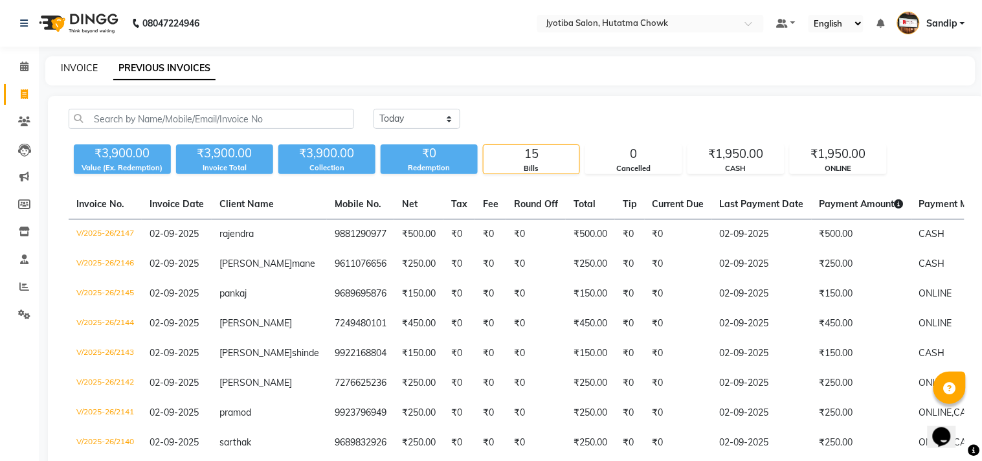
select select "556"
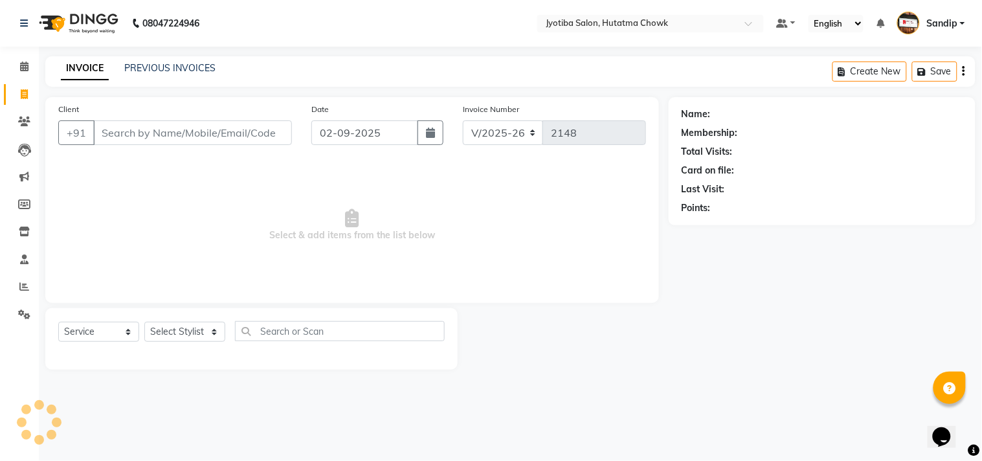
select select "membership"
click at [168, 65] on link "PREVIOUS INVOICES" at bounding box center [169, 68] width 91 height 12
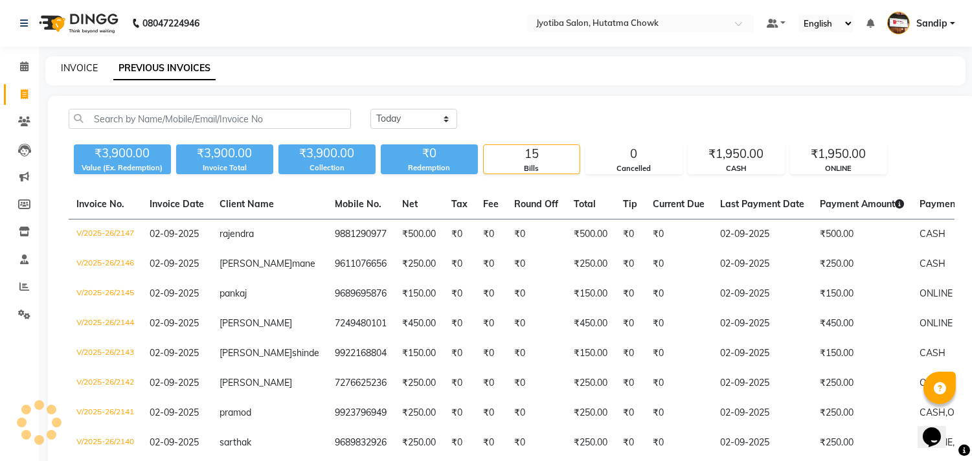
click at [79, 65] on link "INVOICE" at bounding box center [79, 68] width 37 height 12
select select "556"
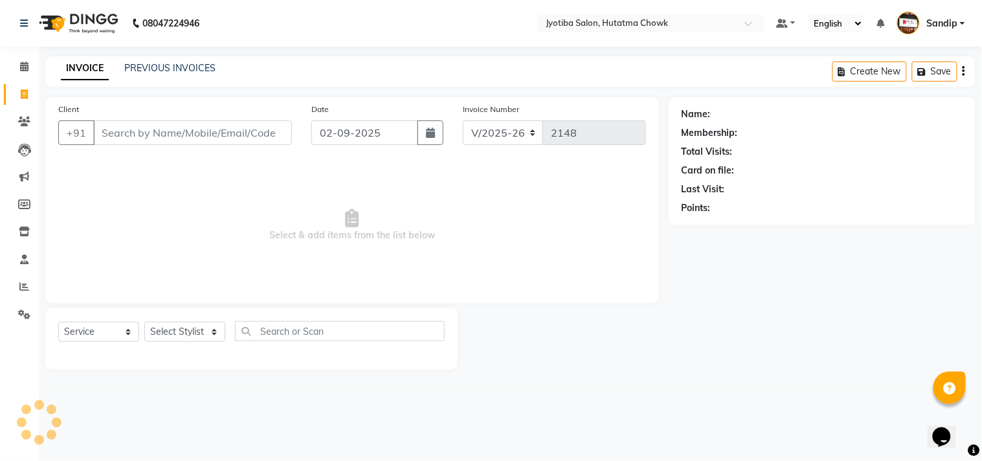
select select "membership"
click at [146, 66] on link "PREVIOUS INVOICES" at bounding box center [169, 68] width 91 height 12
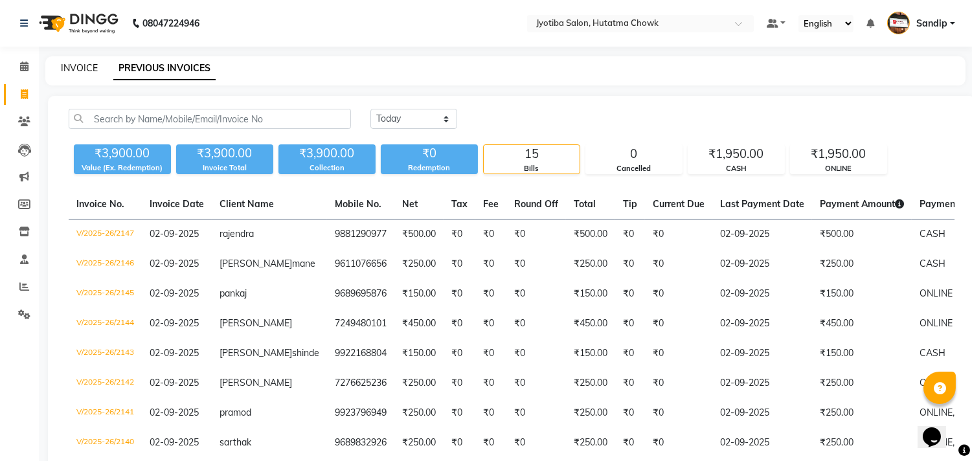
click at [78, 63] on link "INVOICE" at bounding box center [79, 68] width 37 height 12
select select "556"
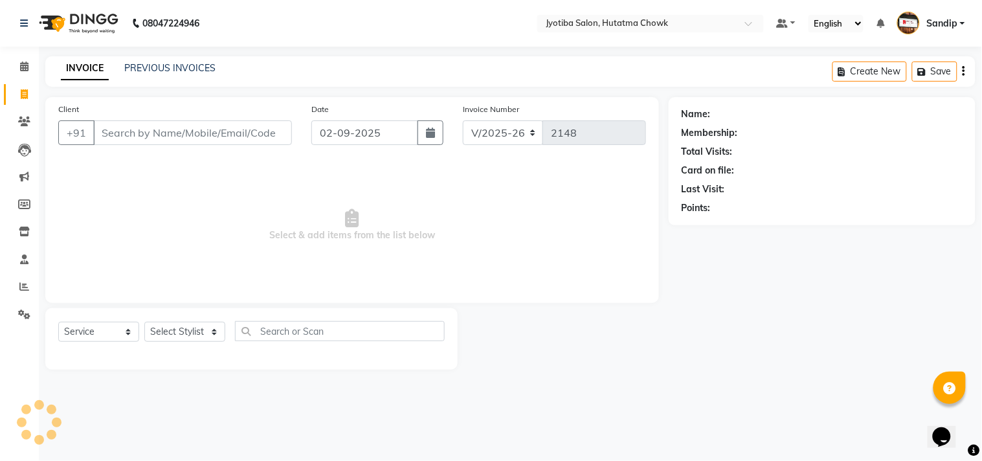
select select "membership"
click at [21, 311] on icon at bounding box center [24, 315] width 12 height 10
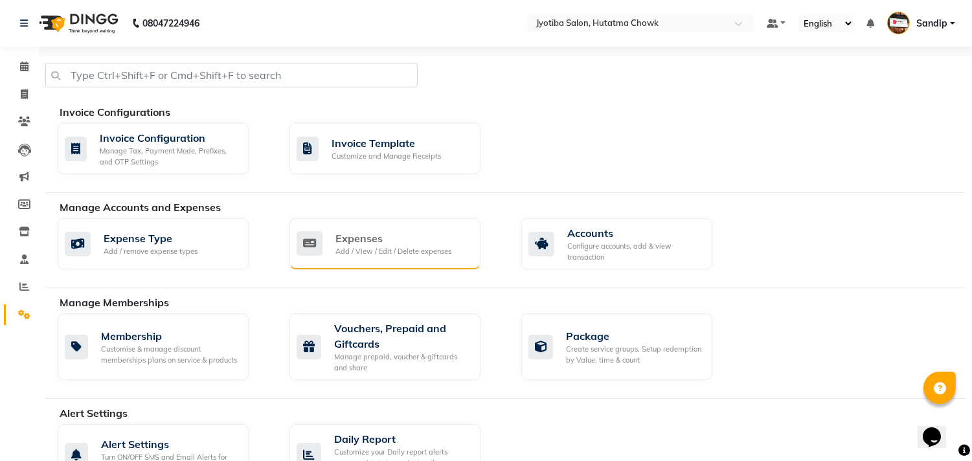
click at [357, 253] on div "Add / View / Edit / Delete expenses" at bounding box center [393, 251] width 116 height 11
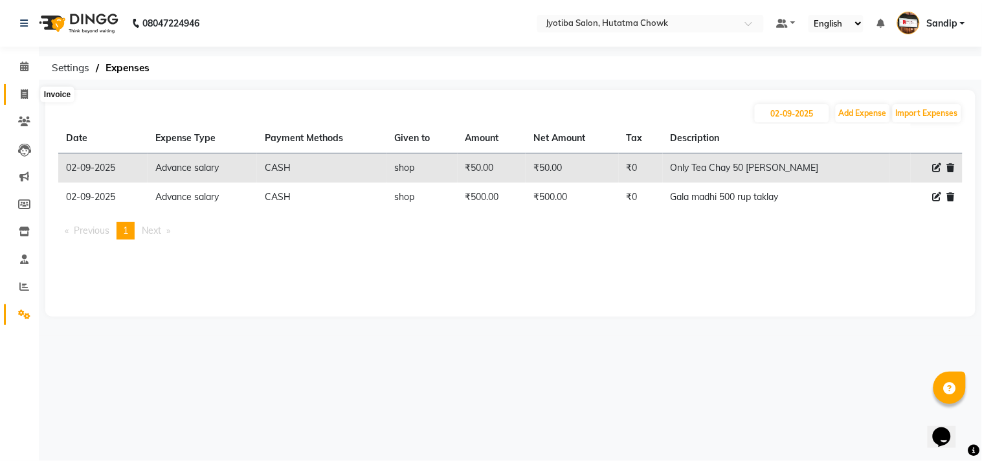
click at [25, 96] on icon at bounding box center [24, 94] width 7 height 10
select select "service"
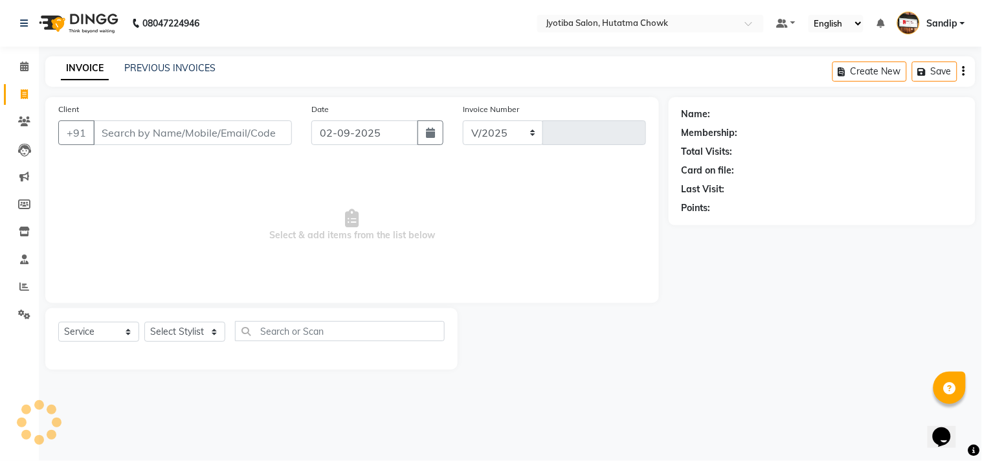
select select "556"
type input "2148"
select select "membership"
click at [148, 72] on link "PREVIOUS INVOICES" at bounding box center [169, 68] width 91 height 12
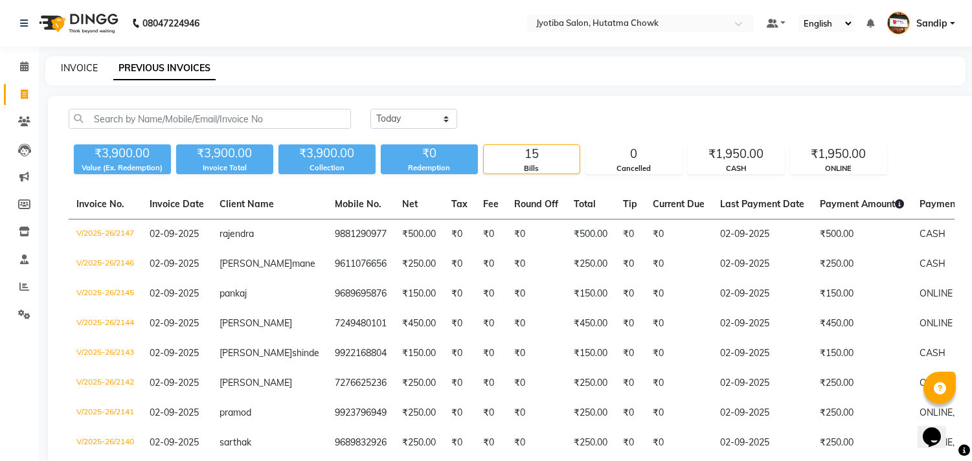
click at [80, 68] on link "INVOICE" at bounding box center [79, 68] width 37 height 12
select select "556"
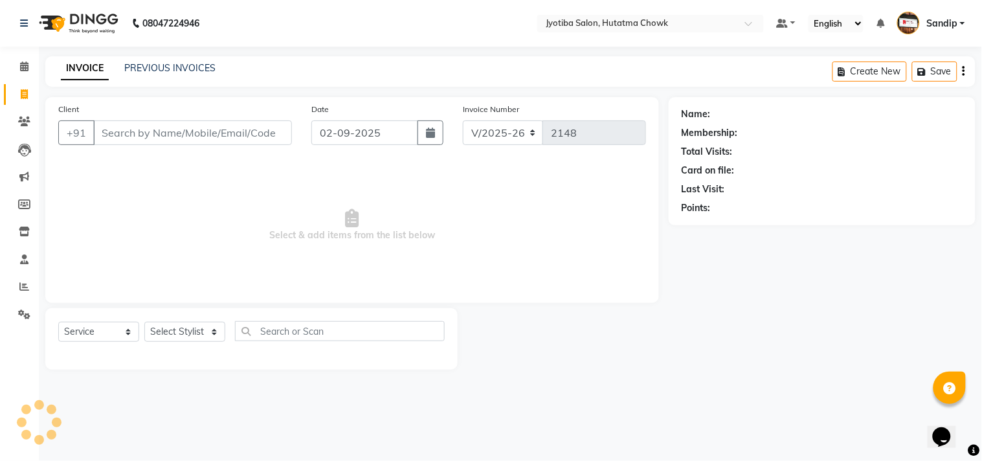
select select "membership"
